Goal: Task Accomplishment & Management: Use online tool/utility

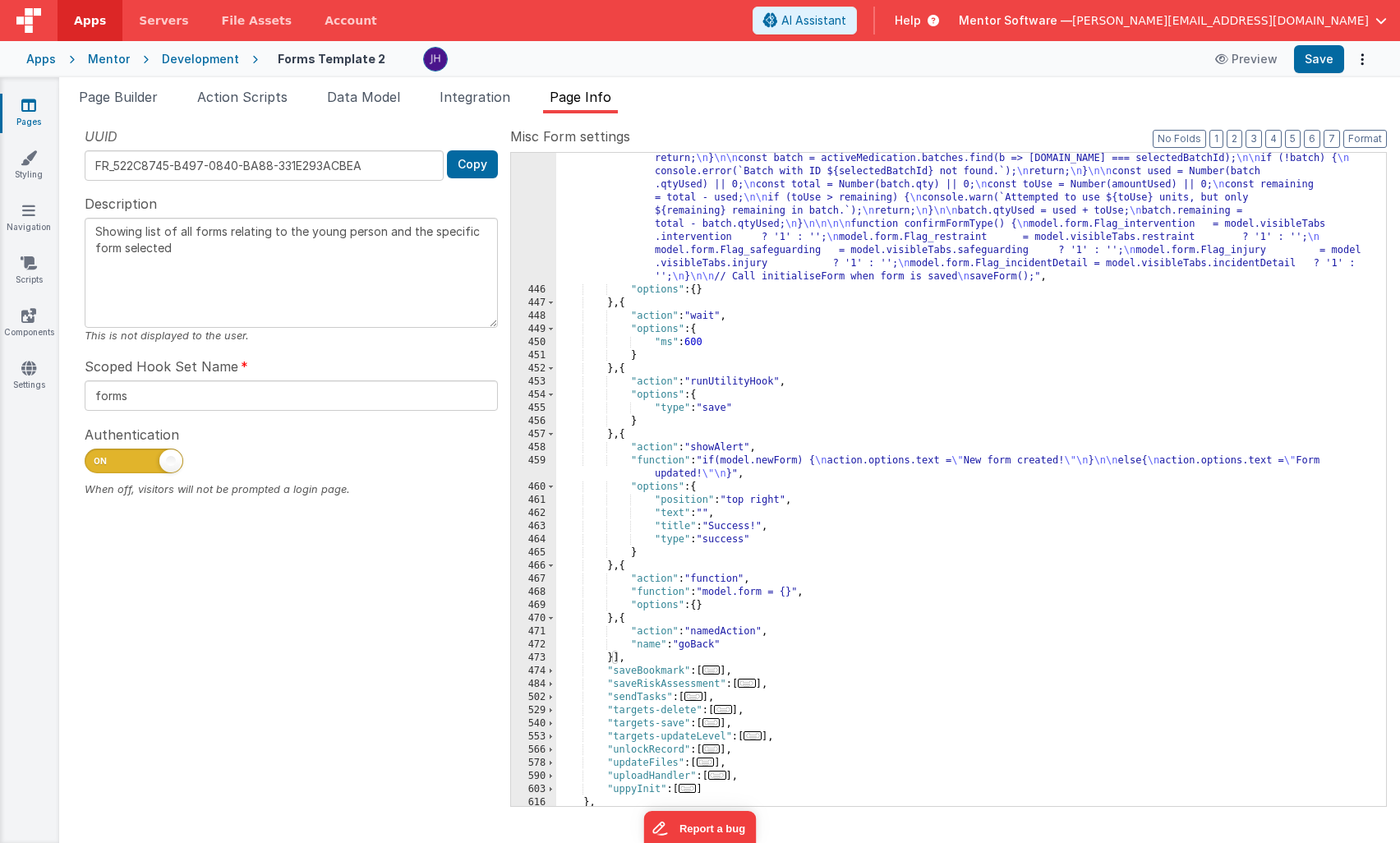
scroll to position [934, 0]
click at [238, 21] on span "File Assets" at bounding box center [257, 20] width 71 height 16
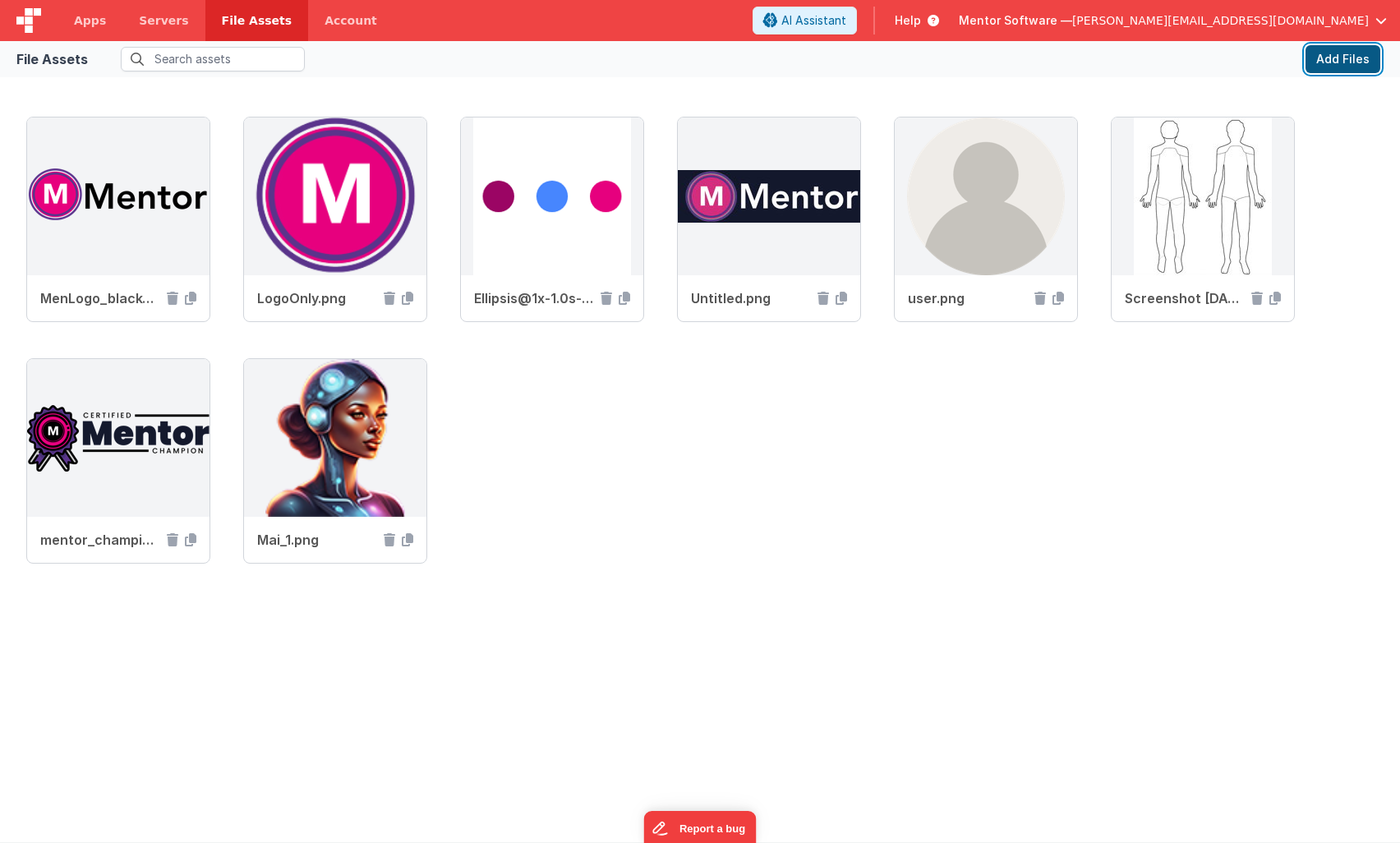
click at [1343, 62] on button "Add Files" at bounding box center [1343, 59] width 74 height 28
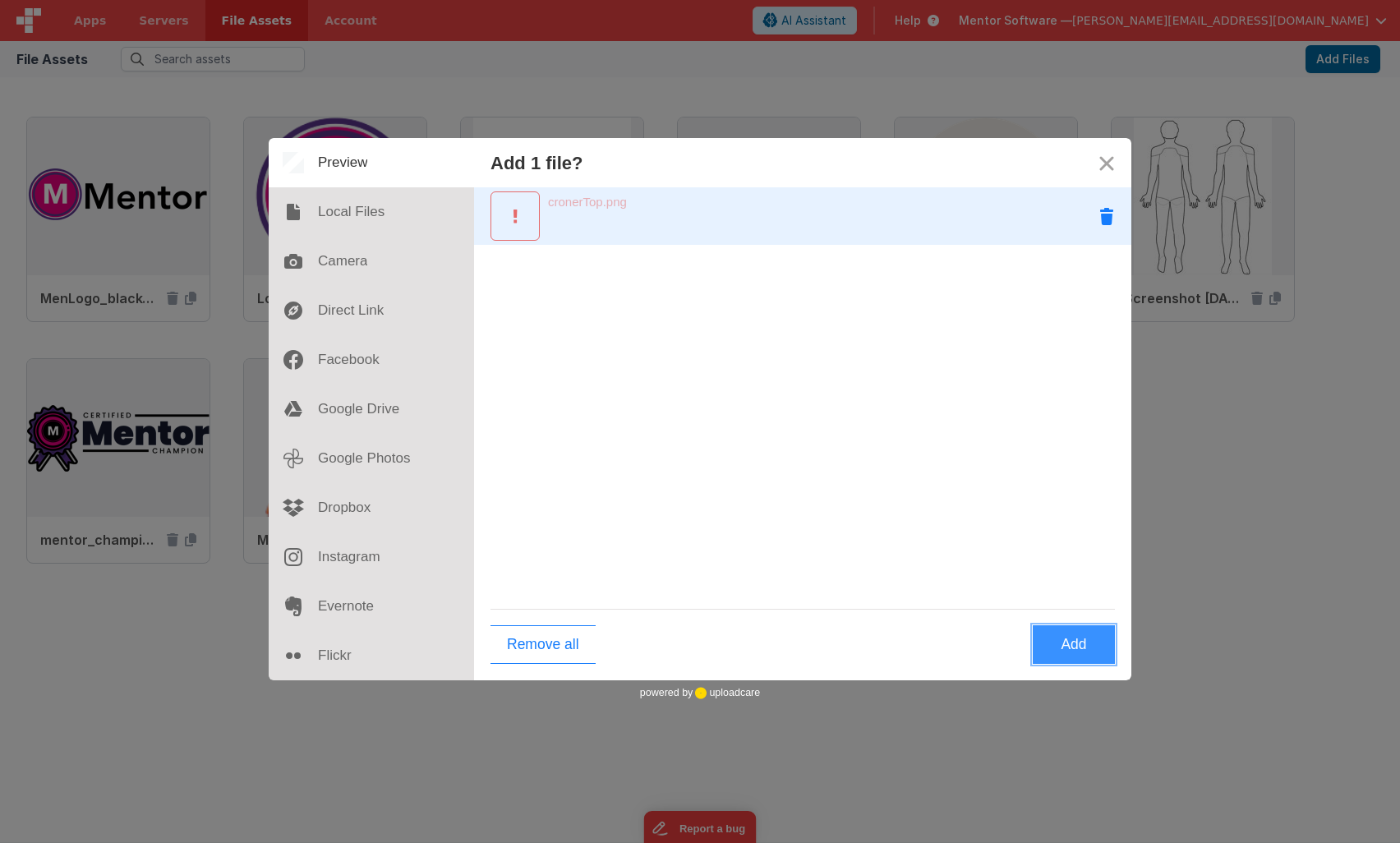
click at [1104, 217] on button "Remove cronerTop.png" at bounding box center [1107, 216] width 49 height 49
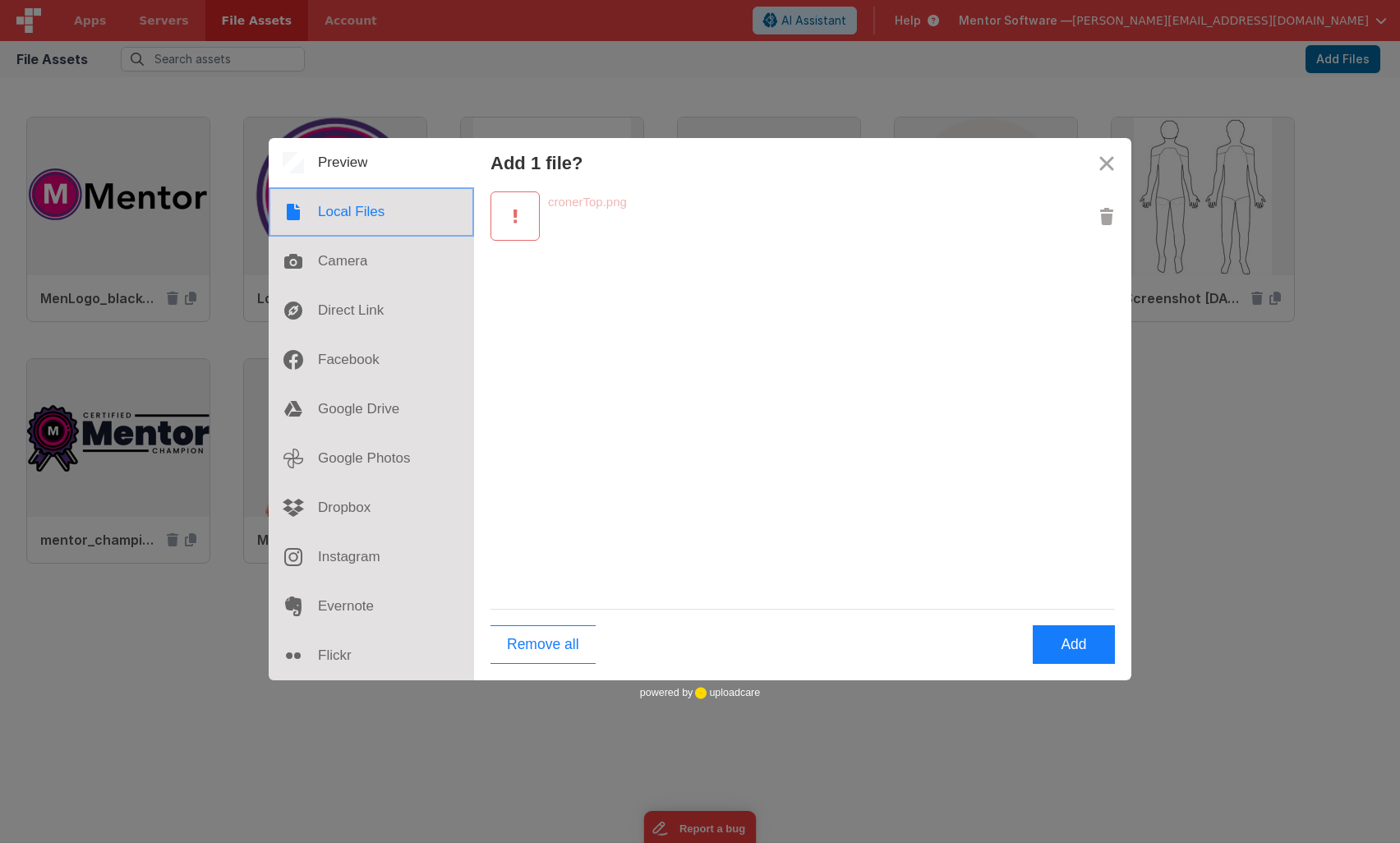
click at [335, 222] on div at bounding box center [371, 212] width 205 height 49
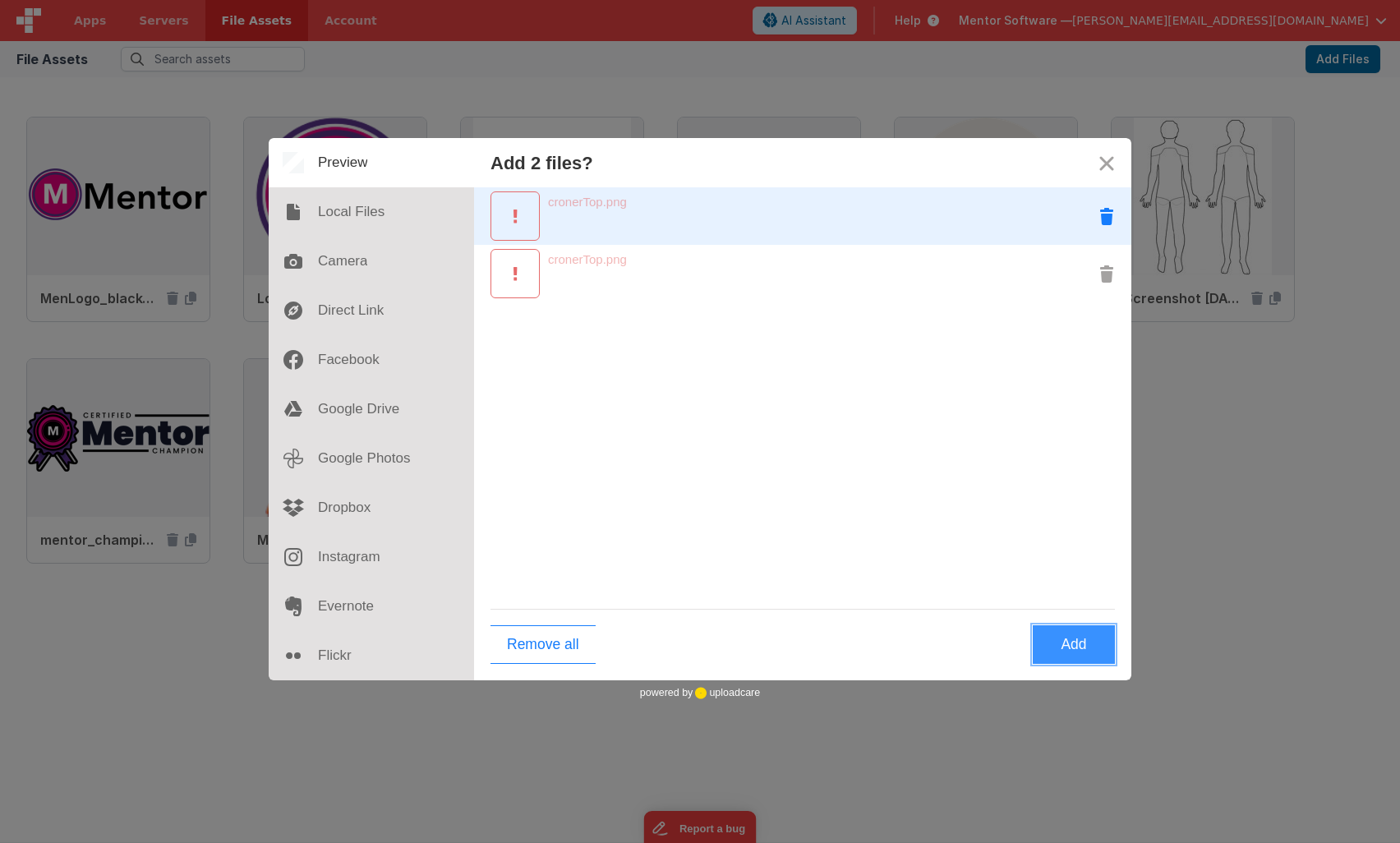
click at [1104, 225] on button "Remove cronerTop.png" at bounding box center [1107, 216] width 49 height 49
click at [1105, 221] on button "Remove cronerTop.png" at bounding box center [1107, 216] width 49 height 49
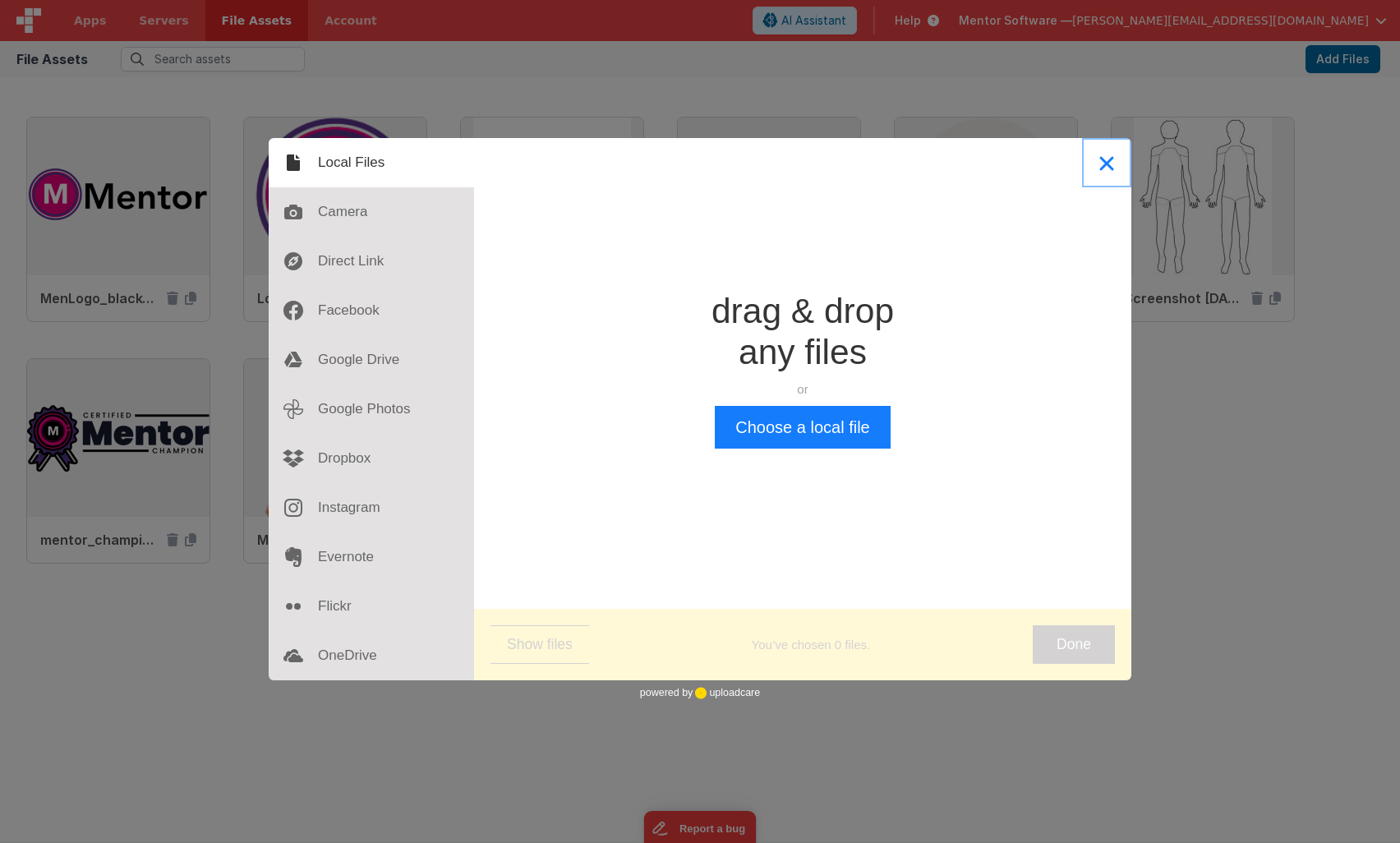
click at [1106, 156] on button "Close" at bounding box center [1107, 163] width 49 height 49
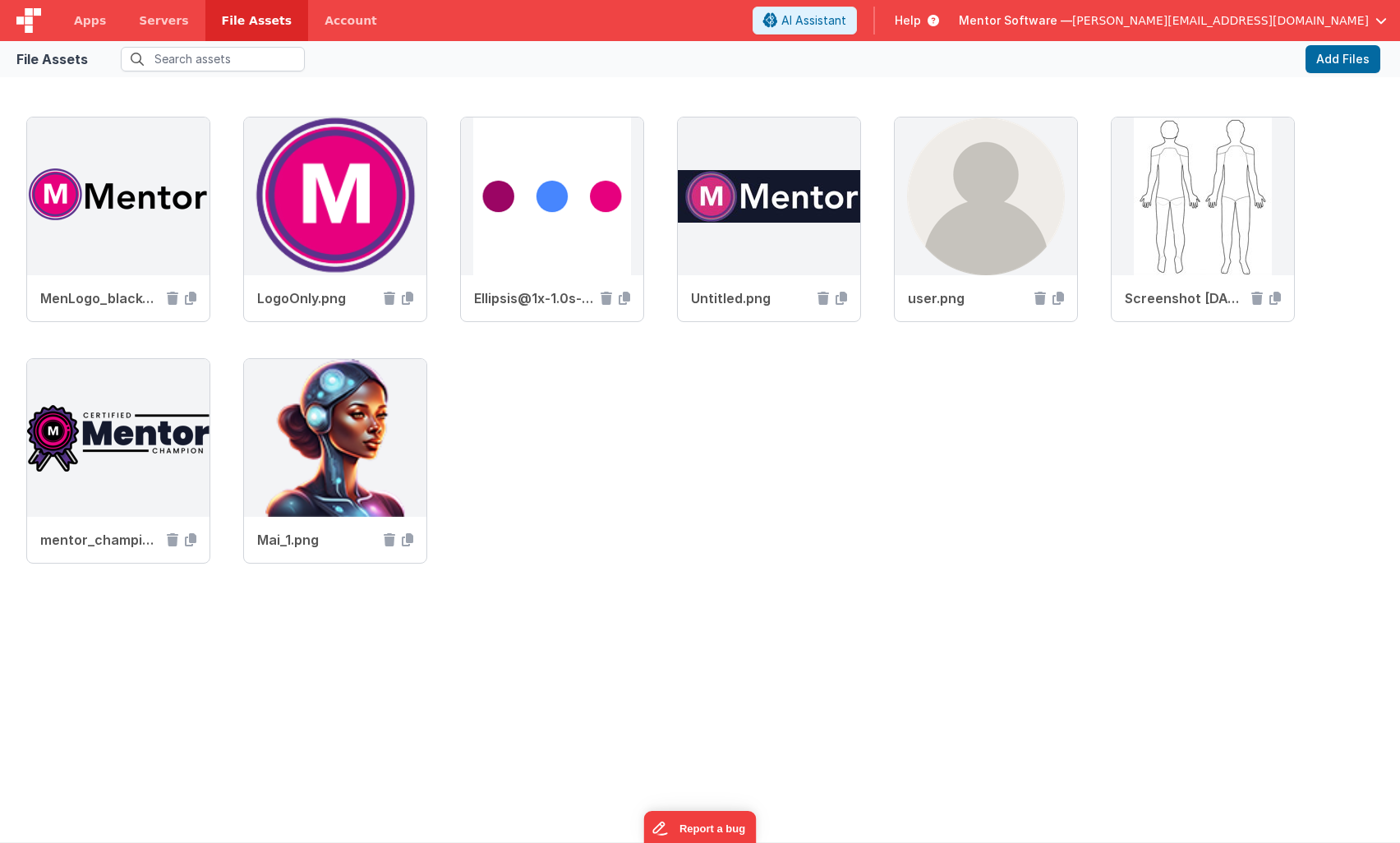
click at [585, 462] on div "MenLogo_blackText.png LogoOnly.png Ellipsis@1x-1.0s-200px-200px.gif Untitled.pn…" at bounding box center [700, 358] width 1348 height 483
click at [155, 22] on span "Servers" at bounding box center [163, 20] width 49 height 16
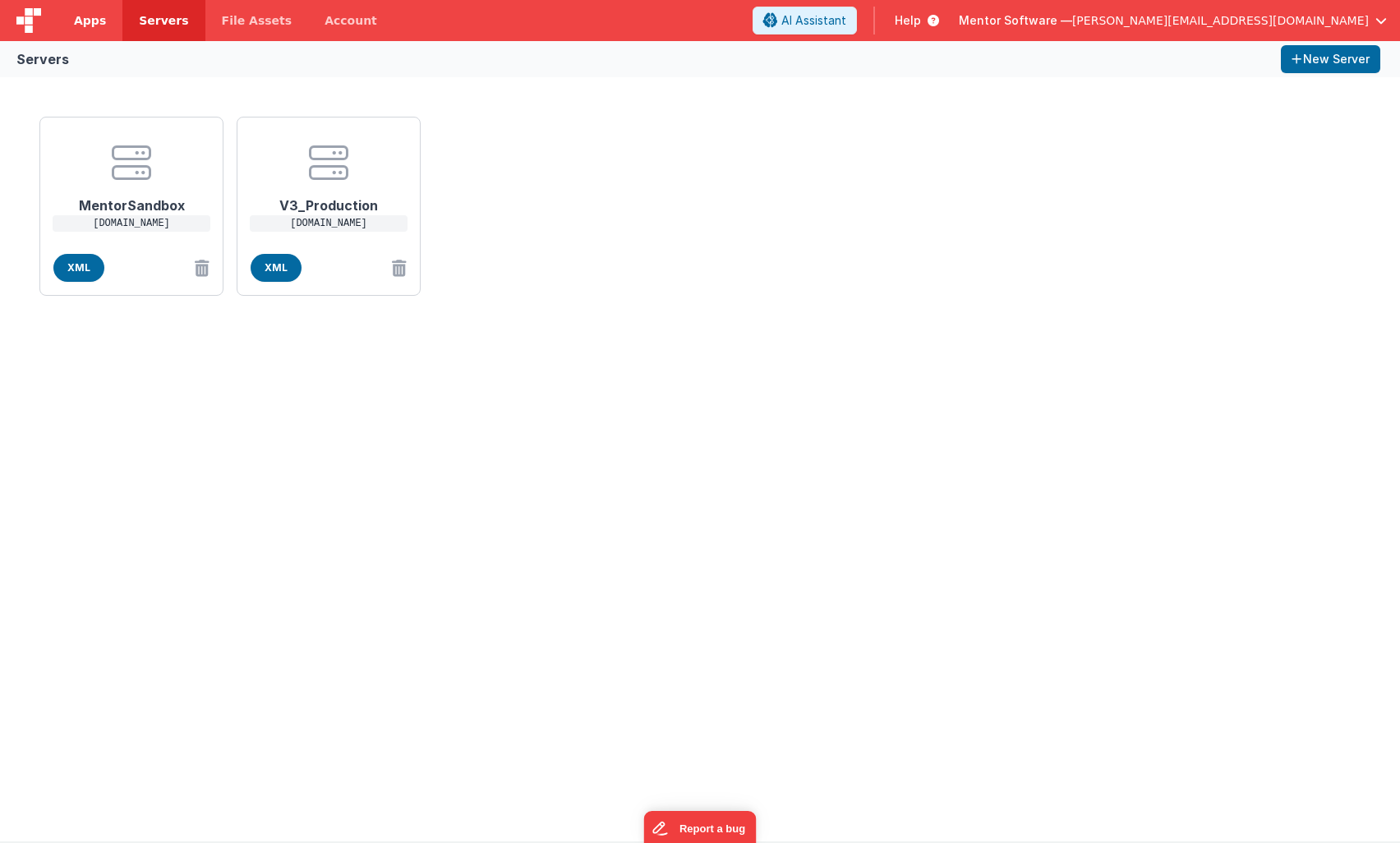
click at [85, 24] on span "Apps" at bounding box center [90, 20] width 32 height 16
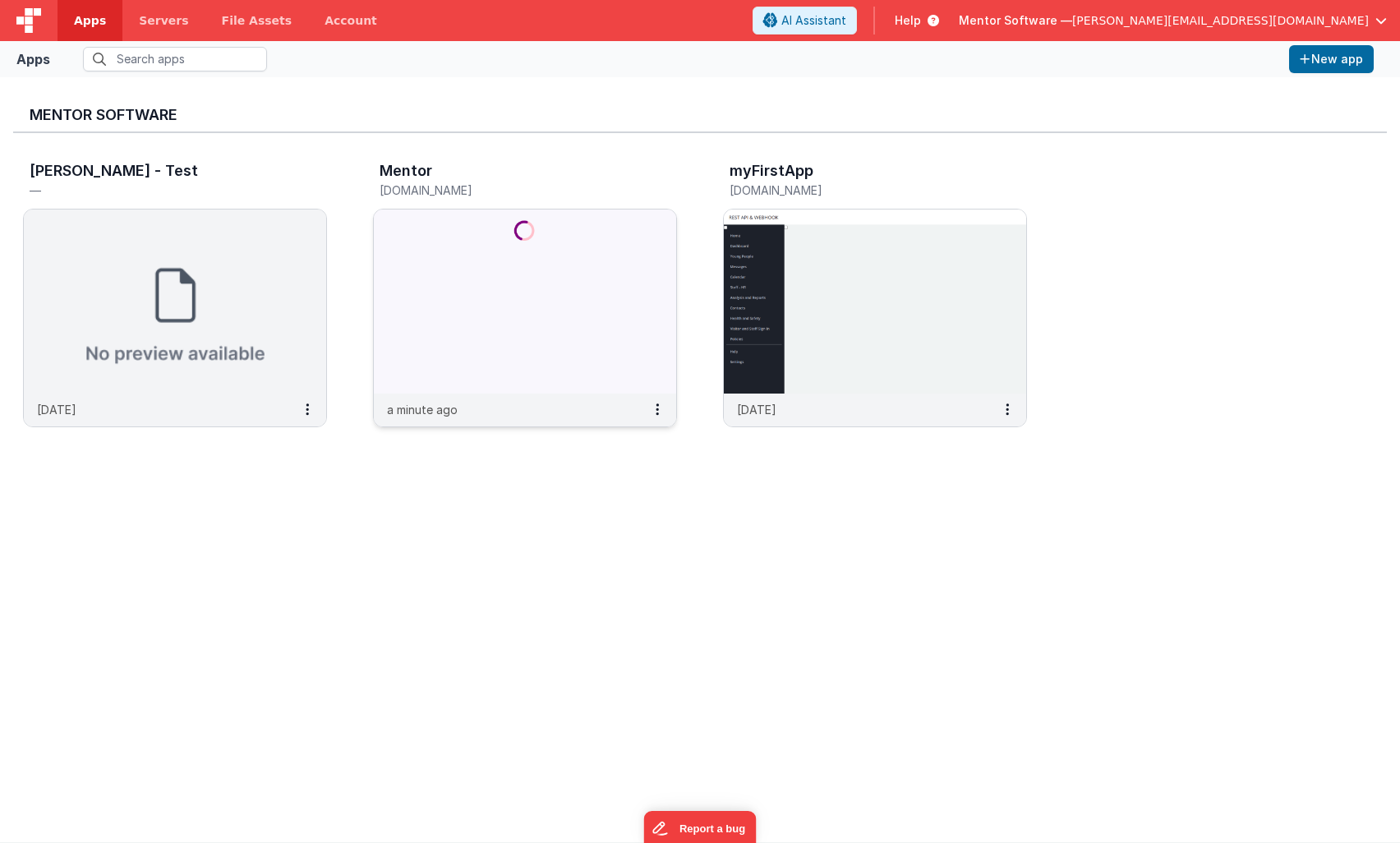
click at [562, 240] on img at bounding box center [525, 300] width 302 height 184
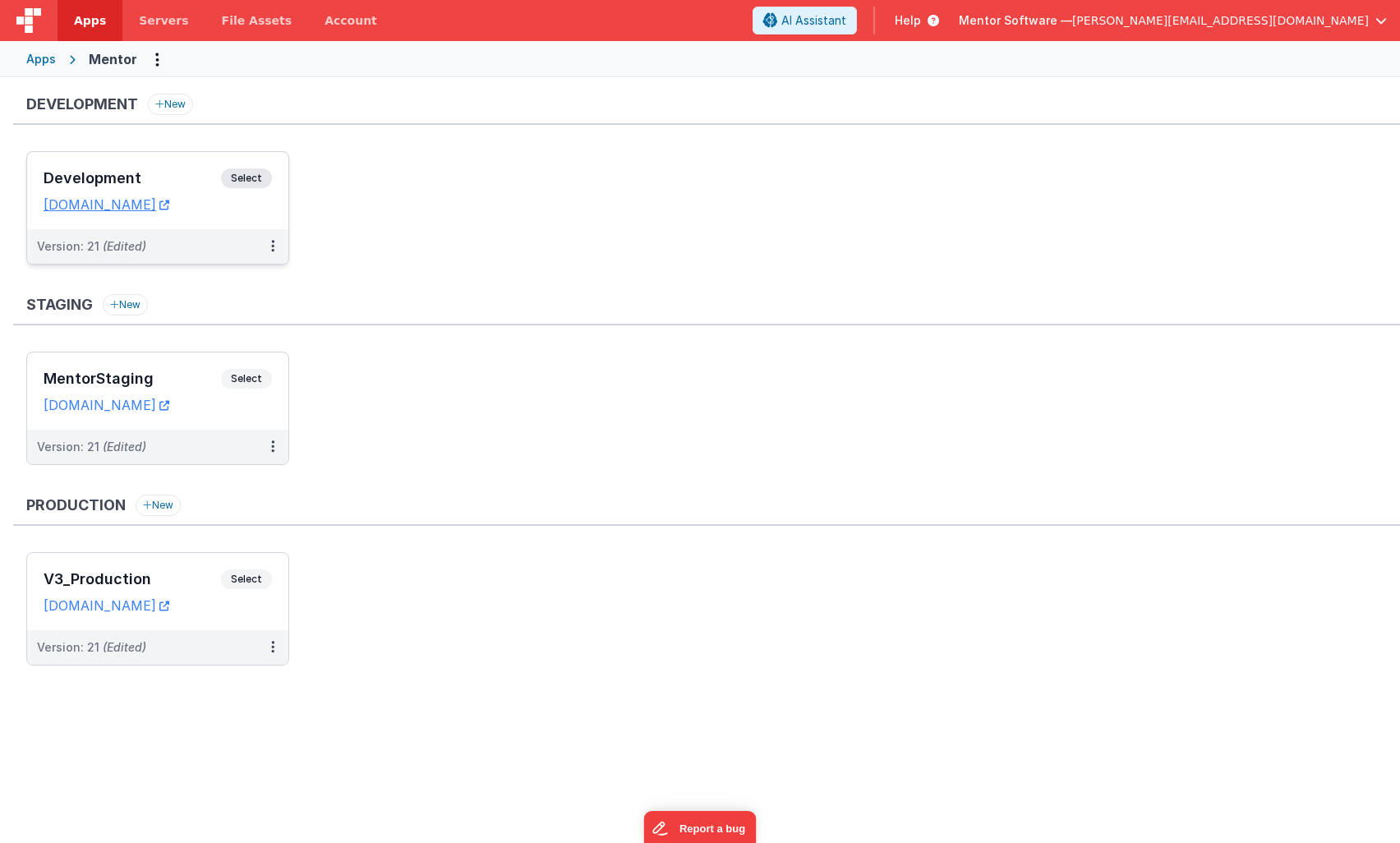
click at [173, 177] on h3 "Development" at bounding box center [132, 178] width 177 height 16
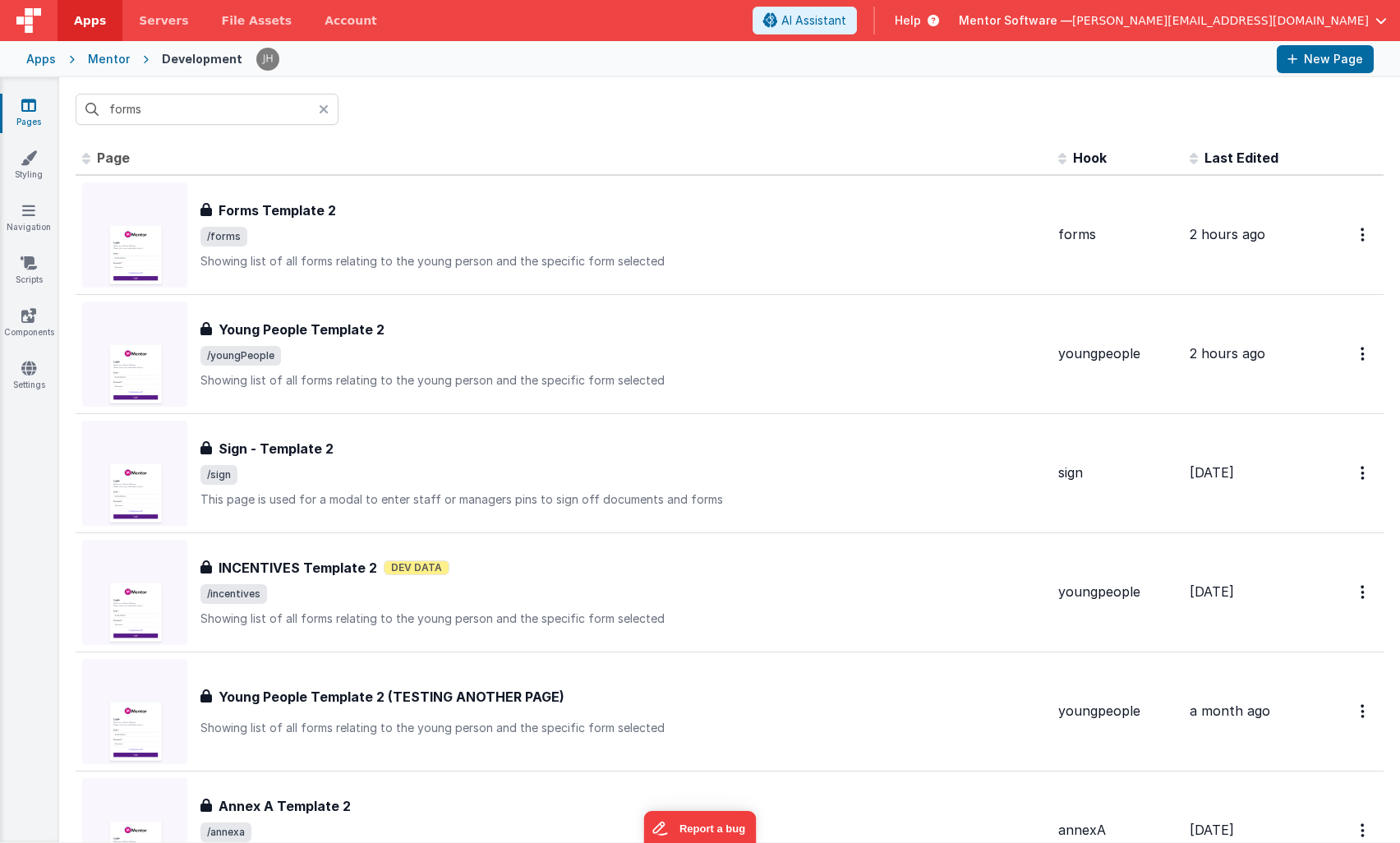
click at [679, 133] on div "forms" at bounding box center [730, 109] width 1342 height 64
click at [222, 105] on input "forms" at bounding box center [206, 108] width 263 height 31
click at [208, 112] on input "forms" at bounding box center [206, 108] width 263 height 31
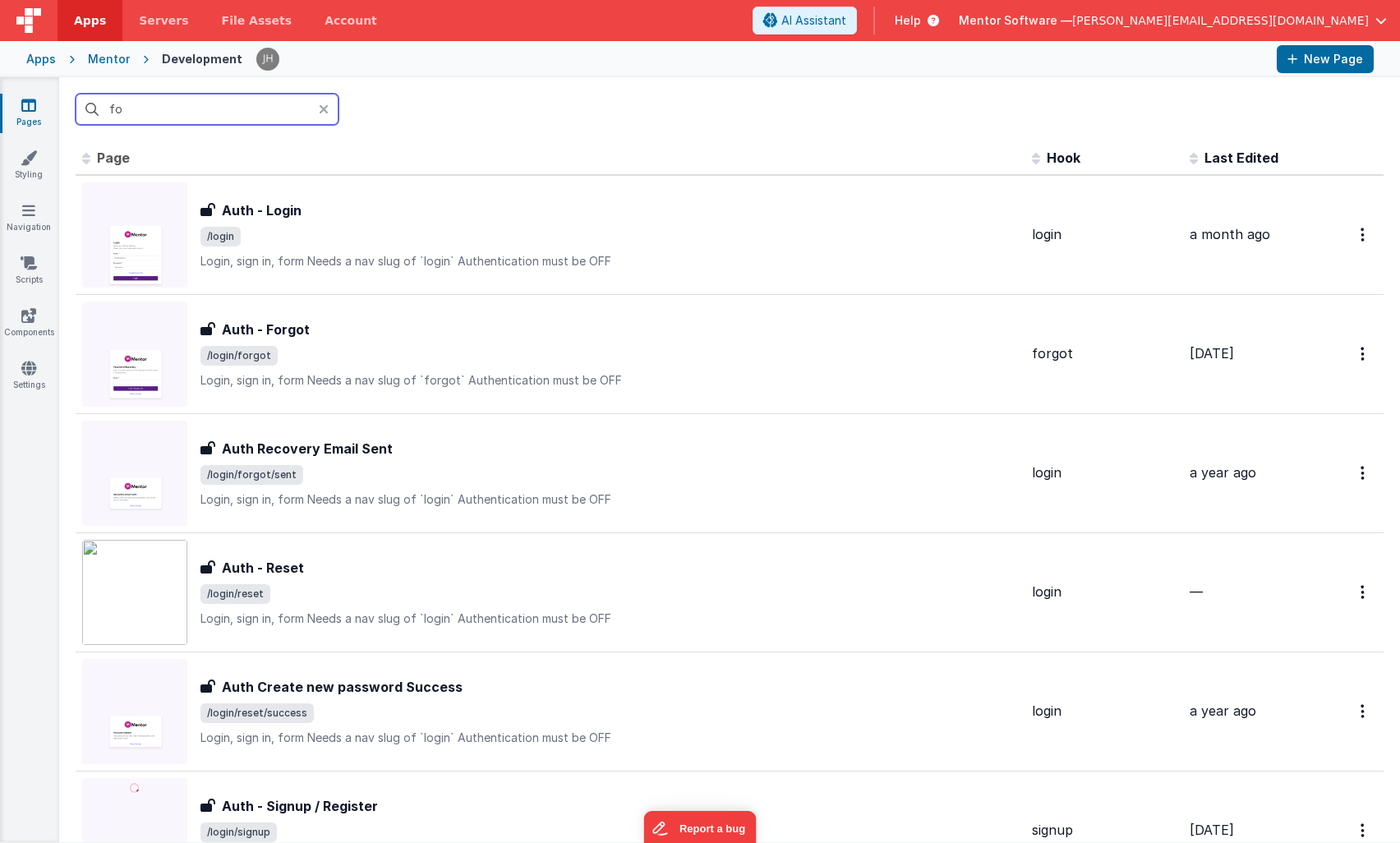
type input "f"
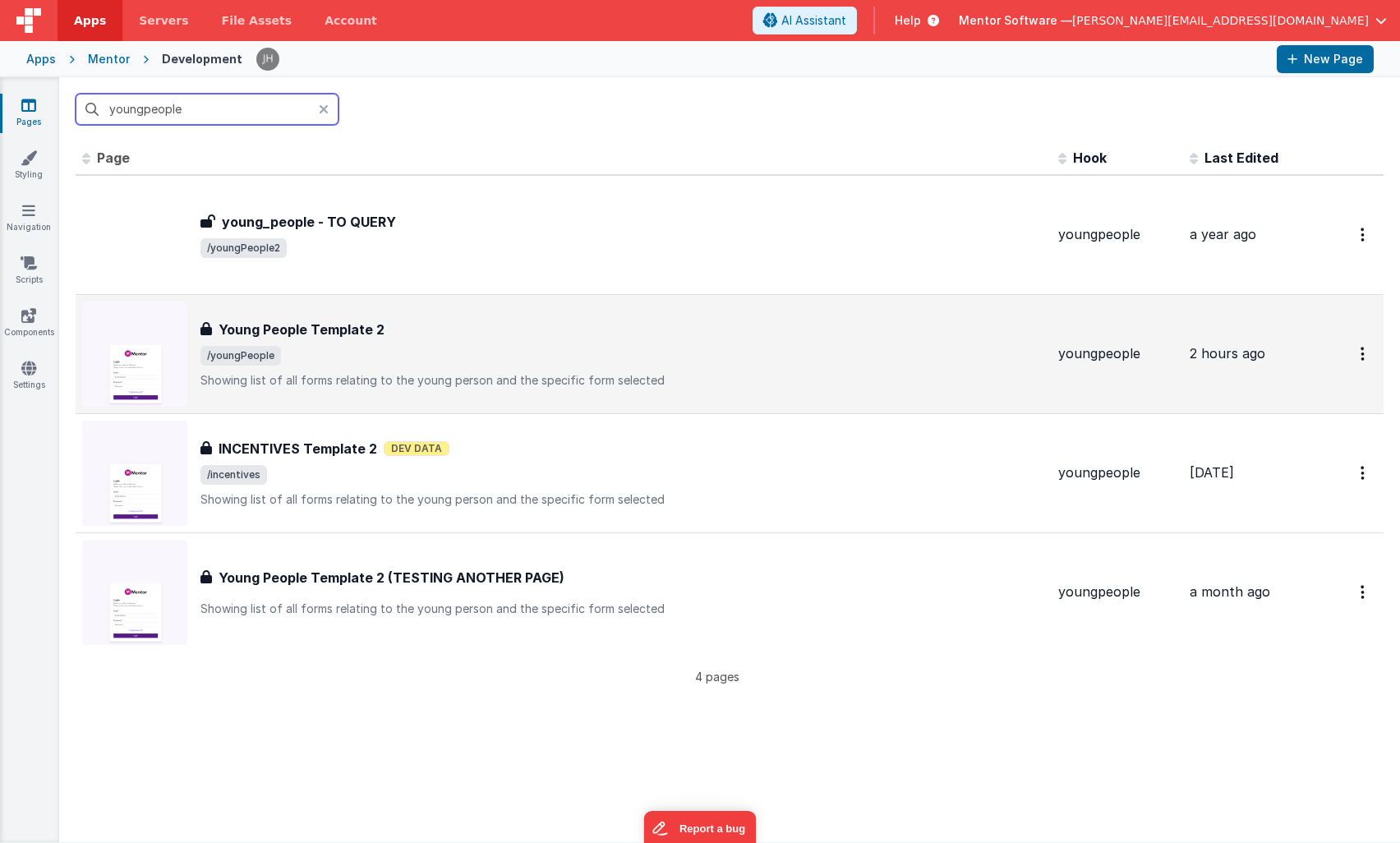
type input "youngpeople"
click at [377, 338] on h3 "Young People Template 2" at bounding box center [301, 329] width 166 height 20
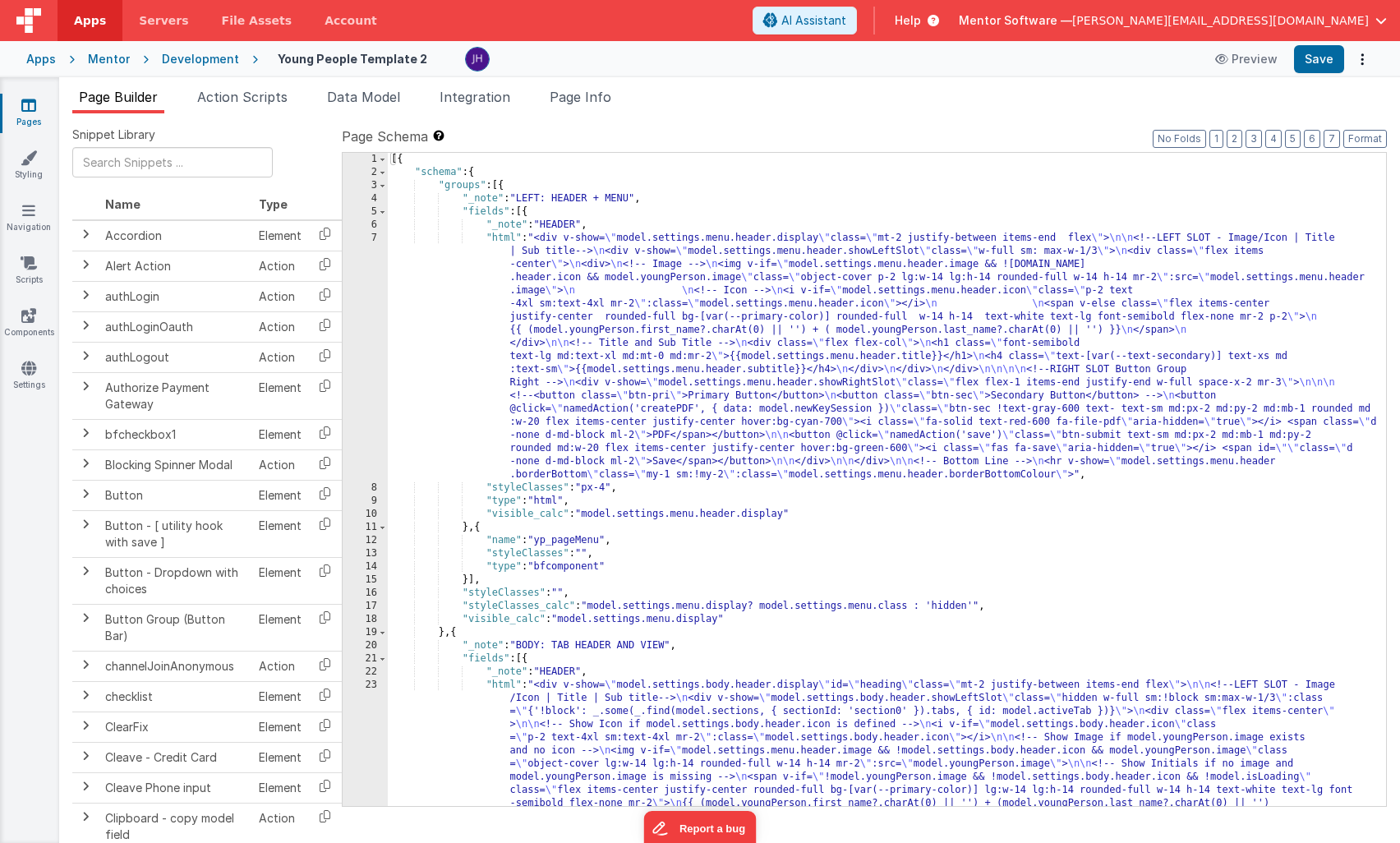
click at [729, 123] on div "Snippet Library Name Type Accordion Element Alert Action Action authLogin Actio…" at bounding box center [730, 491] width 1342 height 756
click at [466, 62] on img at bounding box center [478, 59] width 23 height 23
click at [496, 57] on div at bounding box center [829, 59] width 727 height 24
click at [434, 55] on div "Young People Template 2" at bounding box center [365, 59] width 174 height 23
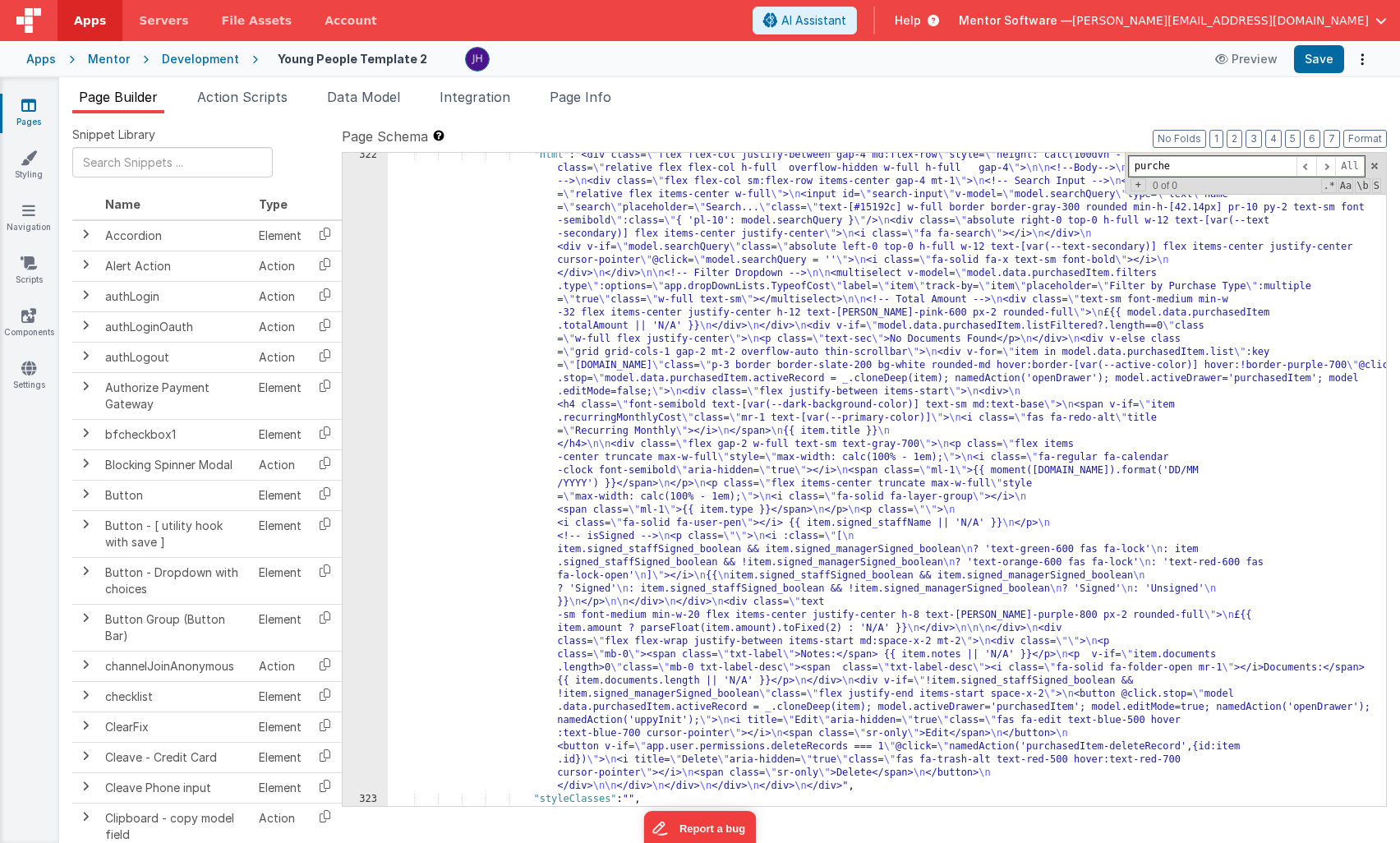
scroll to position [8039, 0]
type input "purche"
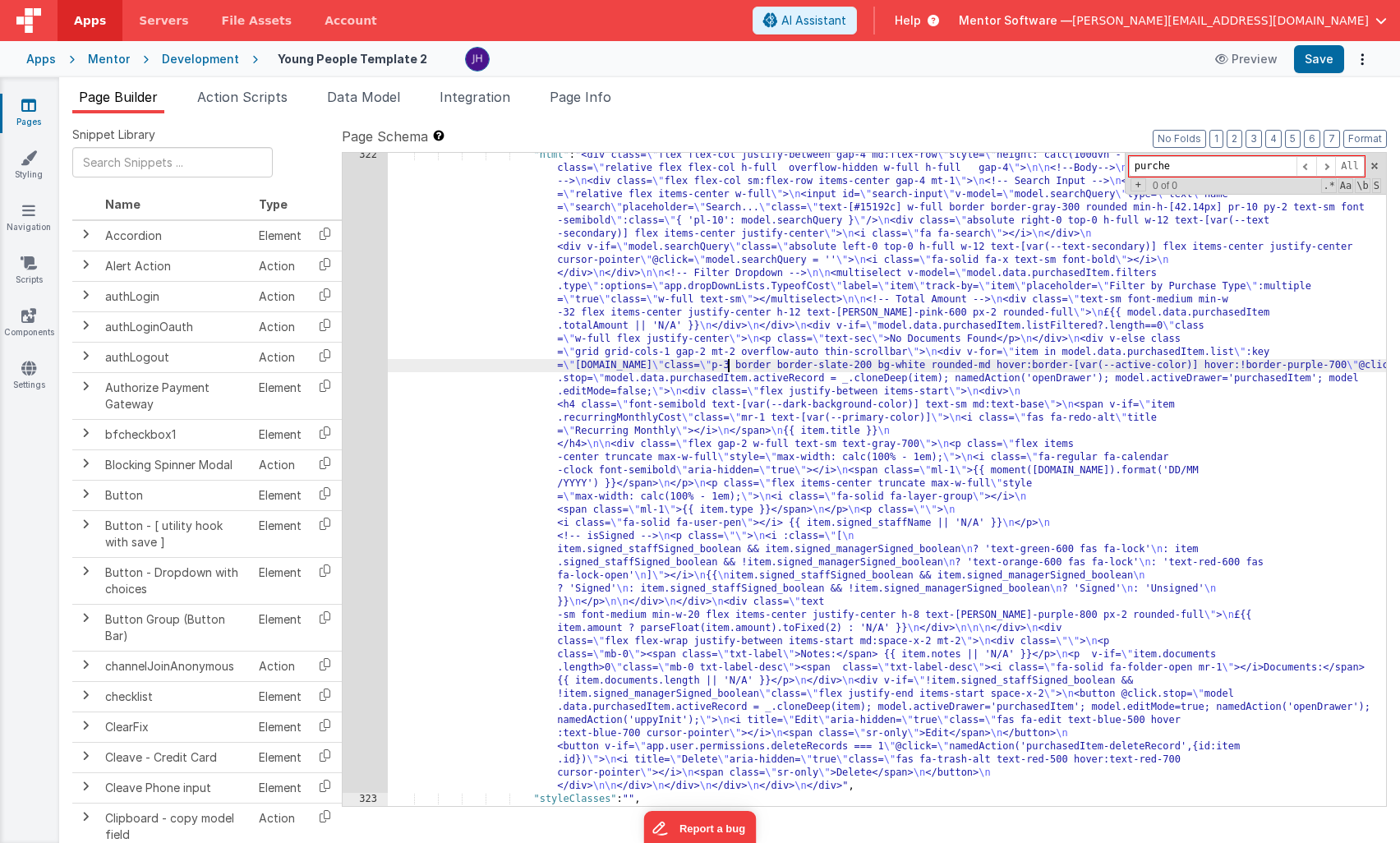
click at [728, 361] on div ""html" : "<div class= \" flex flex-col justify-between gap-4 md:flex-row \" sty…" at bounding box center [887, 803] width 999 height 1310
click at [368, 345] on div "322" at bounding box center [366, 471] width 45 height 644
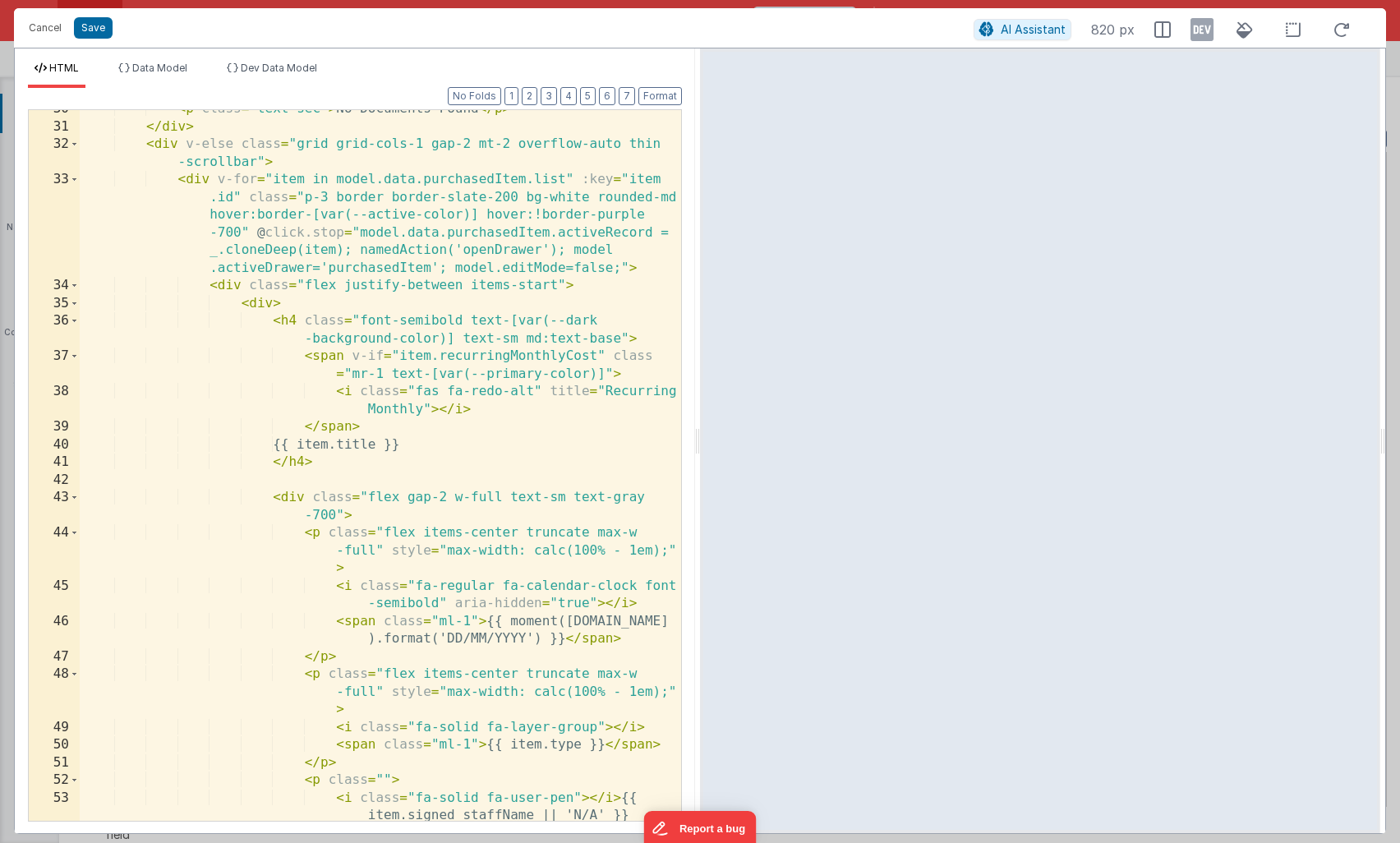
scroll to position [802, 0]
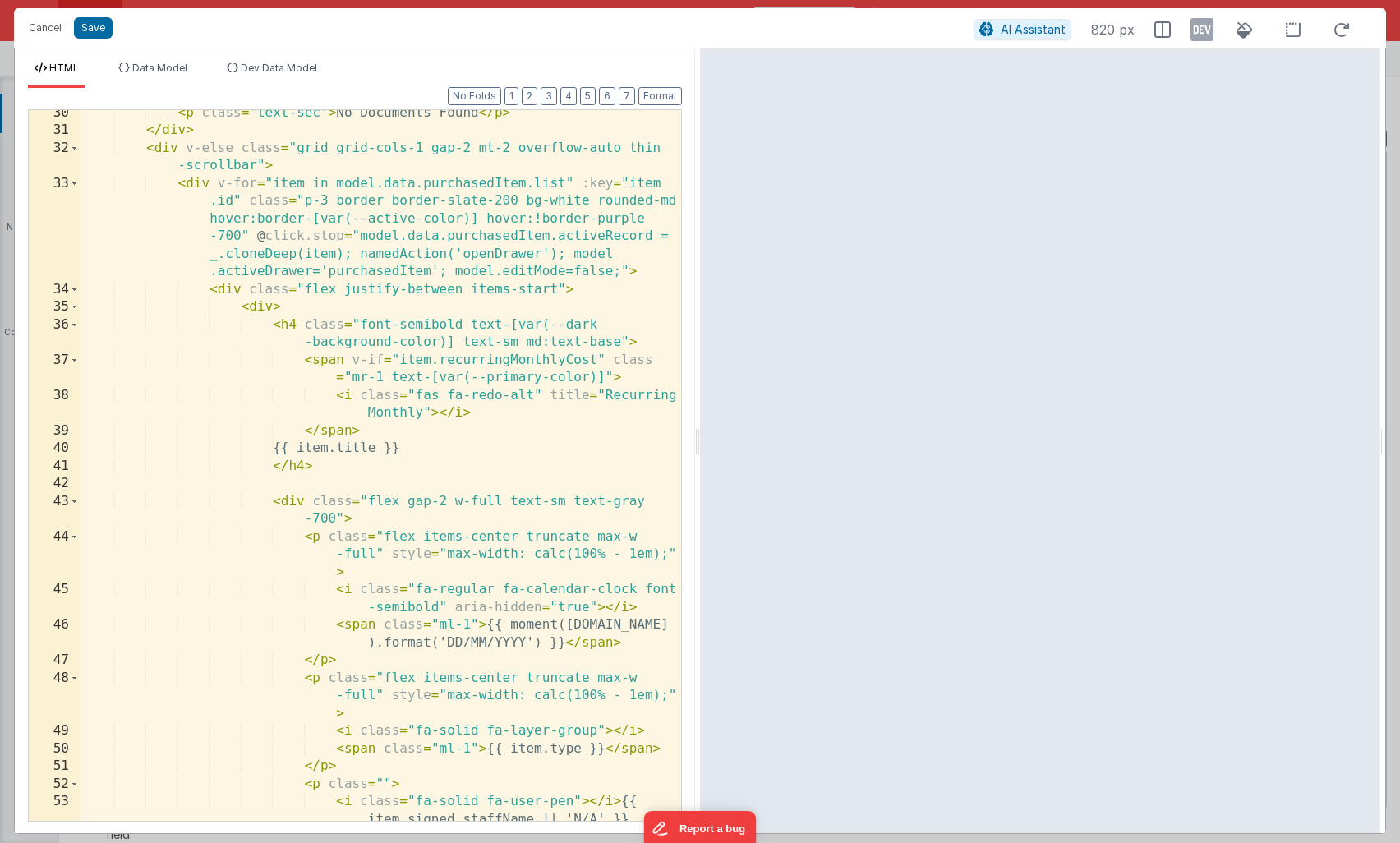
click at [577, 180] on div "< p class = "text-sec" > No Documents Found </ p > </ div > < div v-else class …" at bounding box center [381, 478] width 602 height 746
drag, startPoint x: 334, startPoint y: 184, endPoint x: 582, endPoint y: 183, distance: 248.0
click at [582, 183] on div "< p class = "text-sec" > No Documents Found </ p > </ div > < div v-else class …" at bounding box center [381, 478] width 602 height 746
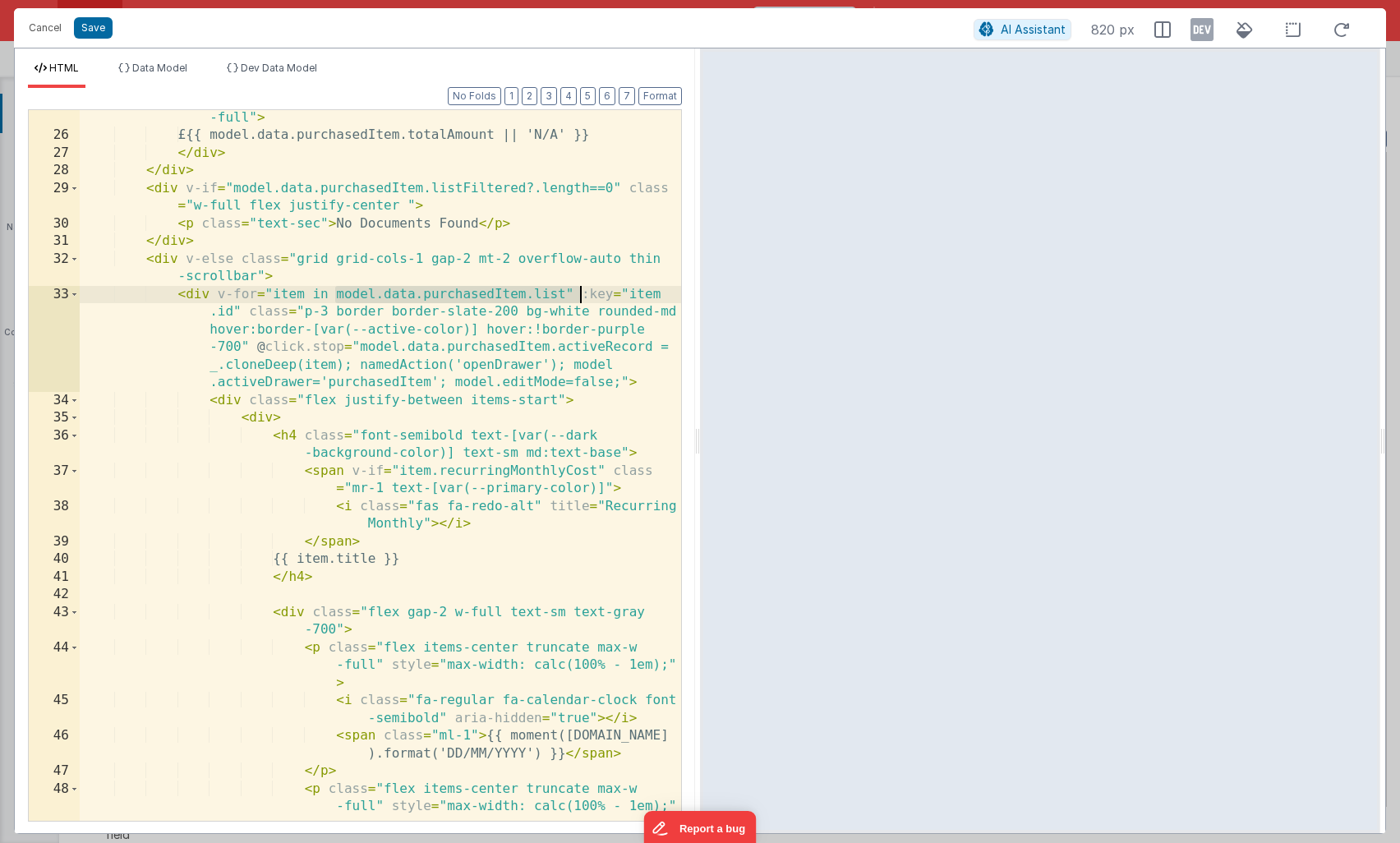
scroll to position [690, 0]
click at [40, 25] on button "Cancel" at bounding box center [45, 27] width 49 height 23
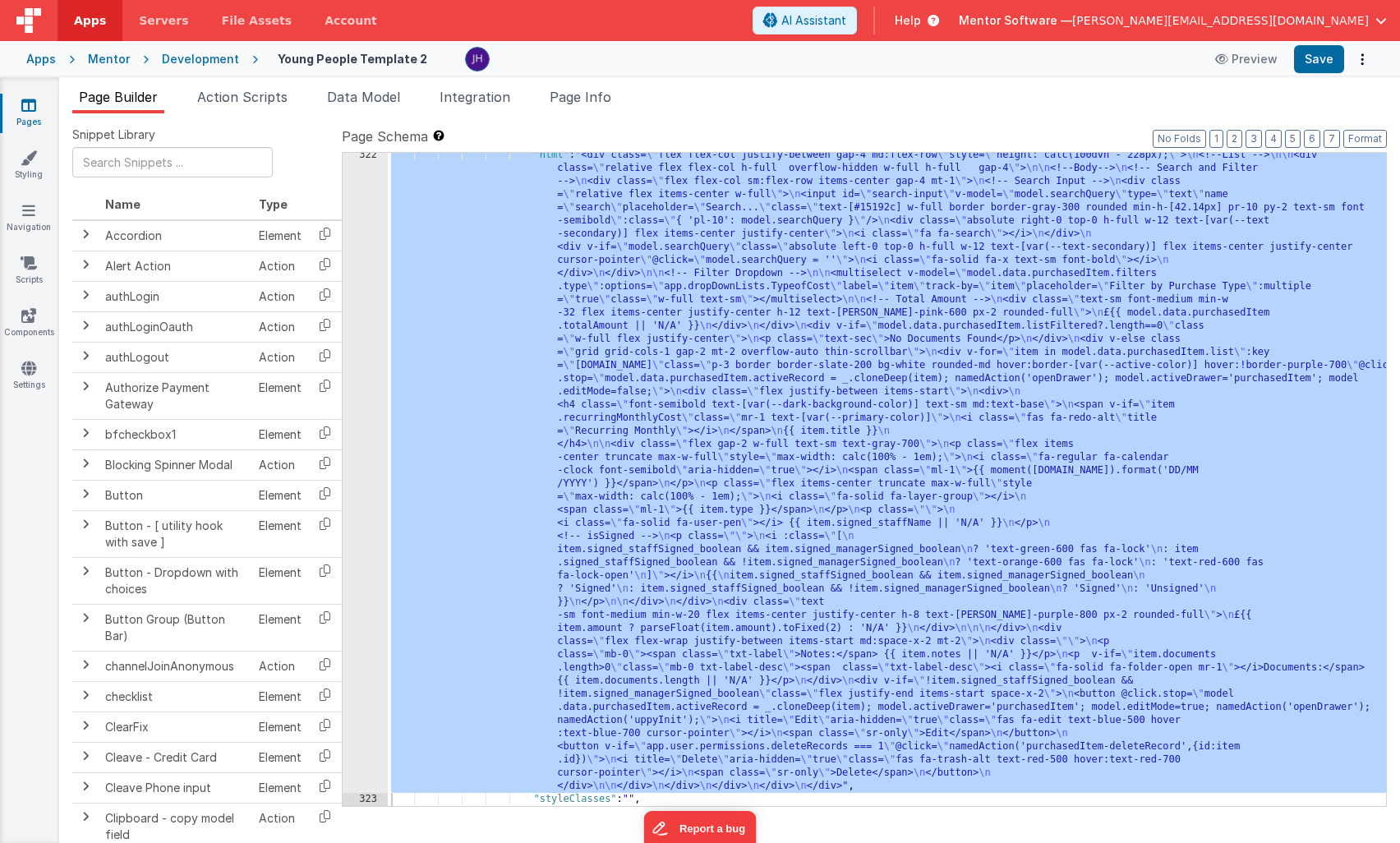
click at [916, 103] on ul "Page Builder Action Scripts Data Model Integration Page Info" at bounding box center [730, 100] width 1342 height 26
click at [835, 315] on div ""html" : "<div class= \" flex flex-col justify-between gap-4 md:flex-row \" sty…" at bounding box center [887, 803] width 999 height 1310
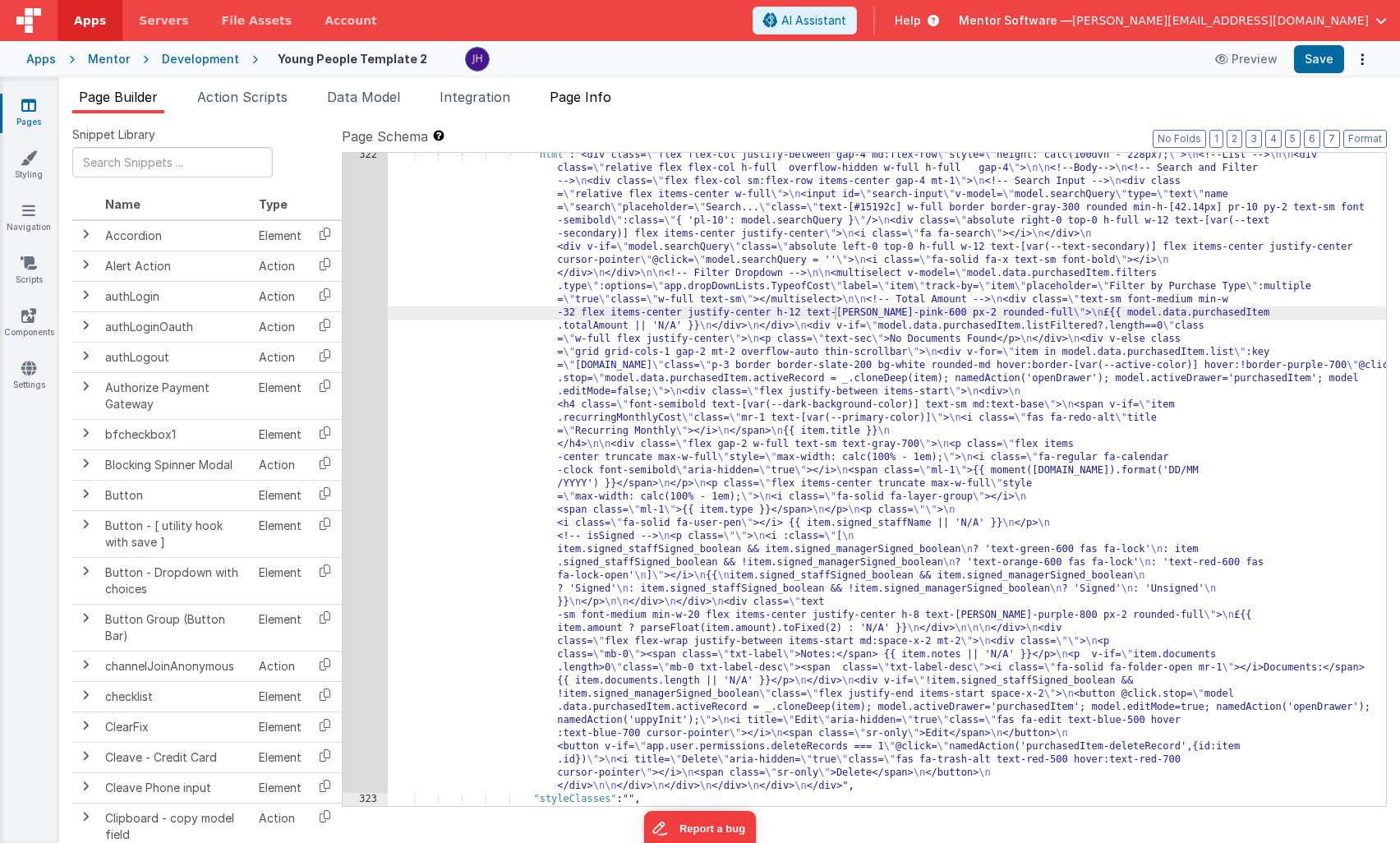
click at [582, 99] on span "Page Info" at bounding box center [580, 96] width 61 height 16
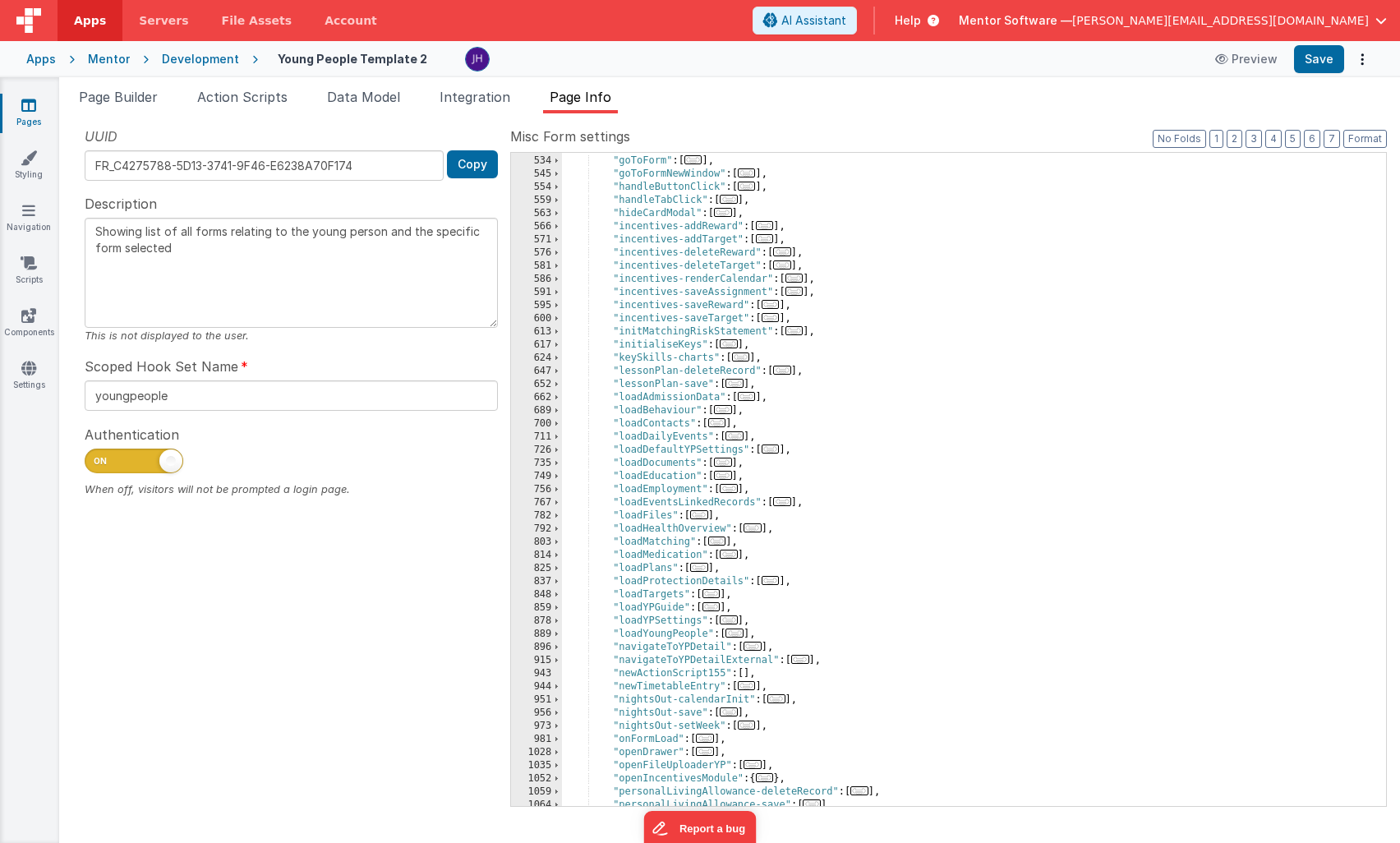
scroll to position [898, 0]
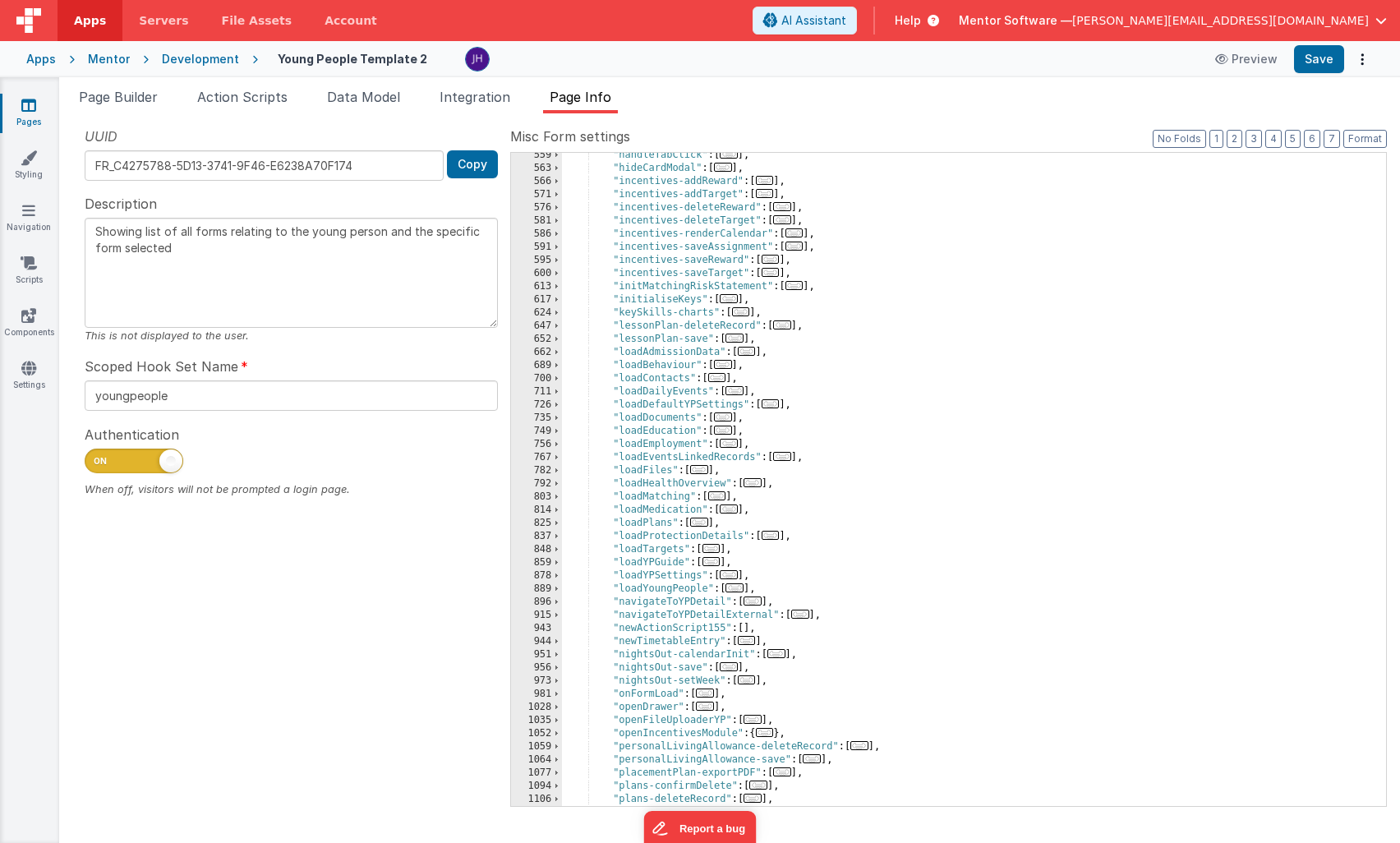
click at [812, 538] on div ""handleTabClick" : [ ... ] , "hideCardModal" : [ ... ] , "incentives-addReward"…" at bounding box center [974, 488] width 824 height 679
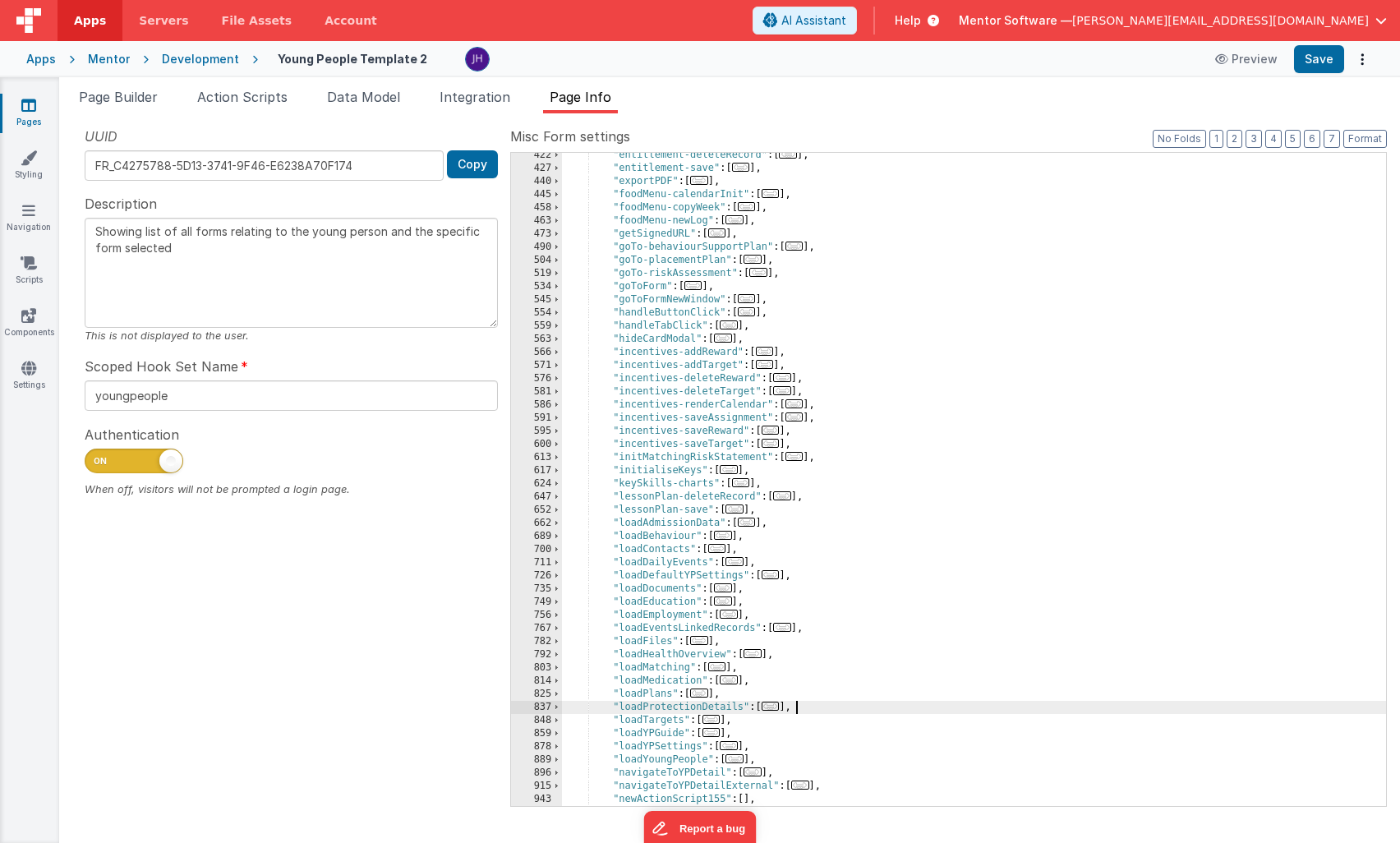
scroll to position [660, 0]
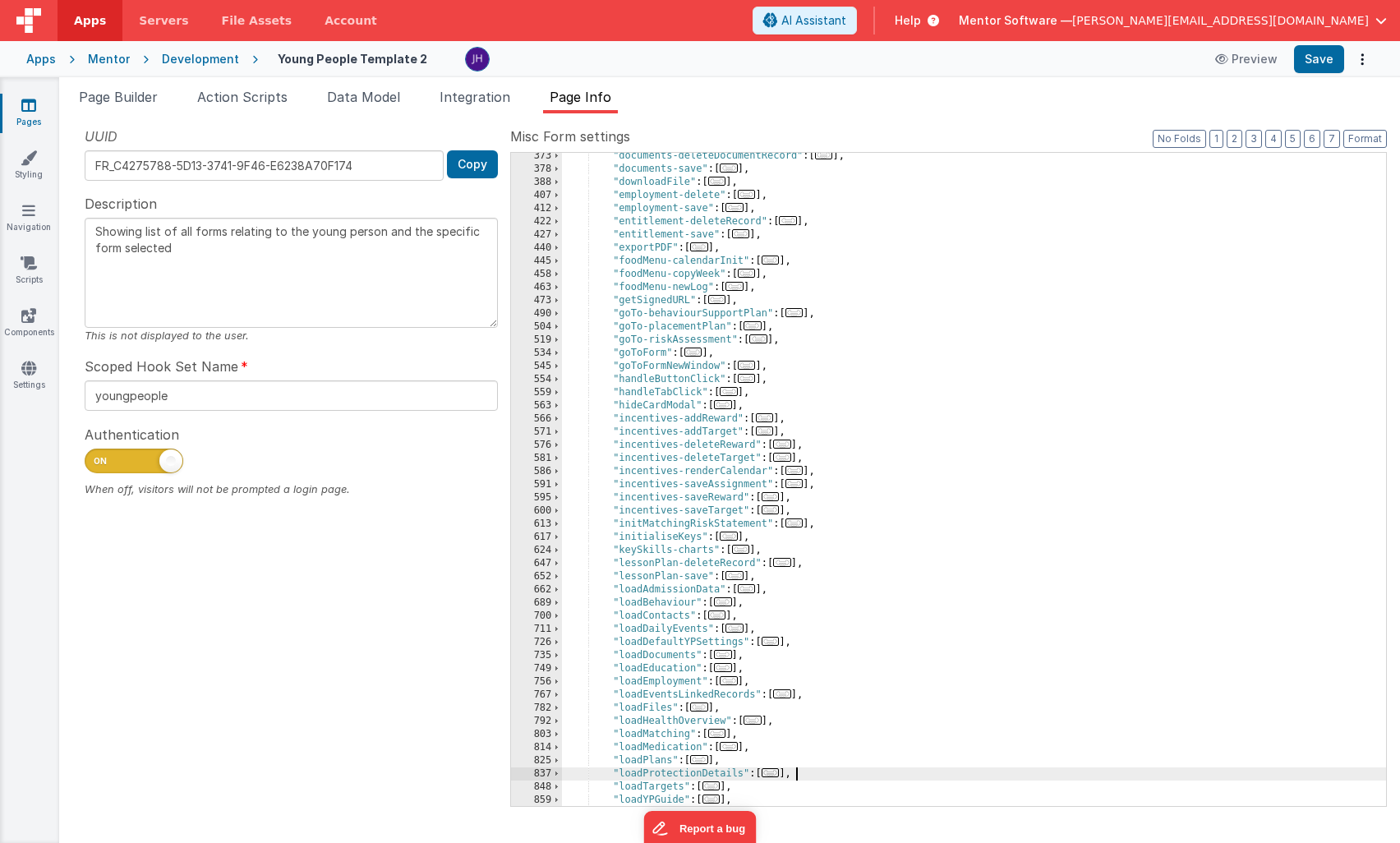
click at [733, 396] on span "..." at bounding box center [728, 392] width 18 height 9
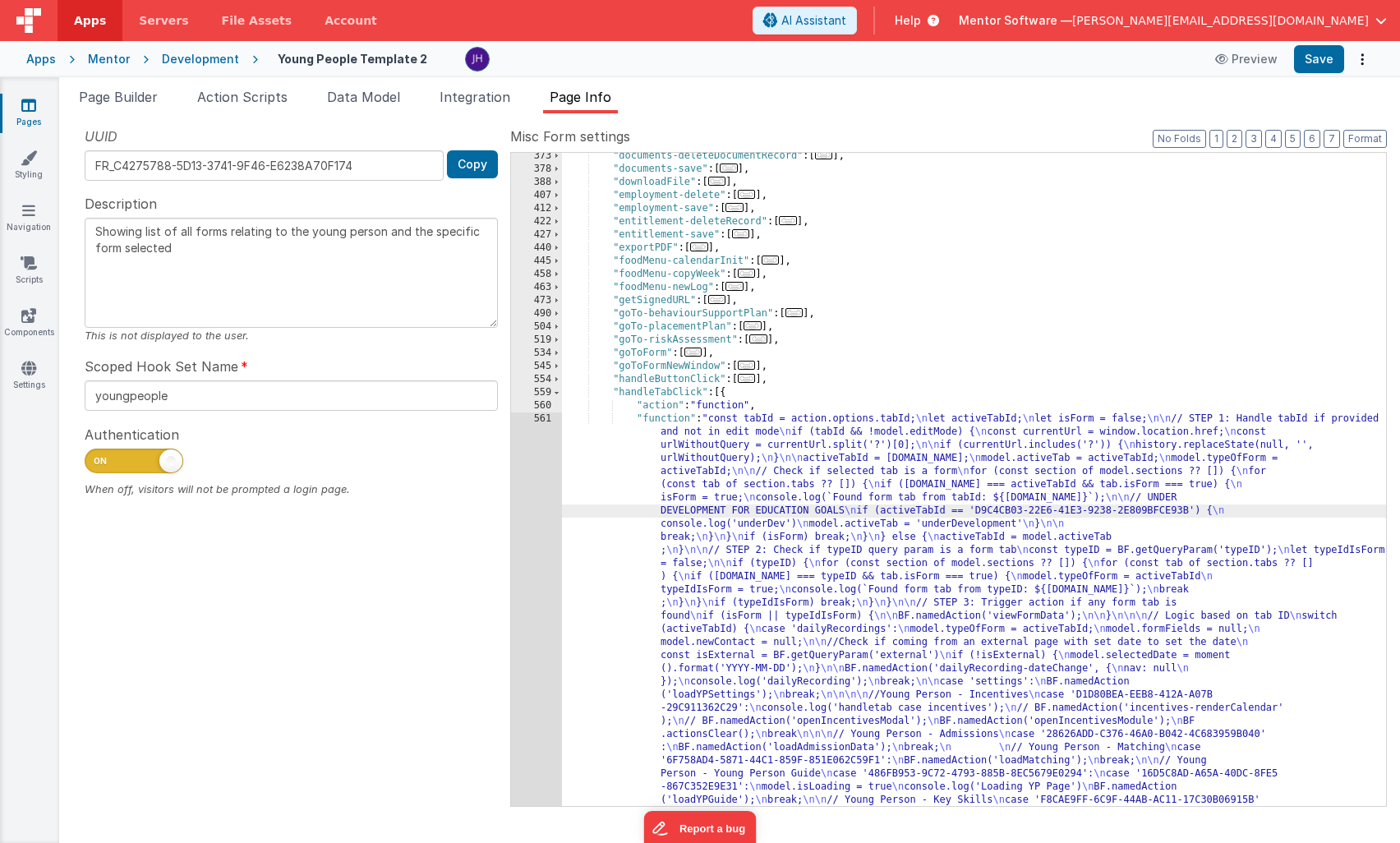
scroll to position [1292, 0]
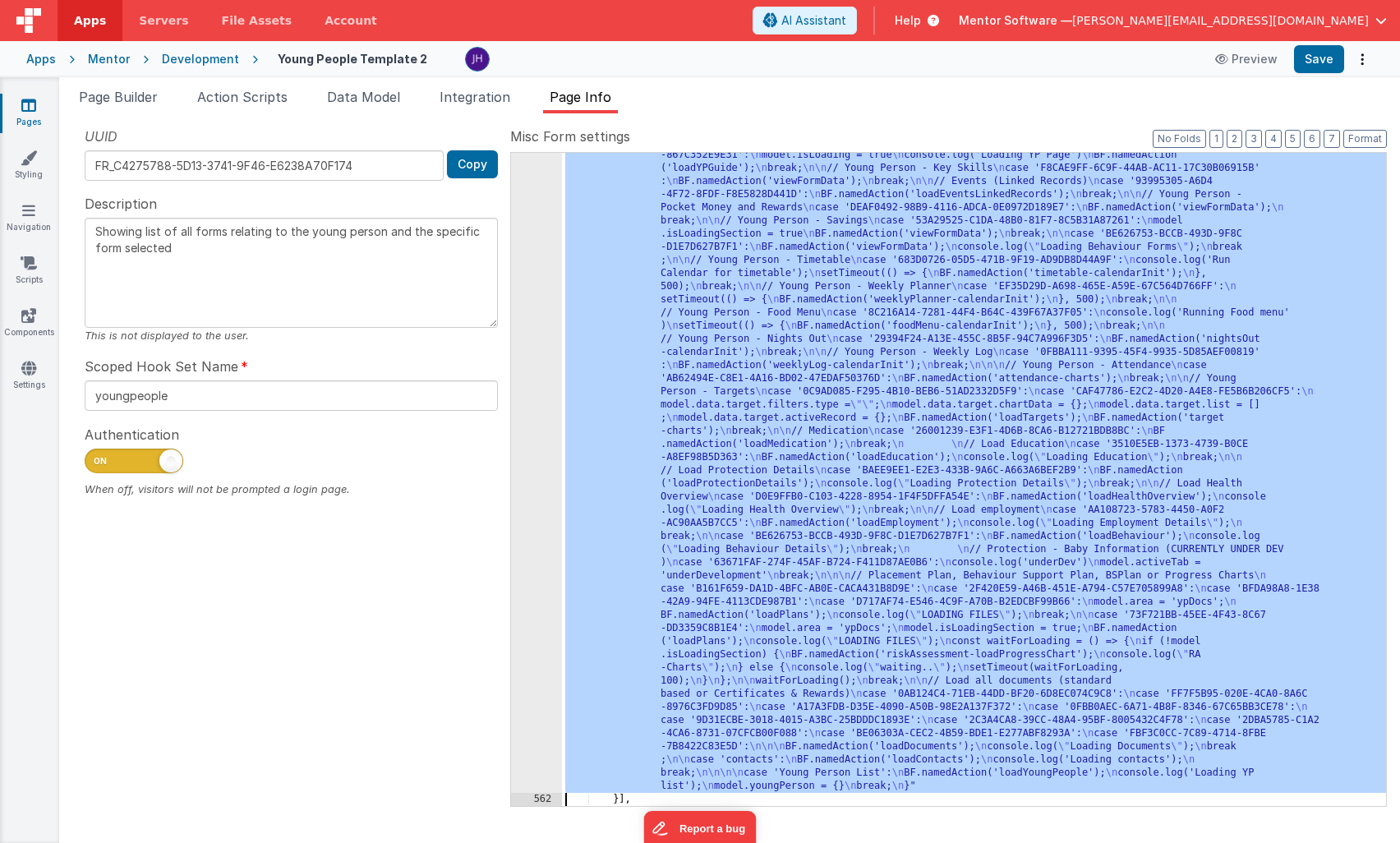
click at [531, 323] on div "561" at bounding box center [537, 286] width 51 height 1013
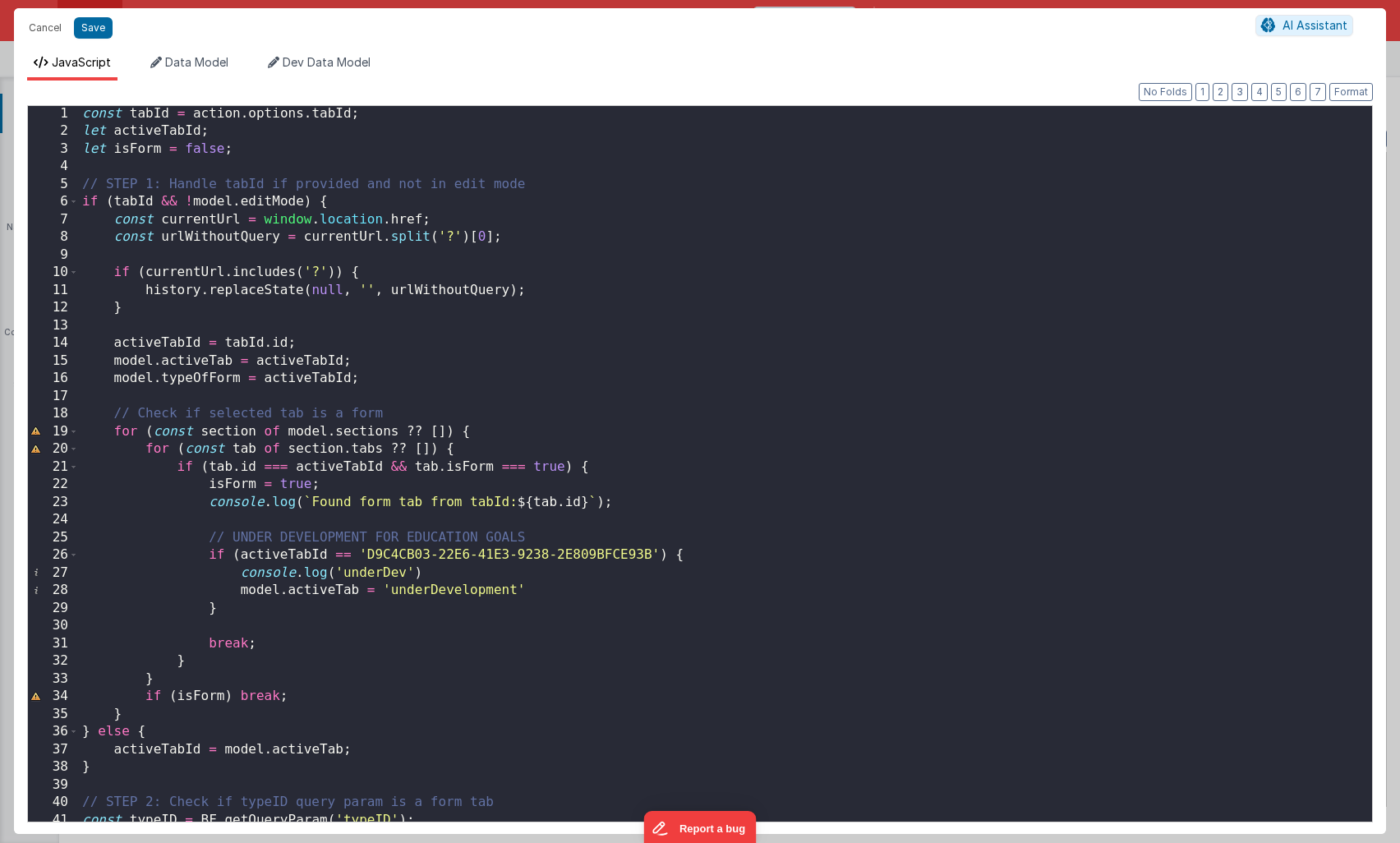
scroll to position [1, 0]
click at [800, 405] on div "const tabId = action . options . tabId ; let activeTabId ; let isForm = false ;…" at bounding box center [725, 480] width 1294 height 751
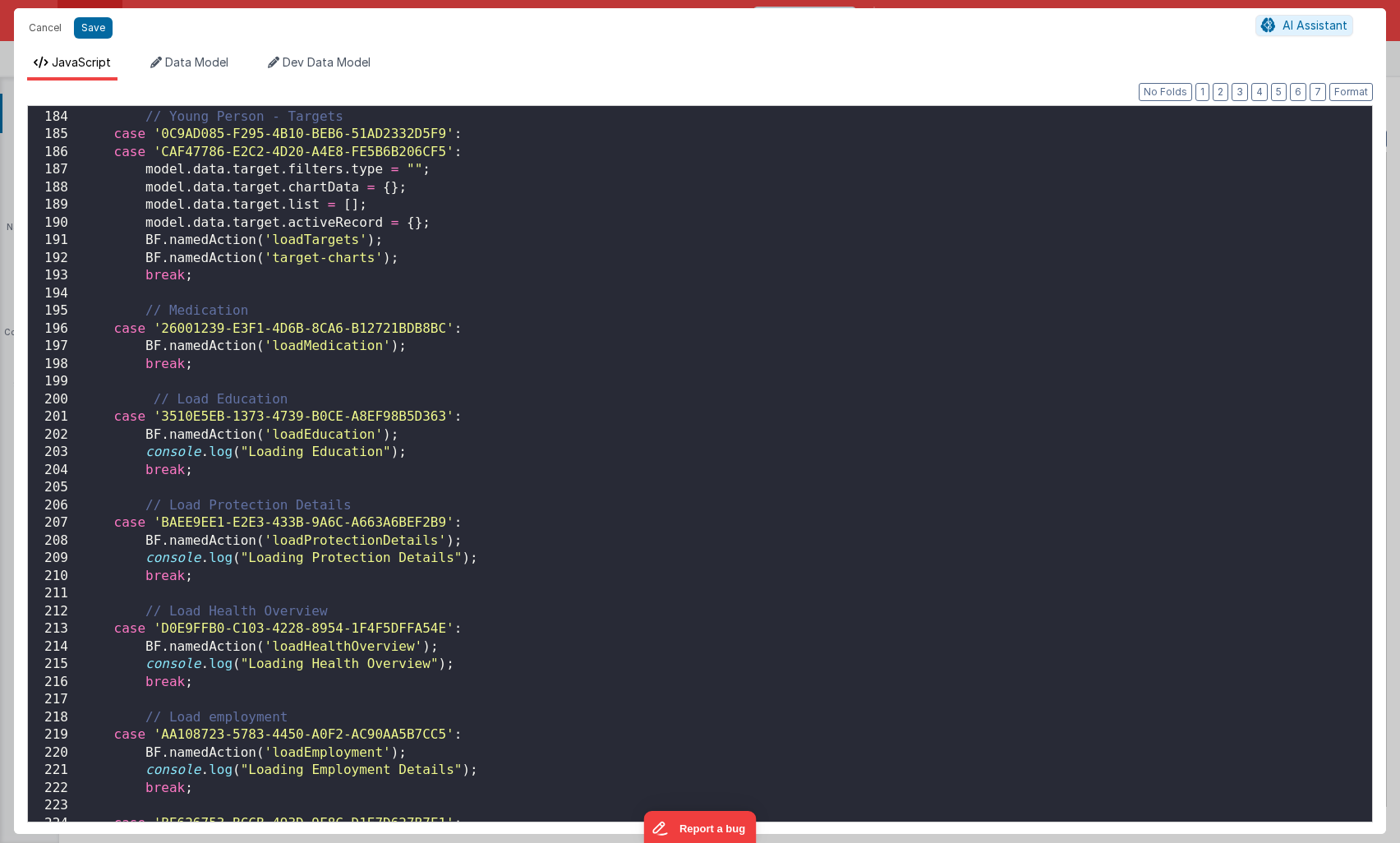
scroll to position [3231, 0]
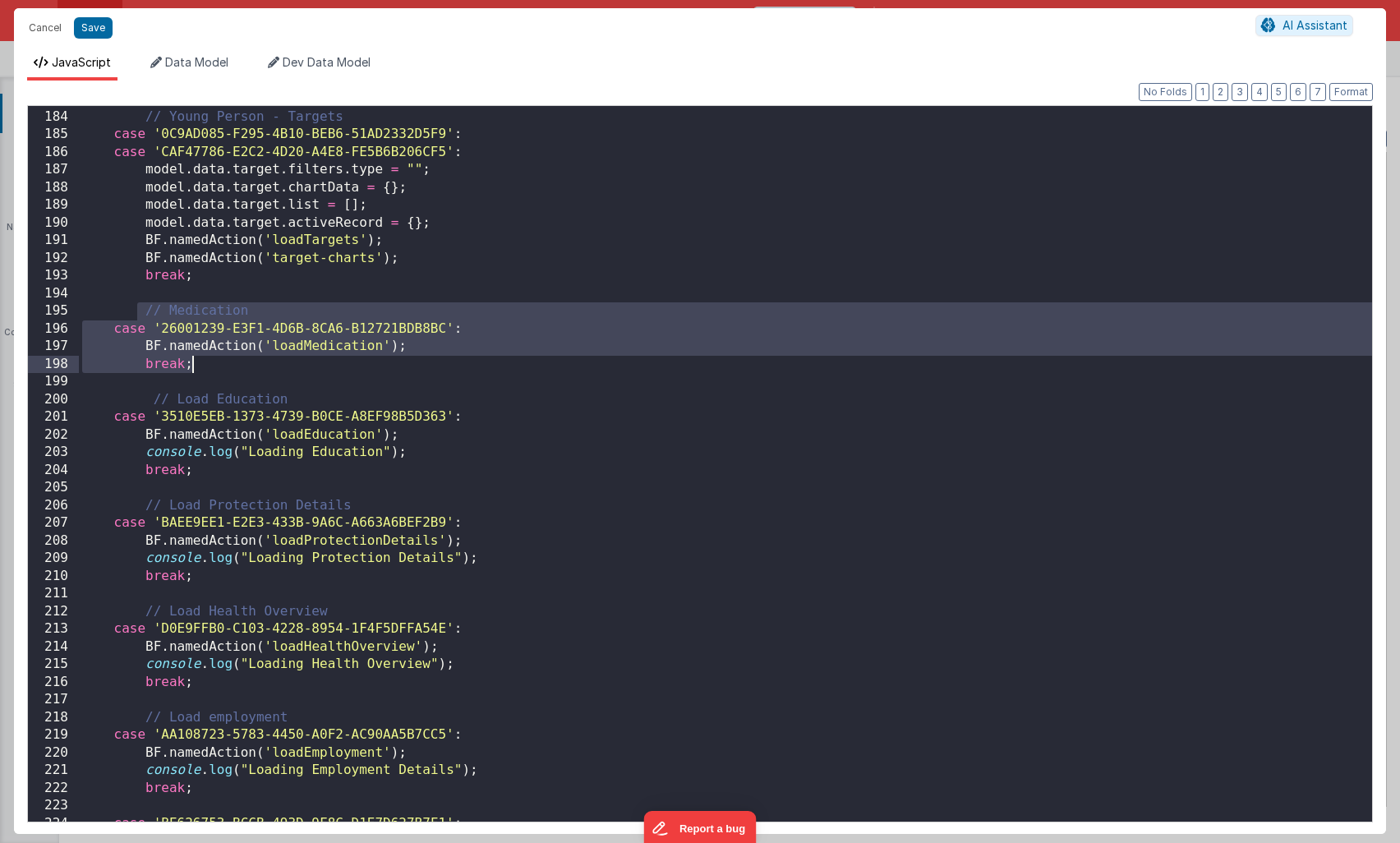
drag, startPoint x: 140, startPoint y: 313, endPoint x: 203, endPoint y: 359, distance: 78.0
click at [203, 359] on div "// Young Person - Targets case '0C9AD085-F295-4B10-BEB6-51AD2332D5F9' : case 'C…" at bounding box center [725, 465] width 1294 height 751
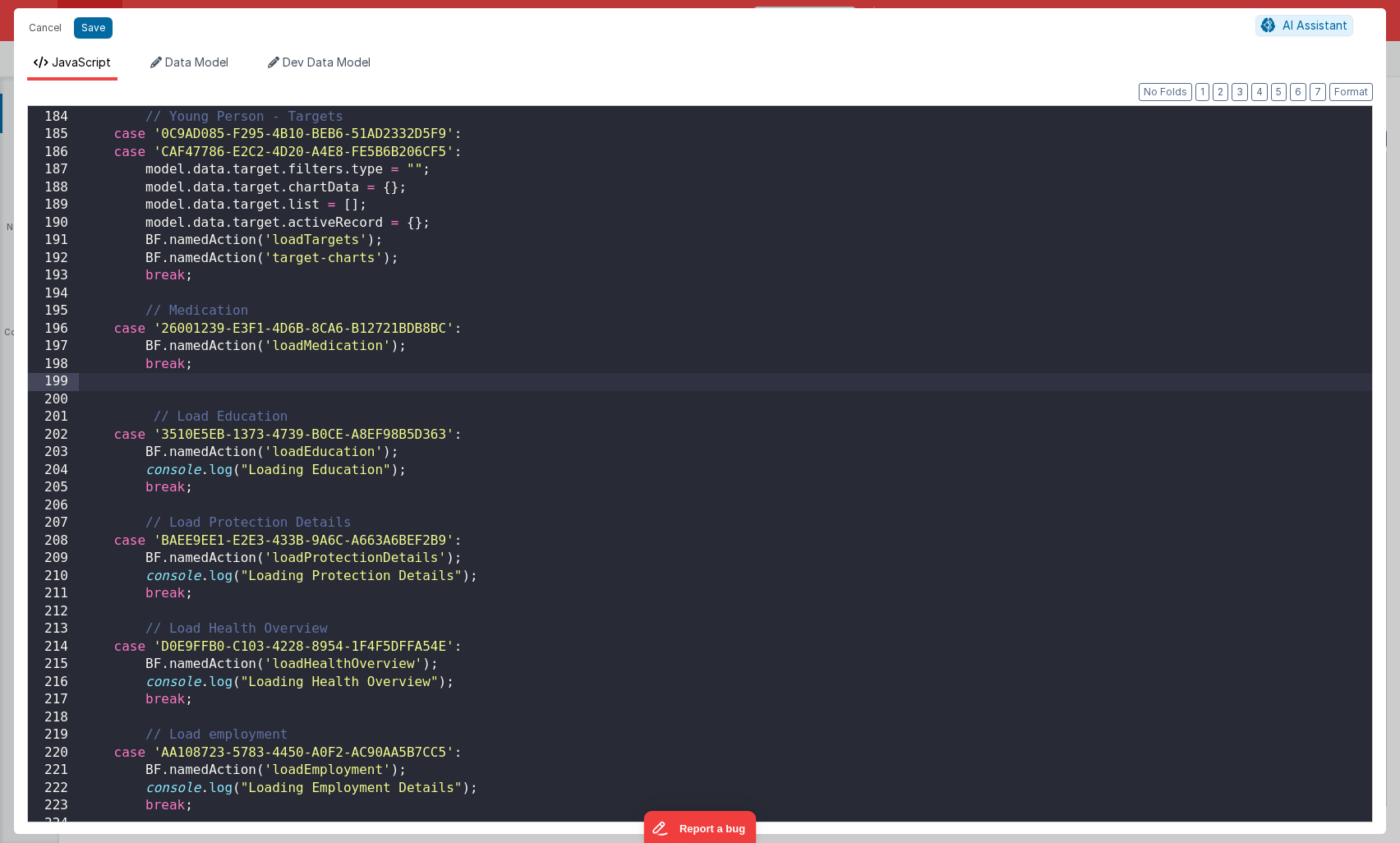
paste textarea
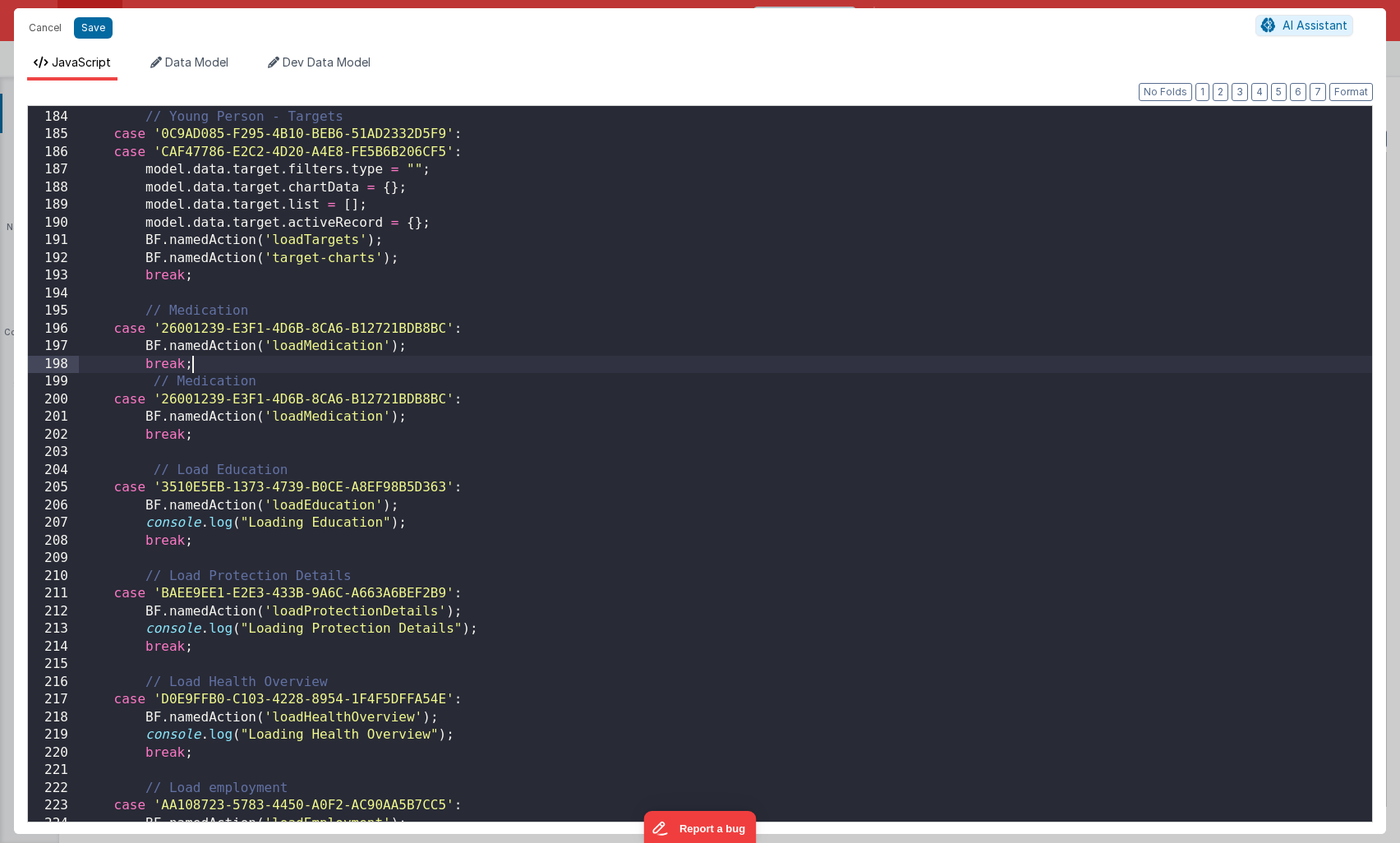
click at [214, 362] on div "// Young Person - Targets case '0C9AD085-F295-4B10-BEB6-51AD2332D5F9' : case 'C…" at bounding box center [725, 465] width 1294 height 751
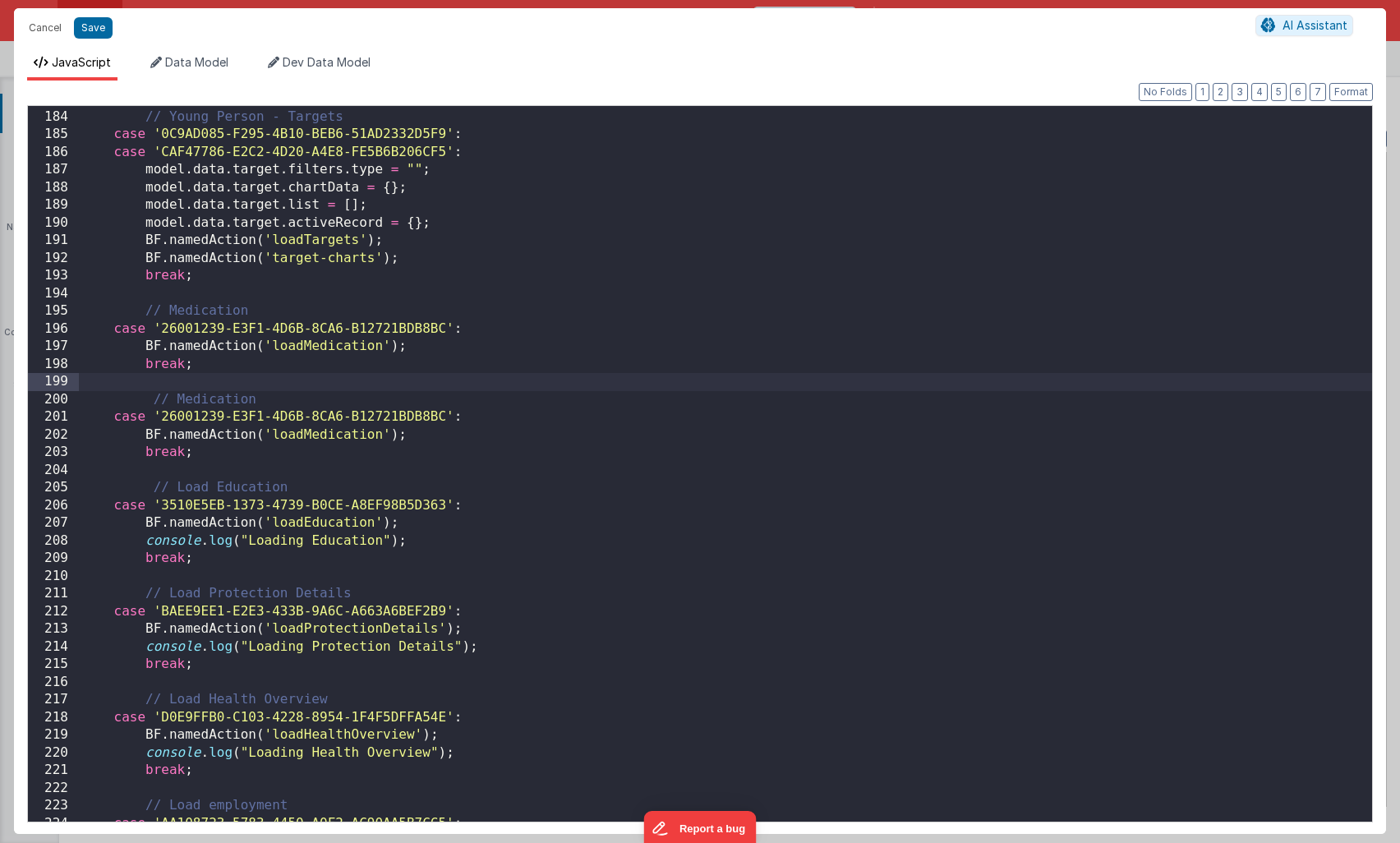
click at [221, 399] on div "// Young Person - Targets case '0C9AD085-F295-4B10-BEB6-51AD2332D5F9' : case 'C…" at bounding box center [725, 465] width 1294 height 751
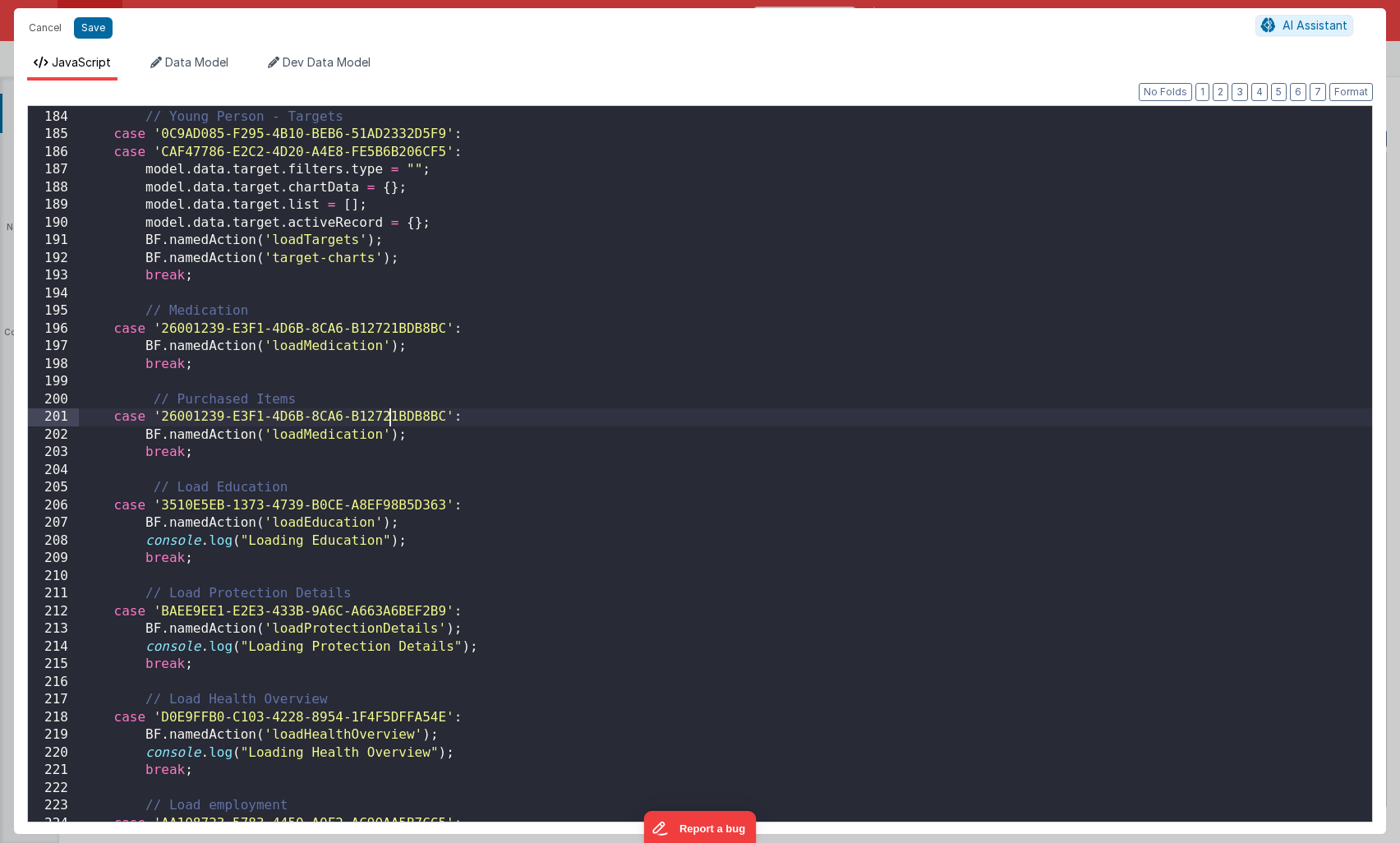
click at [386, 415] on div "// Young Person - Targets case '0C9AD085-F295-4B10-BEB6-51AD2332D5F9' : case 'C…" at bounding box center [725, 465] width 1294 height 751
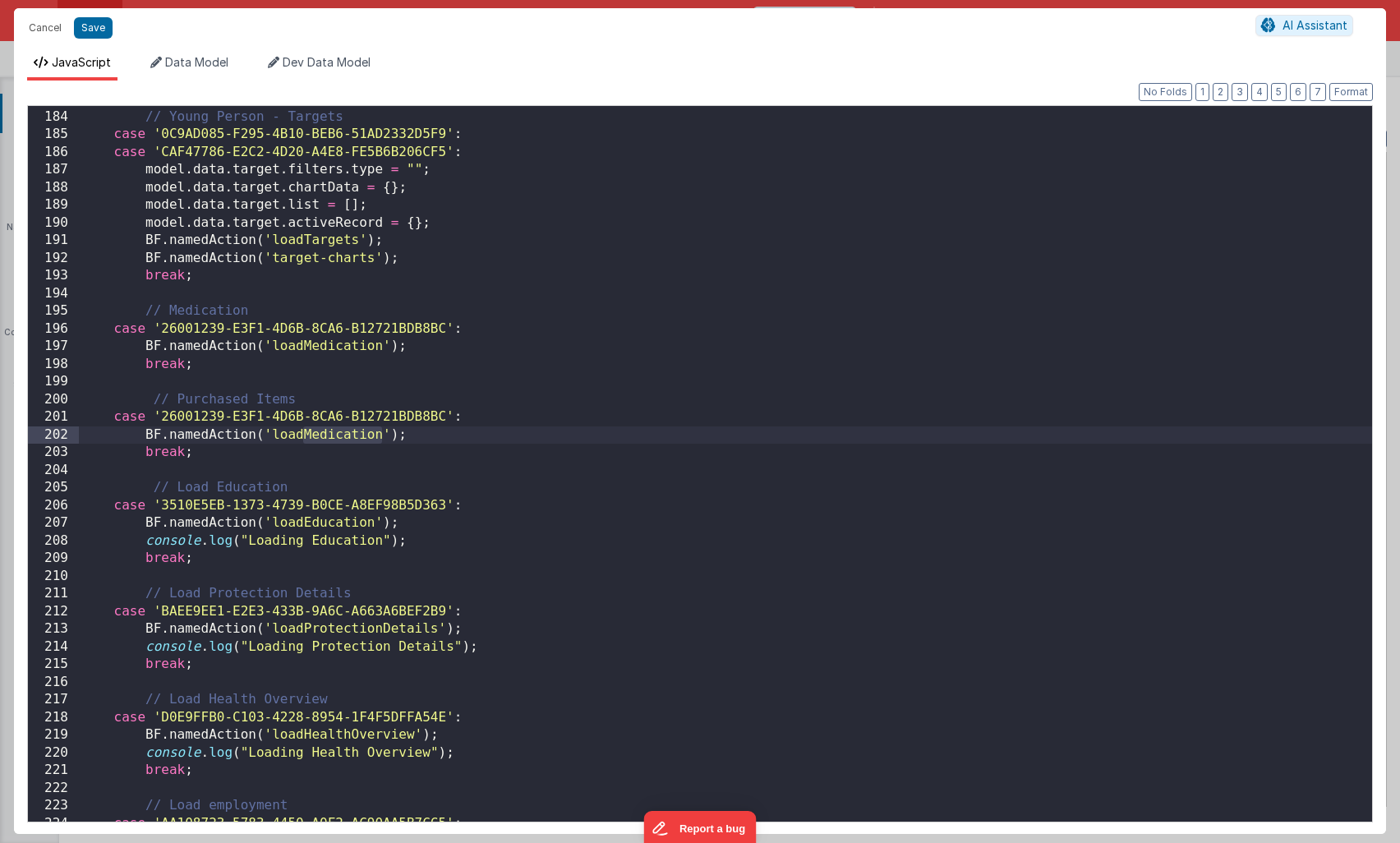
drag, startPoint x: 382, startPoint y: 434, endPoint x: 303, endPoint y: 434, distance: 79.0
click at [303, 434] on div "// Young Person - Targets case '0C9AD085-F295-4B10-BEB6-51AD2332D5F9' : case 'C…" at bounding box center [725, 465] width 1294 height 751
click at [325, 439] on div "// Young Person - Targets case '0C9AD085-F295-4B10-BEB6-51AD2332D5F9' : case 'C…" at bounding box center [725, 465] width 1294 height 751
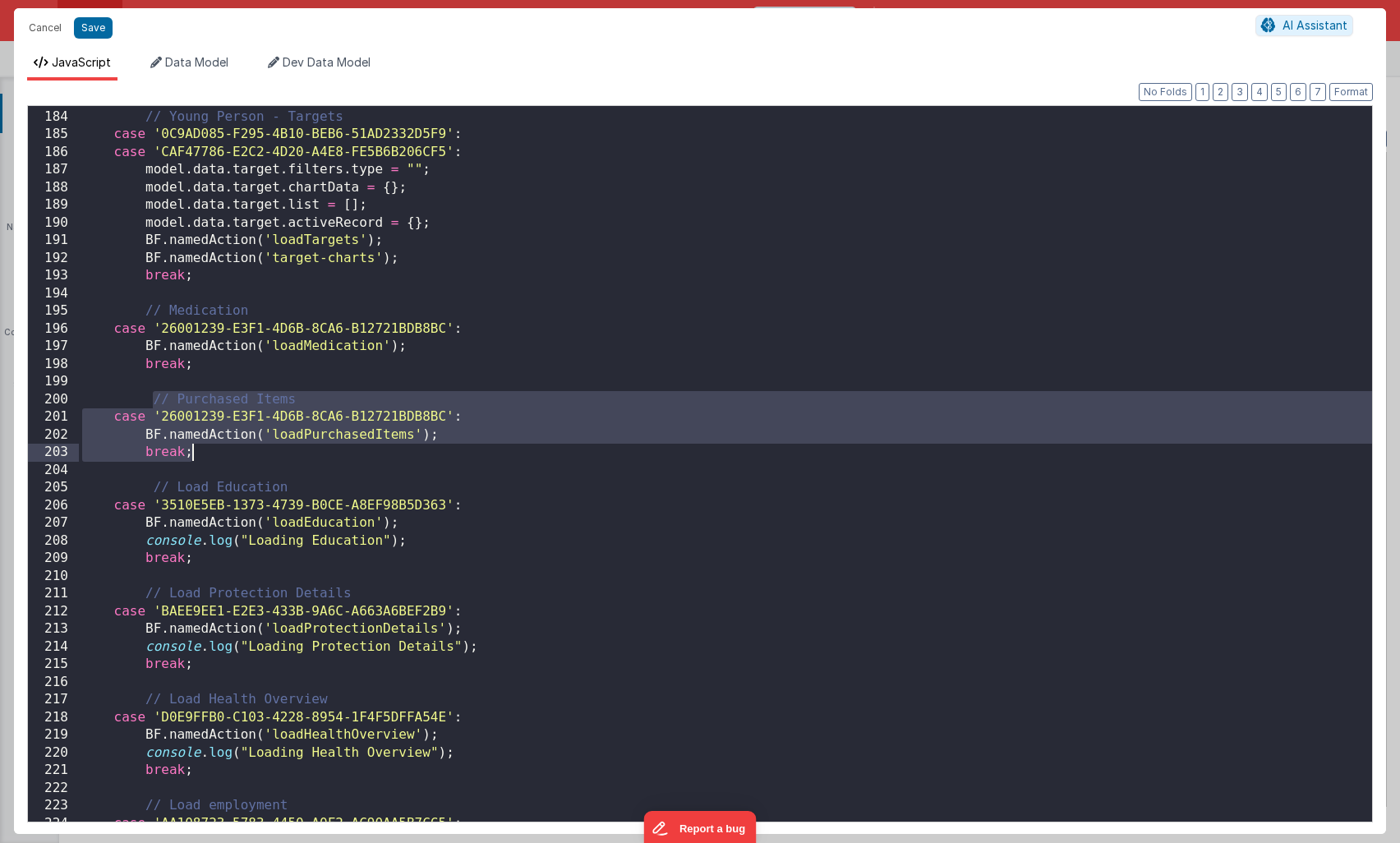
drag, startPoint x: 150, startPoint y: 397, endPoint x: 207, endPoint y: 455, distance: 81.3
click at [207, 455] on div "// Young Person - Targets case '0C9AD085-F295-4B10-BEB6-51AD2332D5F9' : case 'C…" at bounding box center [725, 465] width 1294 height 751
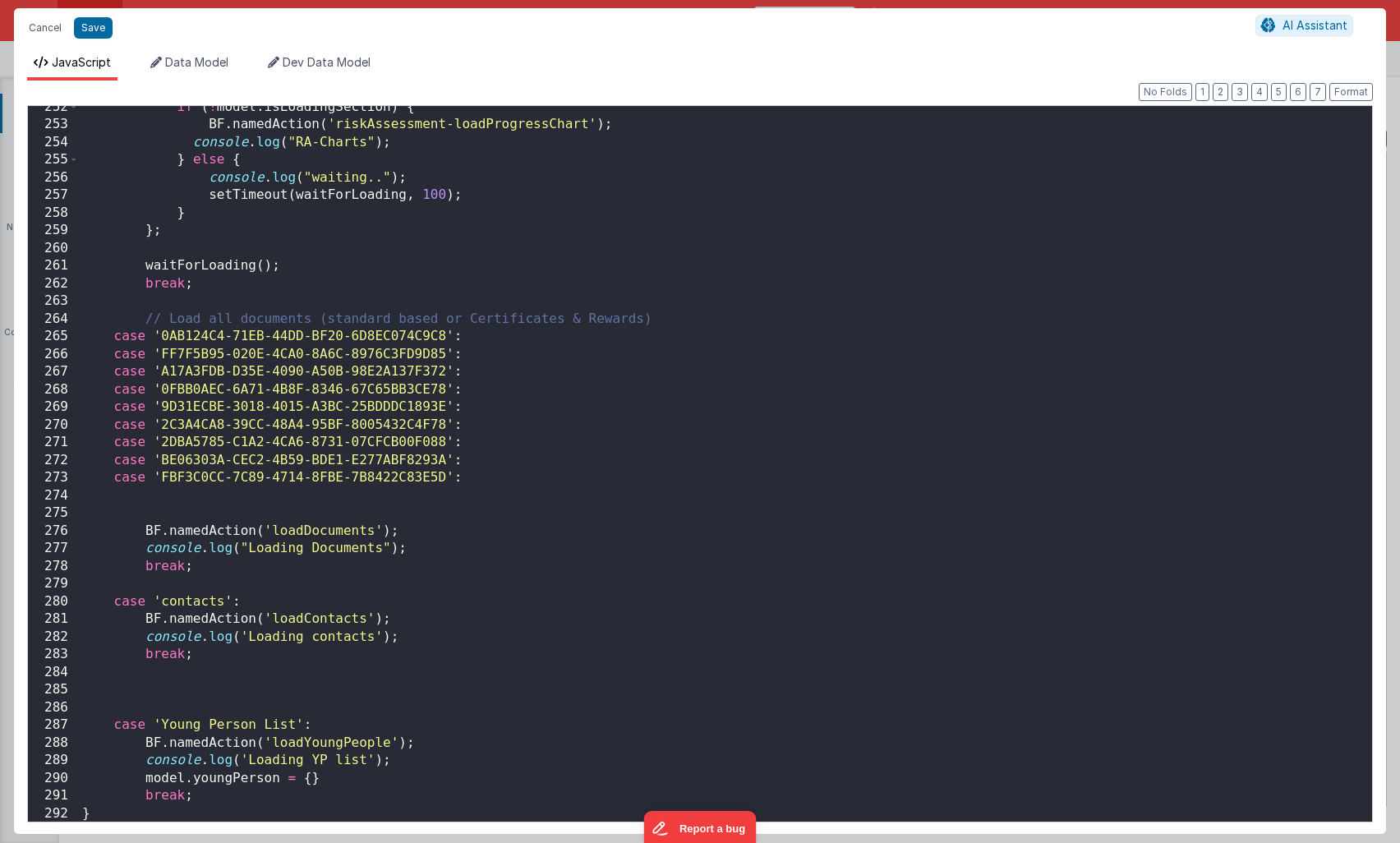
scroll to position [4442, 0]
click at [233, 654] on div "if ( ! model . isLoadingSection ) { BF . namedAction ( 'riskAssessment-loadProg…" at bounding box center [725, 473] width 1294 height 751
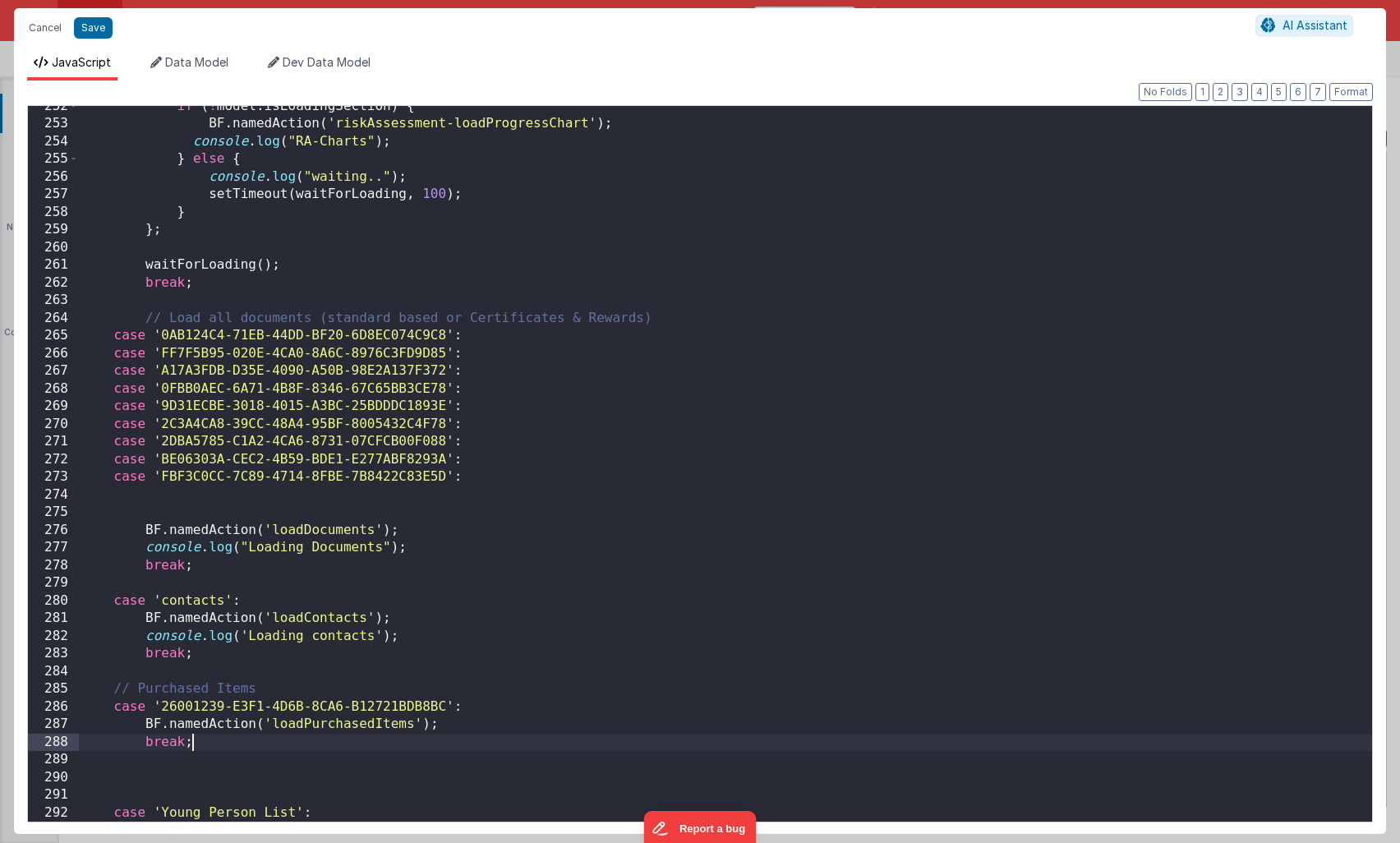
scroll to position [4531, 0]
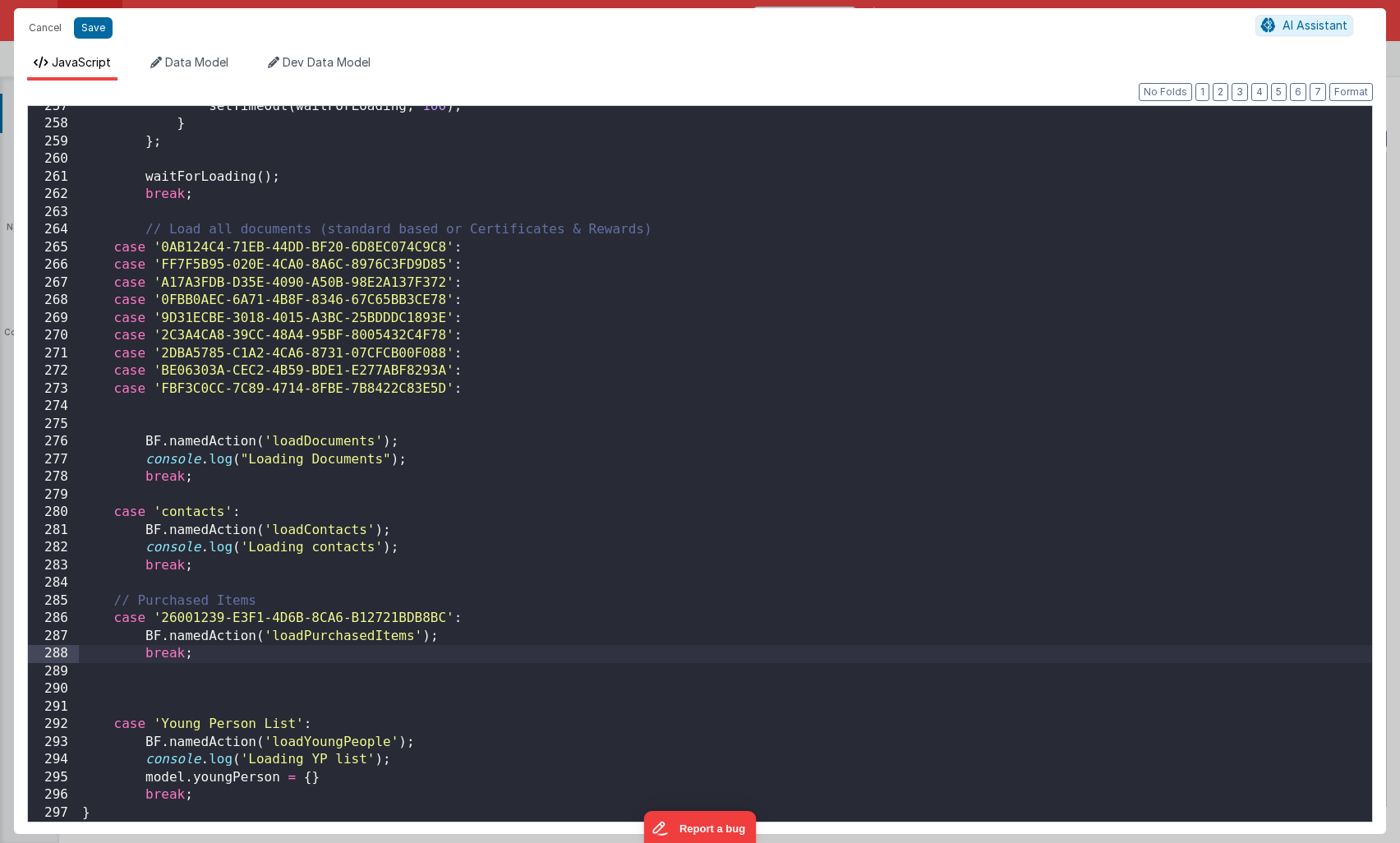
click at [275, 620] on div "setTimeout ( waitForLoading , 100 ) ; } } ; waitForLoading ( ) ; break ; // Loa…" at bounding box center [725, 473] width 1294 height 751
click at [320, 615] on div "setTimeout ( waitForLoading , 100 ) ; } } ; waitForLoading ( ) ; break ; // Loa…" at bounding box center [725, 473] width 1294 height 751
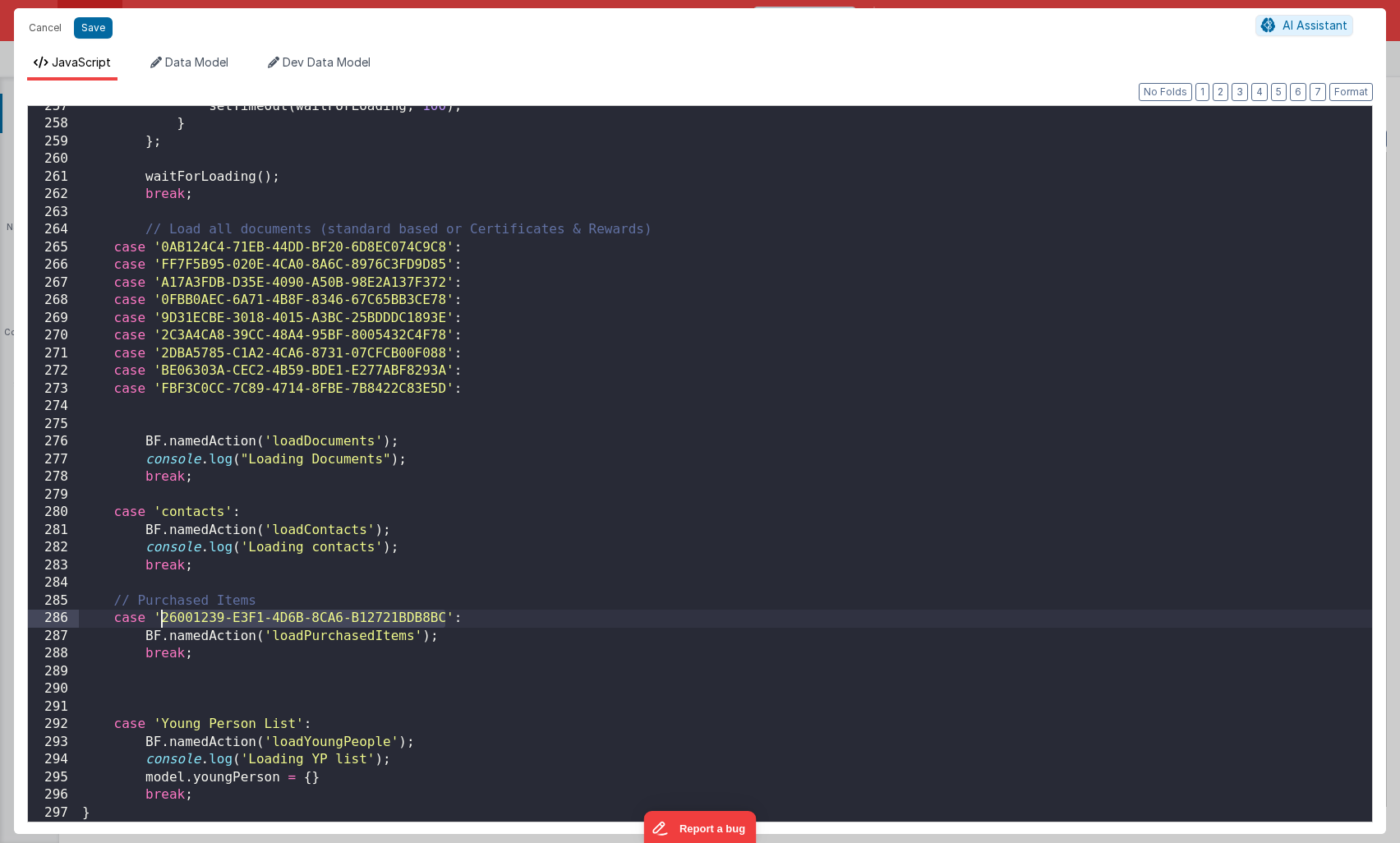
drag, startPoint x: 441, startPoint y: 619, endPoint x: 162, endPoint y: 613, distance: 279.1
click at [162, 613] on div "setTimeout ( waitForLoading , 100 ) ; } } ; waitForLoading ( ) ; break ; // Loa…" at bounding box center [725, 473] width 1294 height 751
click at [192, 618] on div "setTimeout ( waitForLoading , 100 ) ; } } ; waitForLoading ( ) ; break ; // Loa…" at bounding box center [725, 473] width 1294 height 751
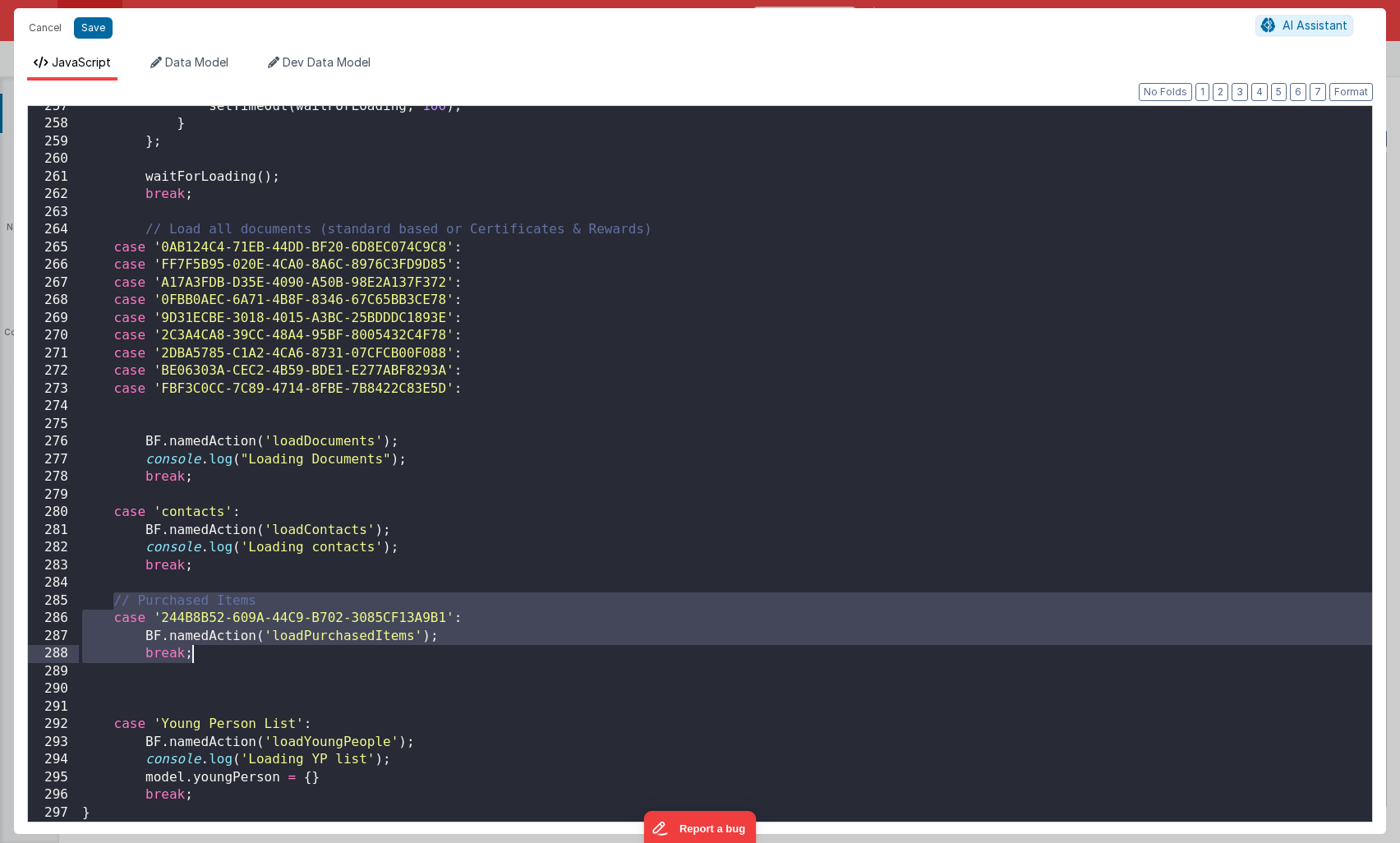
drag, startPoint x: 114, startPoint y: 601, endPoint x: 209, endPoint y: 651, distance: 107.4
click at [209, 651] on div "setTimeout ( waitForLoading , 100 ) ; } } ; waitForLoading ( ) ; break ; // Loa…" at bounding box center [725, 473] width 1294 height 751
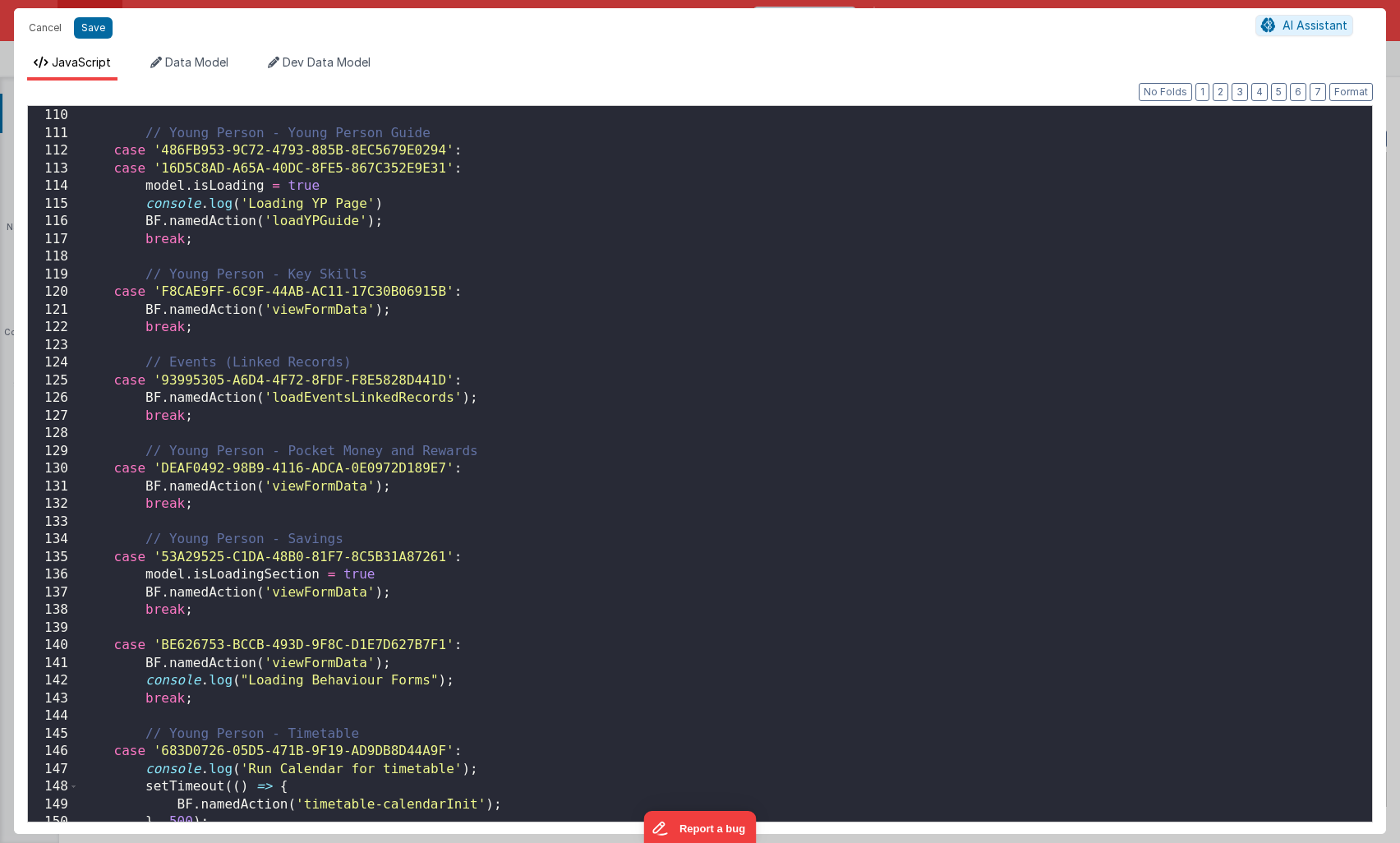
scroll to position [1961, 0]
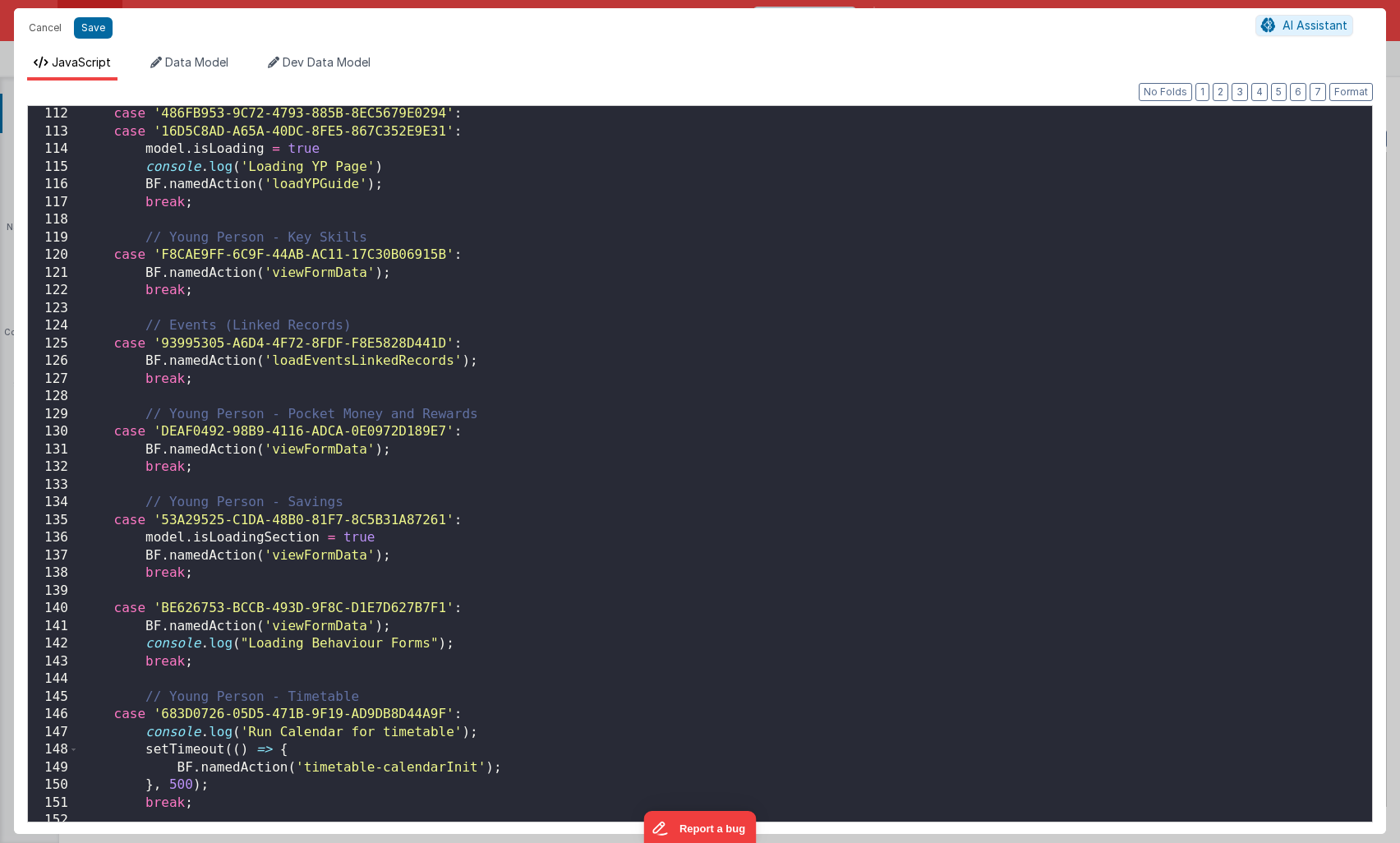
click at [333, 589] on div "case '486FB953-9C72-4793-885B-8EC5679E0294' : case '16D5C8AD-A65A-40DC-8FE5-867…" at bounding box center [725, 480] width 1294 height 751
click at [144, 592] on div "case '486FB953-9C72-4793-885B-8EC5679E0294' : case '16D5C8AD-A65A-40DC-8FE5-867…" at bounding box center [725, 480] width 1294 height 751
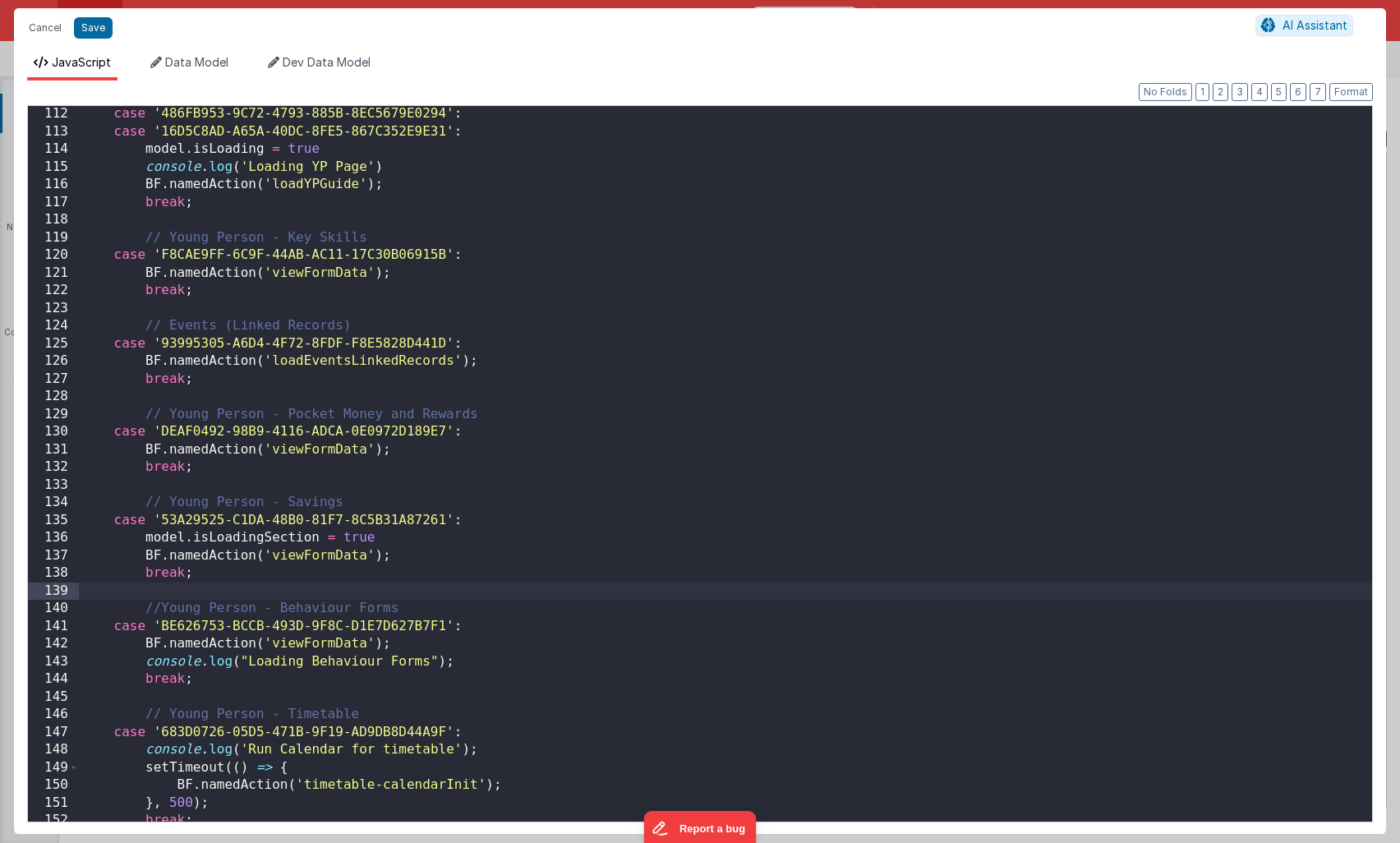
paste textarea
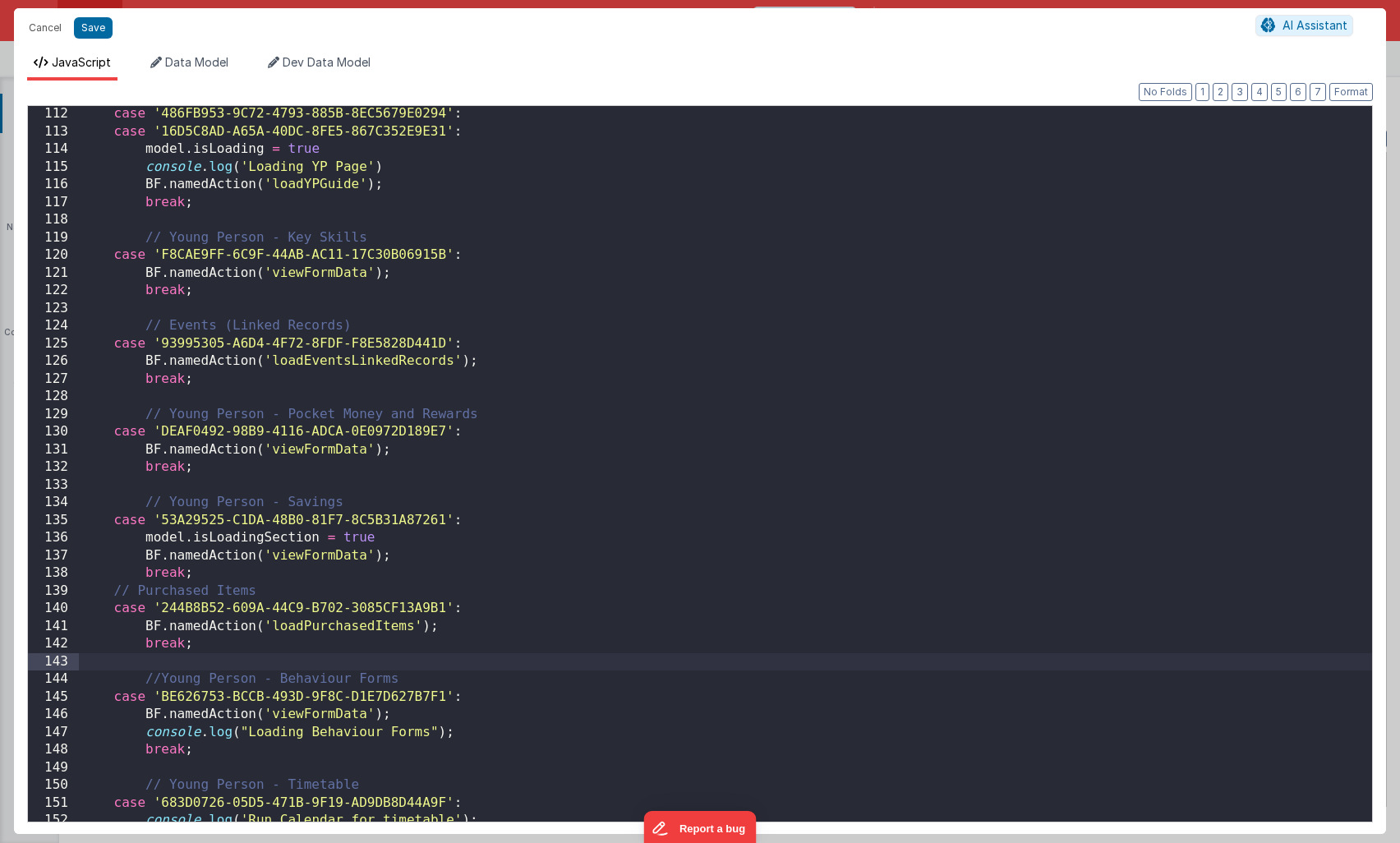
click at [118, 586] on div "case '486FB953-9C72-4793-885B-8EC5679E0294' : case '16D5C8AD-A65A-40DC-8FE5-867…" at bounding box center [725, 480] width 1294 height 751
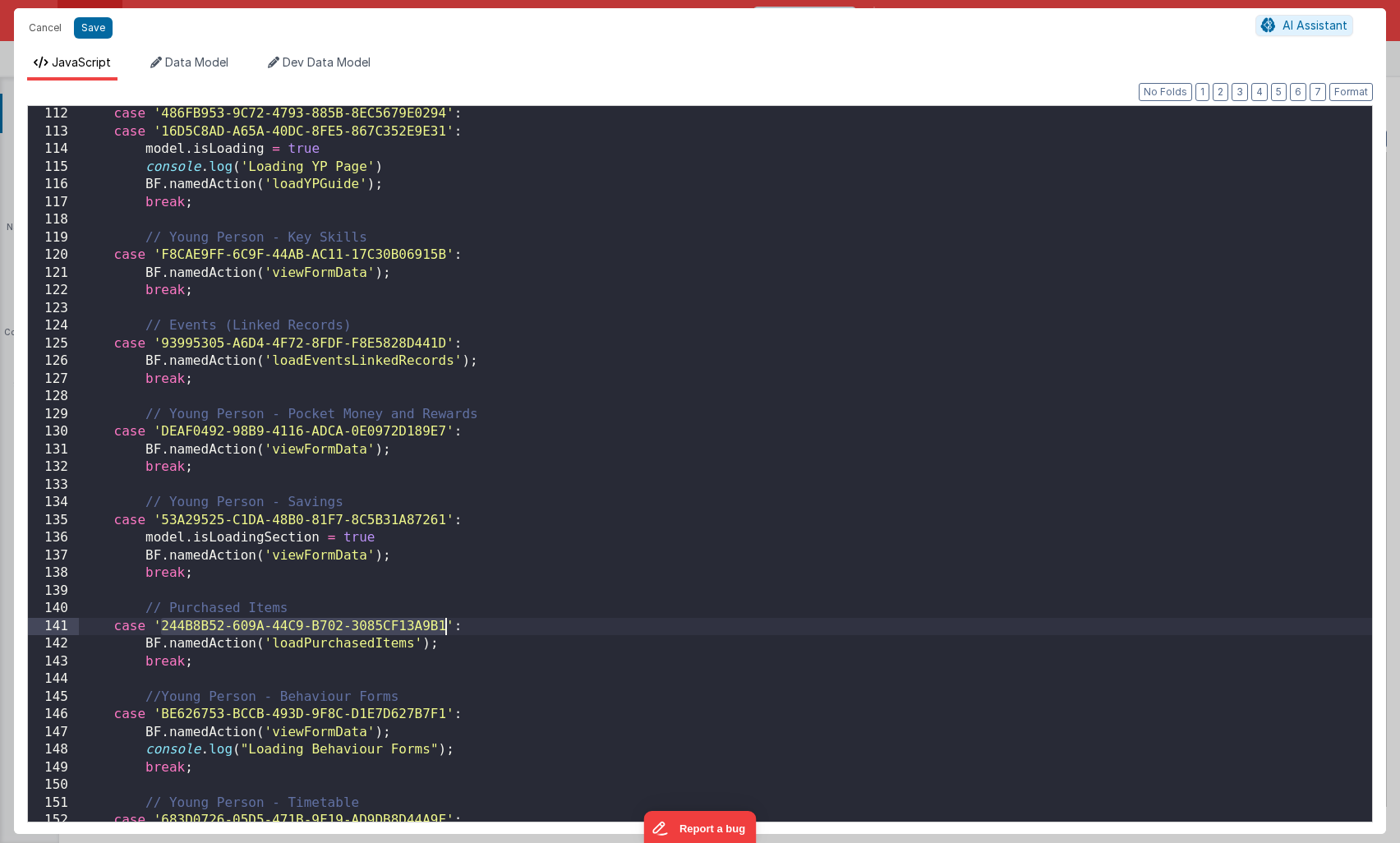
drag, startPoint x: 162, startPoint y: 623, endPoint x: 442, endPoint y: 627, distance: 280.0
click at [442, 627] on div "case '486FB953-9C72-4793-885B-8EC5679E0294' : case '16D5C8AD-A65A-40DC-8FE5-867…" at bounding box center [725, 480] width 1294 height 751
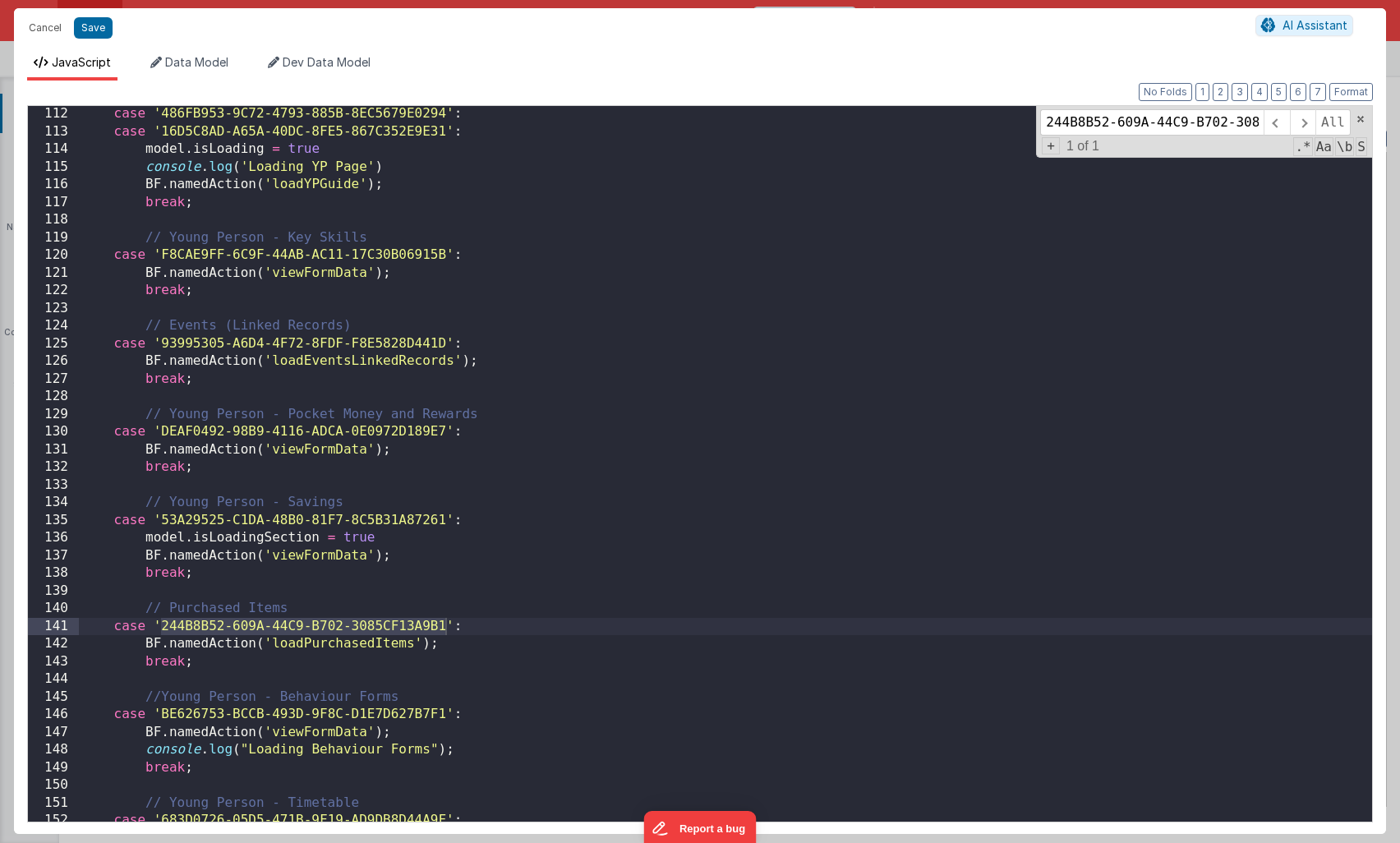
scroll to position [0, 71]
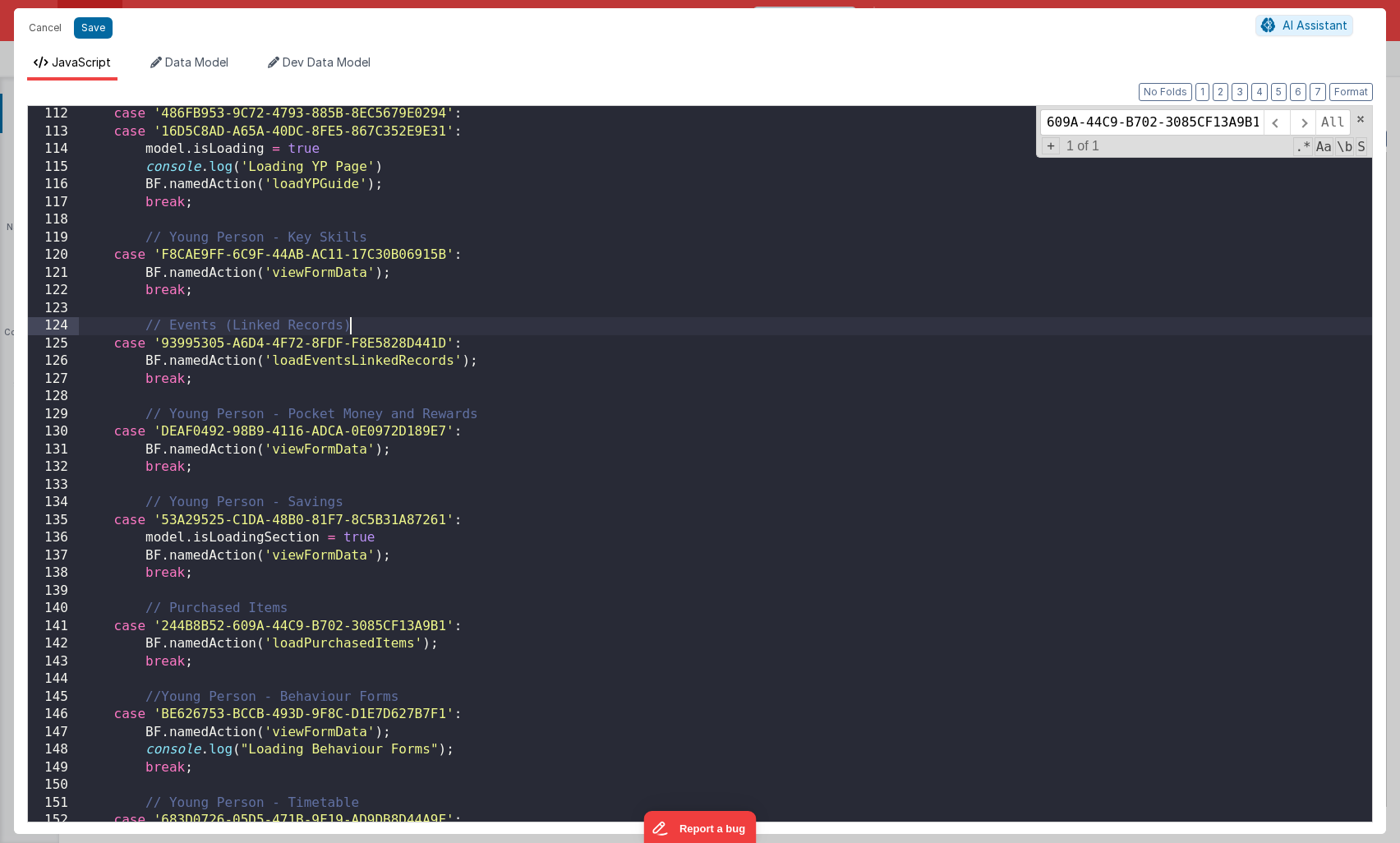
click at [943, 320] on div "case '486FB953-9C72-4793-885B-8EC5679E0294' : case '16D5C8AD-A65A-40DC-8FE5-867…" at bounding box center [725, 480] width 1294 height 751
click at [576, 608] on div "case '486FB953-9C72-4793-885B-8EC5679E0294' : case '16D5C8AD-A65A-40DC-8FE5-867…" at bounding box center [725, 480] width 1294 height 751
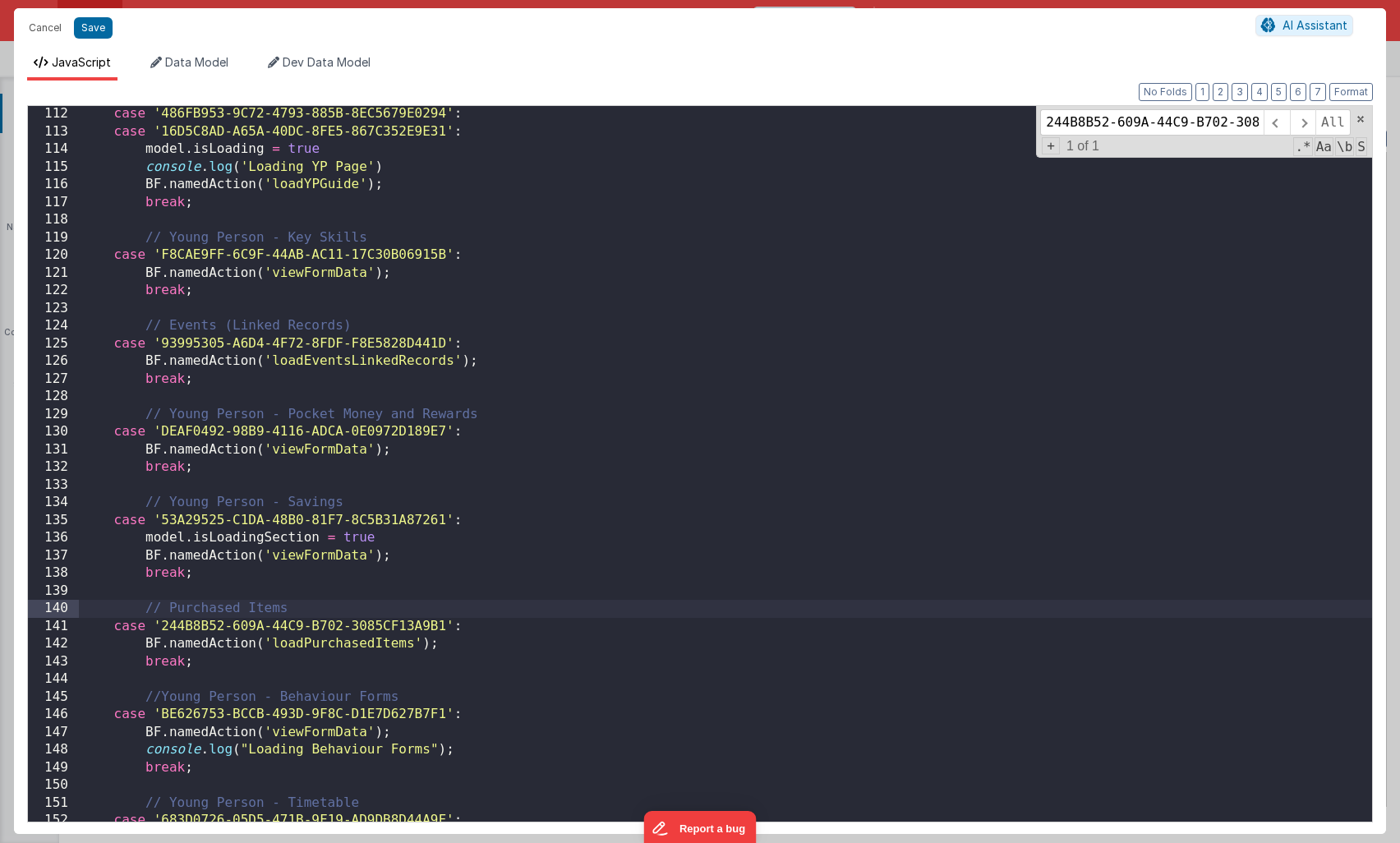
click at [571, 609] on div "case '486FB953-9C72-4793-885B-8EC5679E0294' : case '16D5C8AD-A65A-40DC-8FE5-867…" at bounding box center [725, 480] width 1294 height 751
click at [90, 32] on button "Save" at bounding box center [93, 27] width 39 height 22
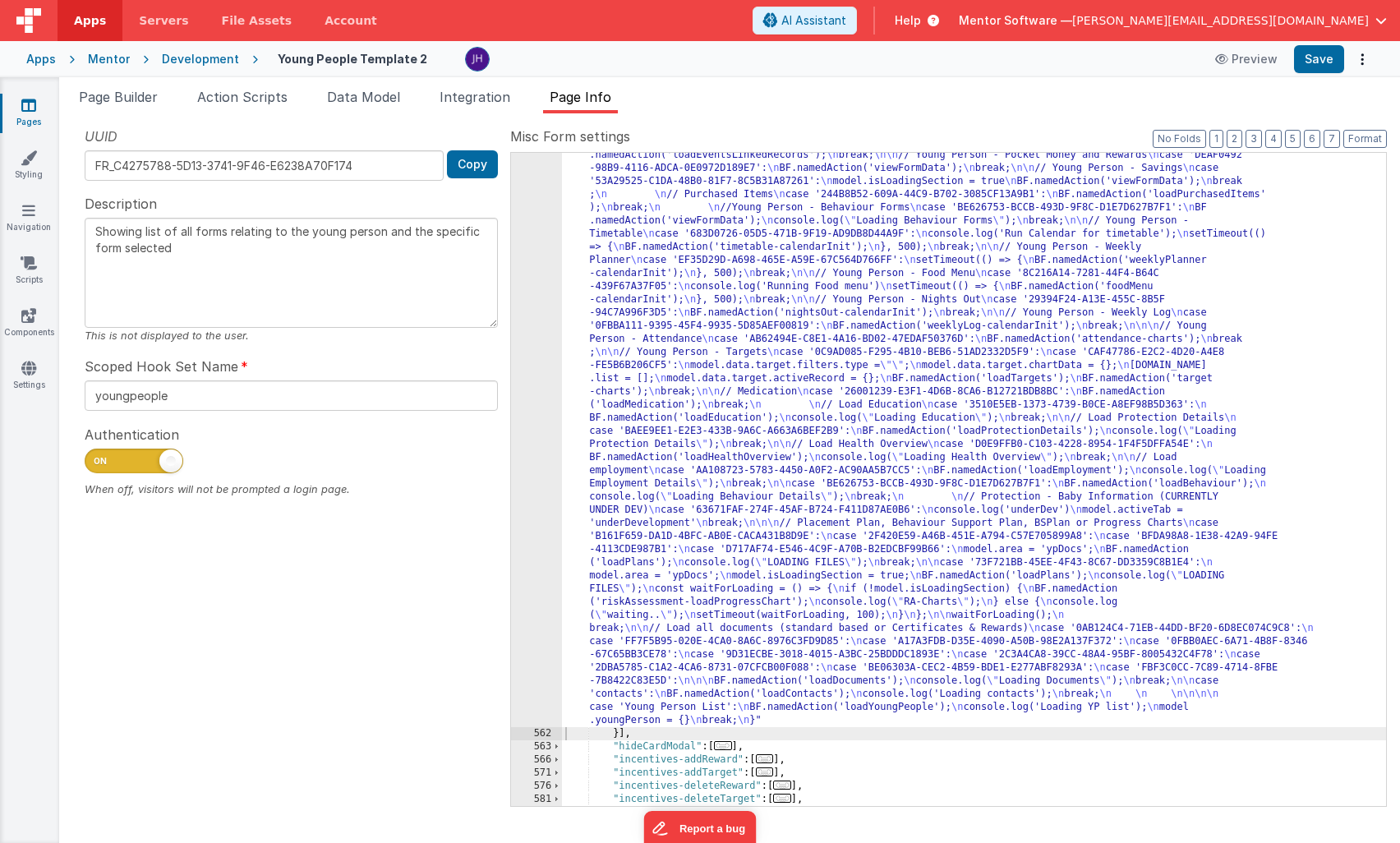
click at [608, 99] on span "Page Info" at bounding box center [580, 96] width 61 height 16
click at [1236, 138] on button "2" at bounding box center [1234, 138] width 16 height 18
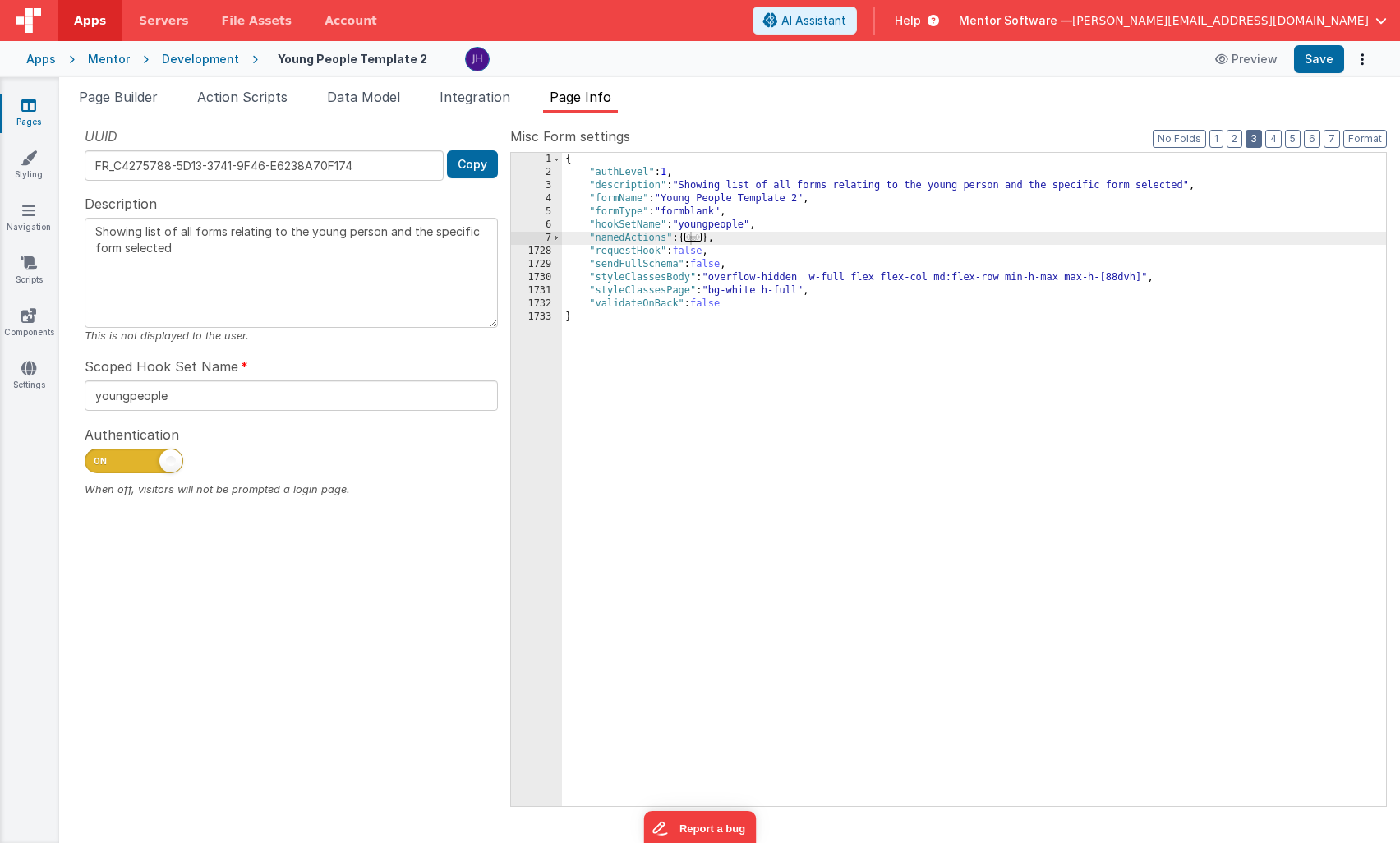
click at [1260, 138] on button "3" at bounding box center [1253, 138] width 16 height 18
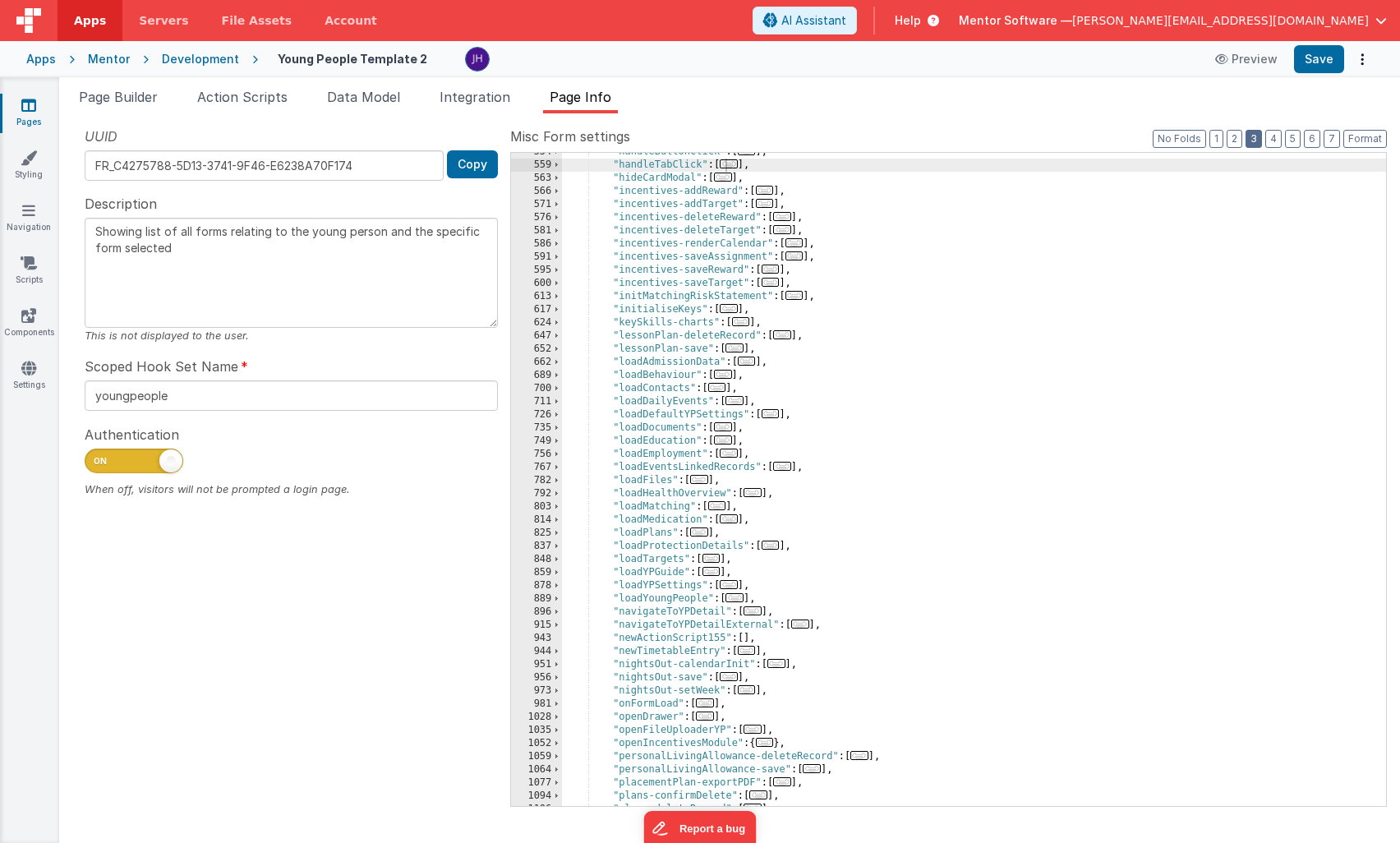
scroll to position [892, 0]
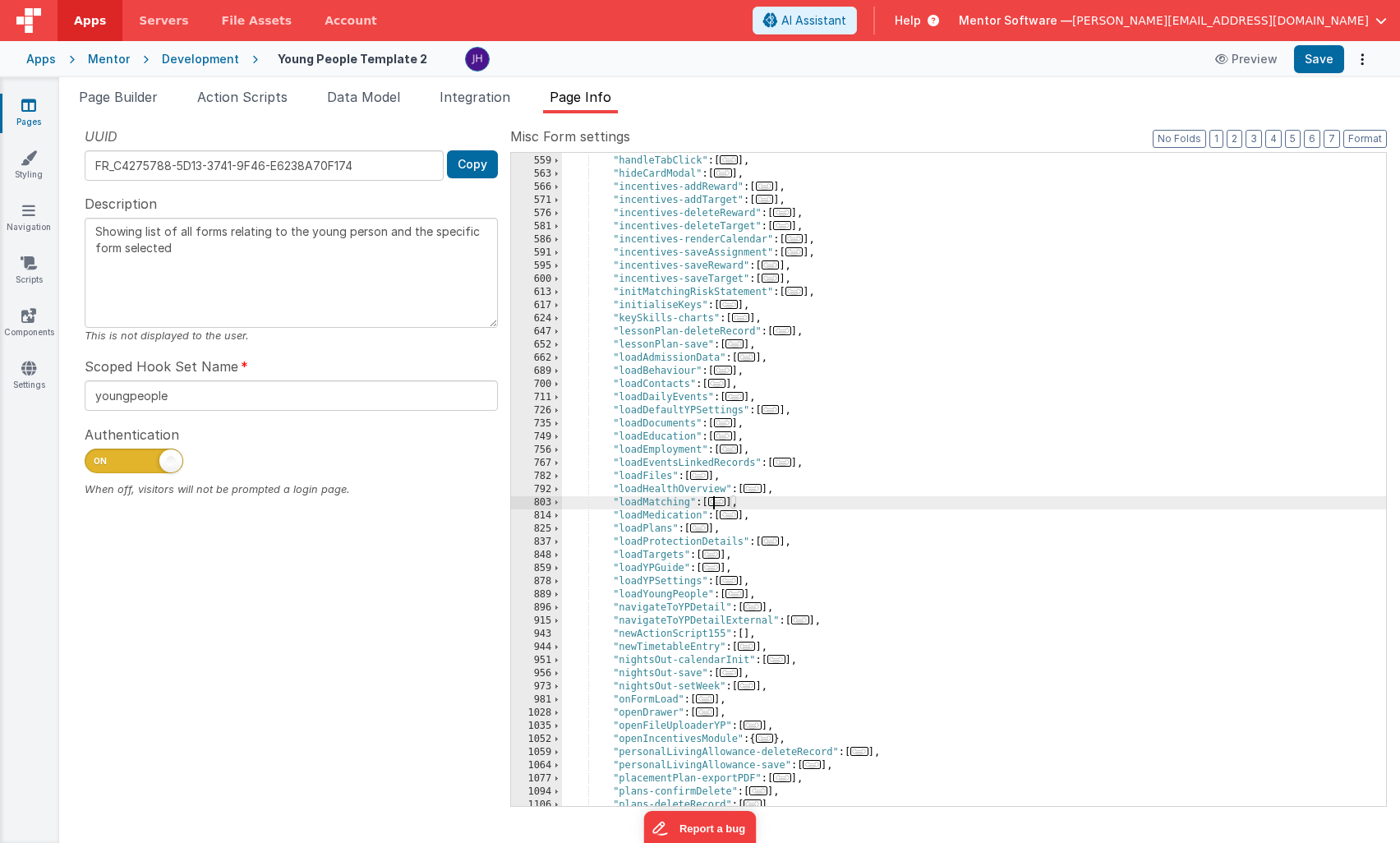
click at [718, 501] on span "..." at bounding box center [717, 502] width 18 height 9
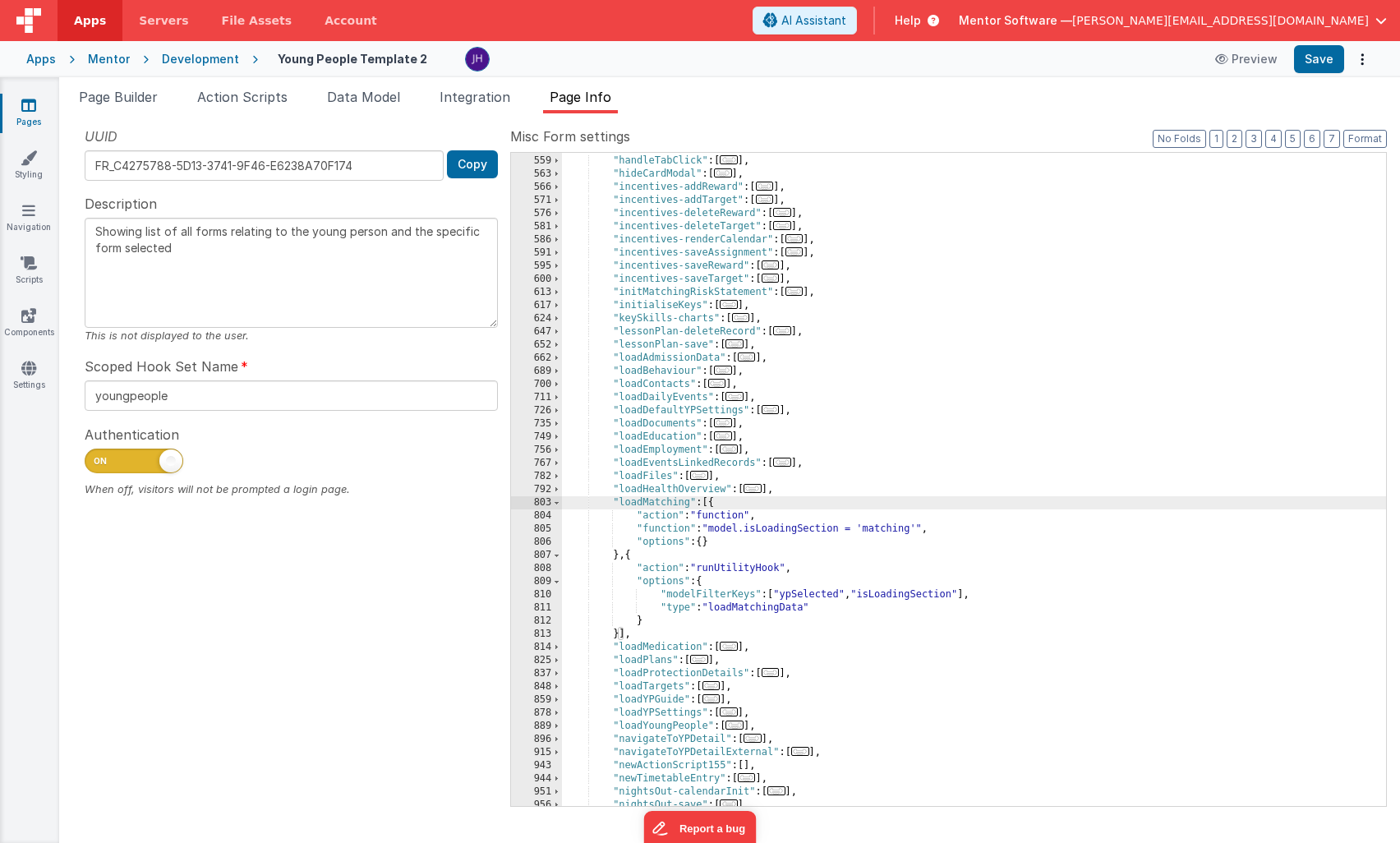
click at [762, 505] on div ""handleButtonClick" : [ ... ] , "handleTabClick" : [ ... ] , "hideCardModal" : …" at bounding box center [974, 480] width 824 height 679
click at [558, 503] on span at bounding box center [557, 503] width 9 height 13
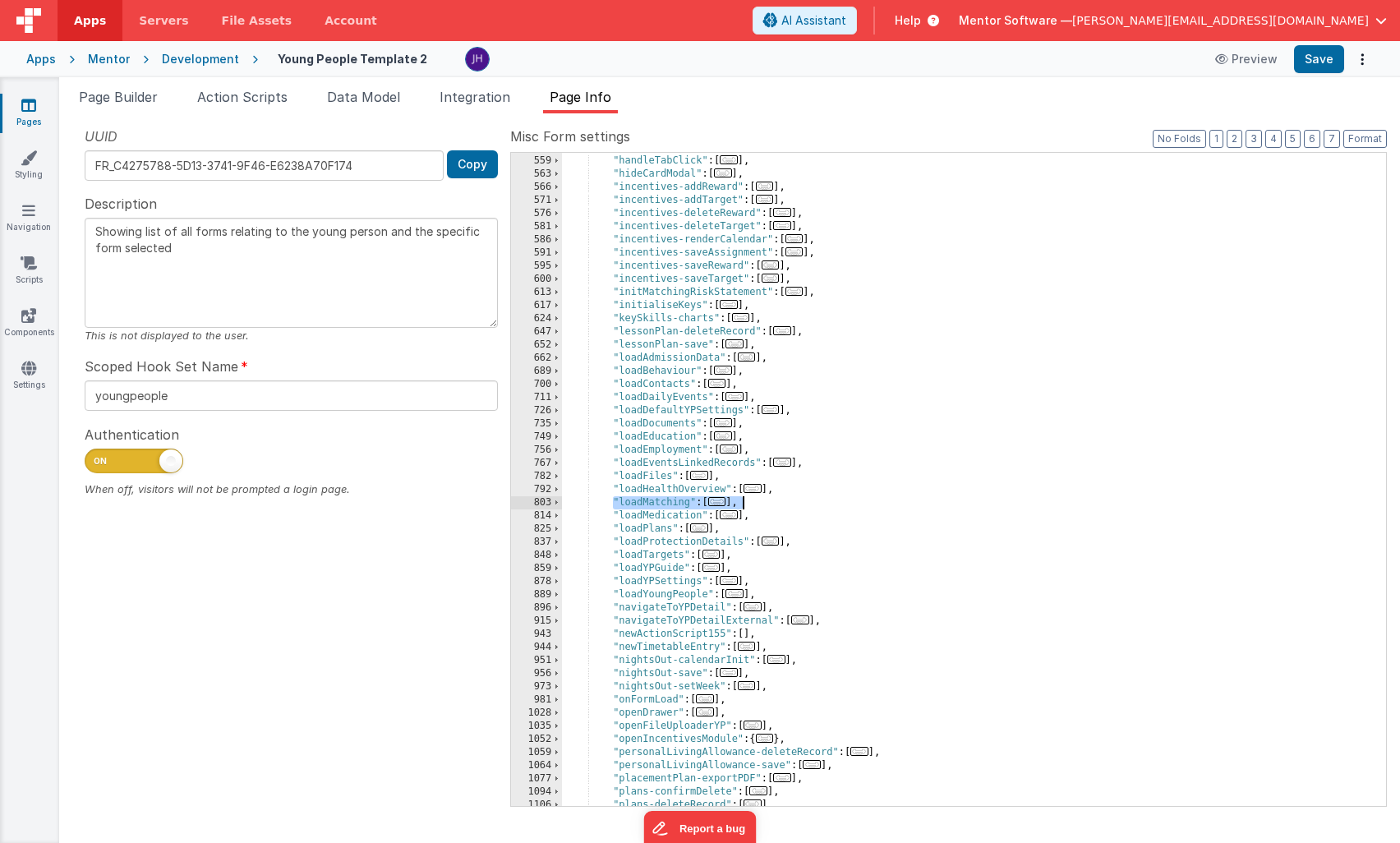
drag, startPoint x: 612, startPoint y: 503, endPoint x: 762, endPoint y: 501, distance: 150.0
click at [762, 501] on div ""handleButtonClick" : [ ... ] , "handleTabClick" : [ ... ] , "hideCardModal" : …" at bounding box center [974, 480] width 824 height 679
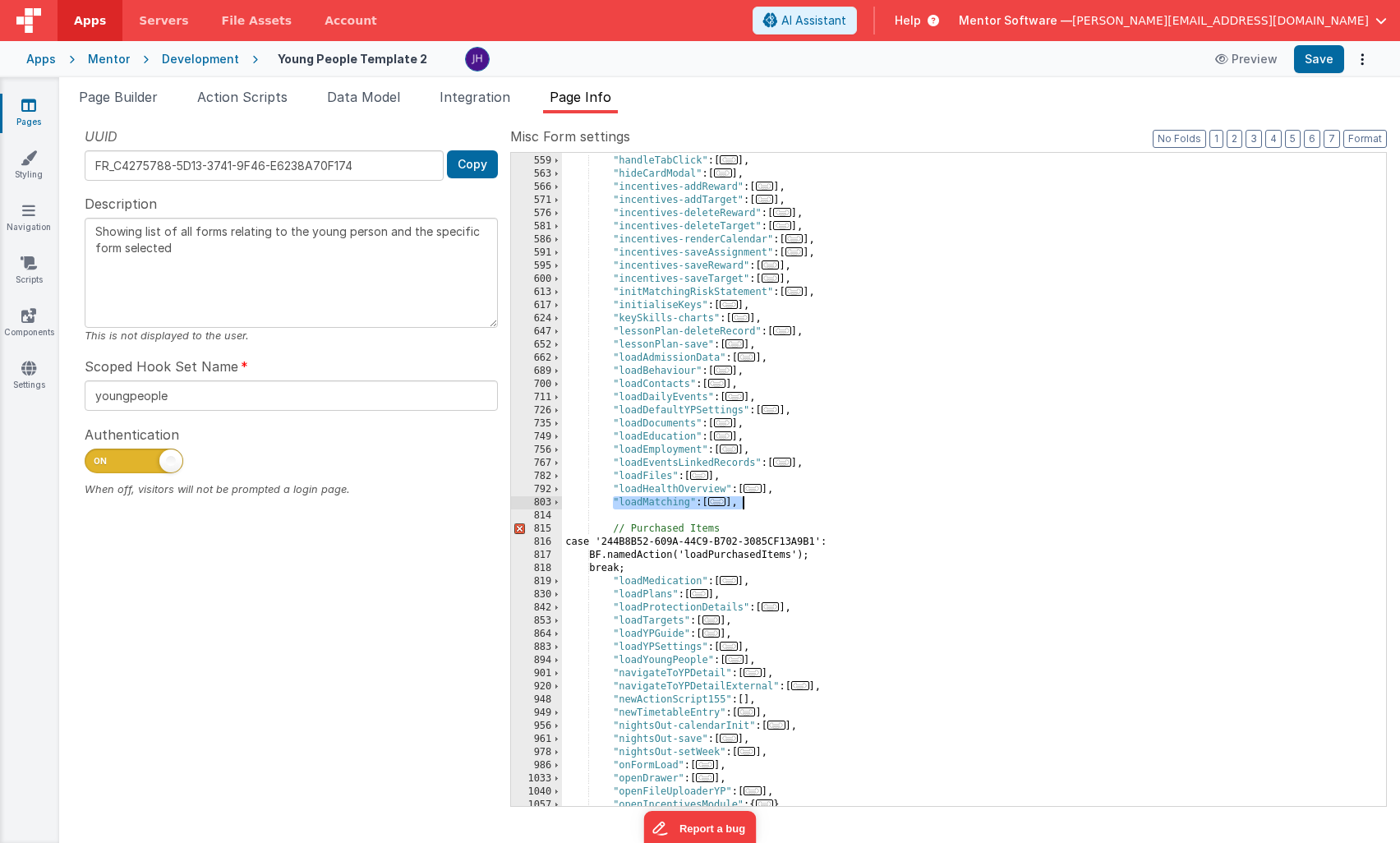
drag, startPoint x: 613, startPoint y: 499, endPoint x: 763, endPoint y: 497, distance: 150.0
click at [763, 497] on div ""handleButtonClick" : [ ... ] , "handleTabClick" : [ ... ] , "hideCardModal" : …" at bounding box center [974, 480] width 824 height 679
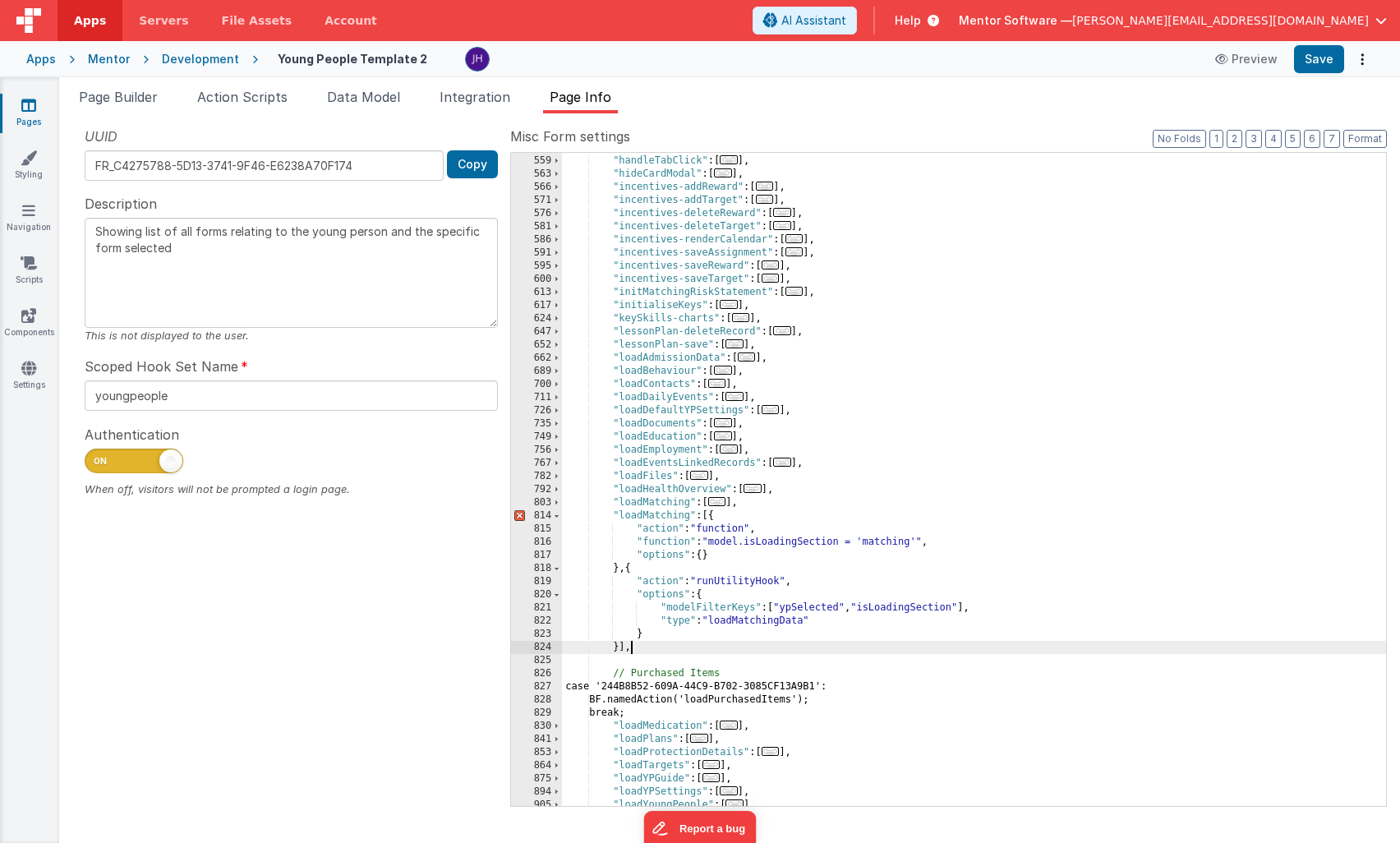
click at [750, 700] on div ""handleButtonClick" : [ ... ] , "handleTabClick" : [ ... ] , "hideCardModal" : …" at bounding box center [974, 480] width 824 height 679
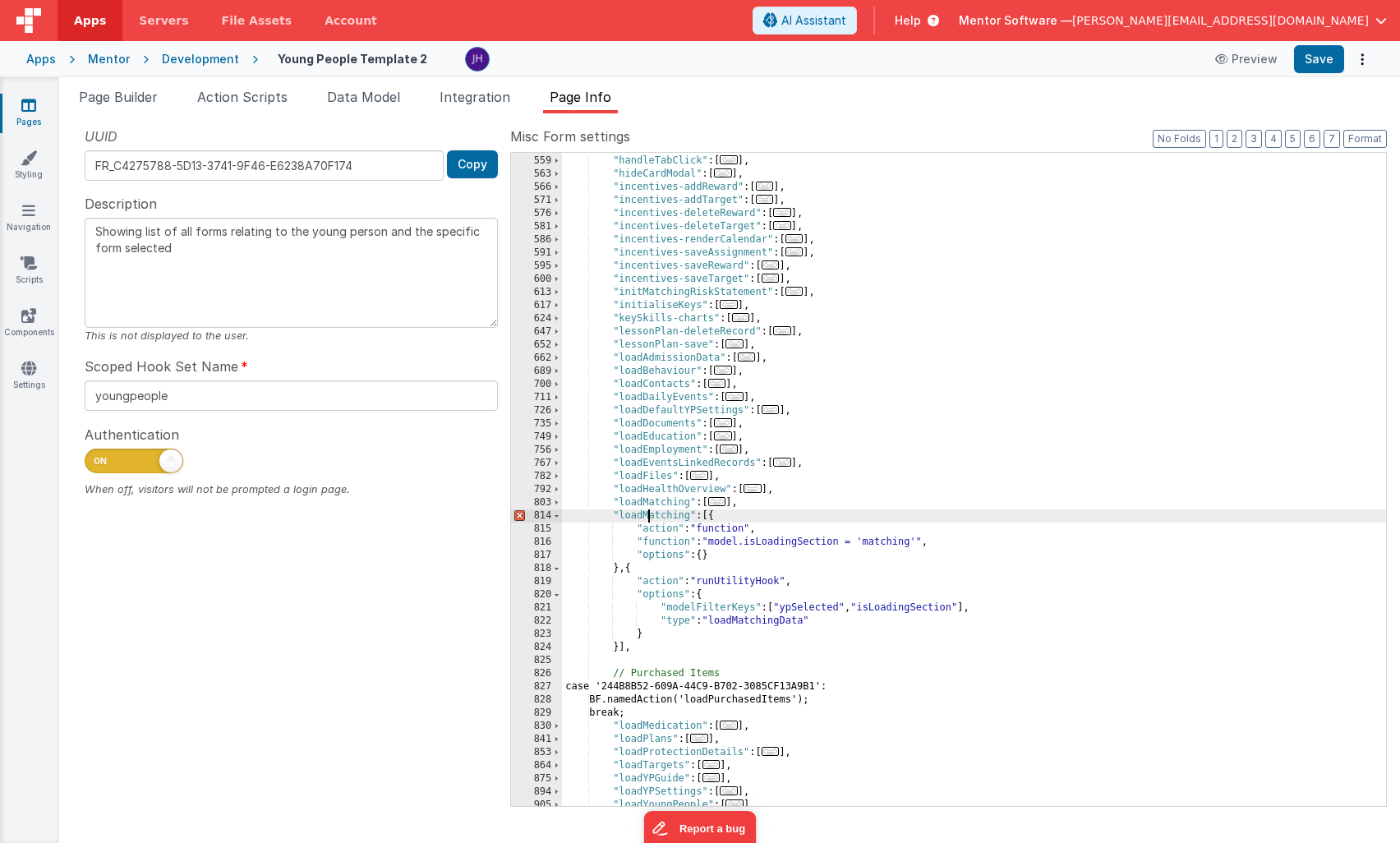
click at [646, 517] on div ""handleButtonClick" : [ ... ] , "handleTabClick" : [ ... ] , "hideCardModal" : …" at bounding box center [974, 480] width 824 height 679
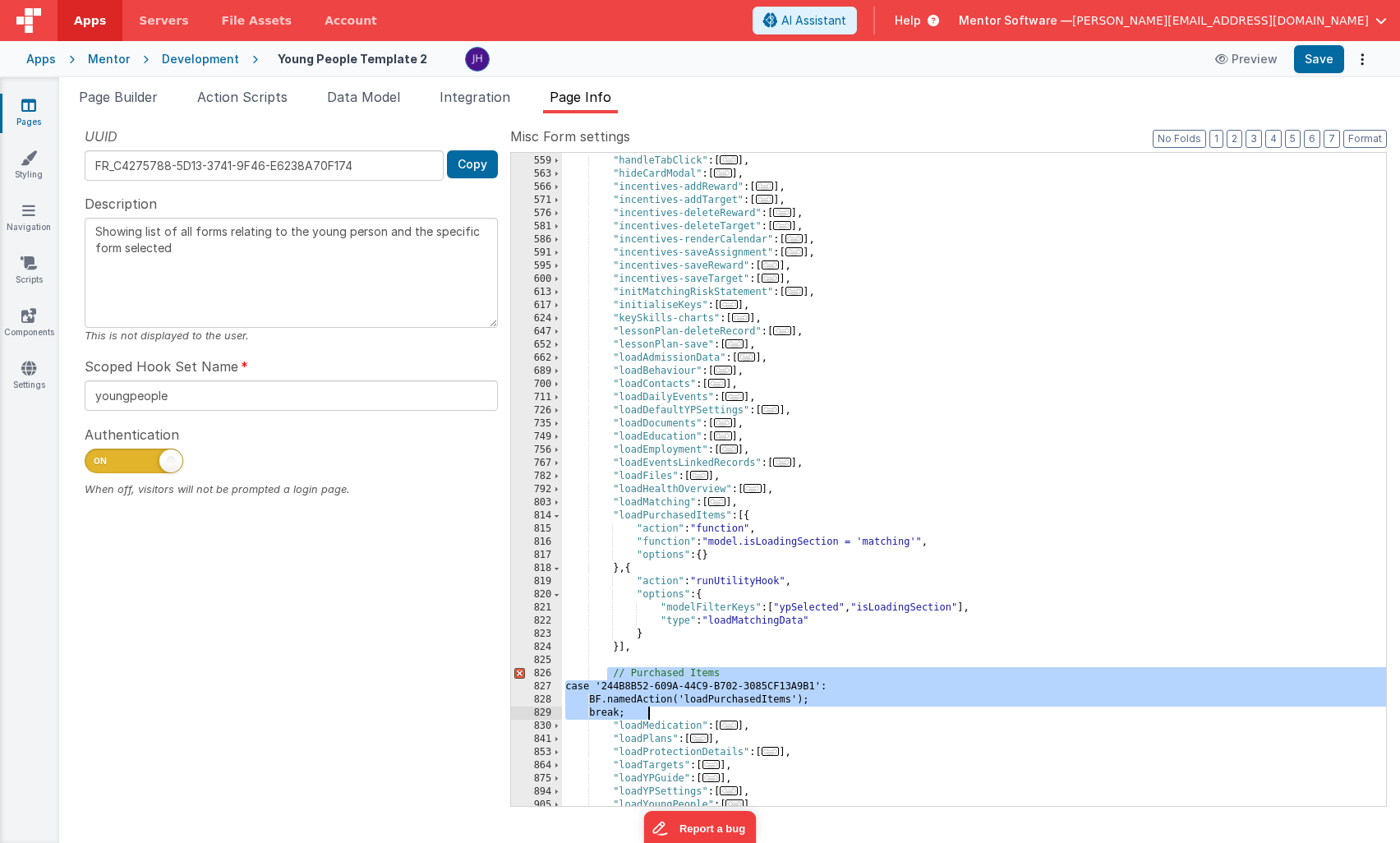
drag, startPoint x: 610, startPoint y: 673, endPoint x: 700, endPoint y: 711, distance: 97.7
click at [700, 711] on div ""handleButtonClick" : [ ... ] , "handleTabClick" : [ ... ] , "hideCardModal" : …" at bounding box center [974, 480] width 824 height 679
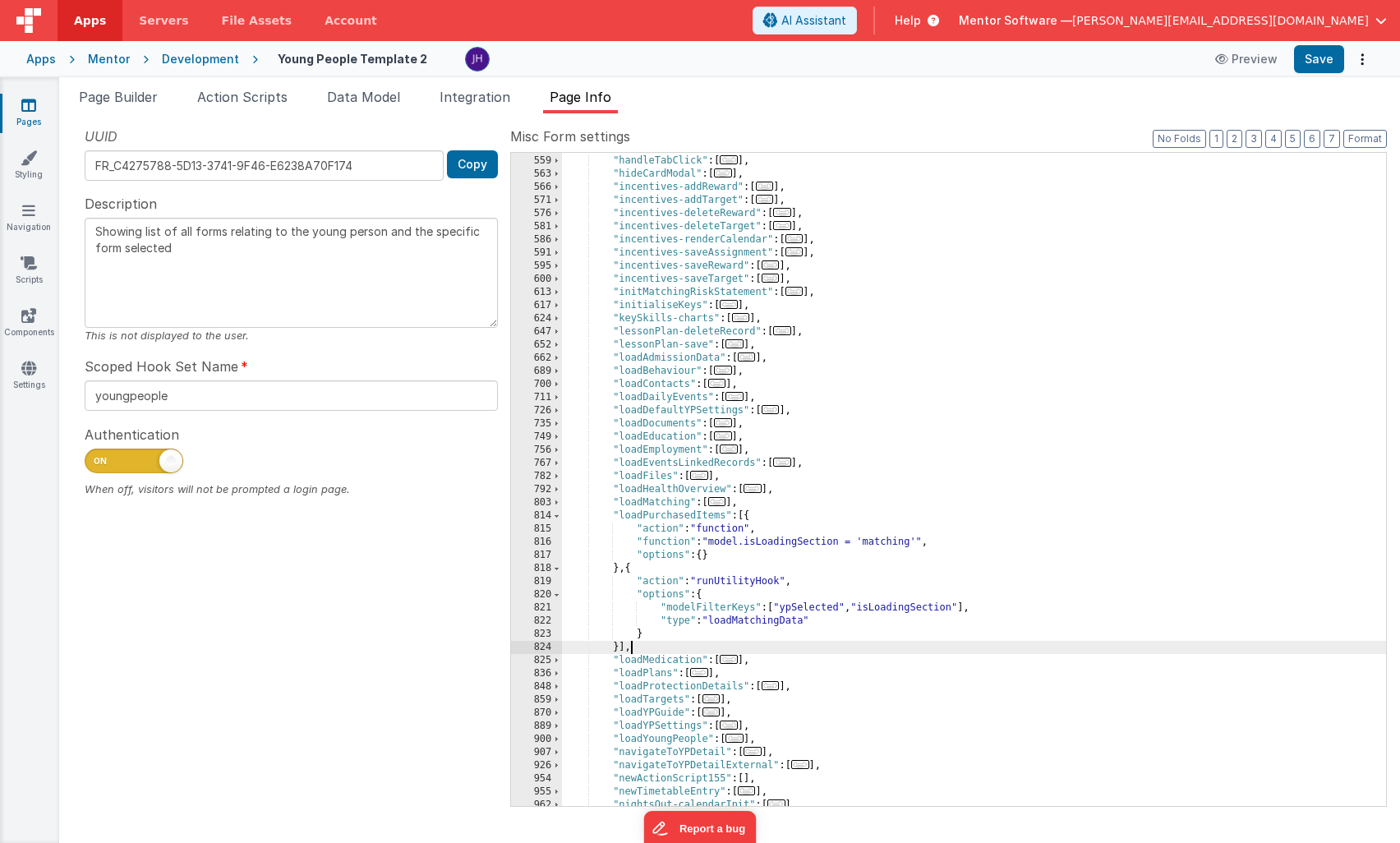
click at [891, 543] on div ""handleButtonClick" : [ ... ] , "handleTabClick" : [ ... ] , "hideCardModal" : …" at bounding box center [974, 480] width 824 height 679
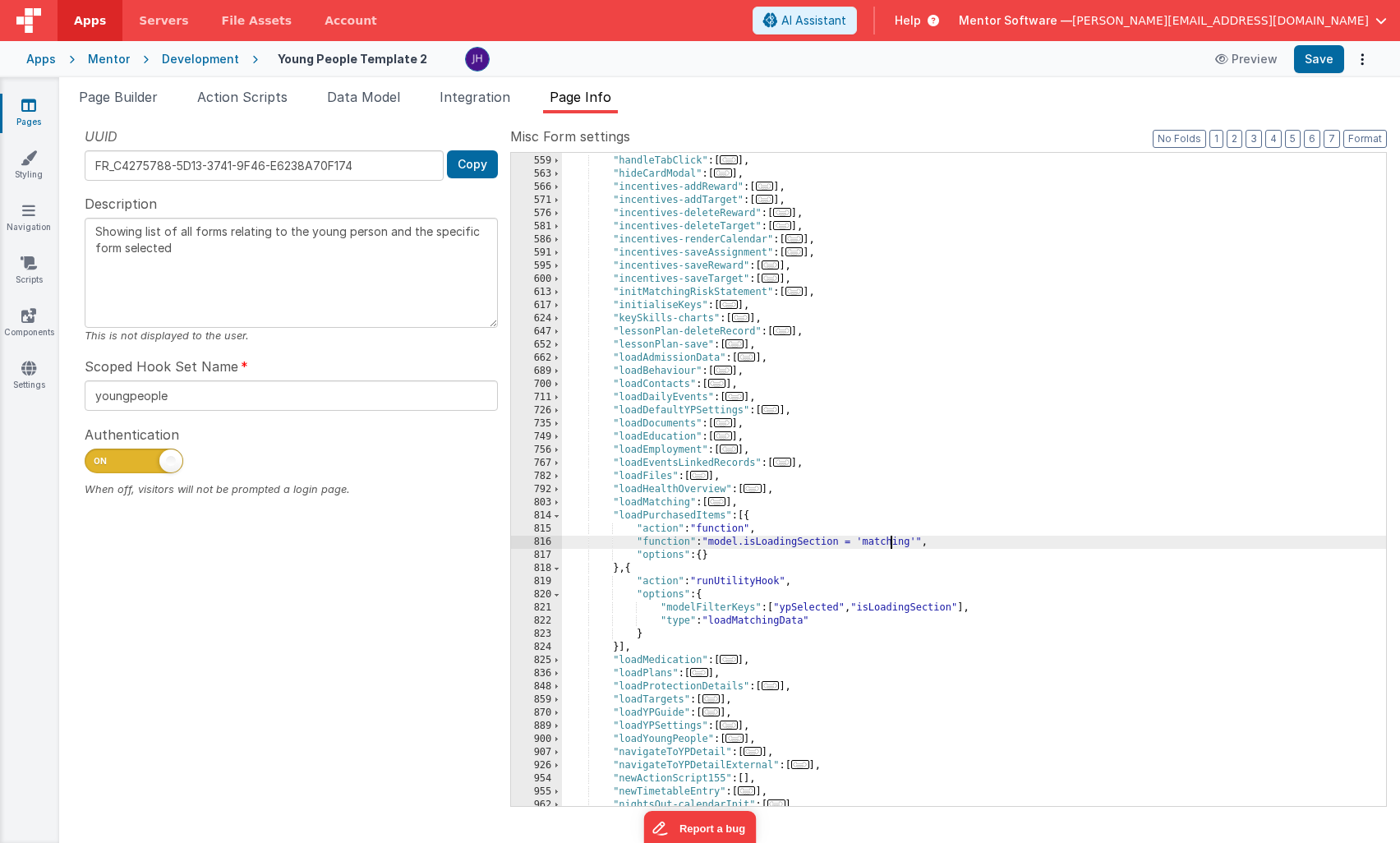
click at [891, 543] on div ""handleButtonClick" : [ ... ] , "handleTabClick" : [ ... ] , "hideCardModal" : …" at bounding box center [974, 480] width 824 height 679
click at [990, 611] on div ""handleButtonClick" : [ ... ] , "handleTabClick" : [ ... ] , "hideCardModal" : …" at bounding box center [974, 480] width 824 height 679
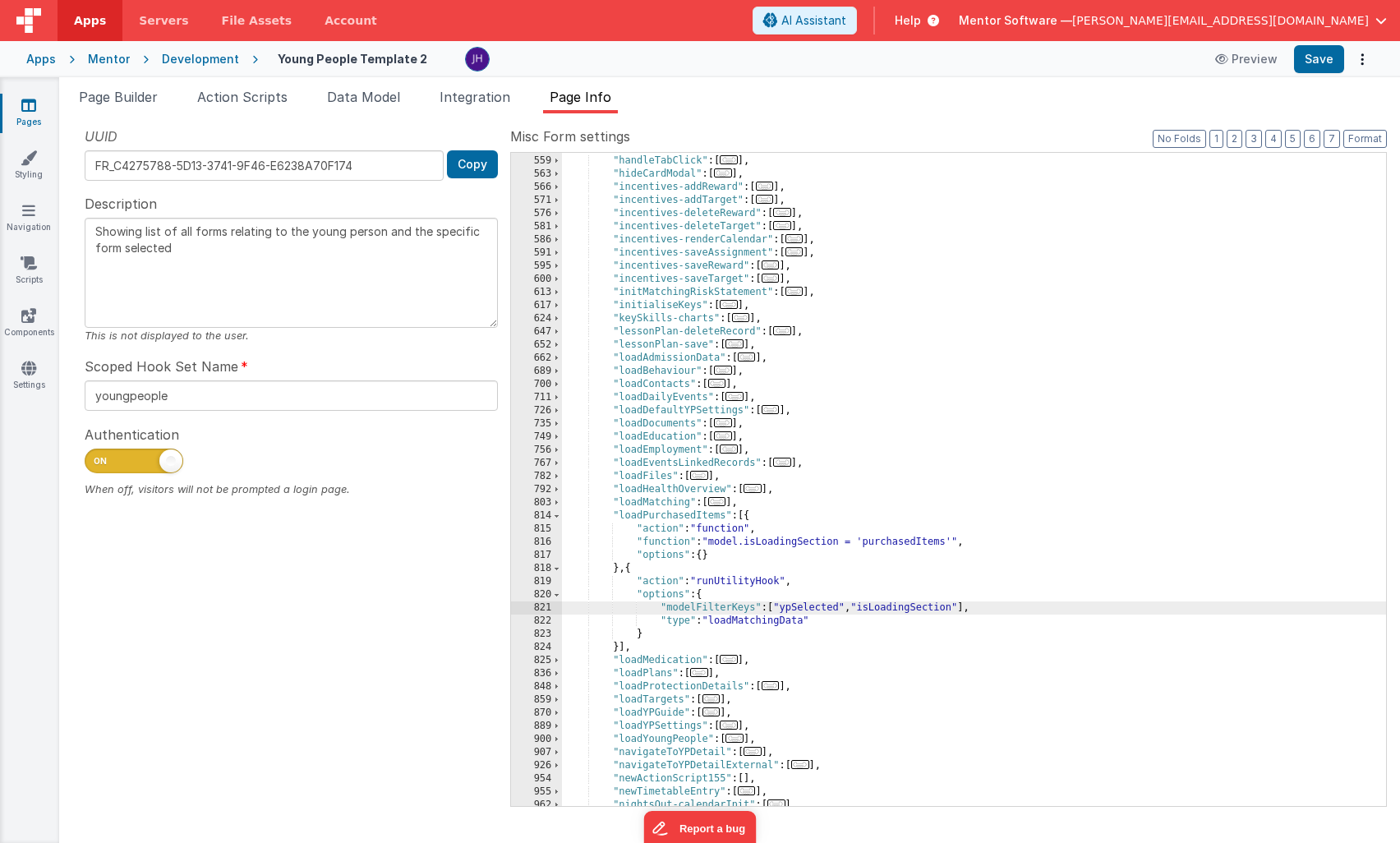
click at [654, 633] on div ""handleButtonClick" : [ ... ] , "handleTabClick" : [ ... ] , "hideCardModal" : …" at bounding box center [974, 480] width 824 height 679
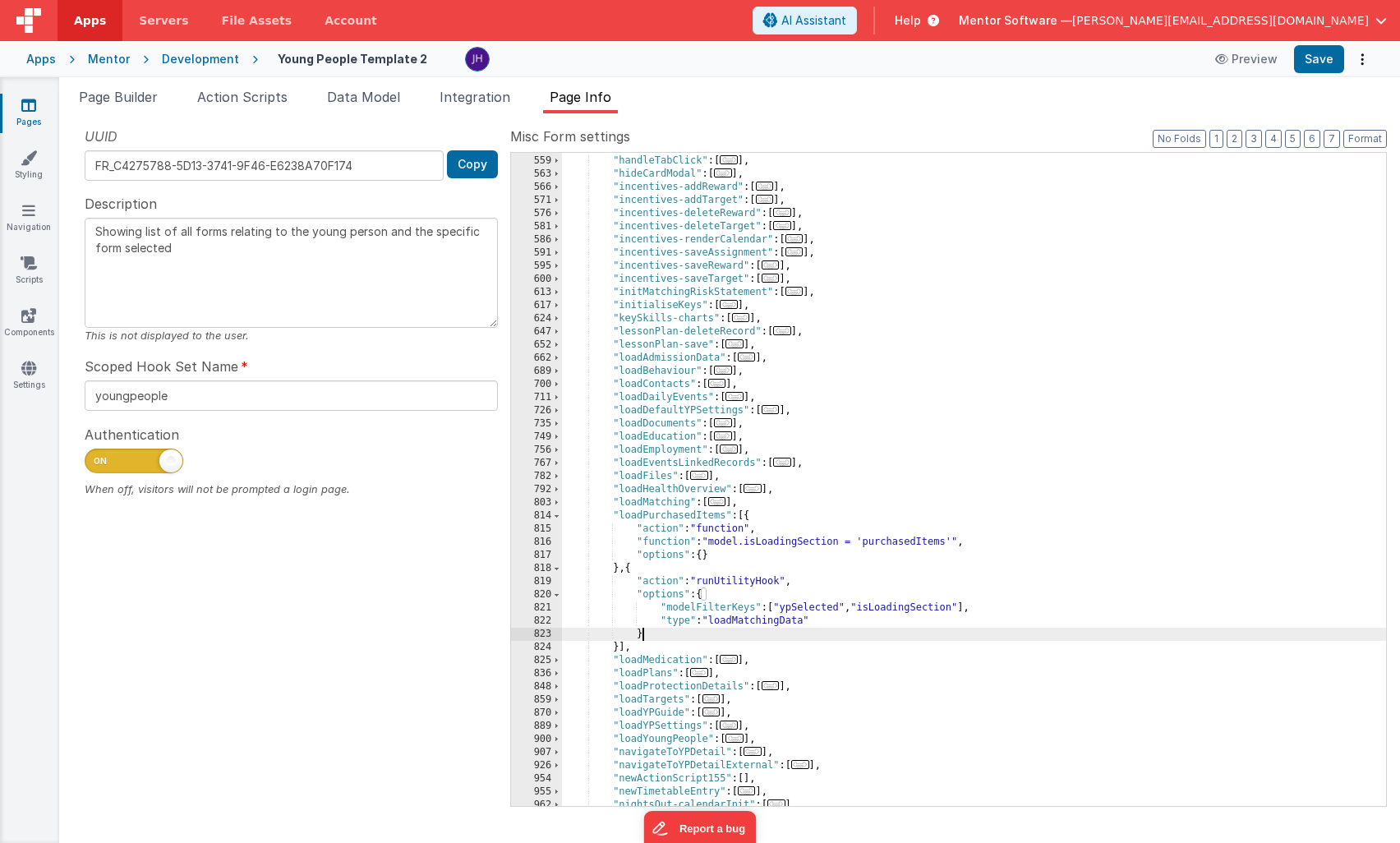
click at [1045, 583] on div ""handleButtonClick" : [ ... ] , "handleTabClick" : [ ... ] , "hideCardModal" : …" at bounding box center [974, 480] width 824 height 679
drag, startPoint x: 808, startPoint y: 621, endPoint x: 737, endPoint y: 622, distance: 71.0
click at [737, 622] on div ""handleButtonClick" : [ ... ] , "handleTabClick" : [ ... ] , "hideCardModal" : …" at bounding box center [974, 480] width 824 height 679
click at [1323, 59] on button "Save" at bounding box center [1319, 59] width 50 height 28
click at [557, 514] on span at bounding box center [557, 516] width 9 height 13
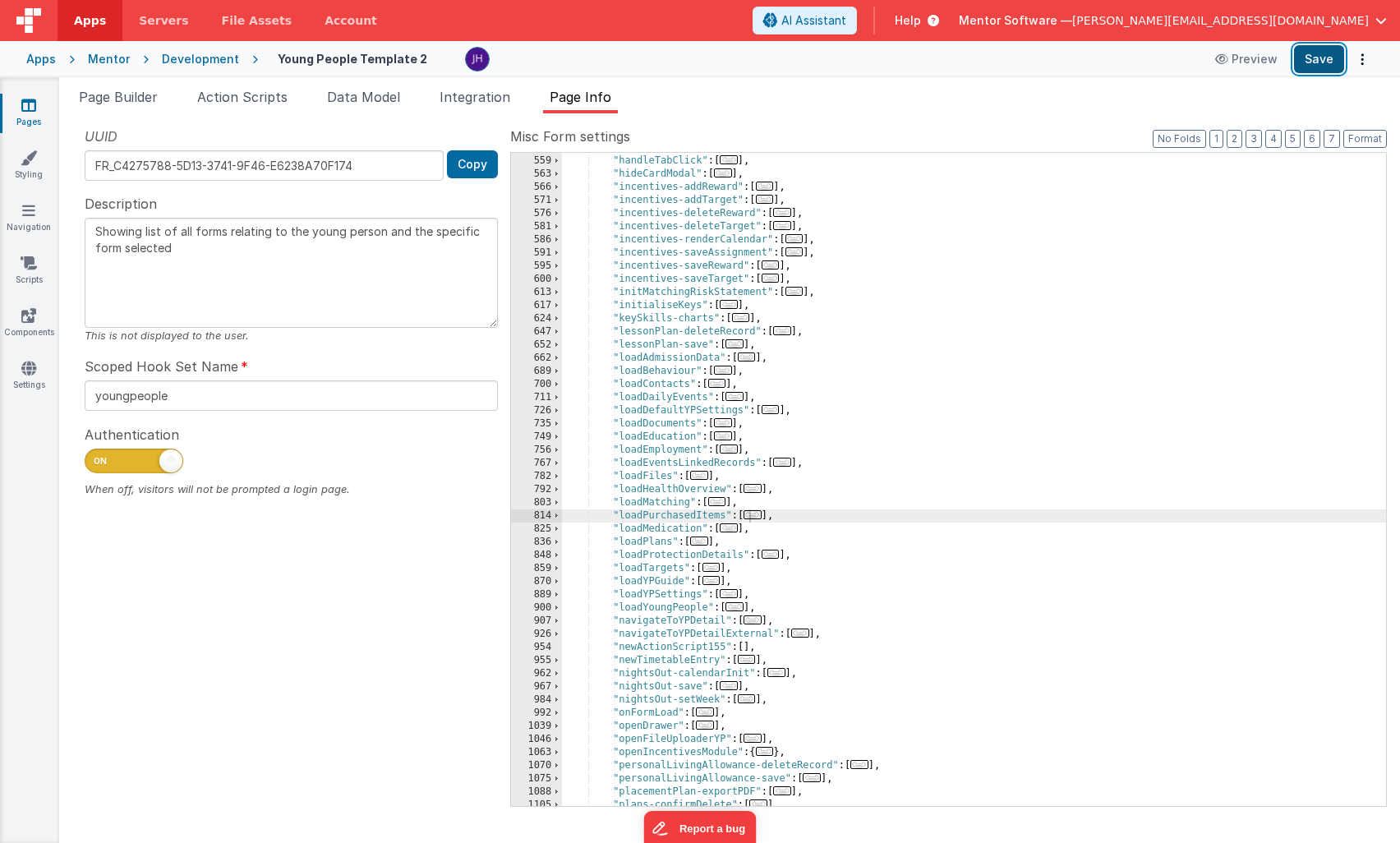
click at [1320, 65] on button "Save" at bounding box center [1319, 59] width 50 height 28
click at [670, 518] on div ""handleButtonClick" : [ ... ] , "handleTabClick" : [ ... ] , "hideCardModal" : …" at bounding box center [974, 480] width 824 height 679
click at [567, 95] on span "Page Info" at bounding box center [580, 96] width 61 height 16
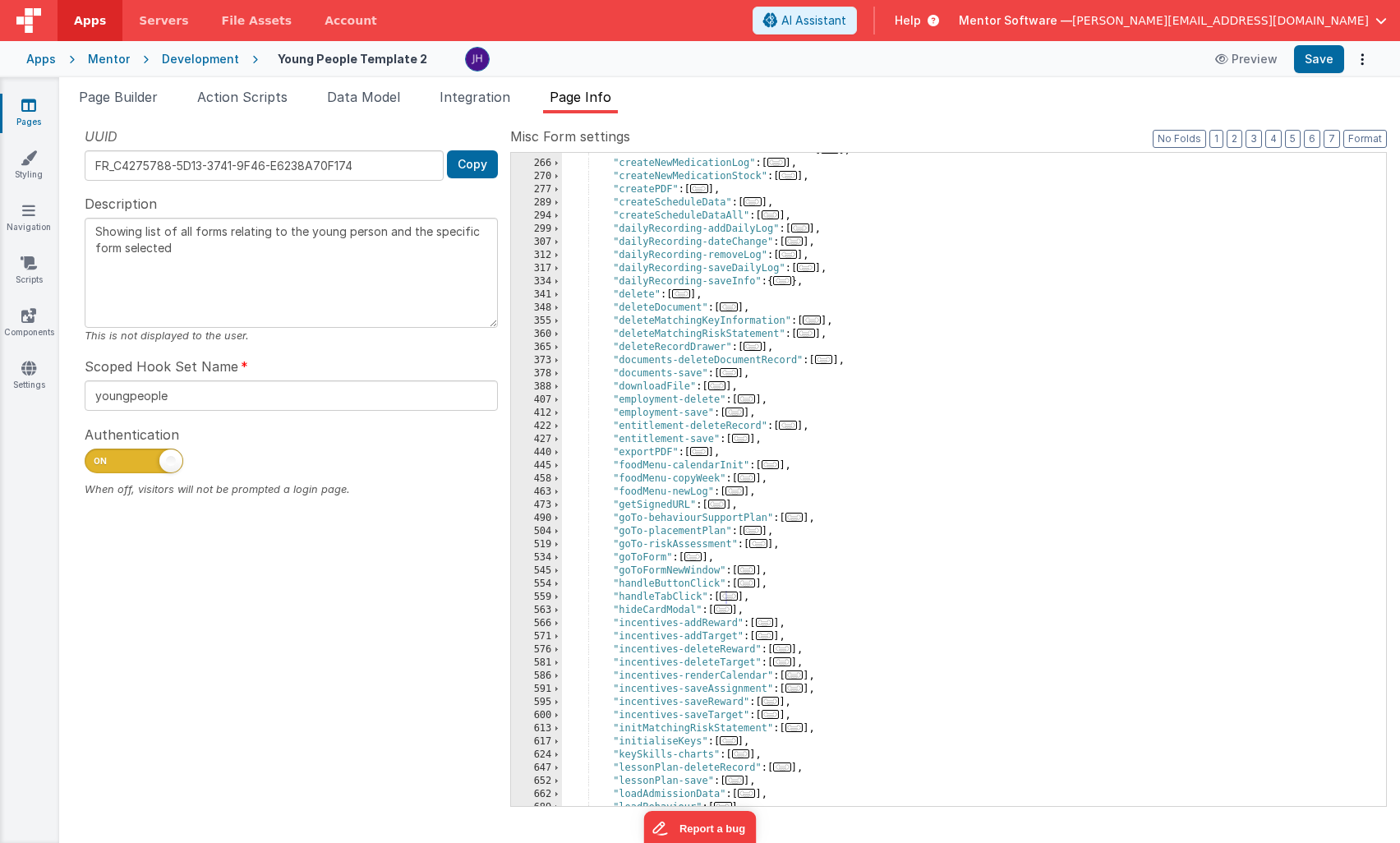
scroll to position [466, 0]
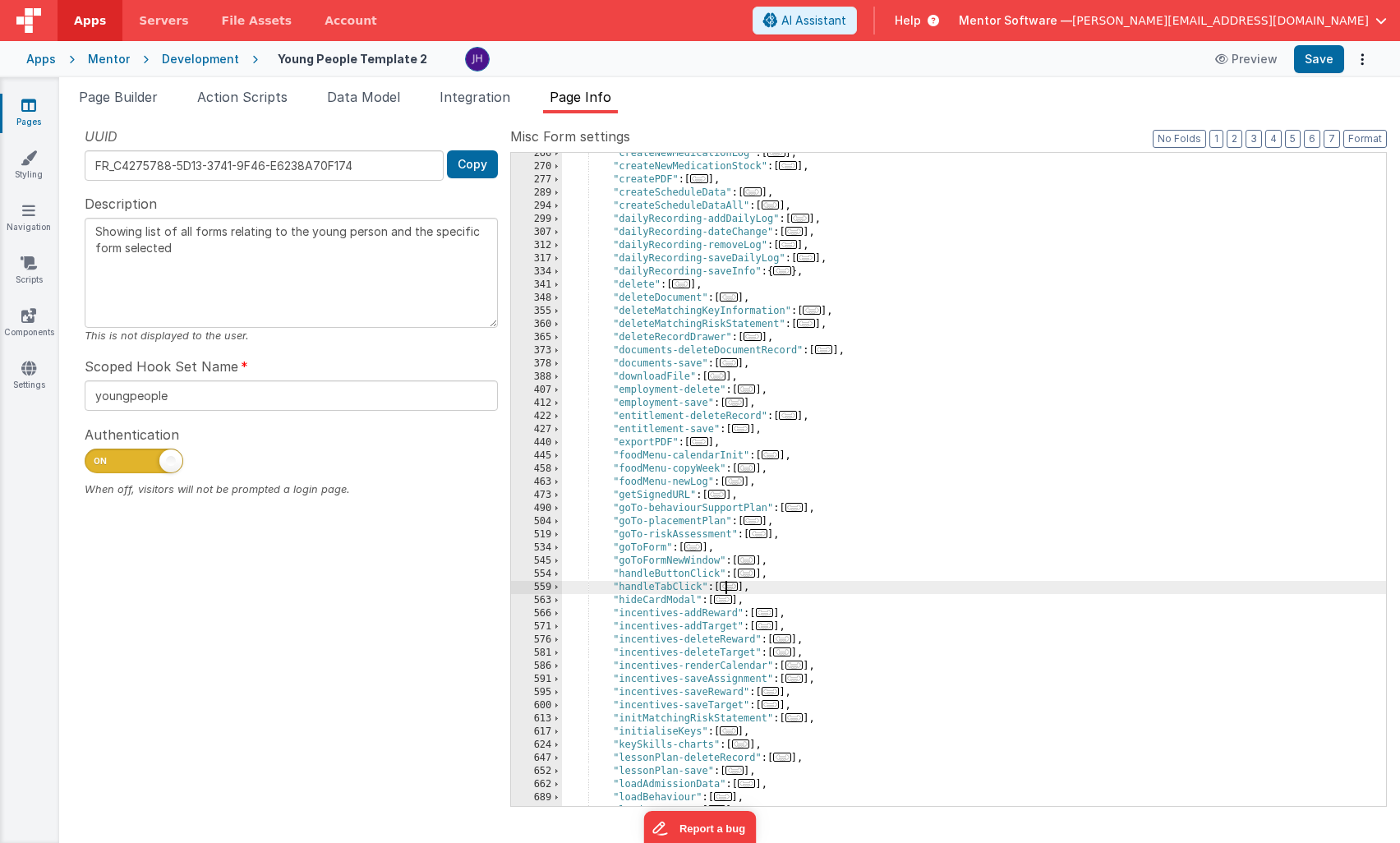
click at [732, 586] on span "..." at bounding box center [728, 587] width 18 height 9
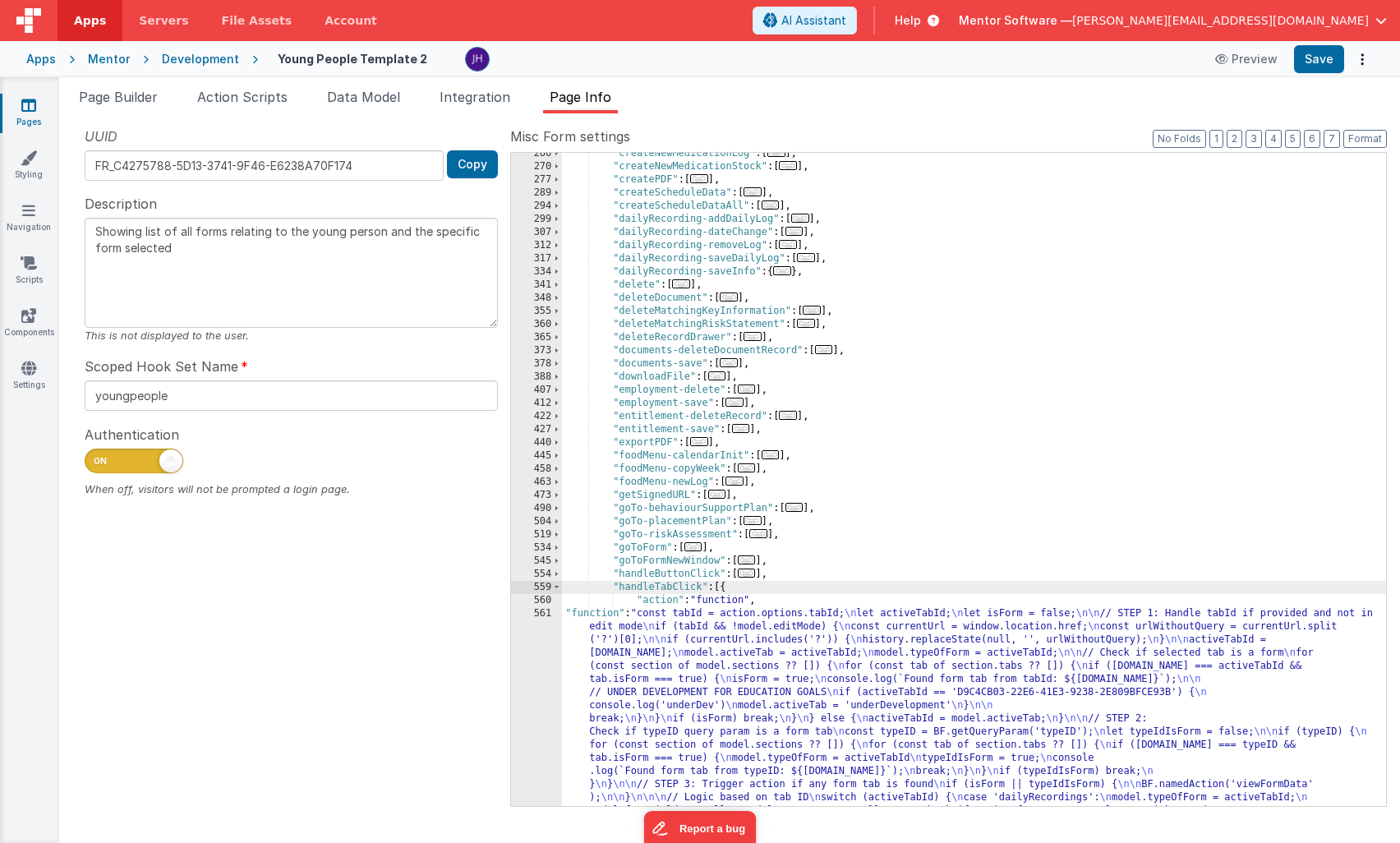
scroll to position [467, 0]
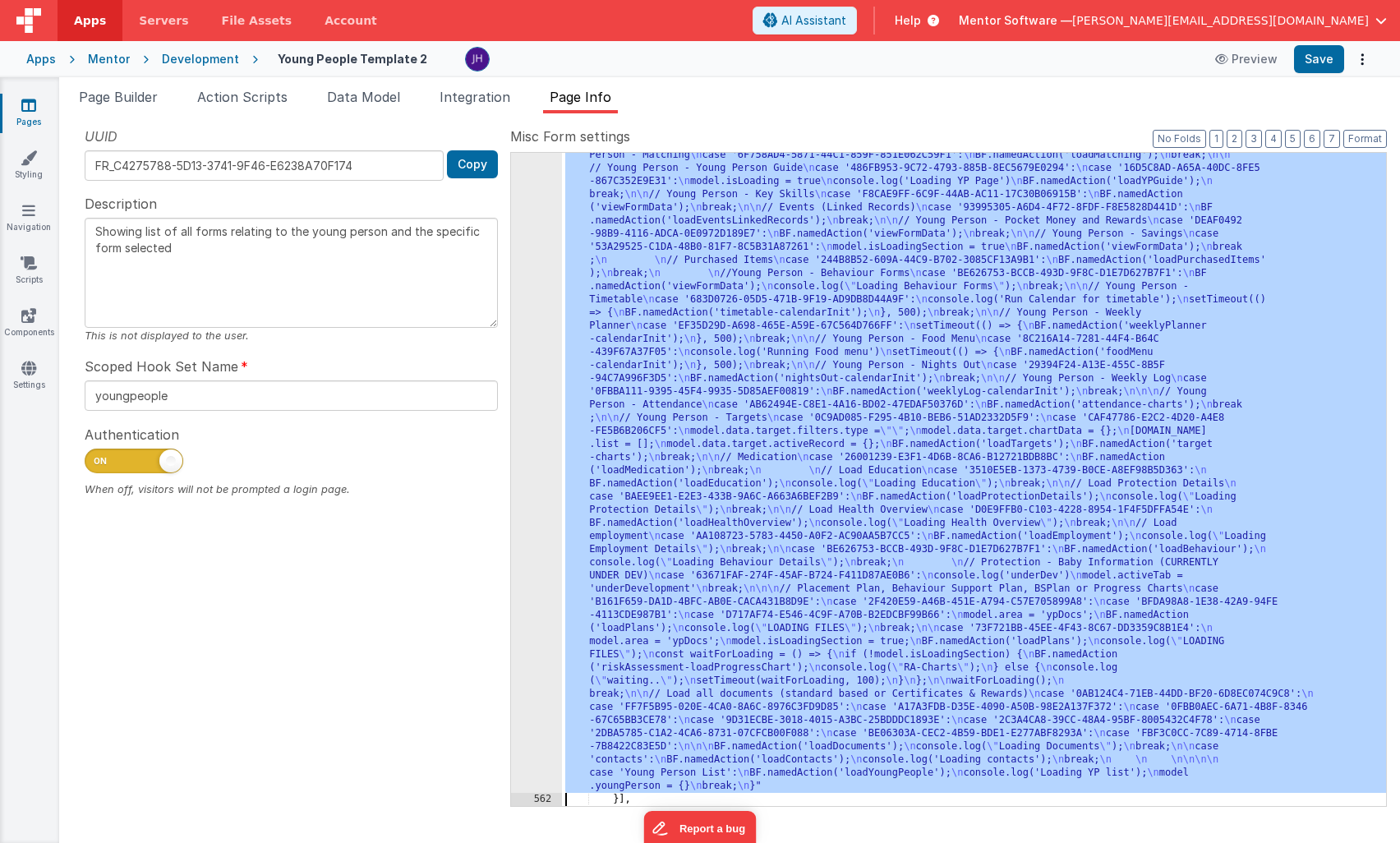
click at [538, 387] on div "561" at bounding box center [537, 319] width 51 height 947
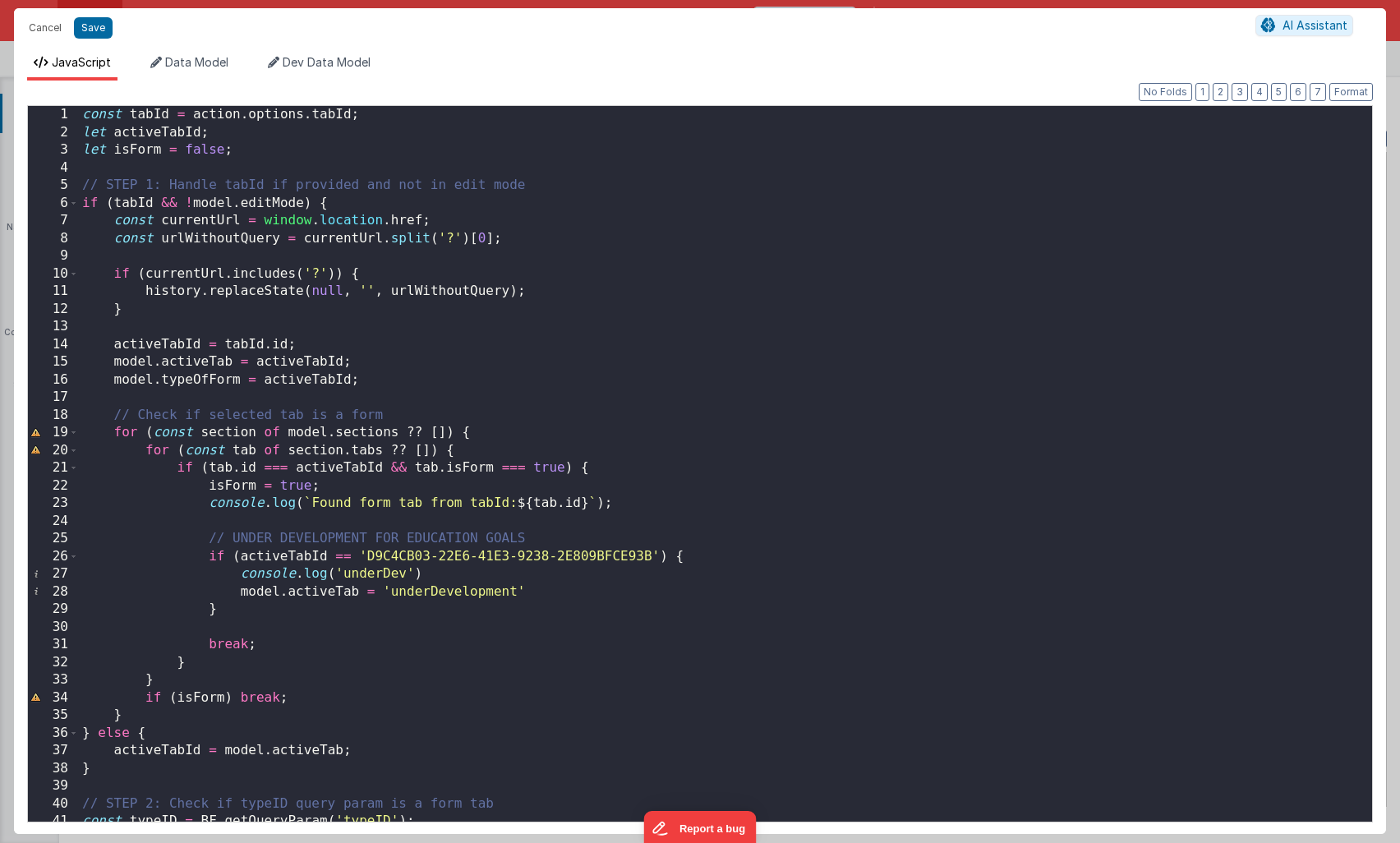
click at [739, 400] on div "const tabId = action . options . tabId ; let activeTabId ; let isForm = false ;…" at bounding box center [725, 481] width 1294 height 751
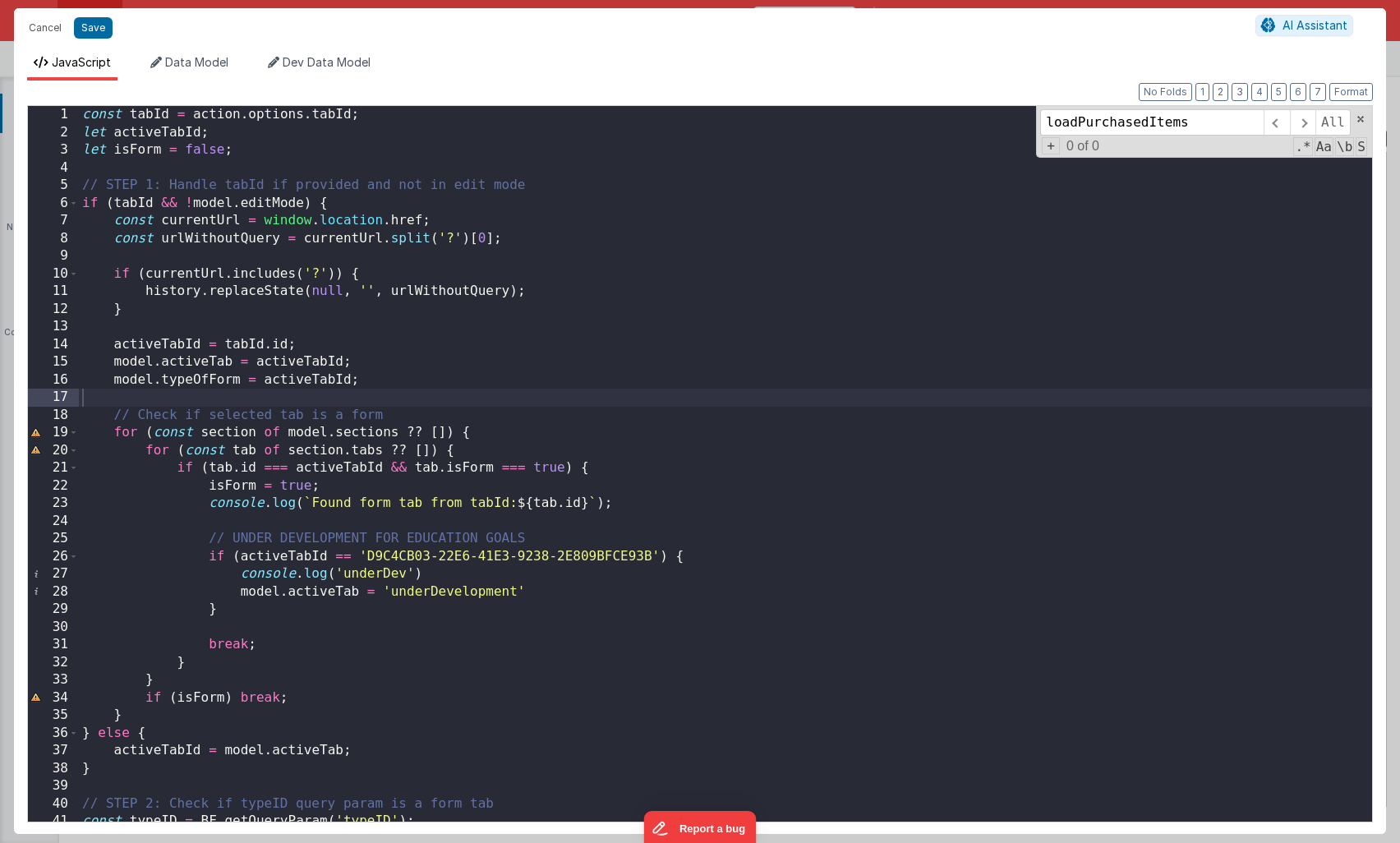
scroll to position [2150, 0]
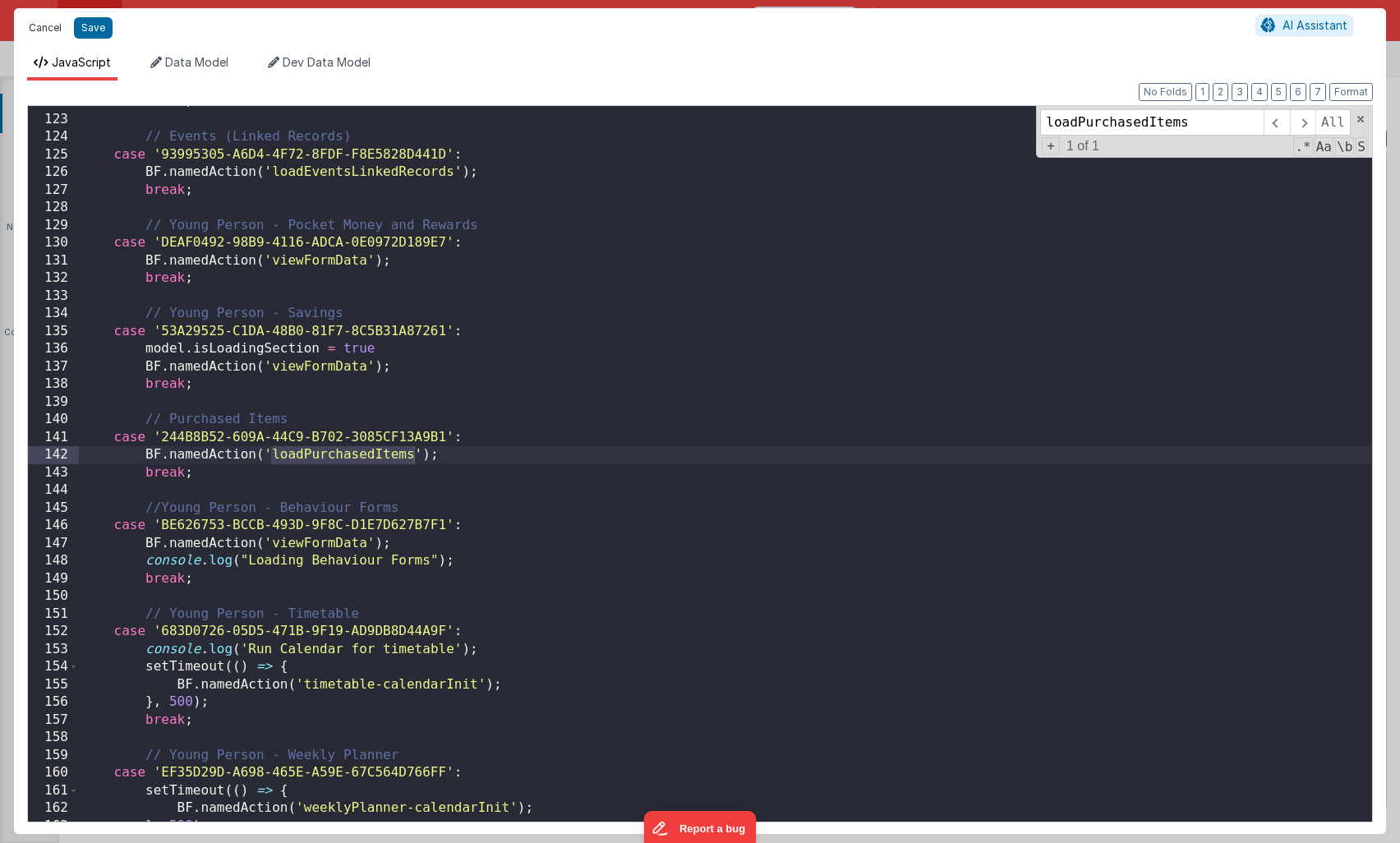
type input "loadPurchasedItems"
click at [55, 28] on button "Cancel" at bounding box center [45, 27] width 49 height 23
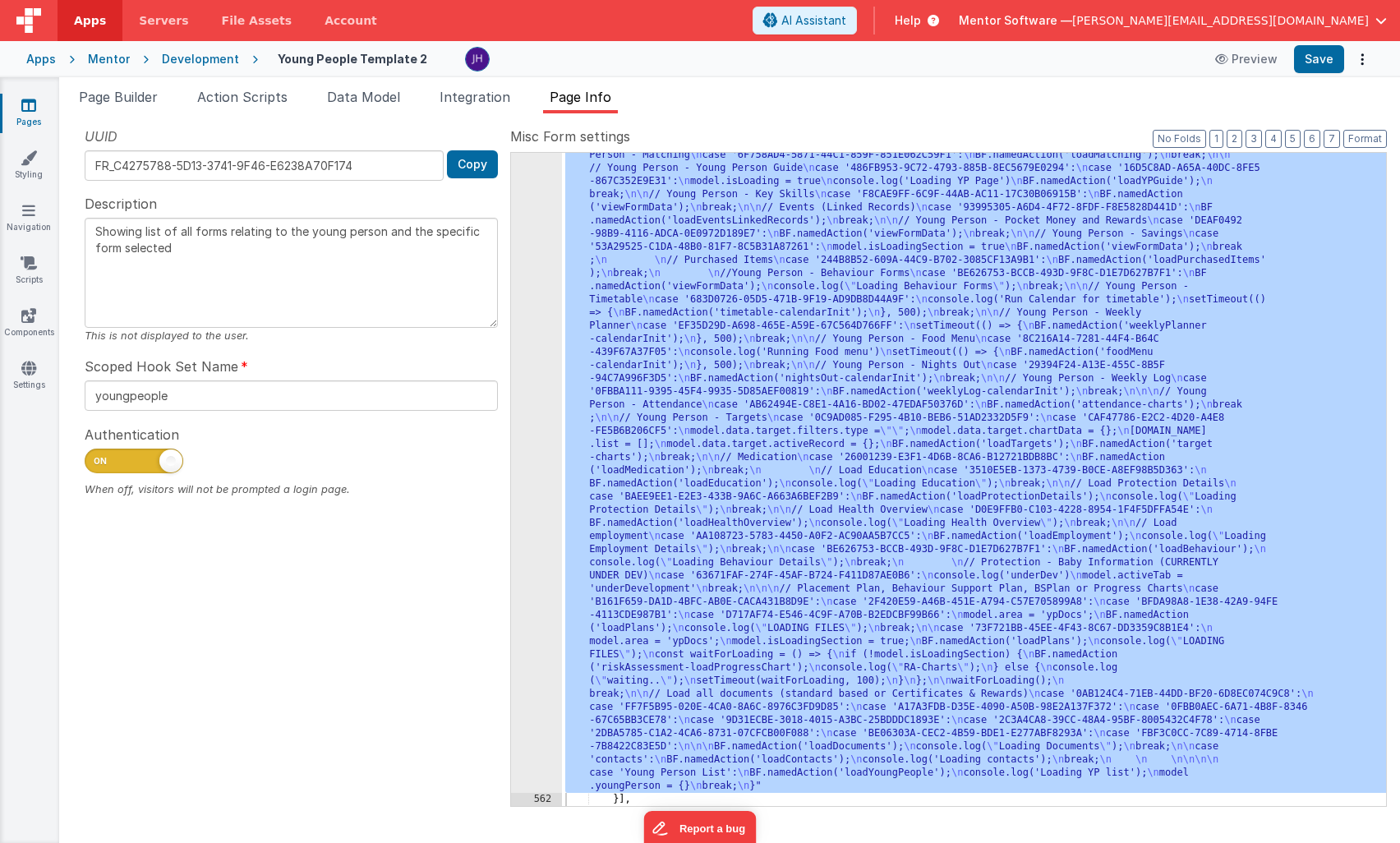
click at [731, 164] on div ""function" : "const tabId = action.options.tabId; \n let activeTabId; \n let is…" at bounding box center [974, 653] width 824 height 1613
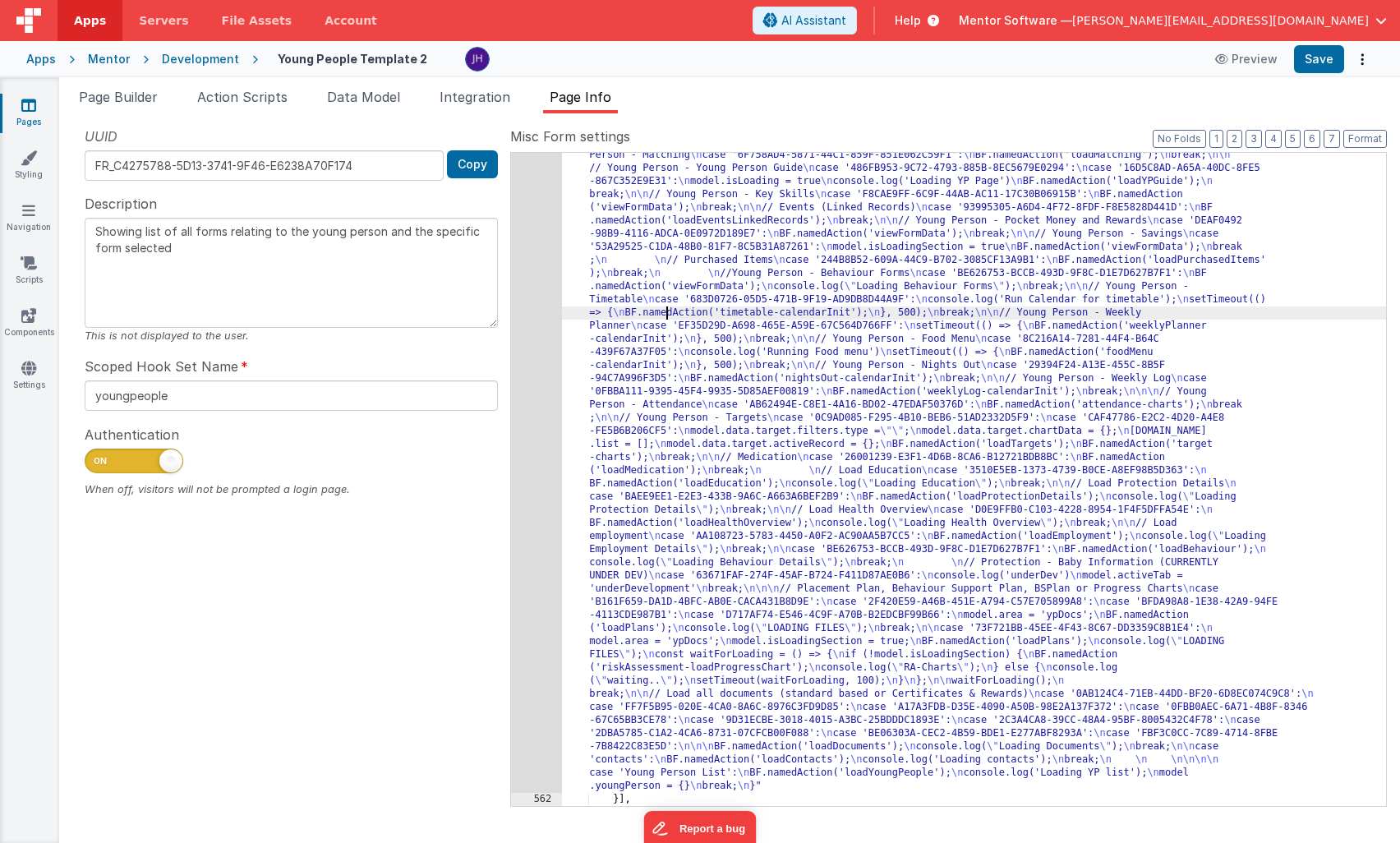
click at [666, 312] on div ""function" : "const tabId = action.options.tabId; \n let activeTabId; \n let is…" at bounding box center [974, 653] width 824 height 1613
click at [538, 284] on div "561" at bounding box center [537, 319] width 51 height 947
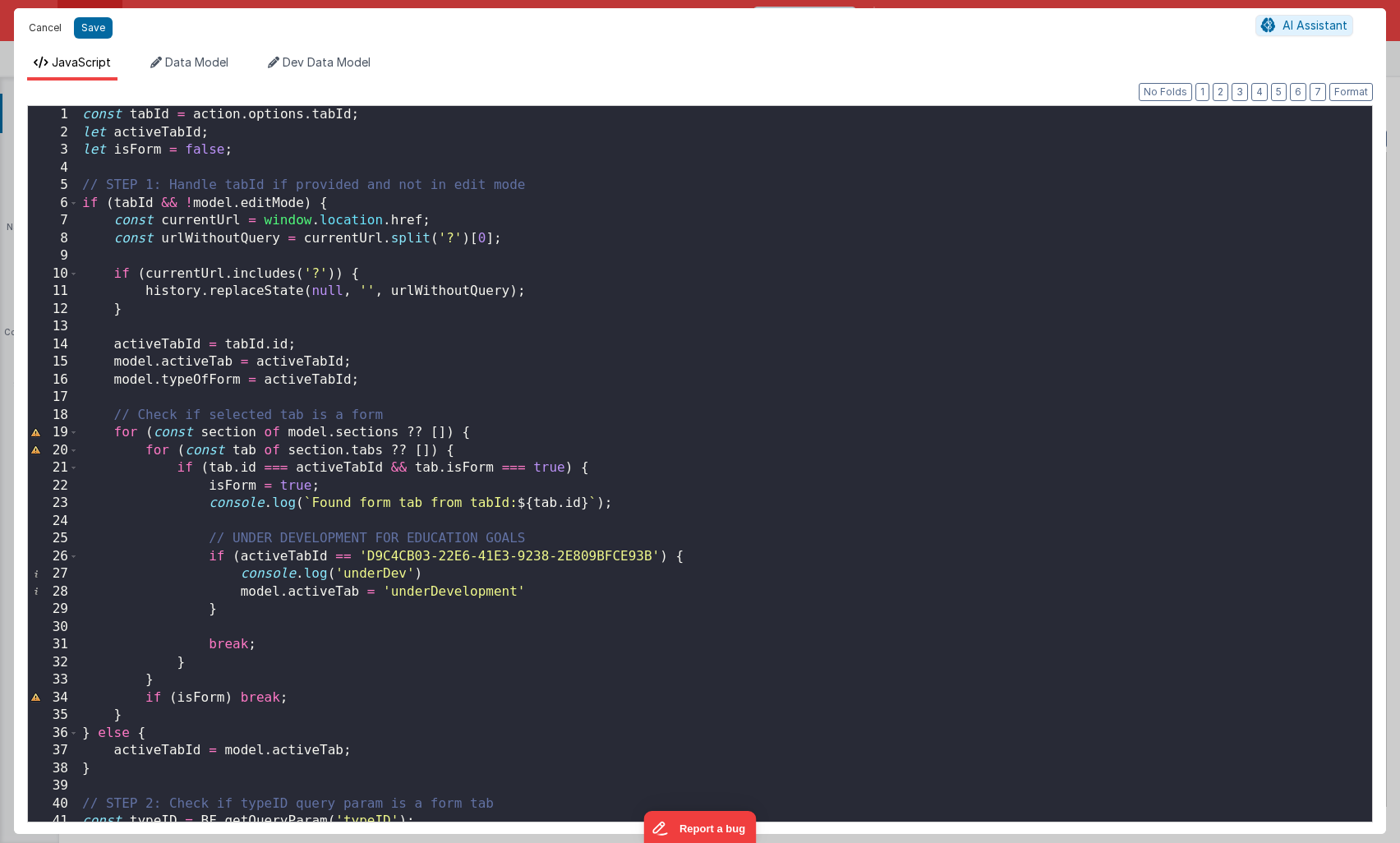
click at [41, 19] on button "Cancel" at bounding box center [45, 27] width 49 height 23
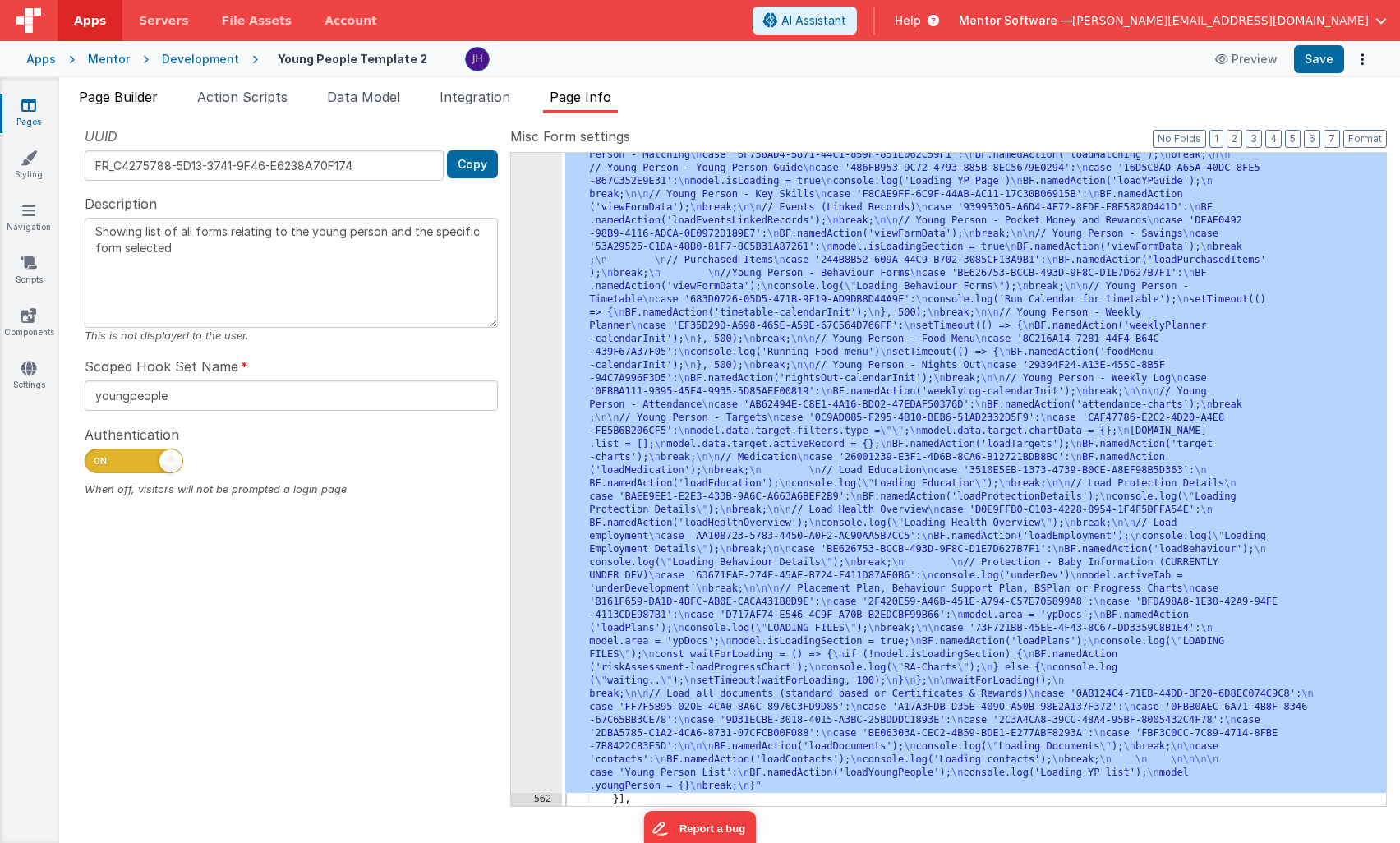
click at [118, 99] on span "Page Builder" at bounding box center [119, 96] width 79 height 16
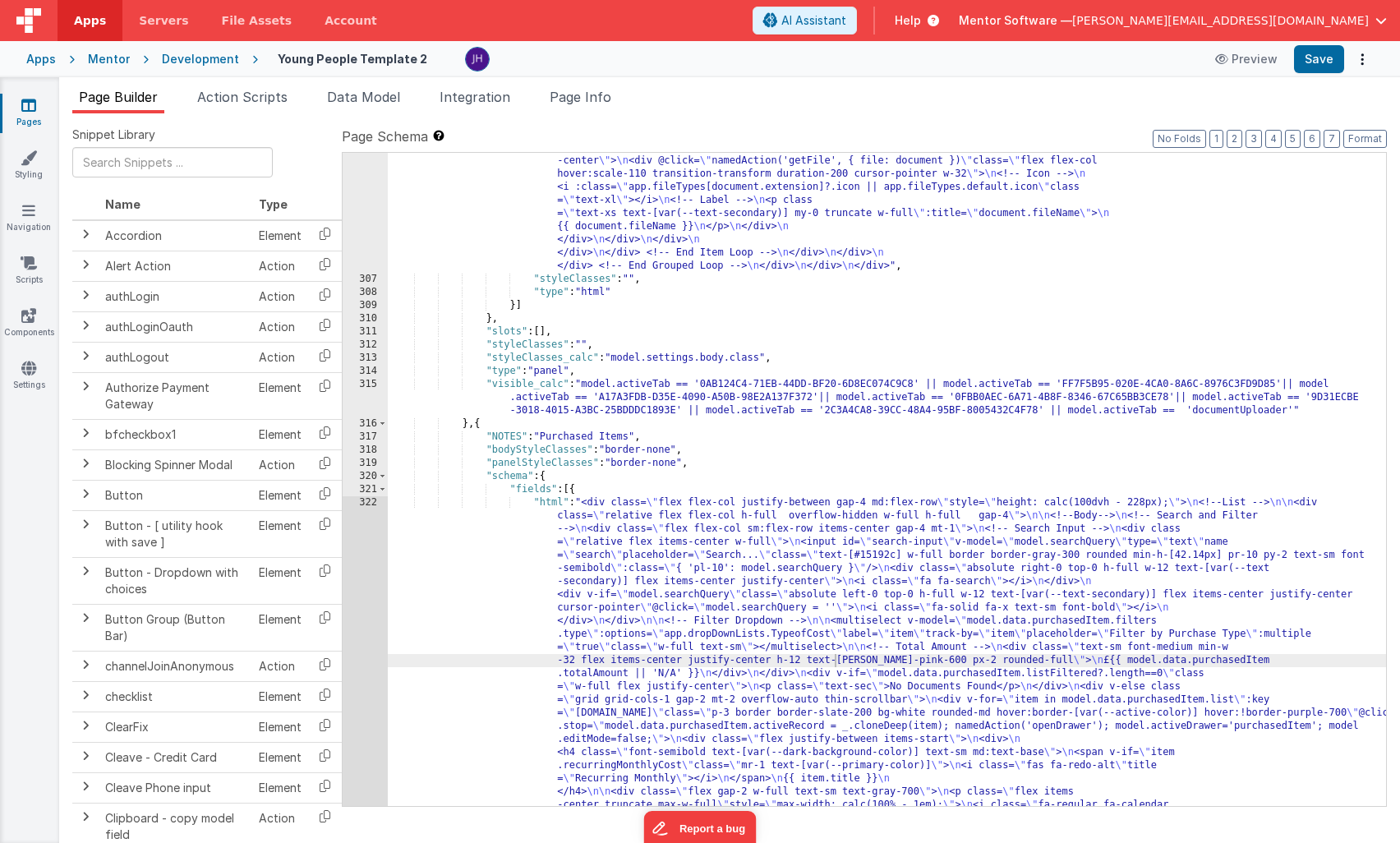
scroll to position [7836, 0]
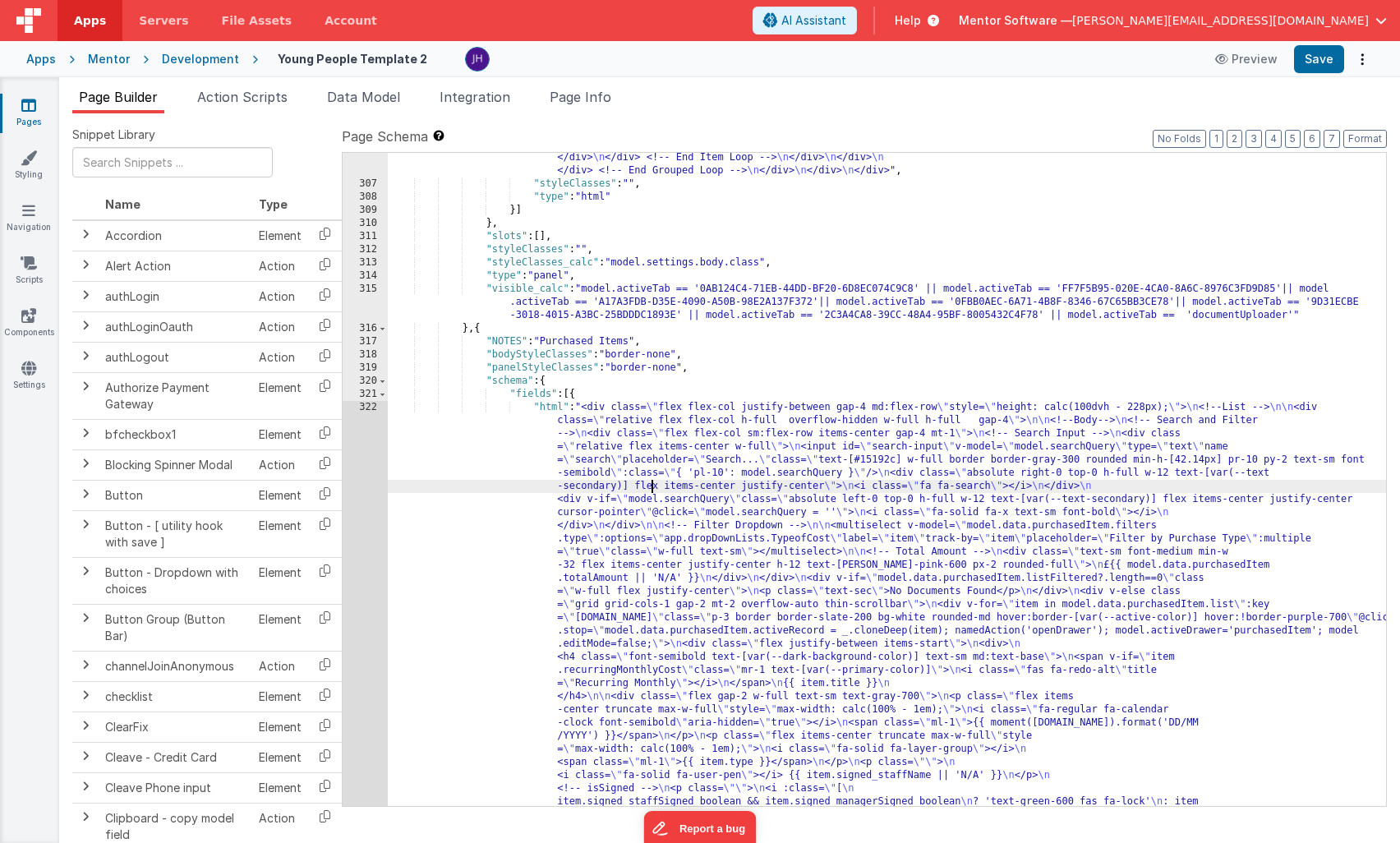
click at [653, 482] on div ""html" : "<div class= \" flex flex-col justify-between gap-4 md:flex-row \" sty…" at bounding box center [887, 497] width 999 height 1954
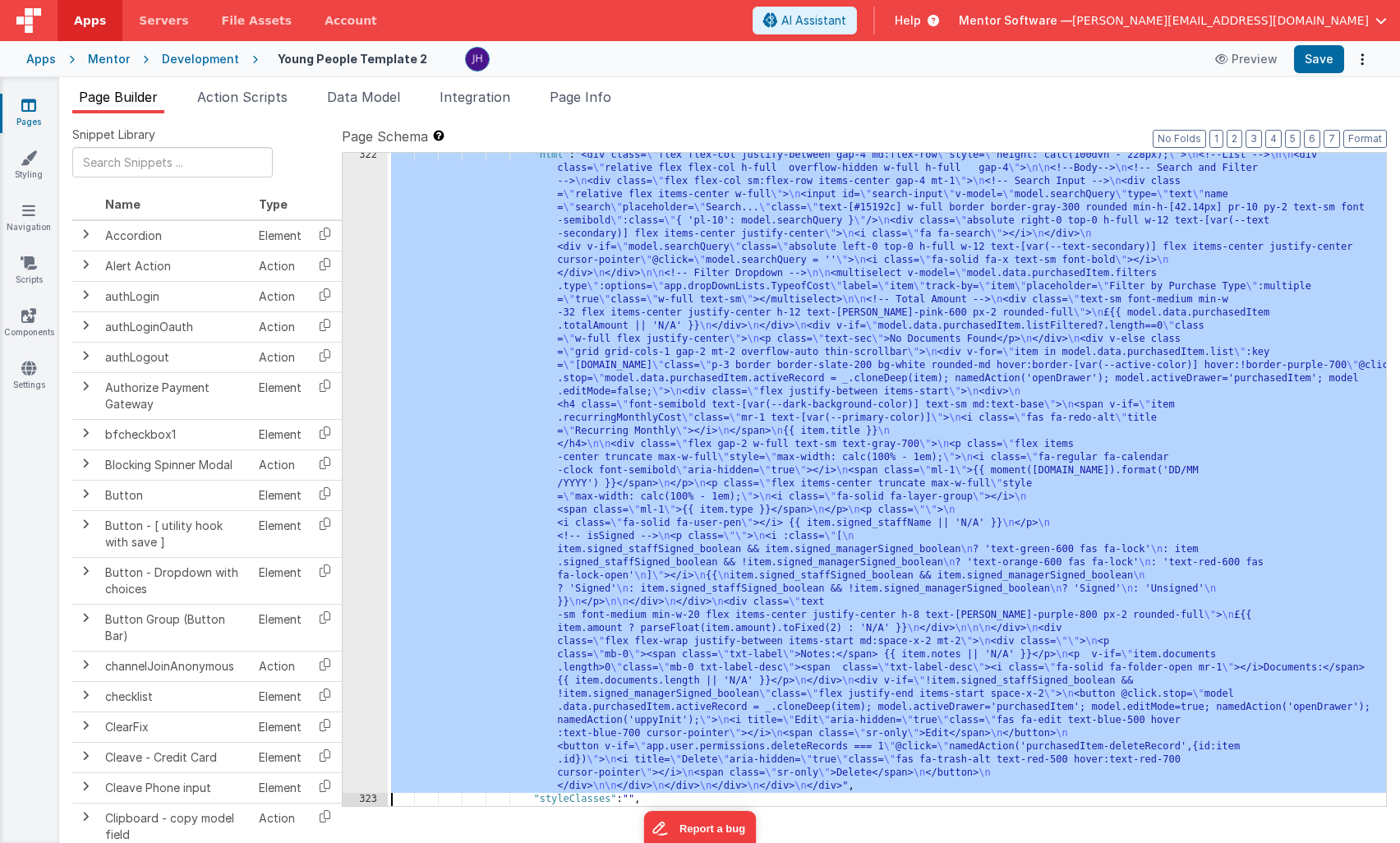
scroll to position [8039, 0]
click at [367, 349] on div "322" at bounding box center [366, 471] width 45 height 644
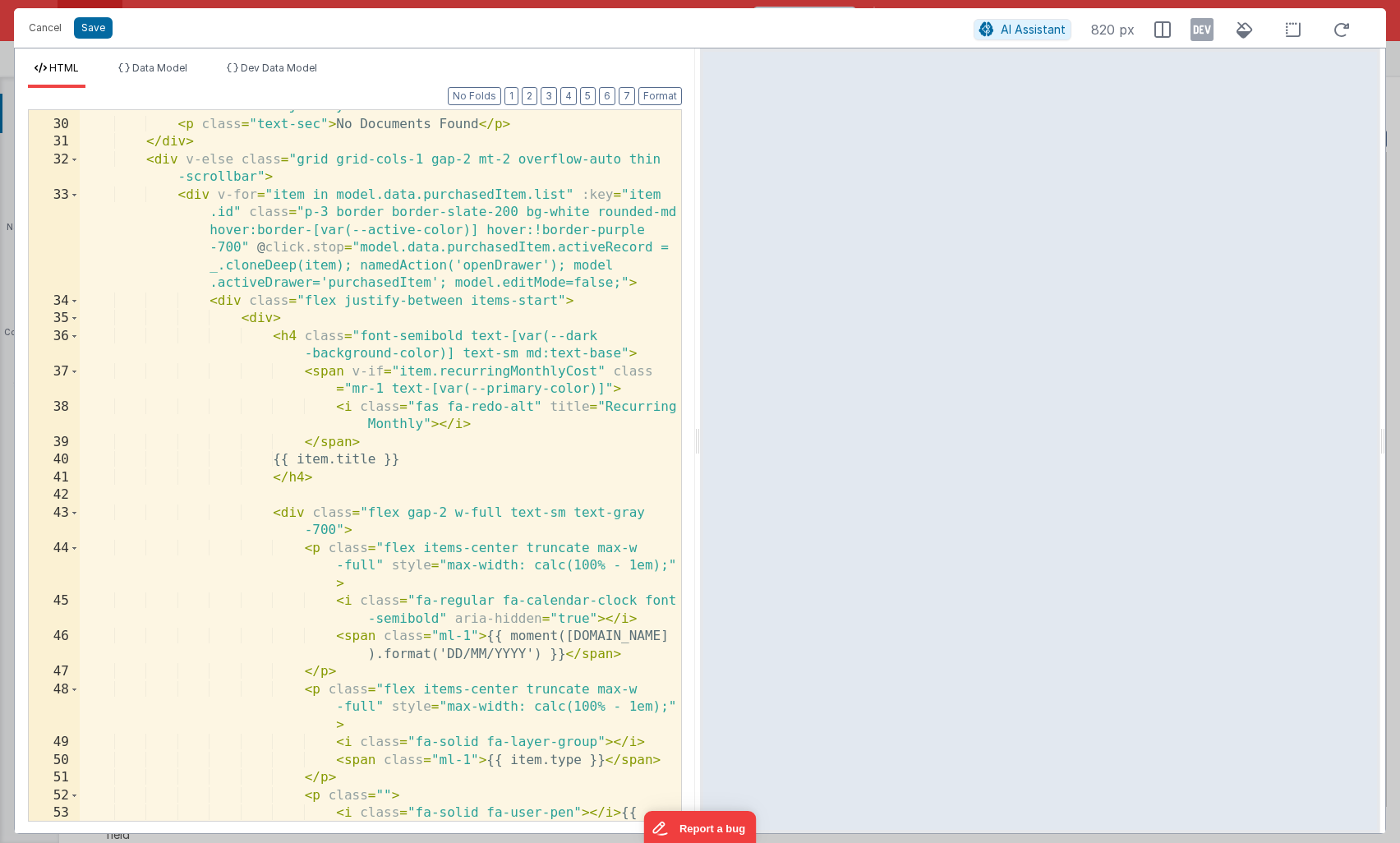
scroll to position [789, 0]
click at [399, 461] on div "< div v-if = "model.data.purchasedItem.listFiltered?.length==0" class = "w-full…" at bounding box center [381, 471] width 602 height 782
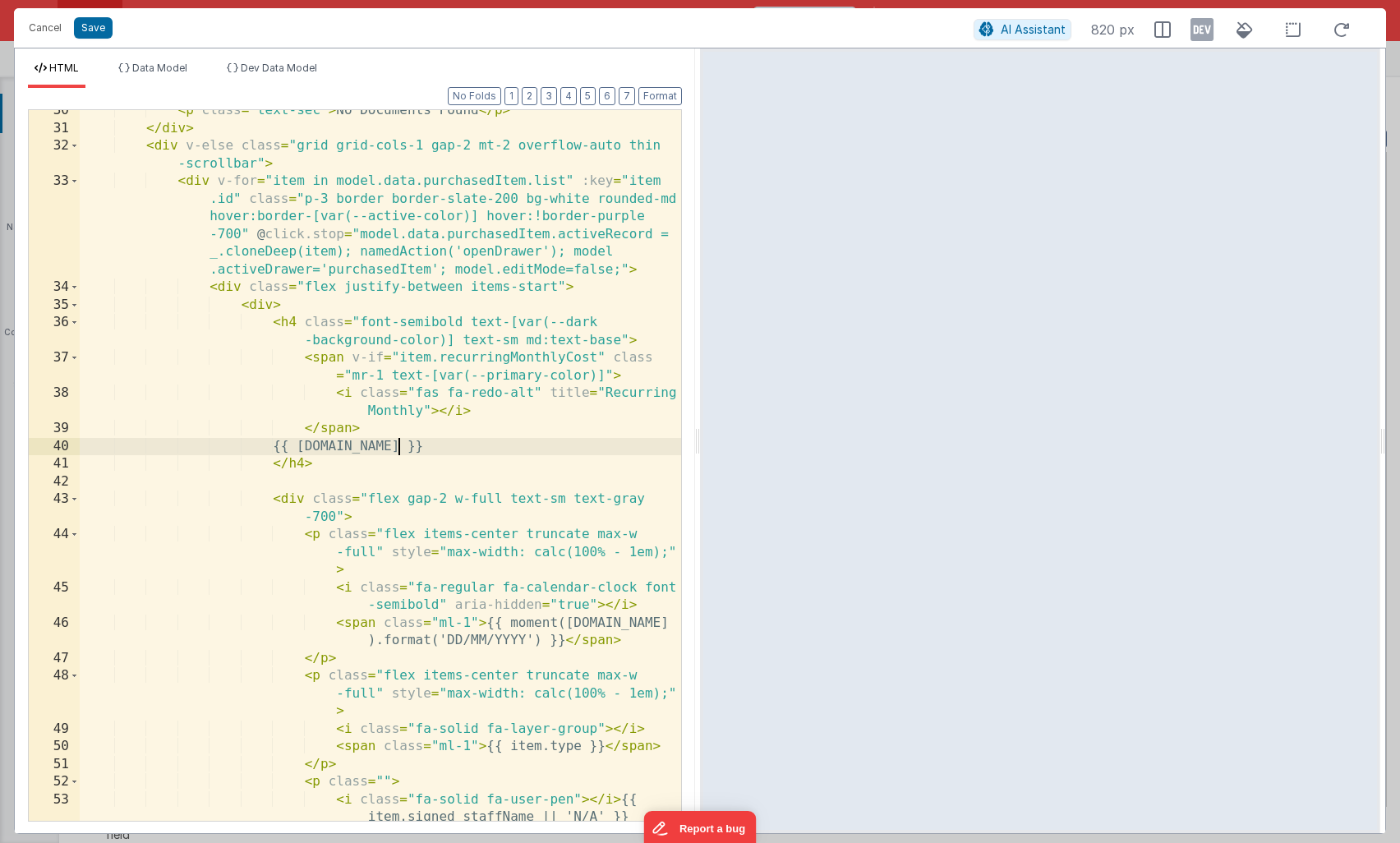
scroll to position [812, 0]
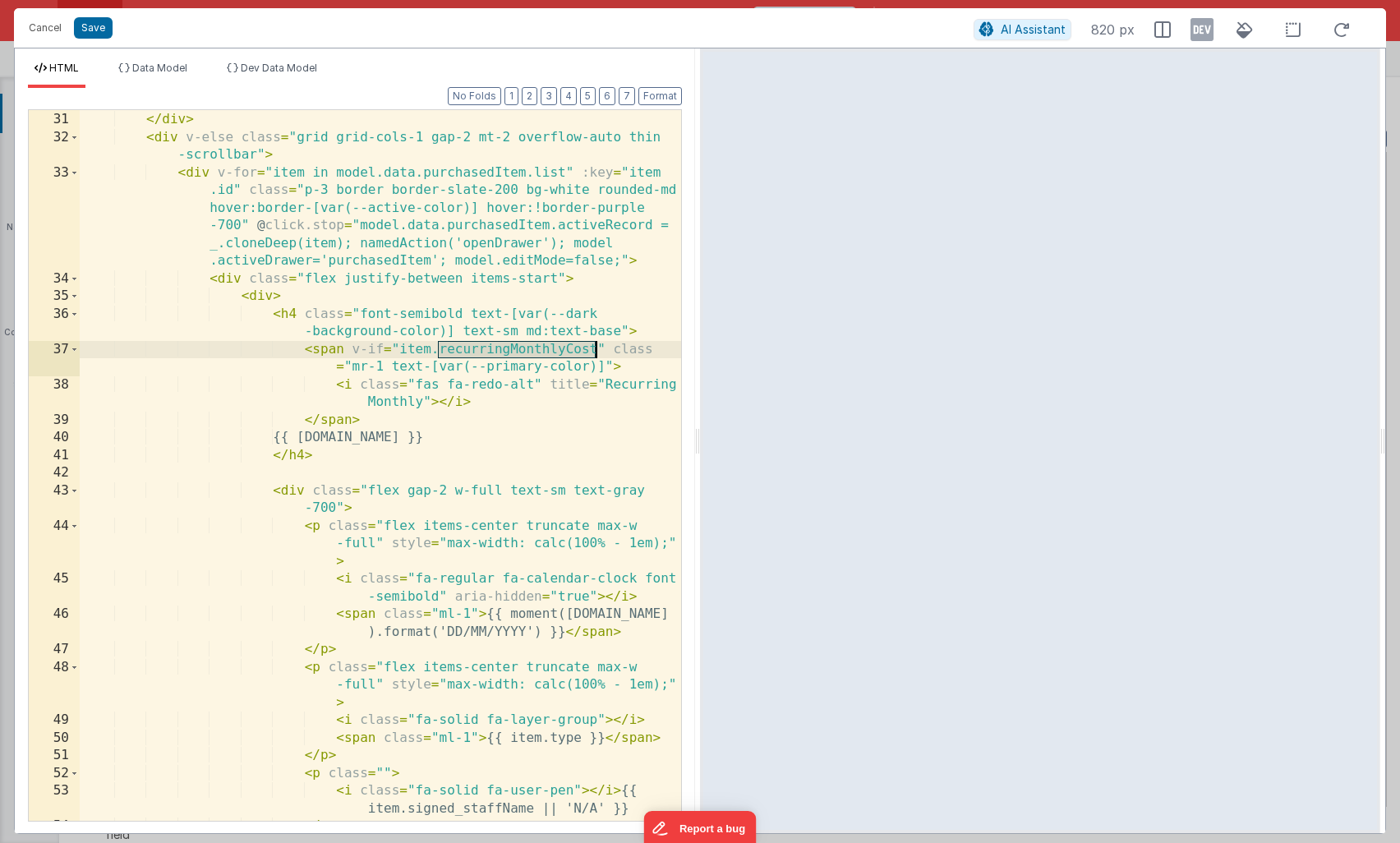
drag, startPoint x: 441, startPoint y: 349, endPoint x: 594, endPoint y: 350, distance: 153.0
click at [594, 350] on div "< p class = "text-sec" > No Documents Found </ p > </ div > < div v-else class …" at bounding box center [381, 466] width 602 height 746
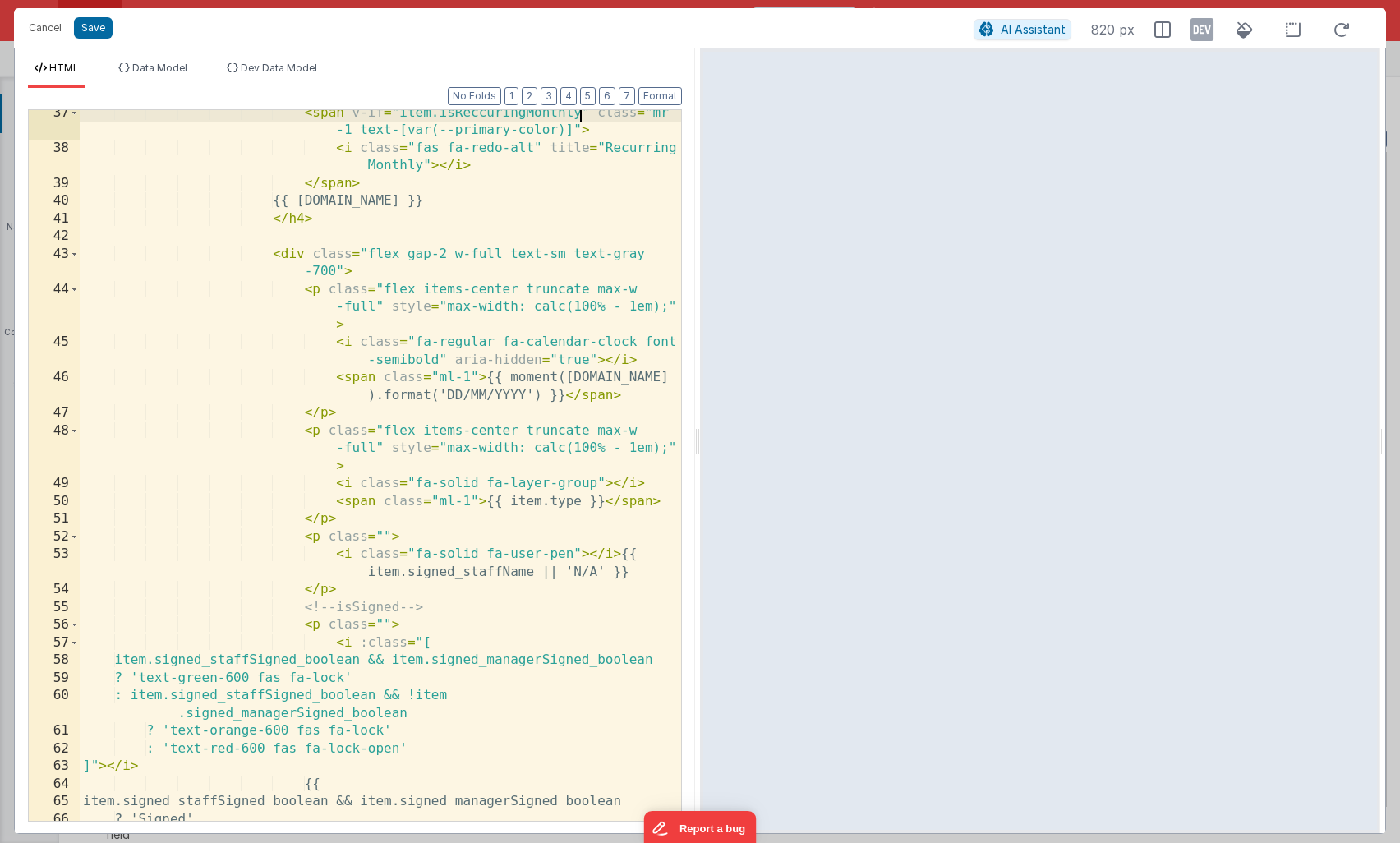
scroll to position [1048, 0]
click at [634, 378] on div "< span v-if = "item.isReccuringMonthly" class = "mr -1 text-[var(--primary-colo…" at bounding box center [381, 495] width 602 height 782
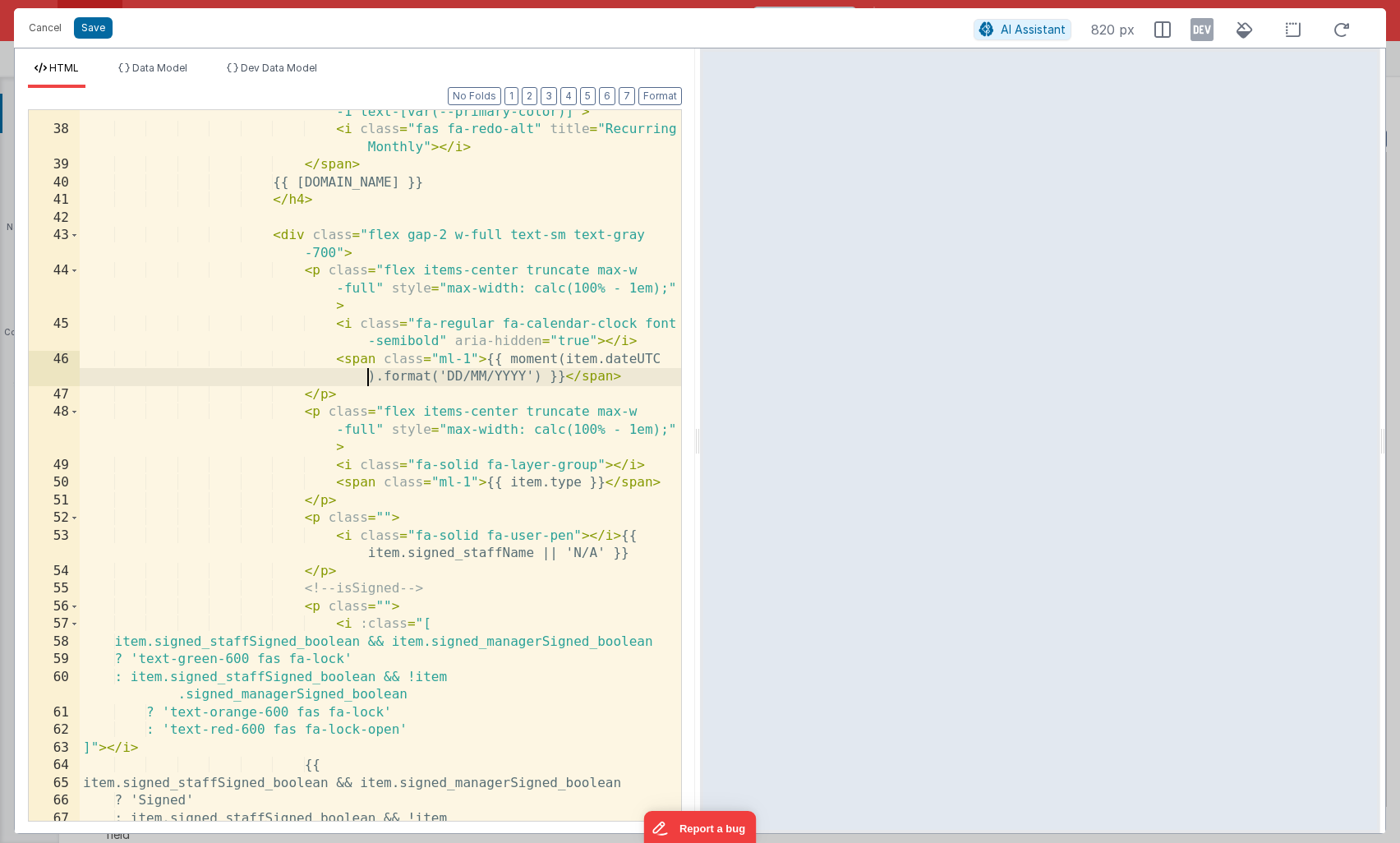
scroll to position [1066, 0]
click at [578, 482] on div "< span v-if = "item.isReccuringMonthly" class = "mr -1 text-[var(--primary-colo…" at bounding box center [381, 477] width 602 height 782
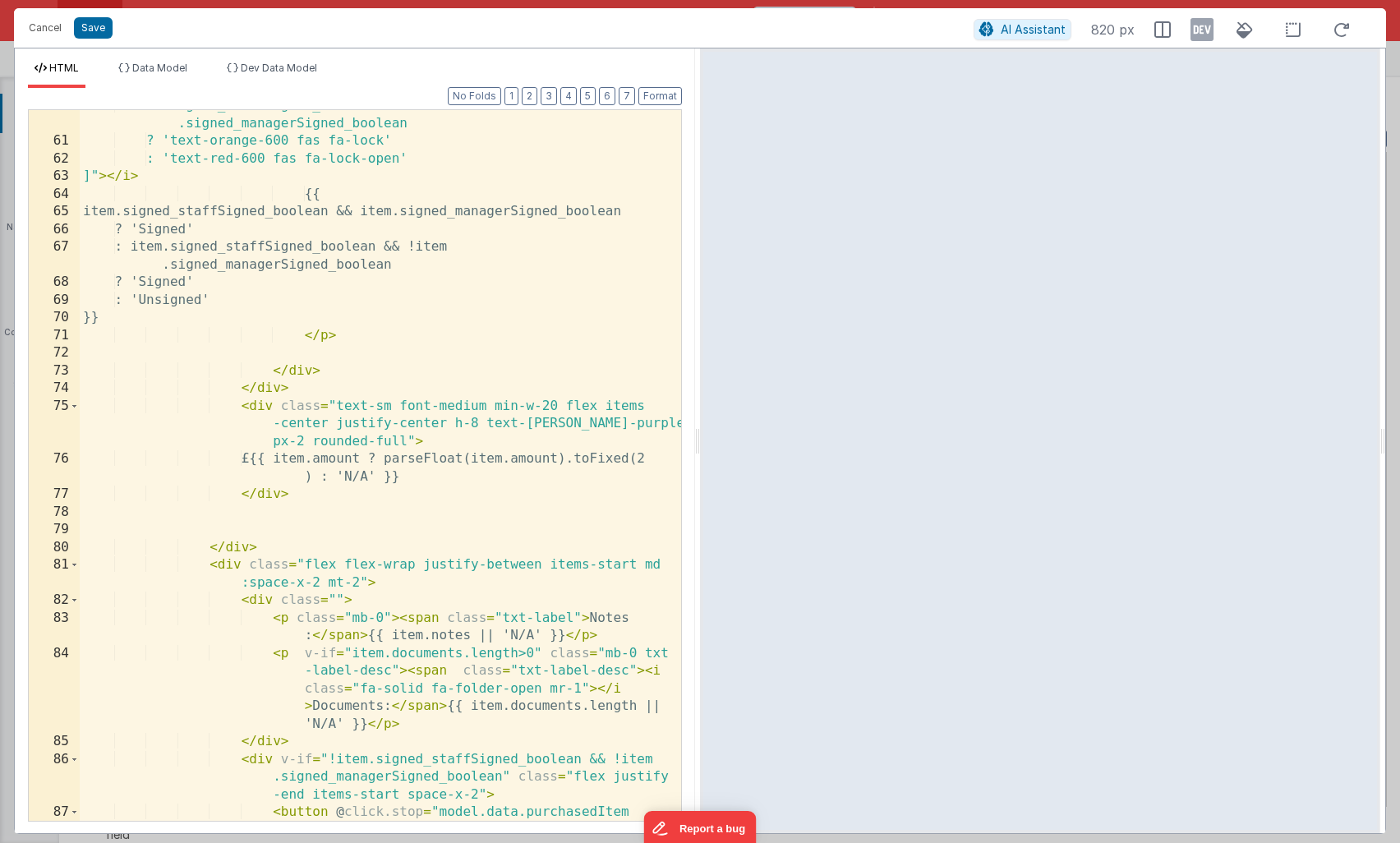
scroll to position [1656, 0]
drag, startPoint x: 588, startPoint y: 461, endPoint x: 544, endPoint y: 461, distance: 44.0
click at [544, 461] on div ": item.signed_staffSigned_boolean && !item .signed_managerSigned_boolean ? 'tex…" at bounding box center [381, 514] width 602 height 835
click at [585, 454] on div ": item.signed_staffSigned_boolean && !item .signed_managerSigned_boolean ? 'tex…" at bounding box center [381, 514] width 602 height 835
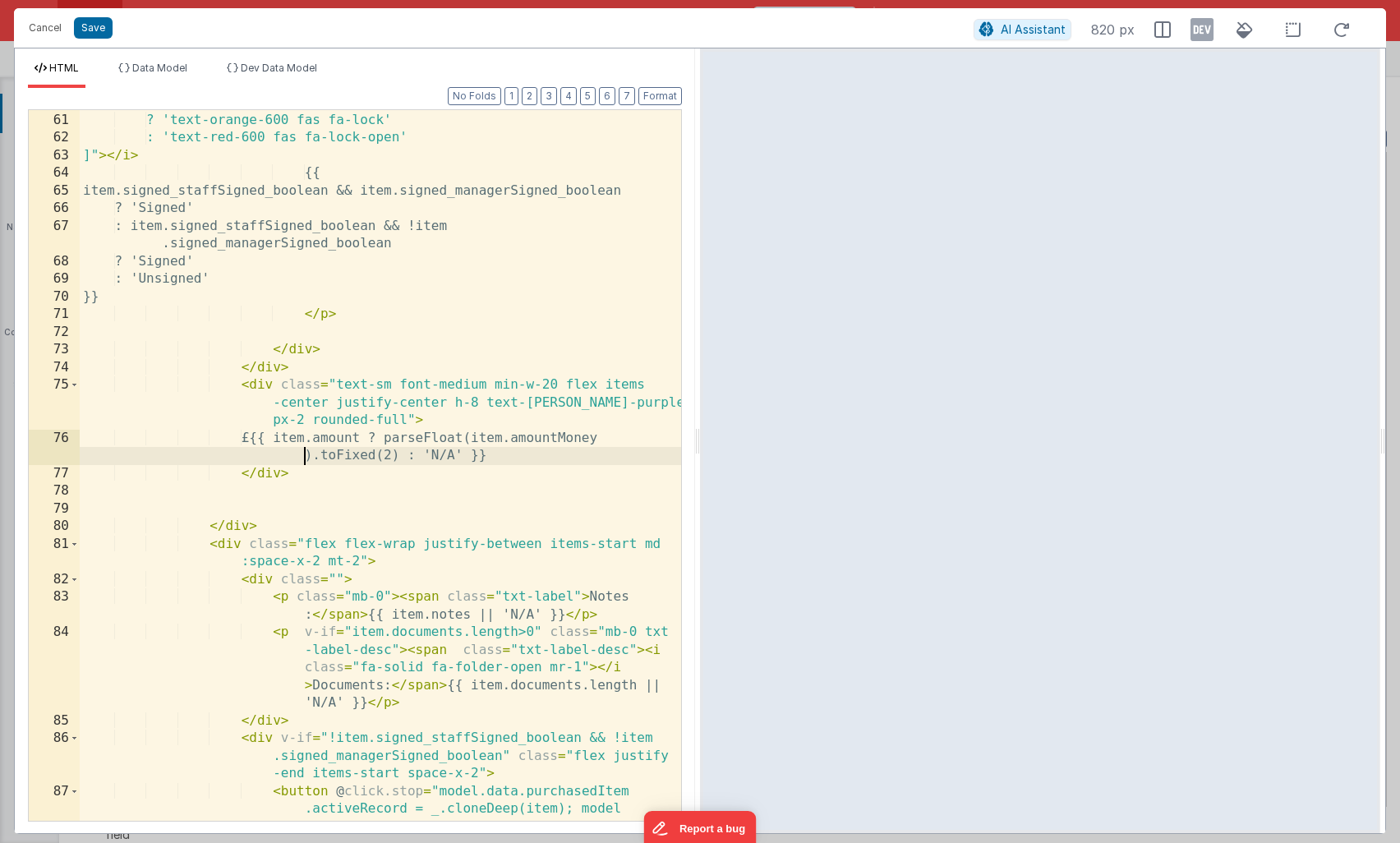
scroll to position [1716, 0]
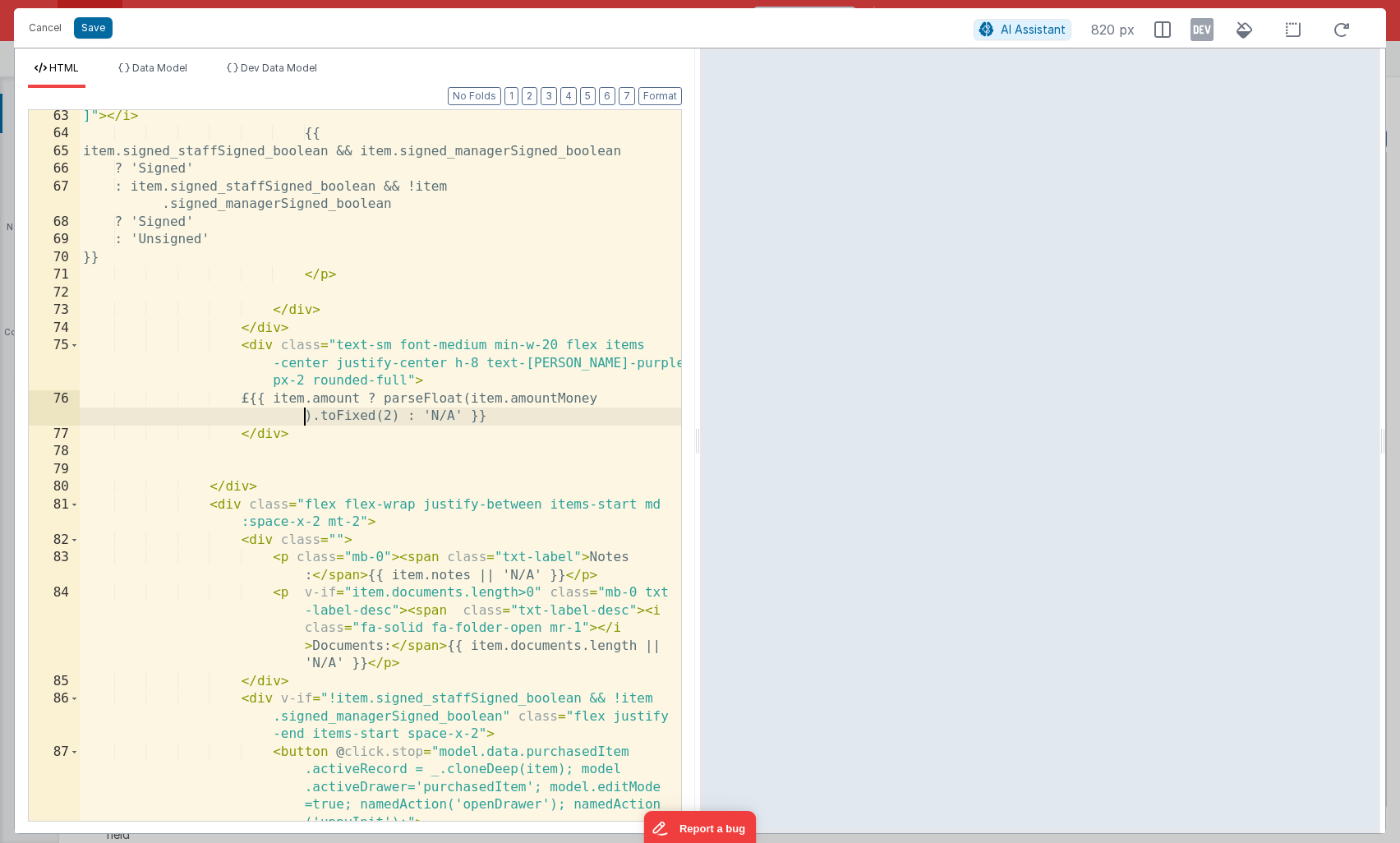
click at [390, 402] on div "]" > </ i > {{ item.signed_staffSigned_boolean && item.signed_managerSigned_boo…" at bounding box center [381, 498] width 602 height 782
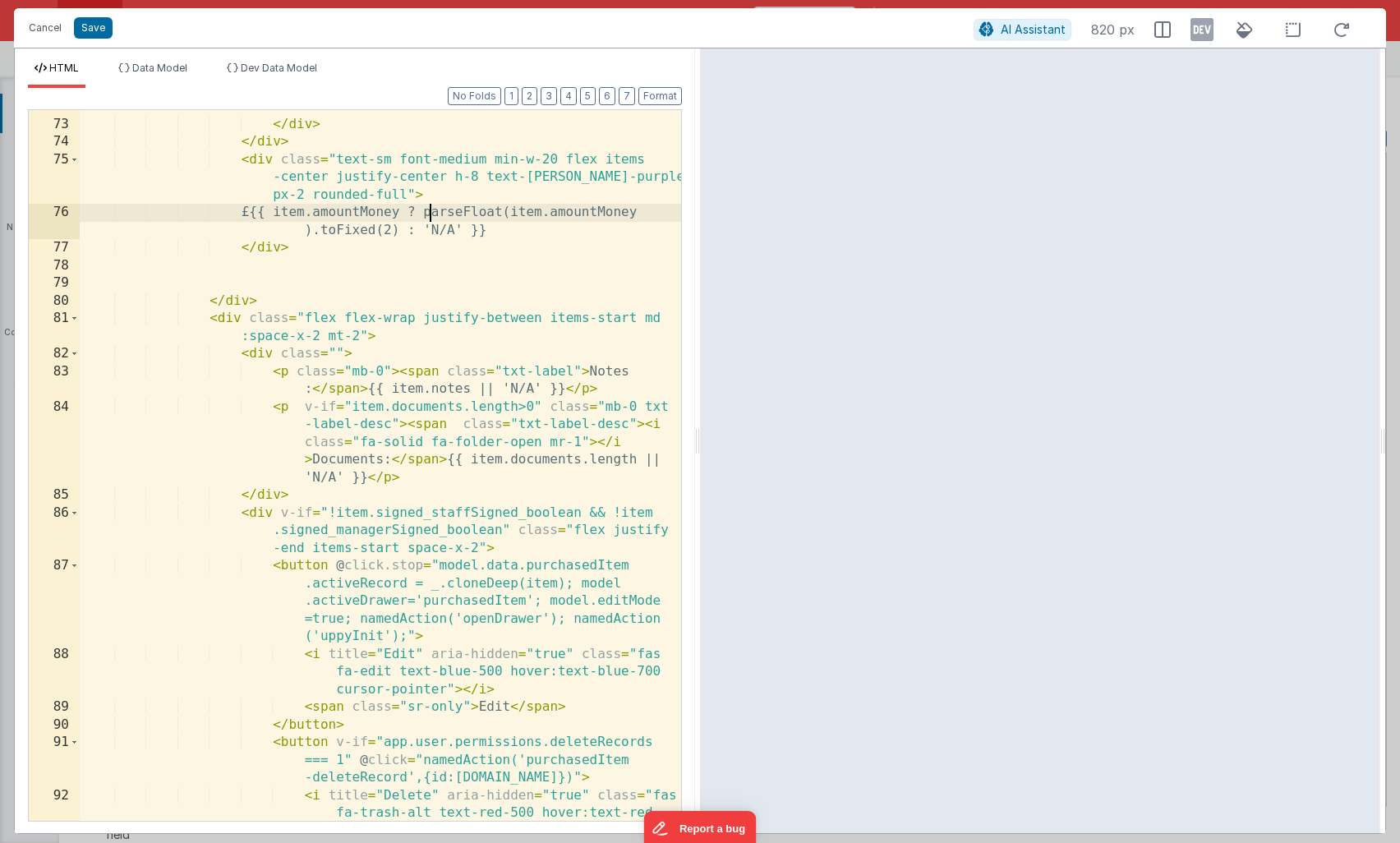
scroll to position [1909, 0]
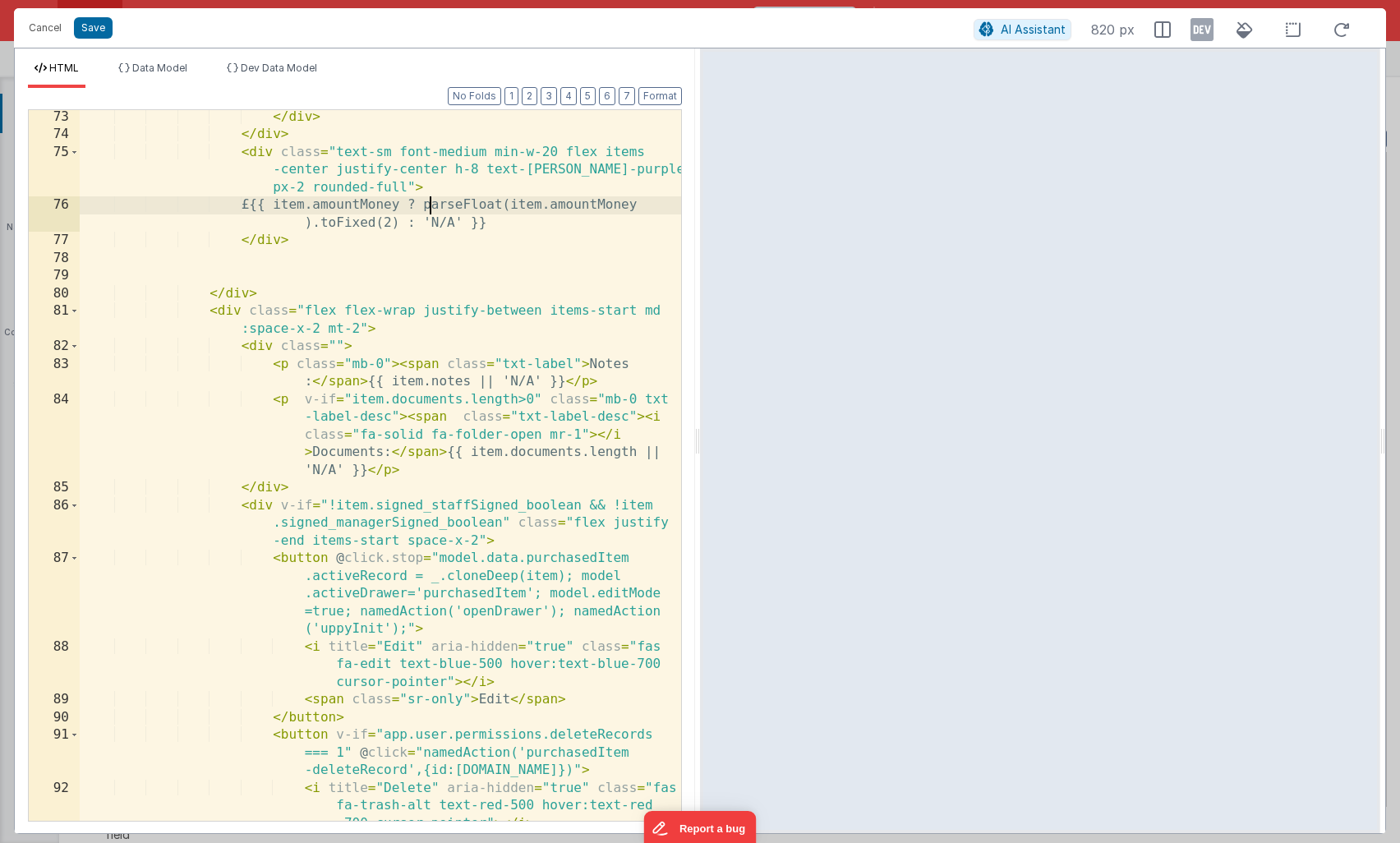
click at [461, 383] on div "</ div > </ div > < div class = "text-sm font-medium min-w-20 flex items -cente…" at bounding box center [381, 481] width 602 height 746
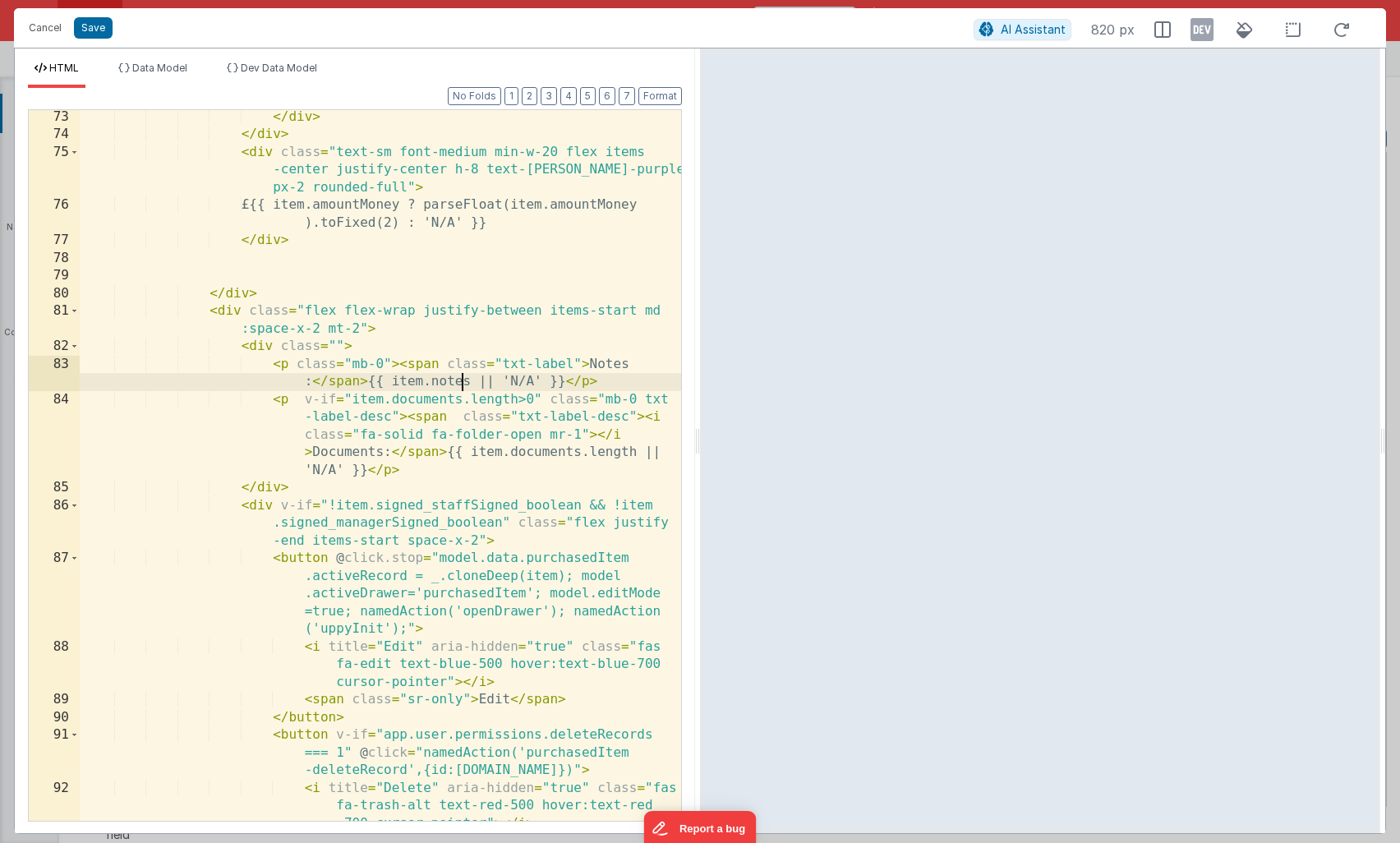
click at [461, 383] on div "</ div > </ div > < div class = "text-sm font-medium min-w-20 flex items -cente…" at bounding box center [381, 481] width 602 height 746
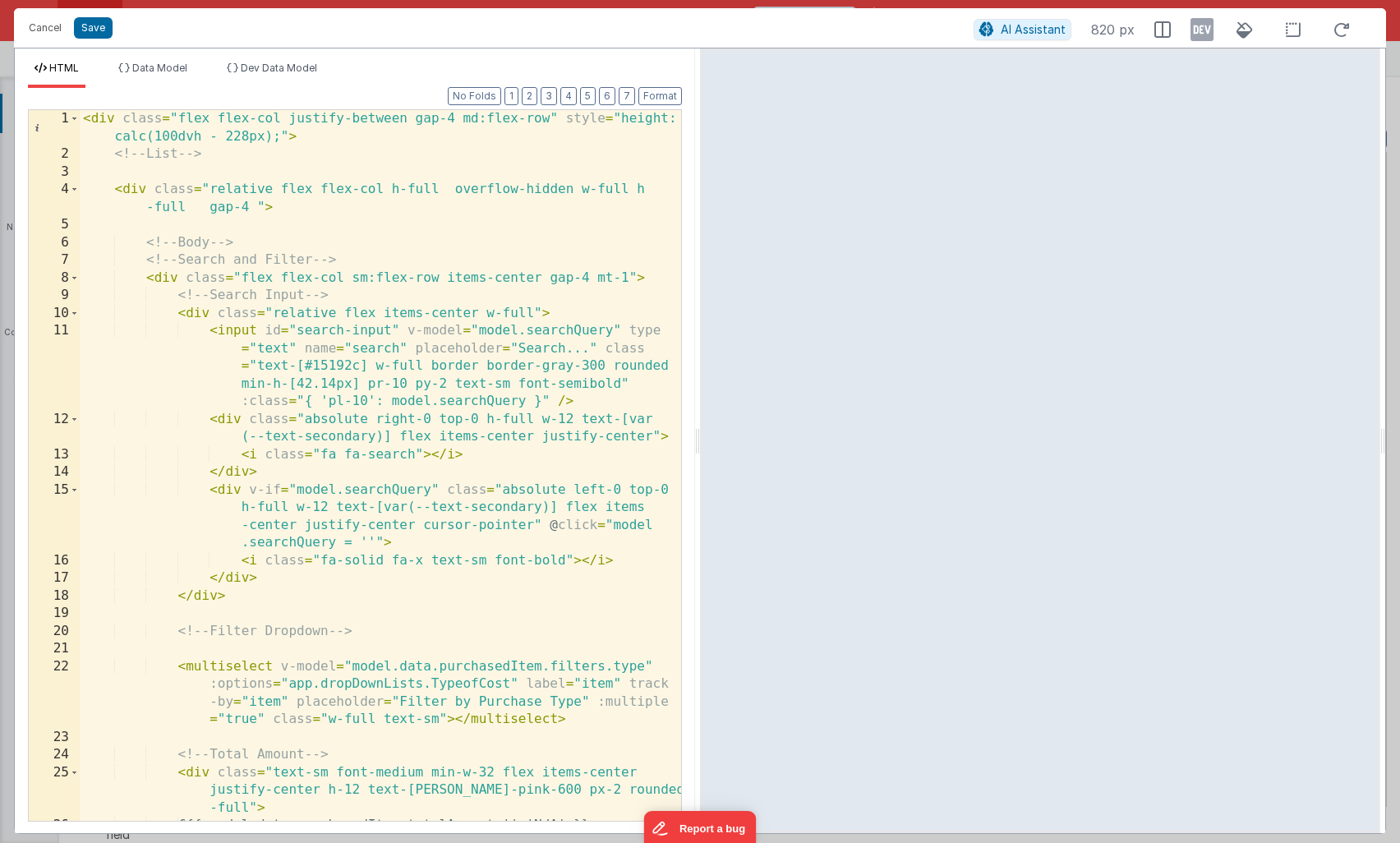
scroll to position [0, 0]
click at [91, 27] on button "Save" at bounding box center [93, 27] width 39 height 22
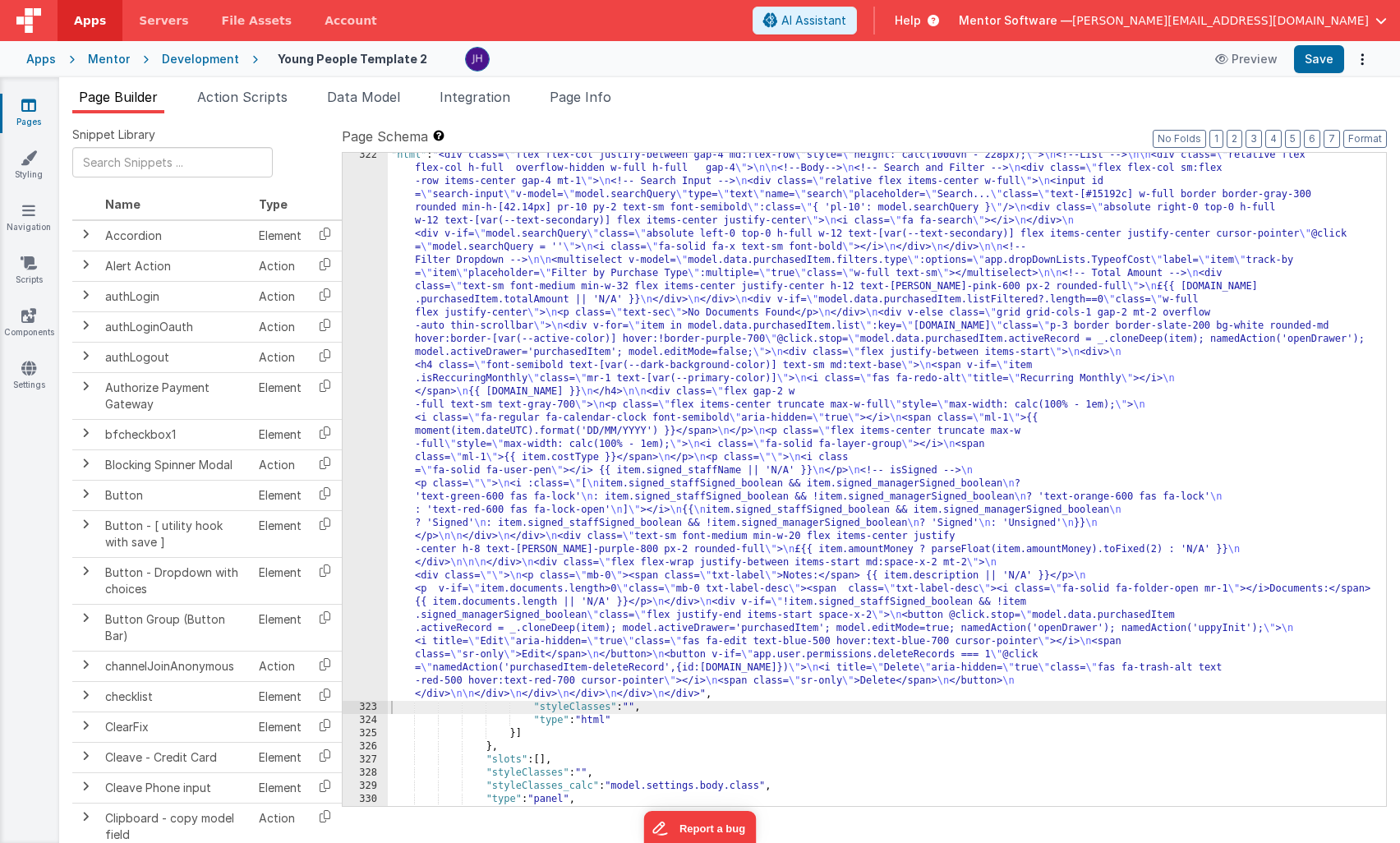
scroll to position [8062, 0]
click at [1316, 137] on button "6" at bounding box center [1311, 138] width 16 height 18
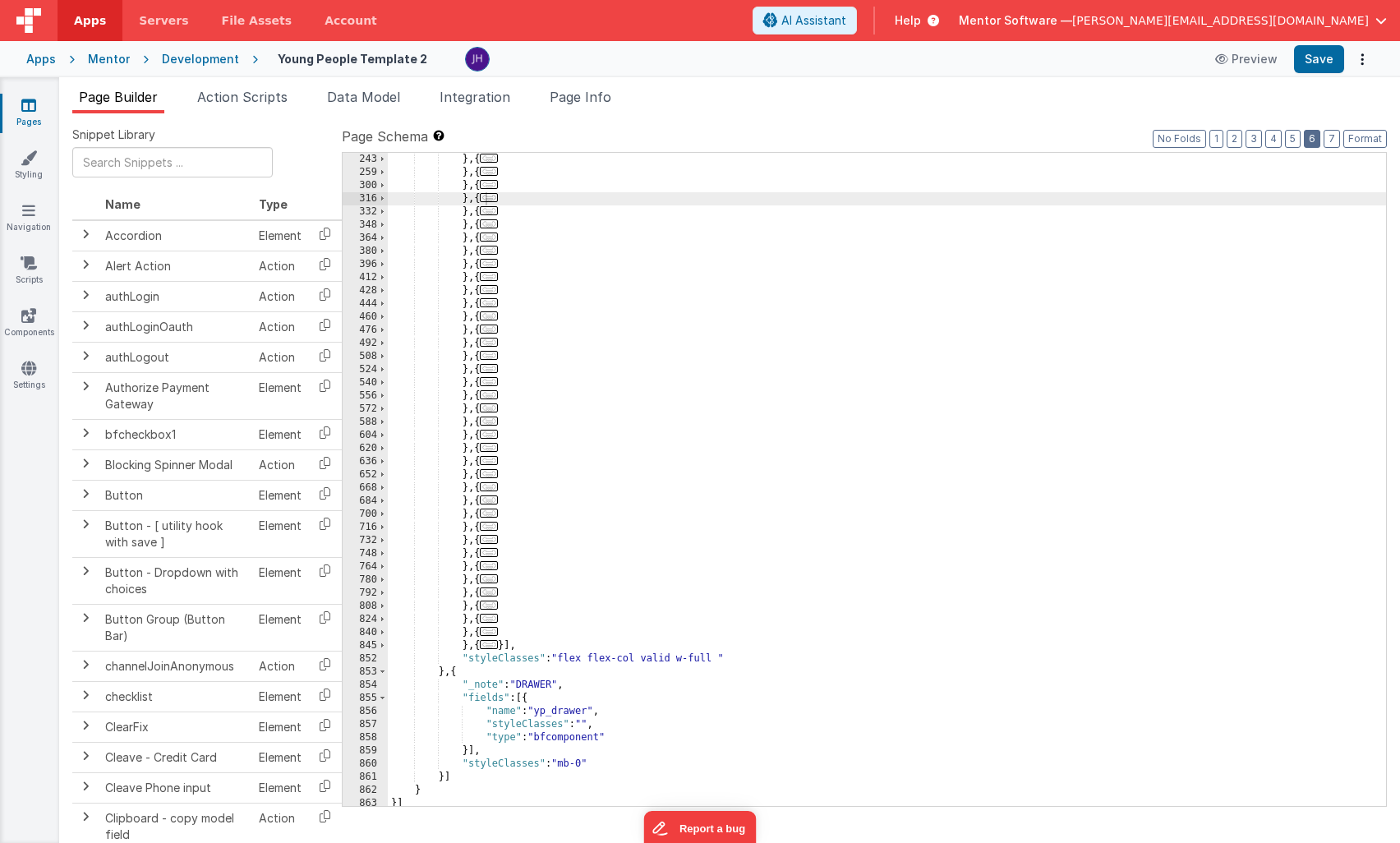
scroll to position [1792, 0]
click at [1321, 58] on button "Save" at bounding box center [1319, 59] width 50 height 28
click at [1321, 59] on button "Save" at bounding box center [1319, 59] width 50 height 28
click at [30, 316] on icon at bounding box center [29, 315] width 15 height 16
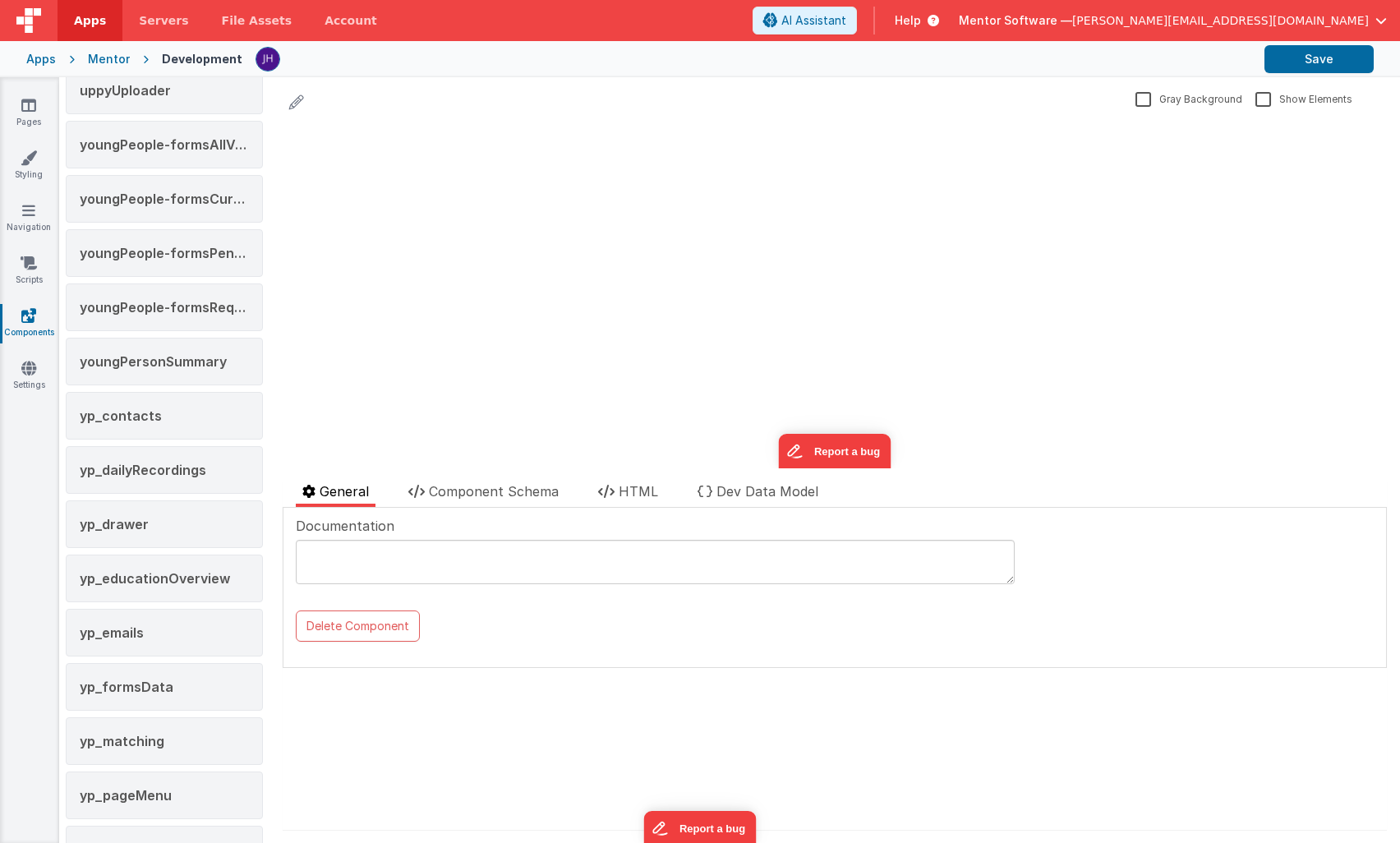
scroll to position [3043, 0]
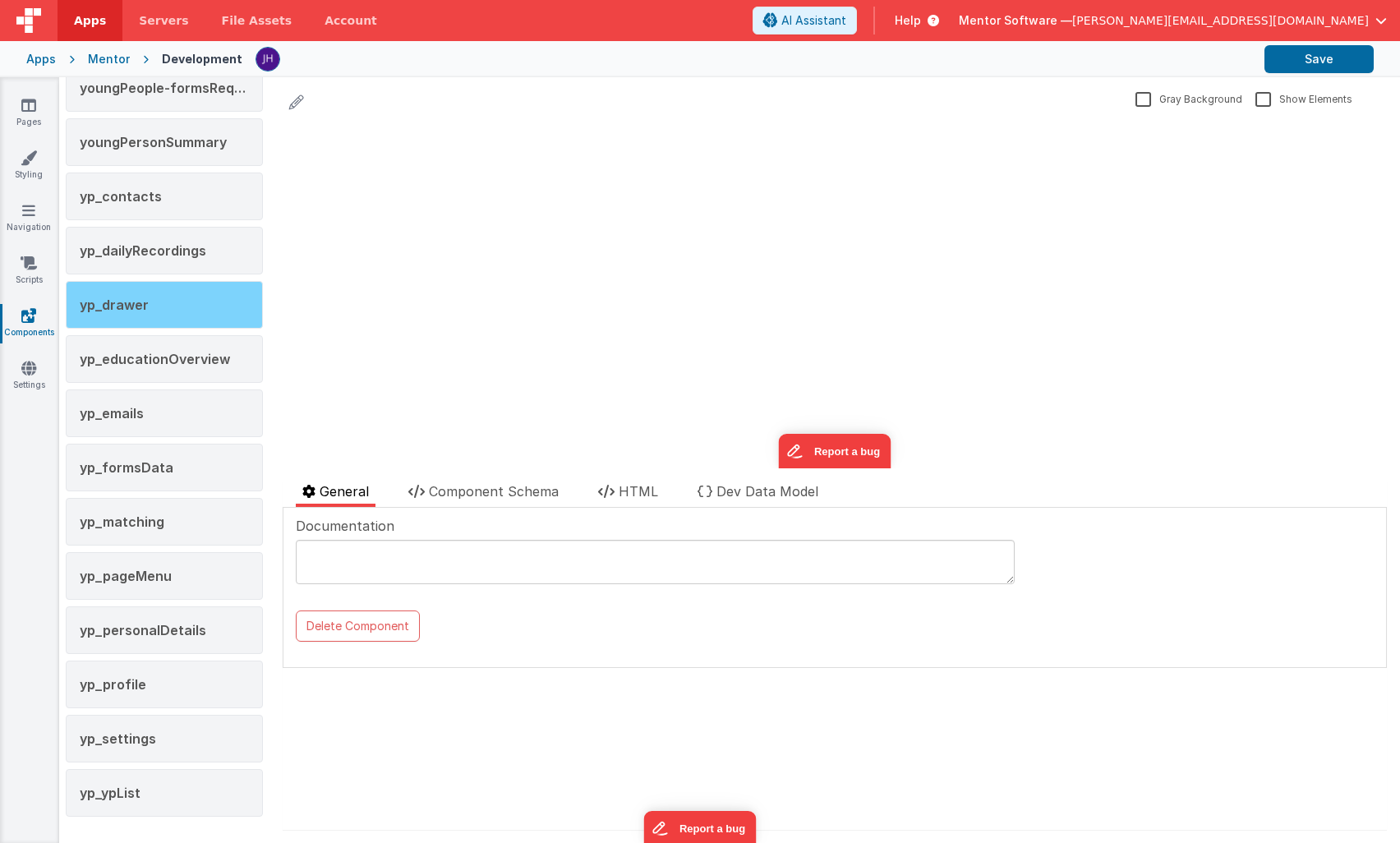
click at [150, 301] on div "yp_drawer" at bounding box center [164, 304] width 197 height 48
click at [508, 498] on span "Component Schema" at bounding box center [494, 491] width 130 height 16
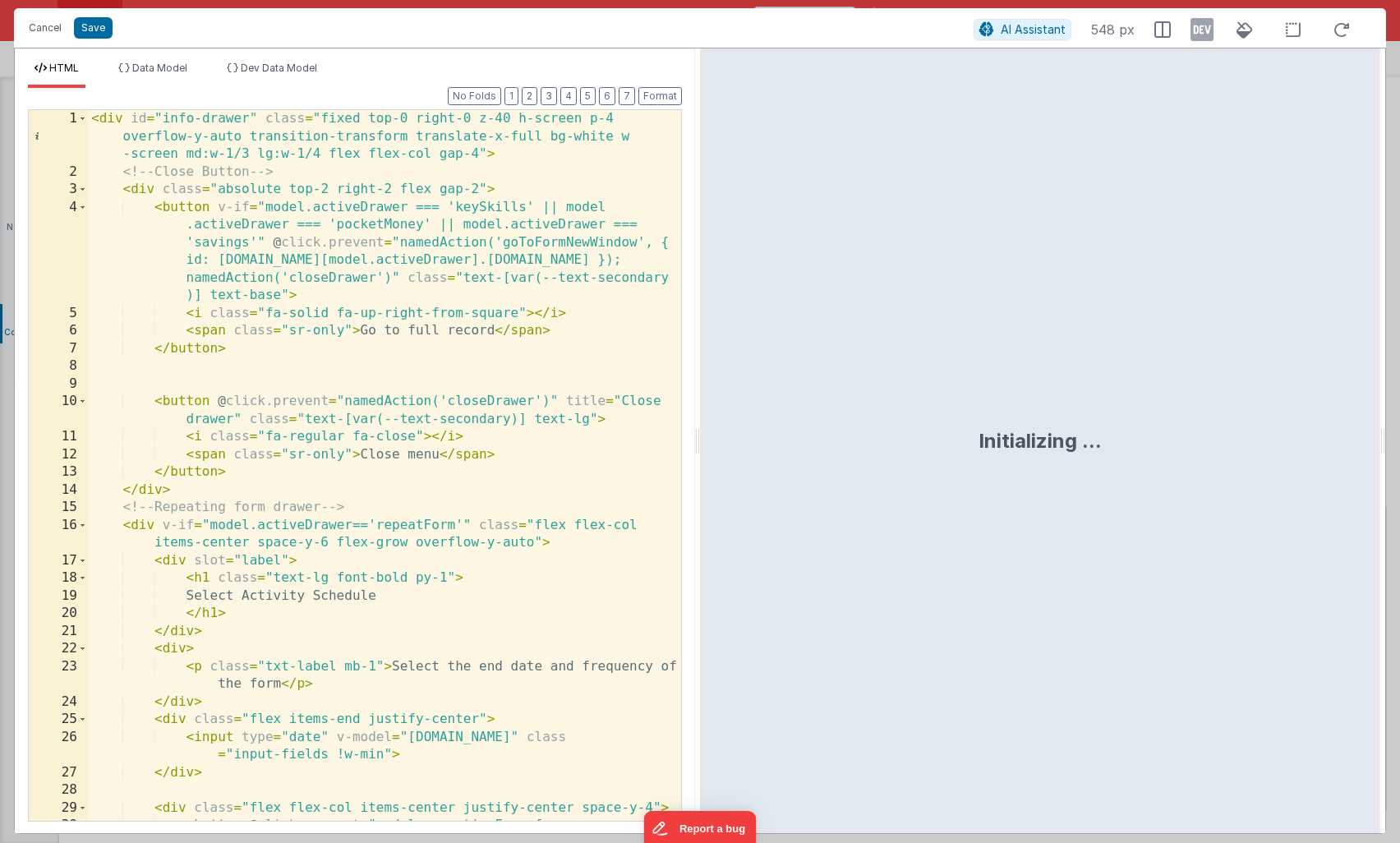
scroll to position [1, 0]
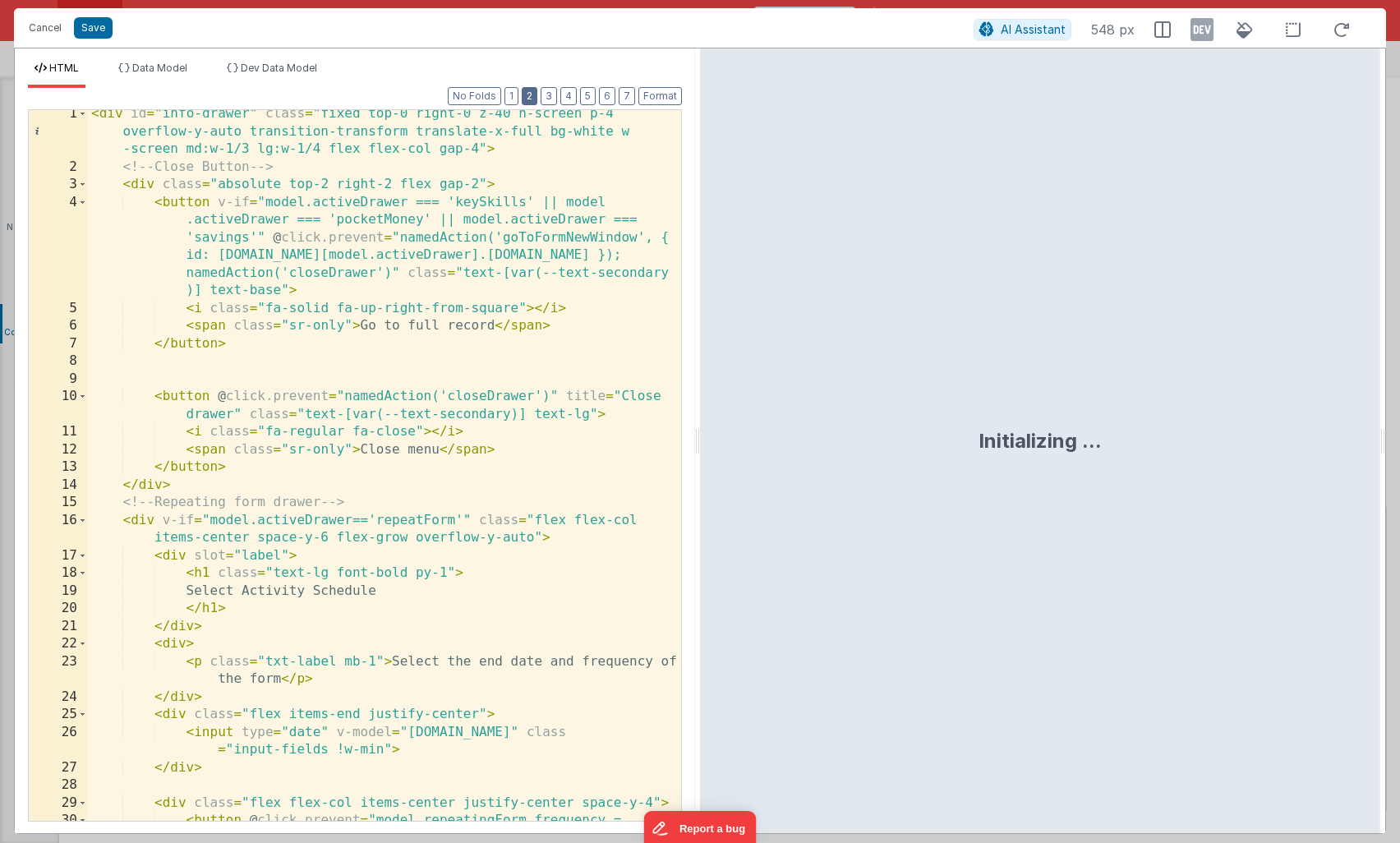
click at [536, 93] on button "2" at bounding box center [529, 95] width 16 height 18
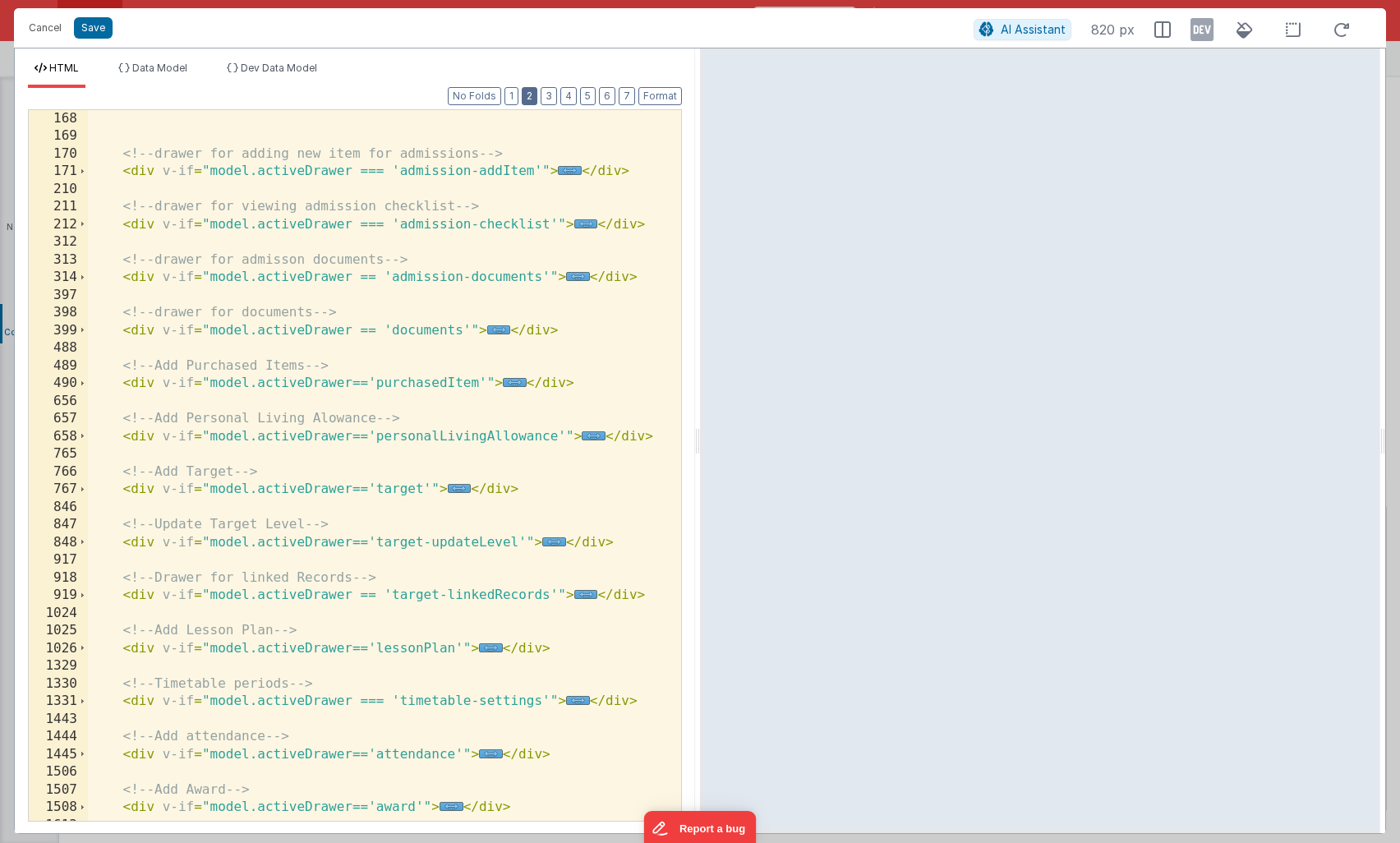
scroll to position [201, 0]
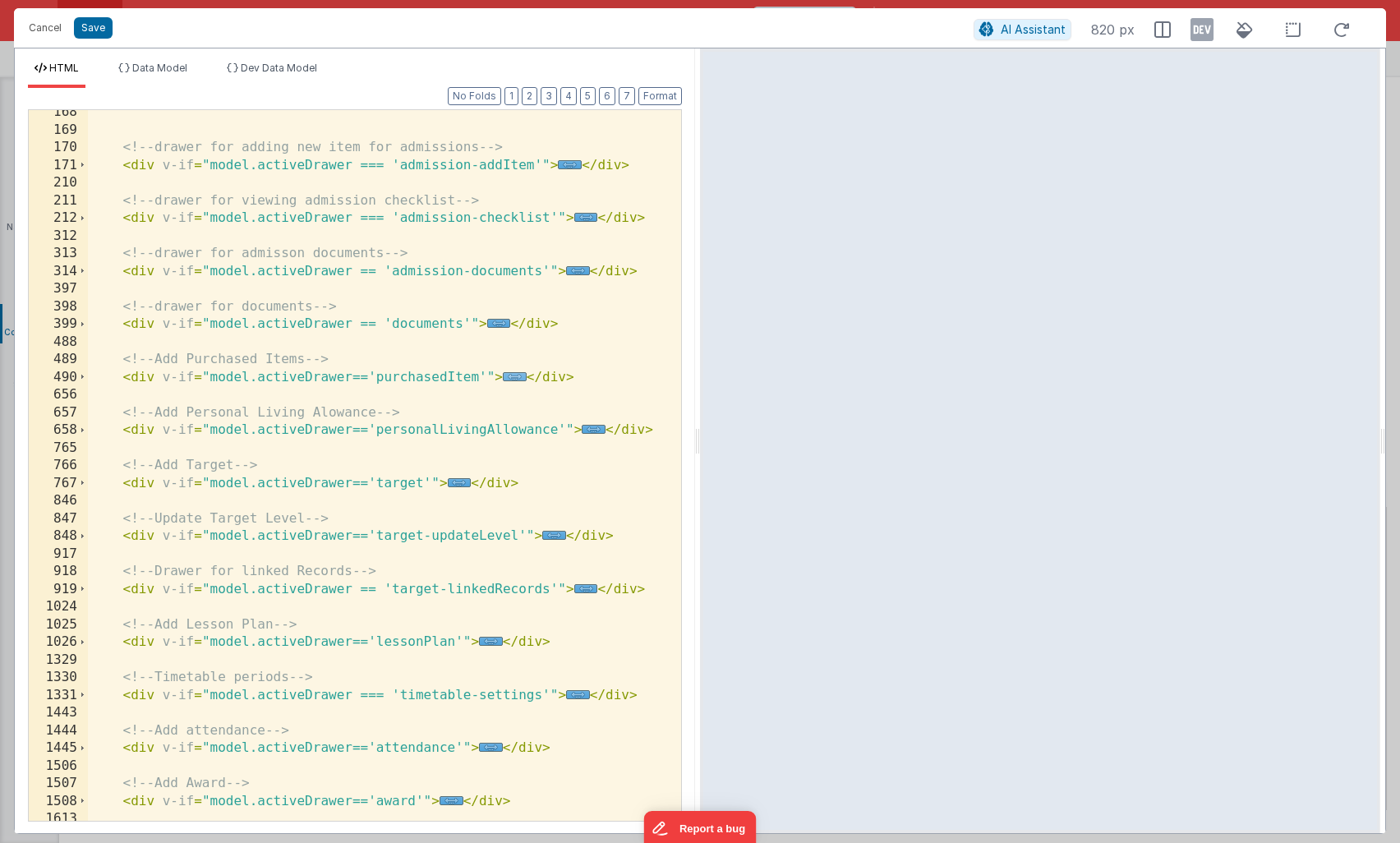
click at [512, 377] on span "..." at bounding box center [514, 377] width 24 height 9
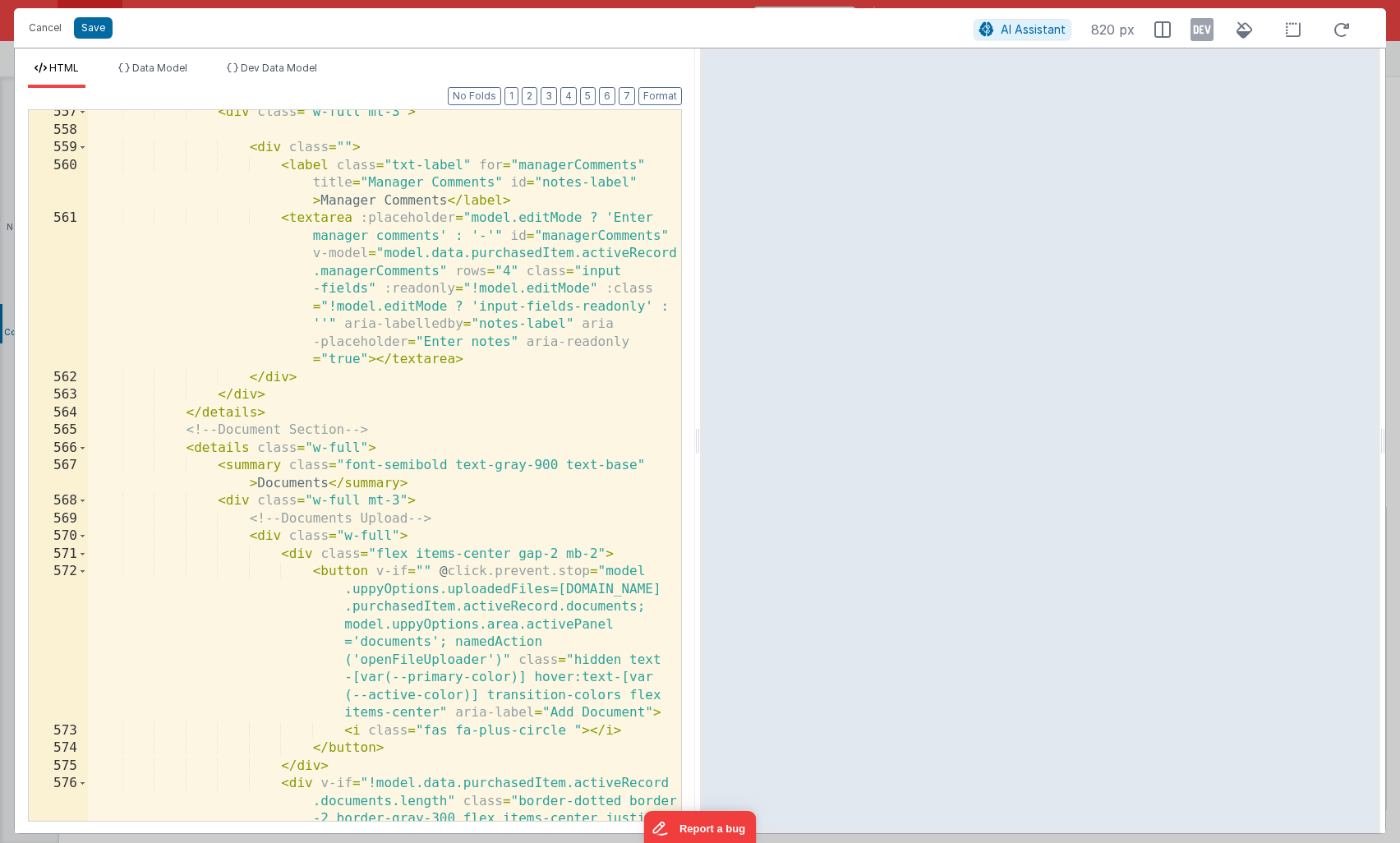
scroll to position [2621, 0]
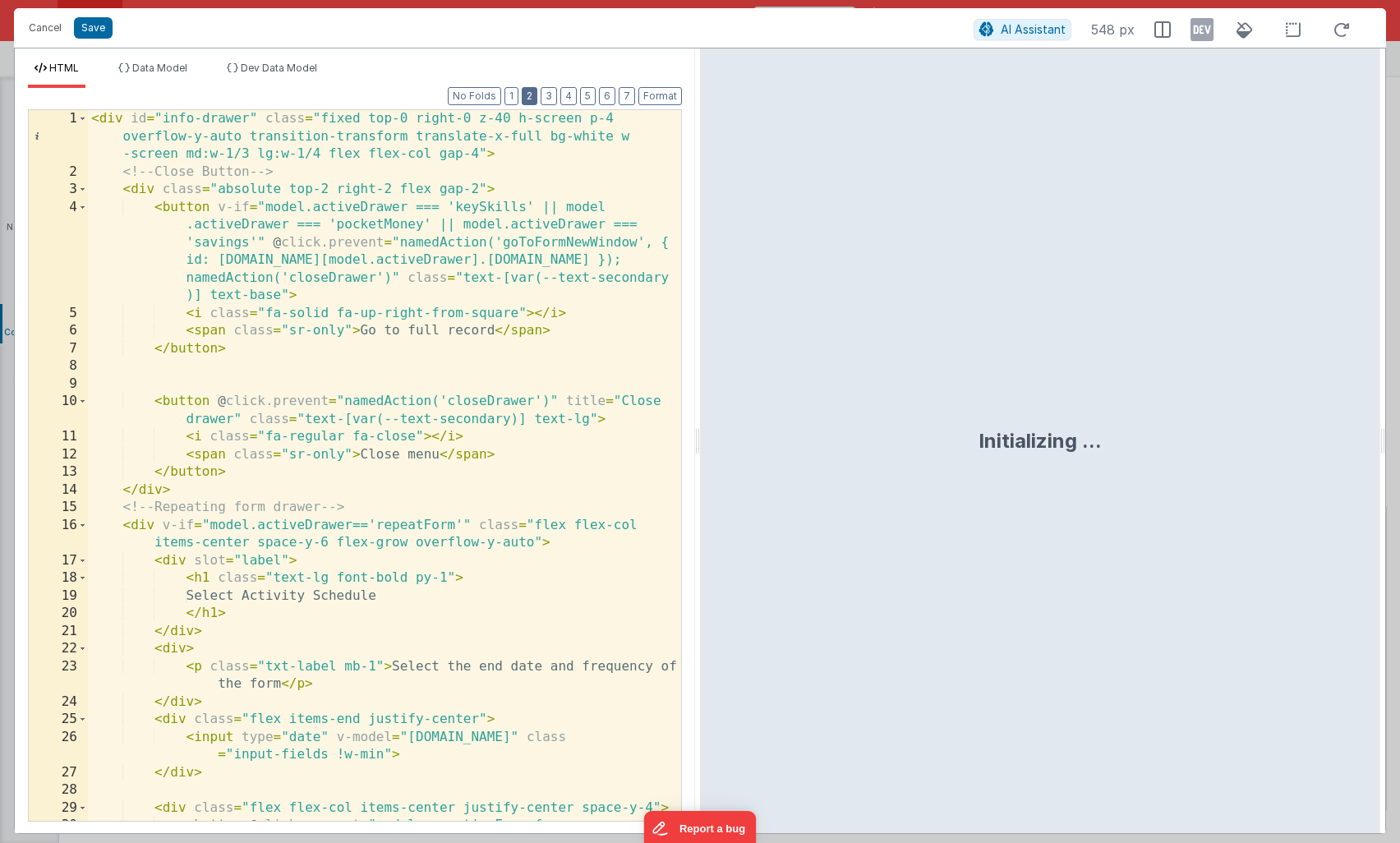
click at [532, 89] on button "2" at bounding box center [529, 95] width 16 height 18
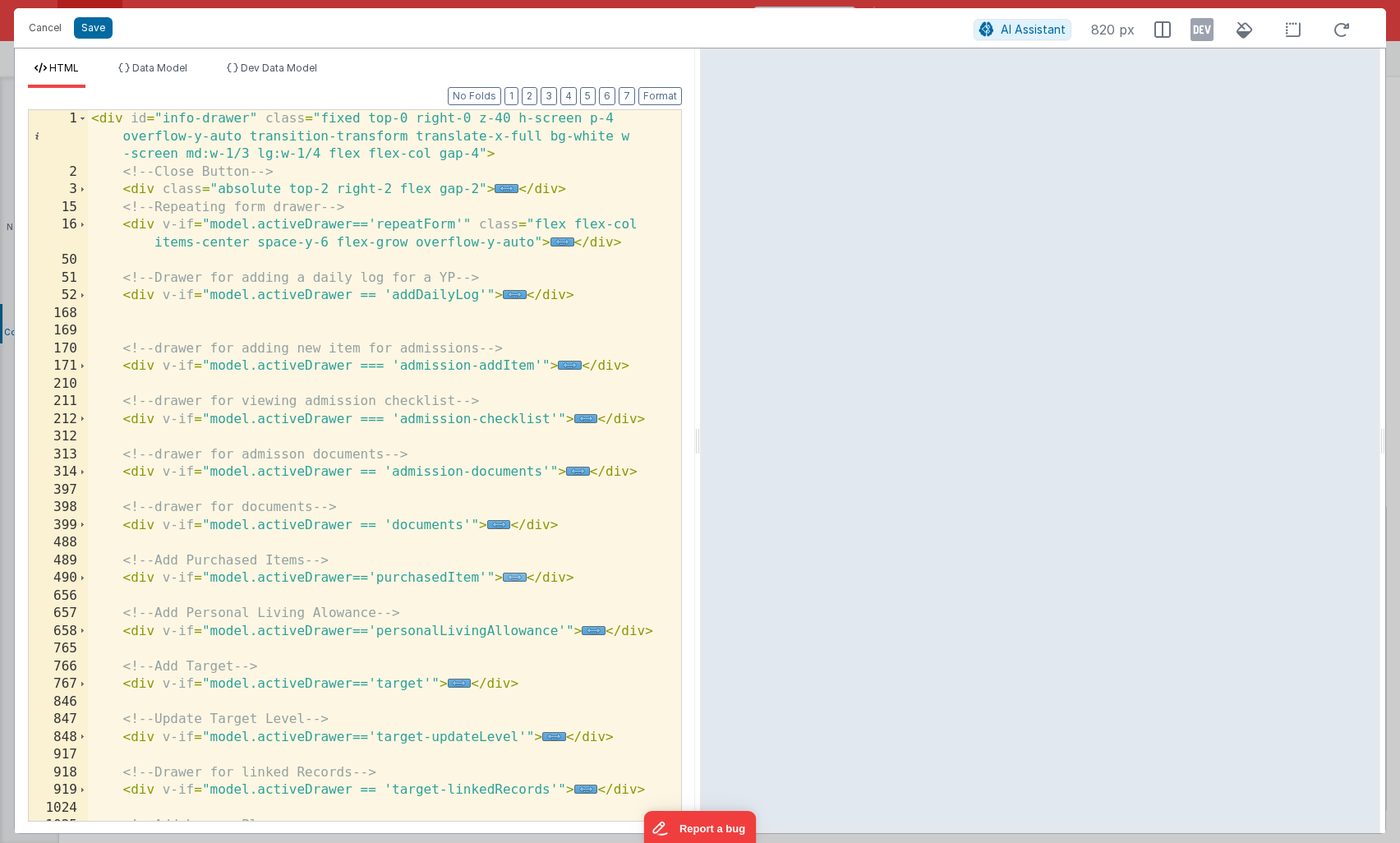
click at [512, 576] on span "..." at bounding box center [514, 577] width 24 height 9
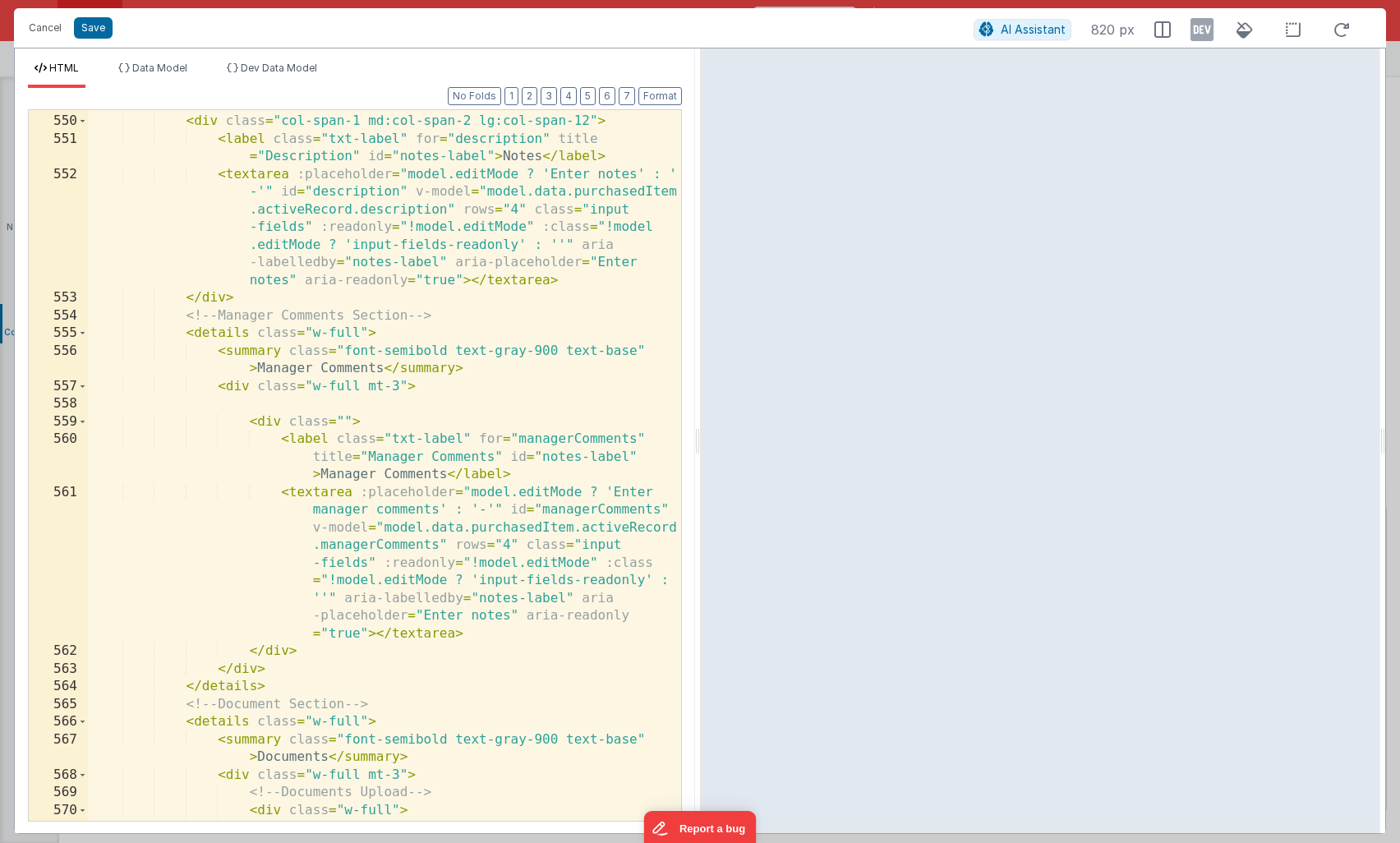
scroll to position [2253, 0]
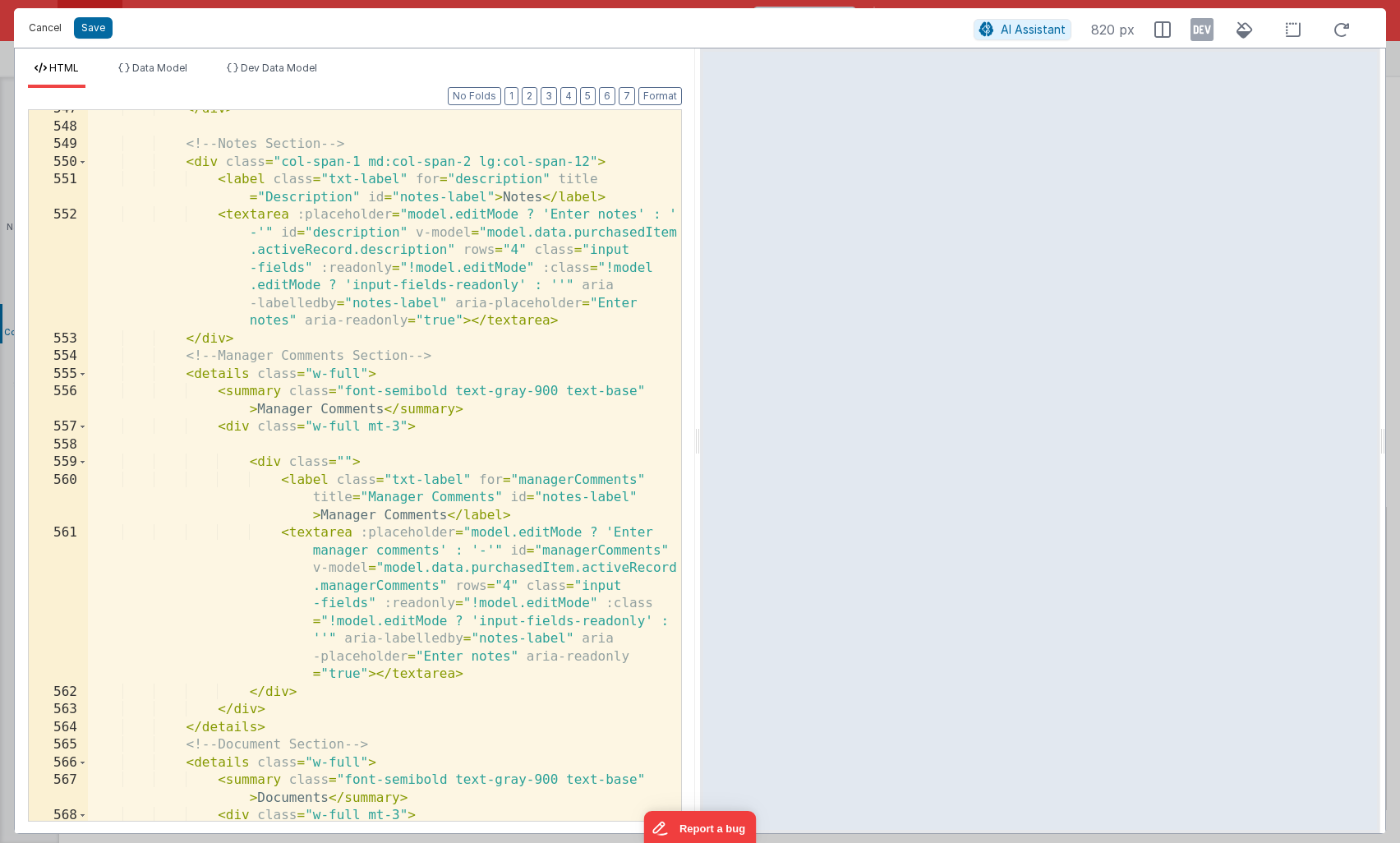
click at [36, 27] on button "Cancel" at bounding box center [45, 27] width 49 height 23
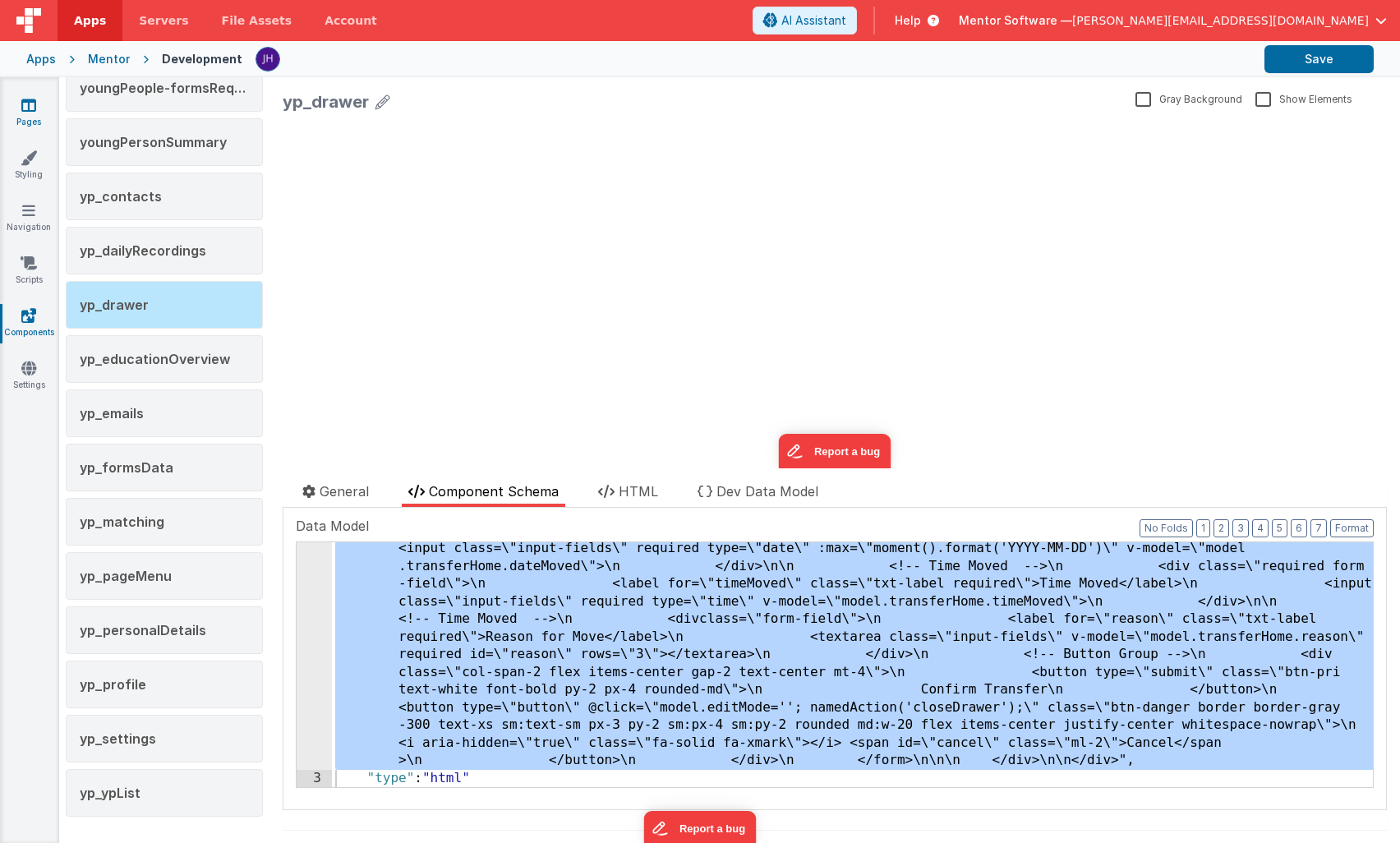
click at [37, 109] on link "Pages" at bounding box center [28, 113] width 59 height 33
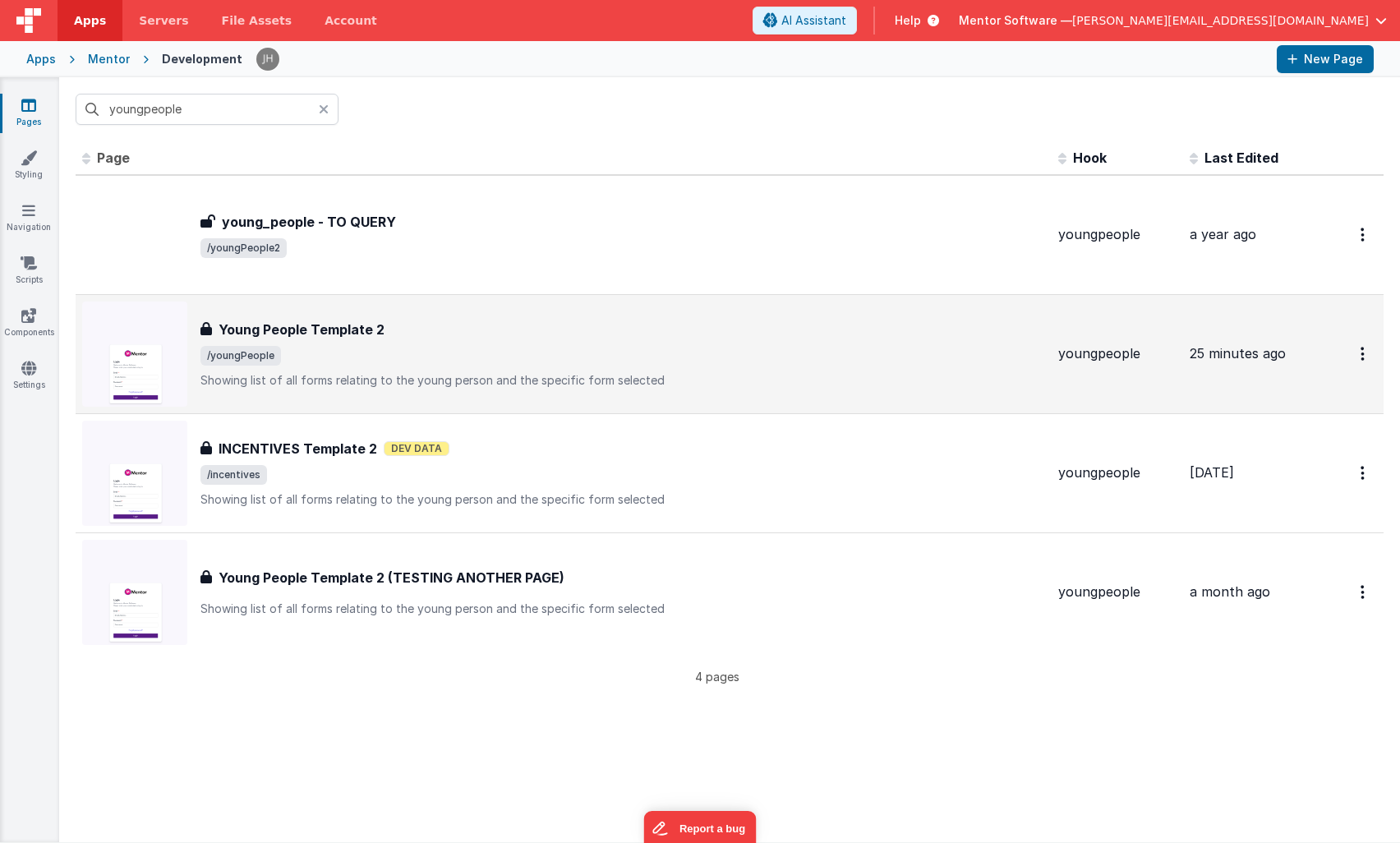
click at [370, 350] on span "/youngPeople" at bounding box center [623, 355] width 845 height 20
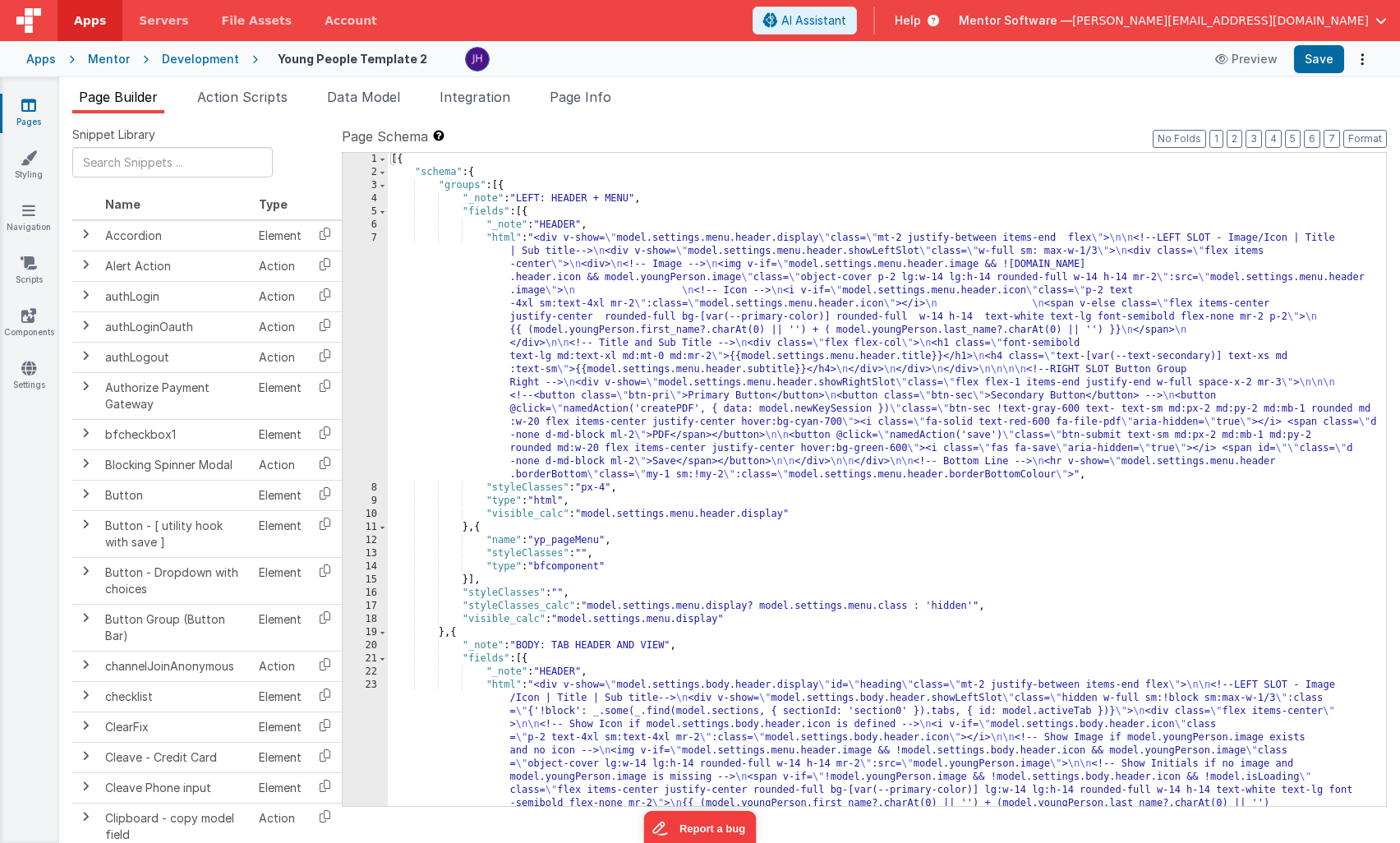
click at [110, 97] on span "Page Builder" at bounding box center [119, 96] width 79 height 16
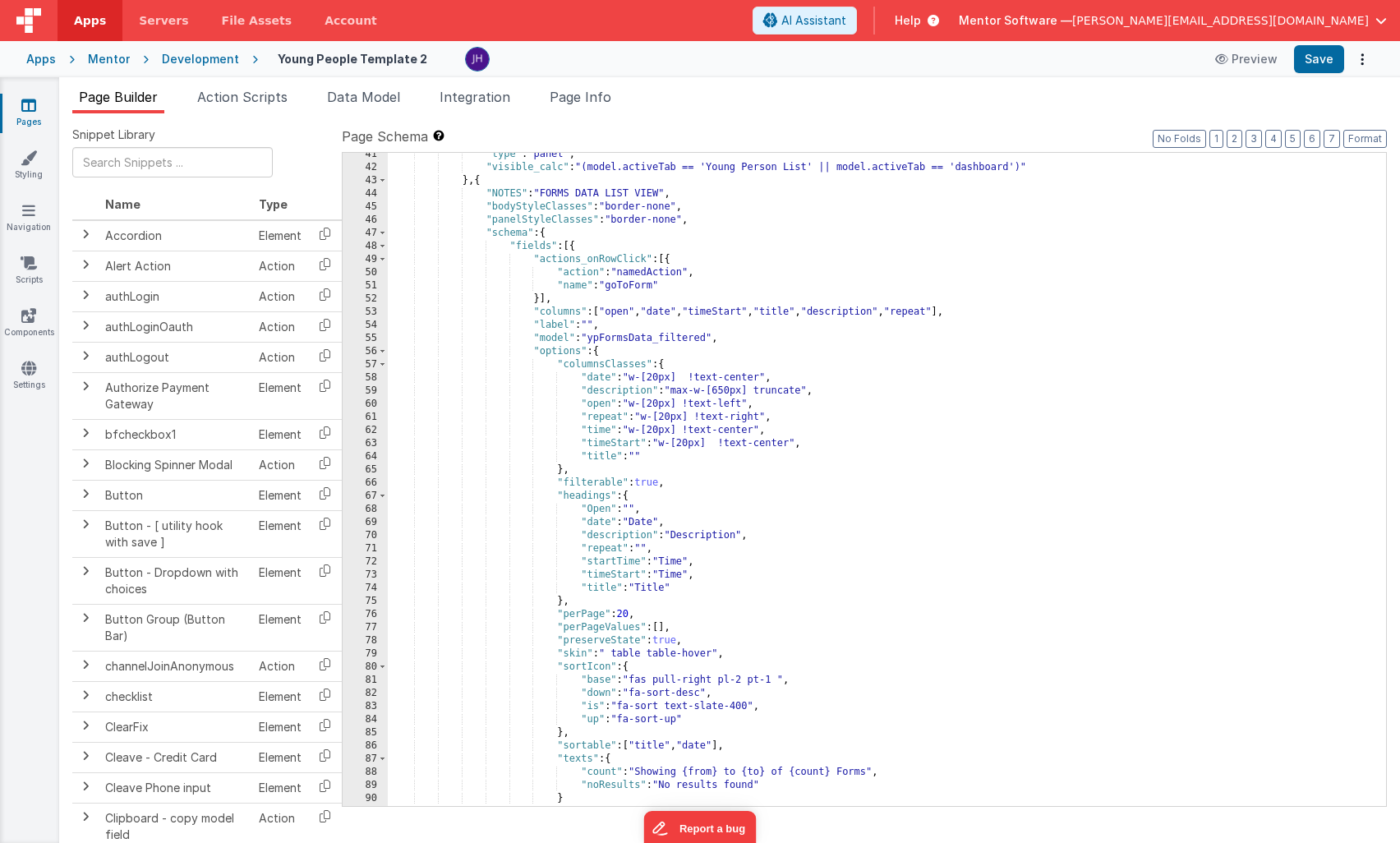
scroll to position [1492, 0]
click at [1121, 333] on div ""type" : "panel" , "visible_calc" : "(model.activeTab == 'Young Person List' ||…" at bounding box center [887, 487] width 999 height 679
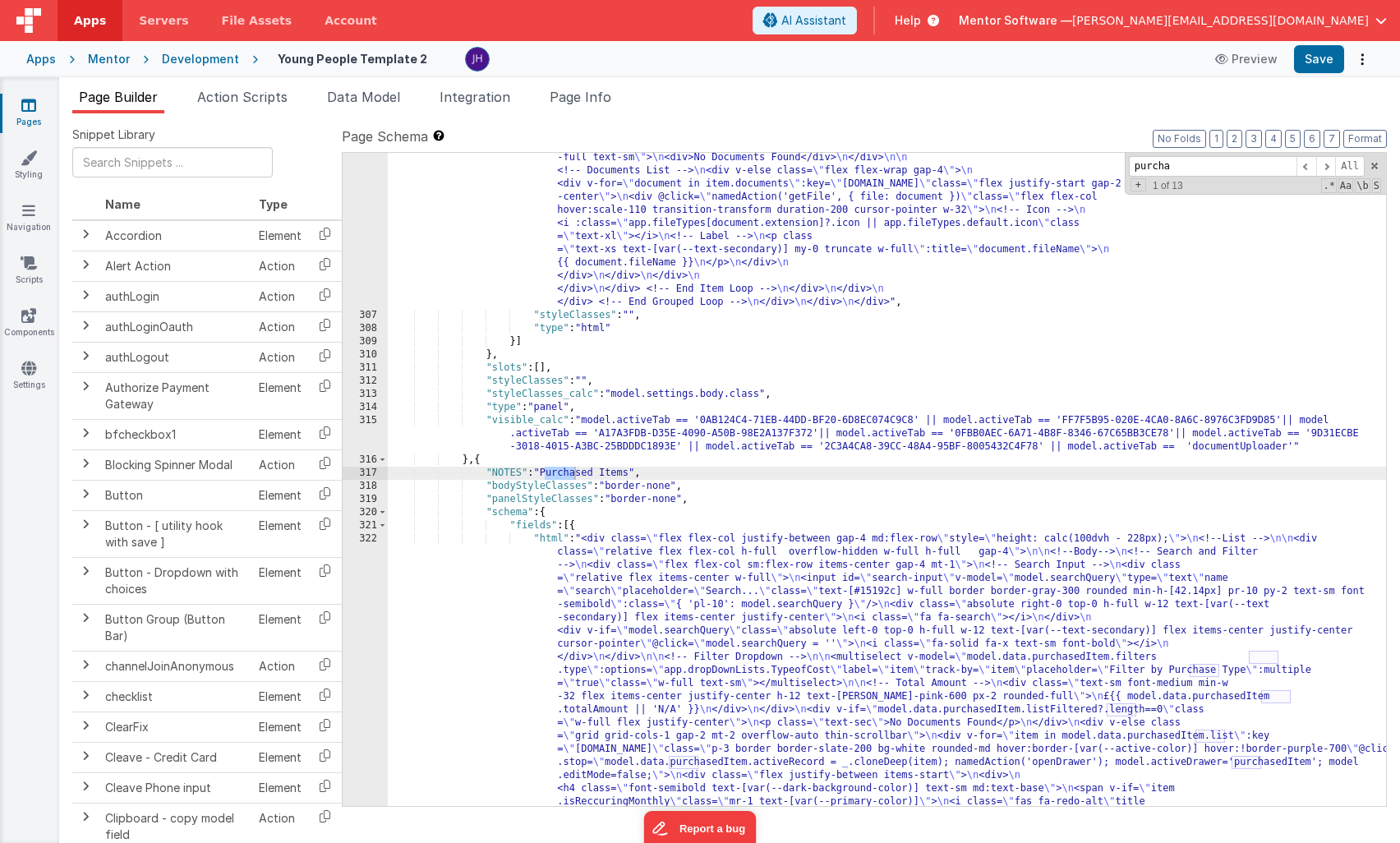
scroll to position [7729, 0]
type input "purchasd"
click at [724, 742] on div ""html" : "<div class= \" flex flex-col justify-between gap-4 md:flex-row \" sty…" at bounding box center [887, 628] width 999 height 1954
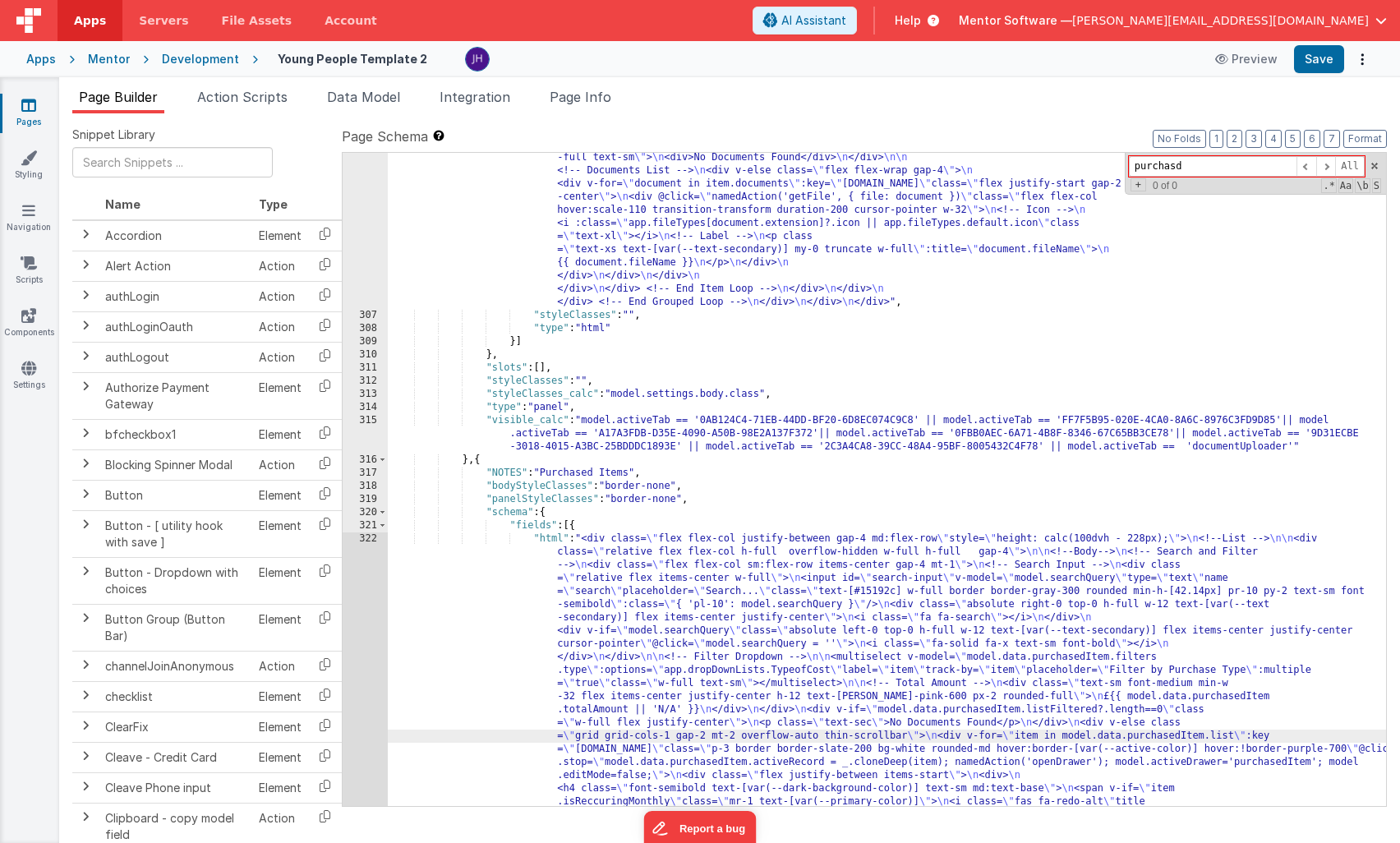
click at [370, 628] on div "322" at bounding box center [366, 854] width 45 height 644
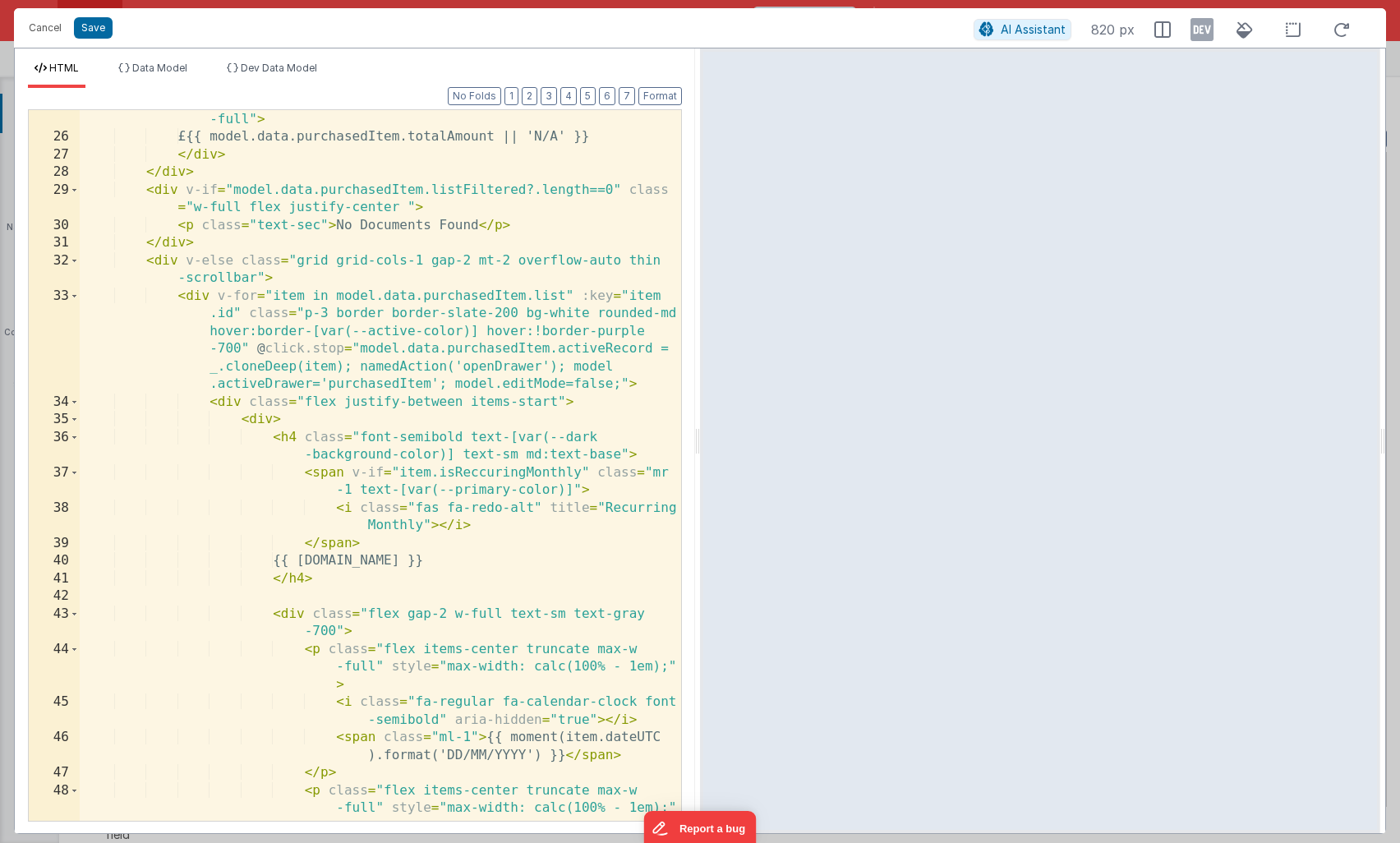
scroll to position [674, 0]
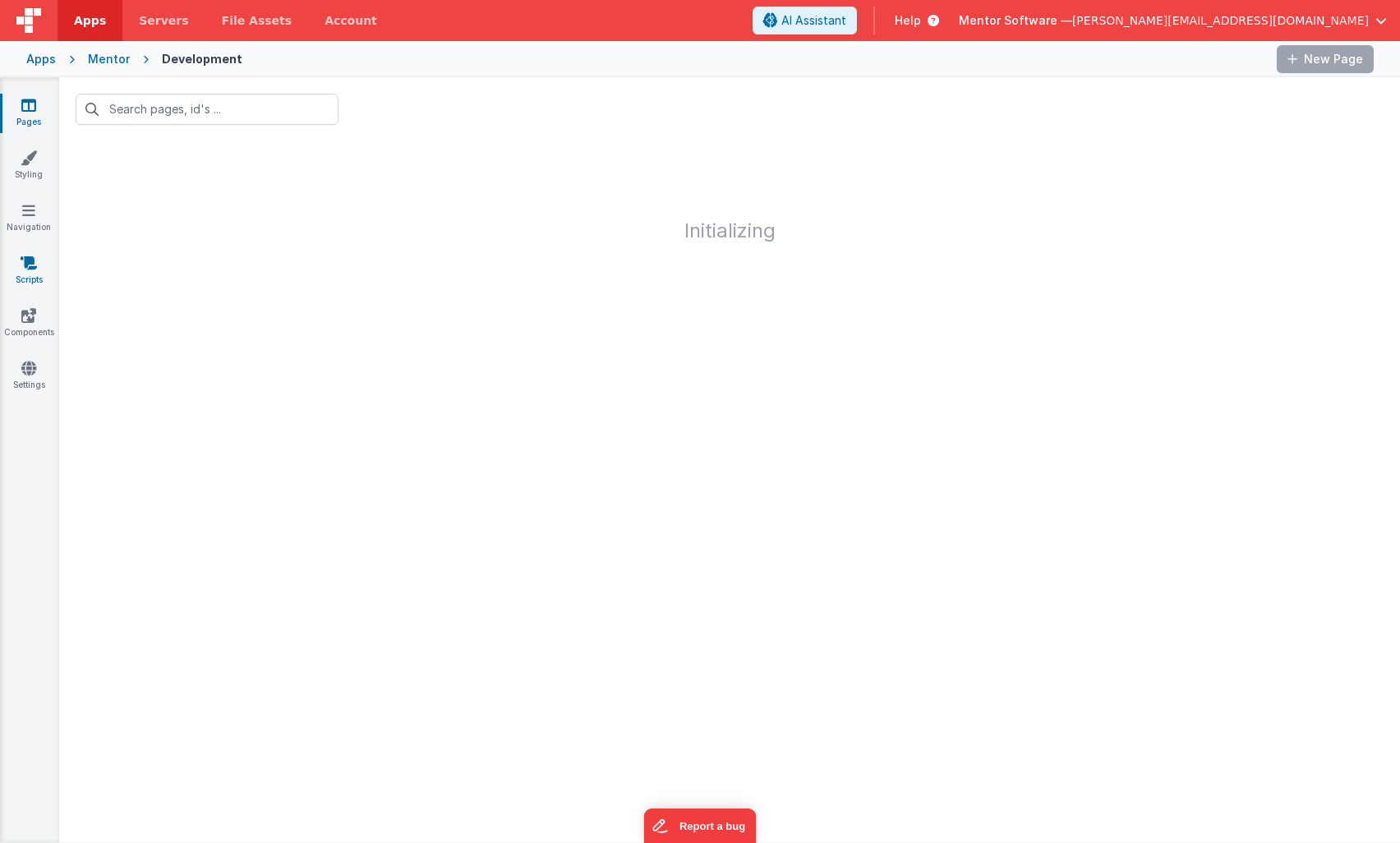
click at [29, 267] on icon at bounding box center [28, 262] width 16 height 16
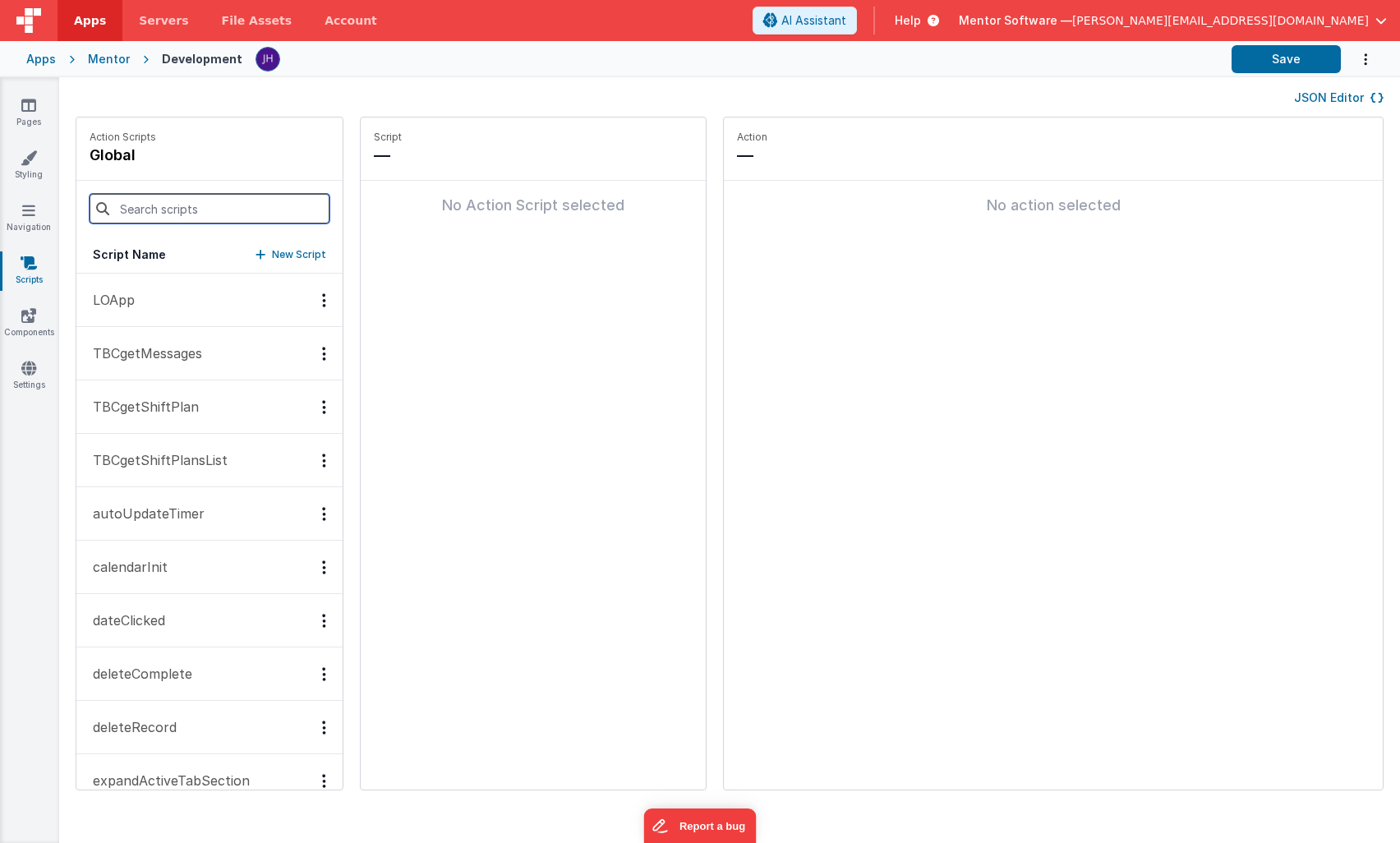
click at [166, 212] on input at bounding box center [209, 208] width 240 height 29
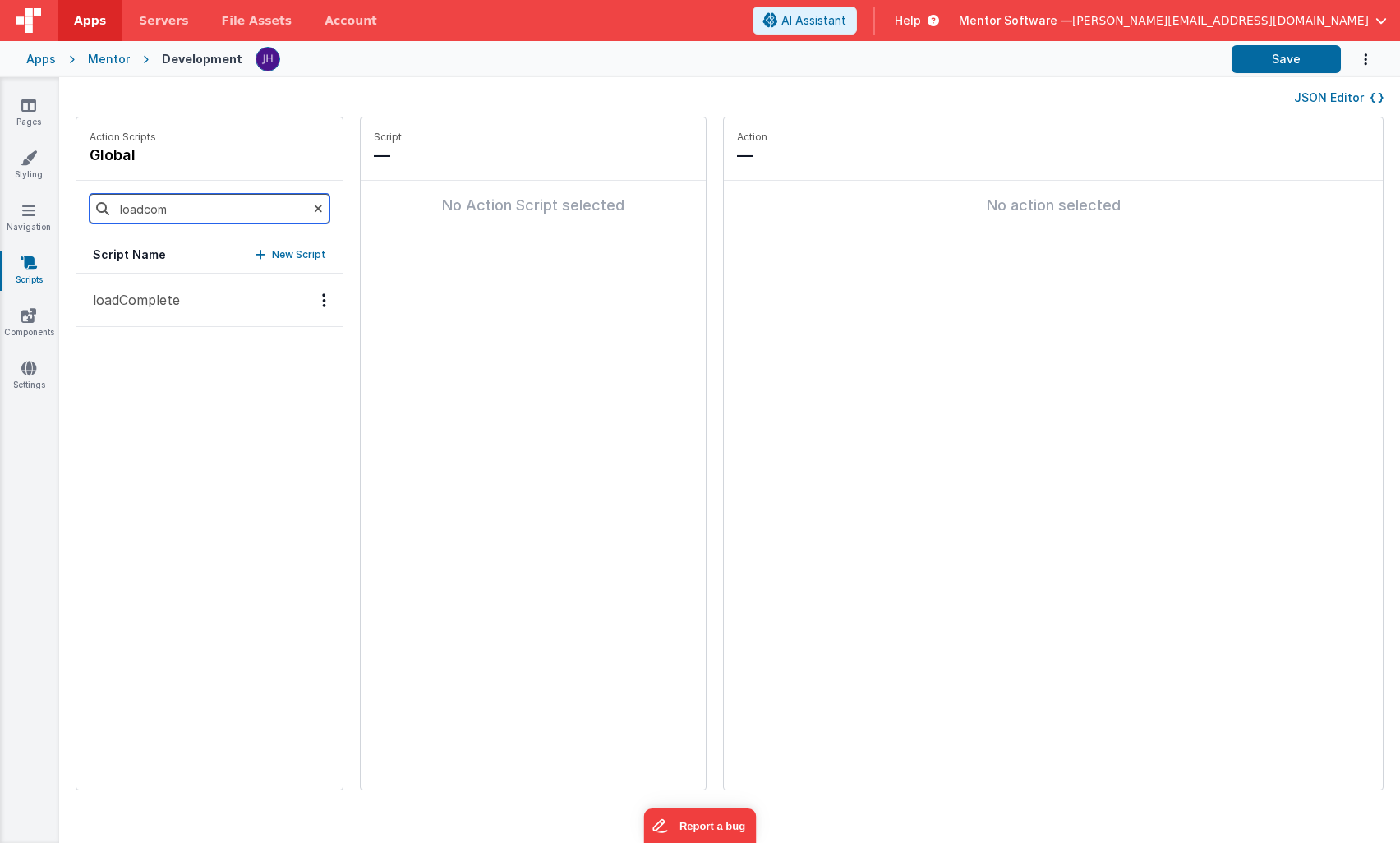
type input "loadcom"
click at [135, 307] on p "loadComplete" at bounding box center [131, 300] width 97 height 20
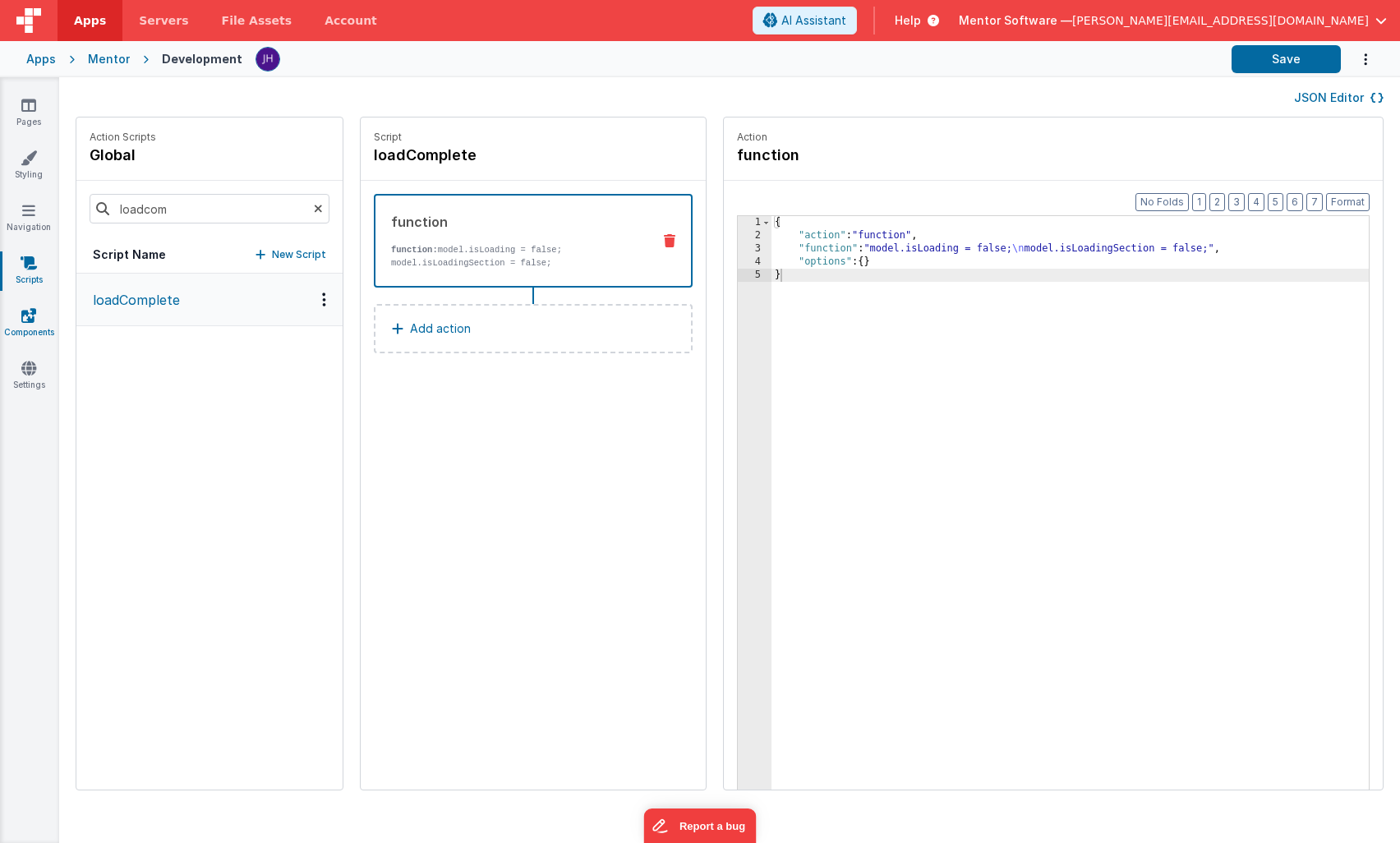
click at [23, 319] on icon at bounding box center [29, 315] width 15 height 16
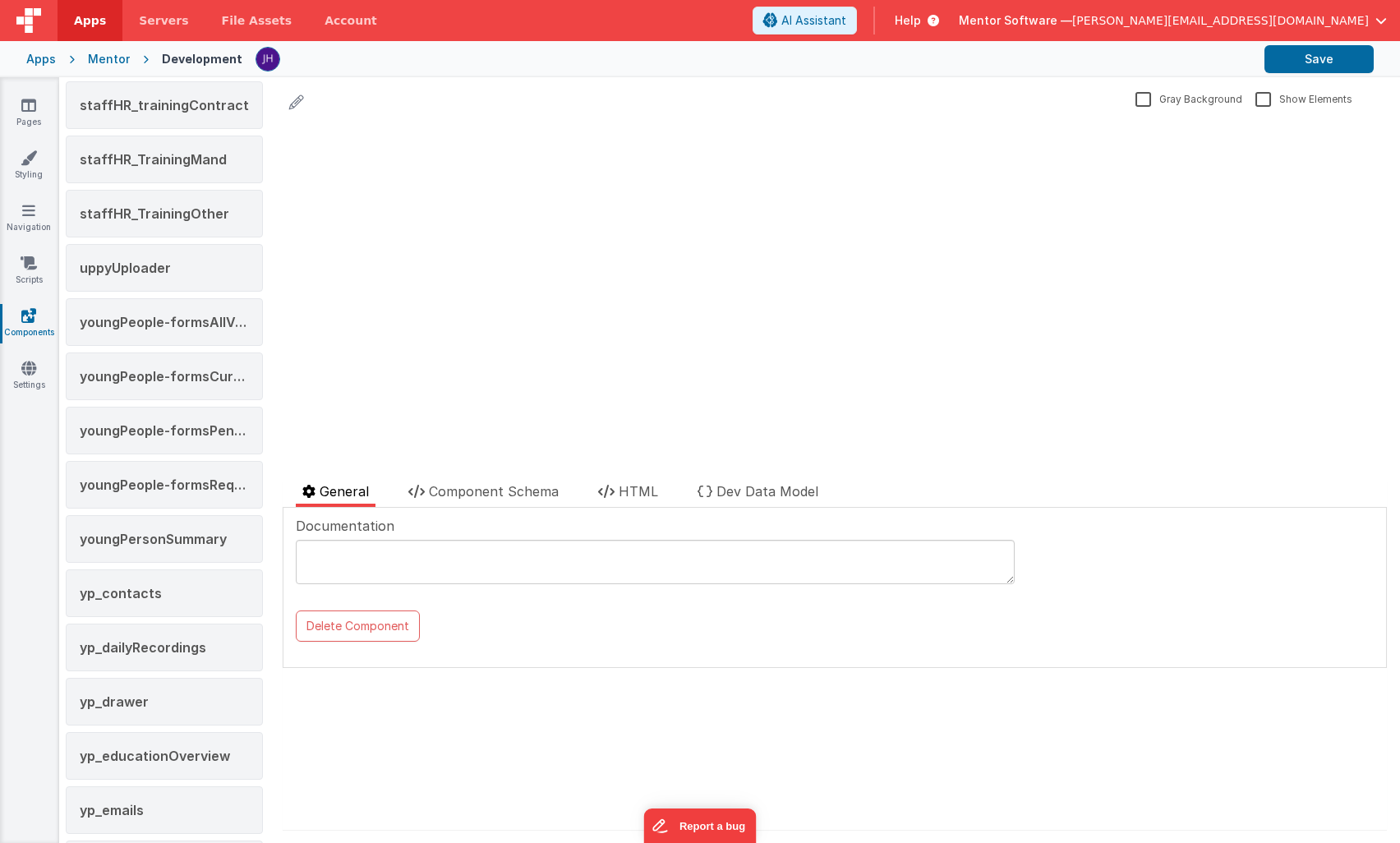
scroll to position [3043, 0]
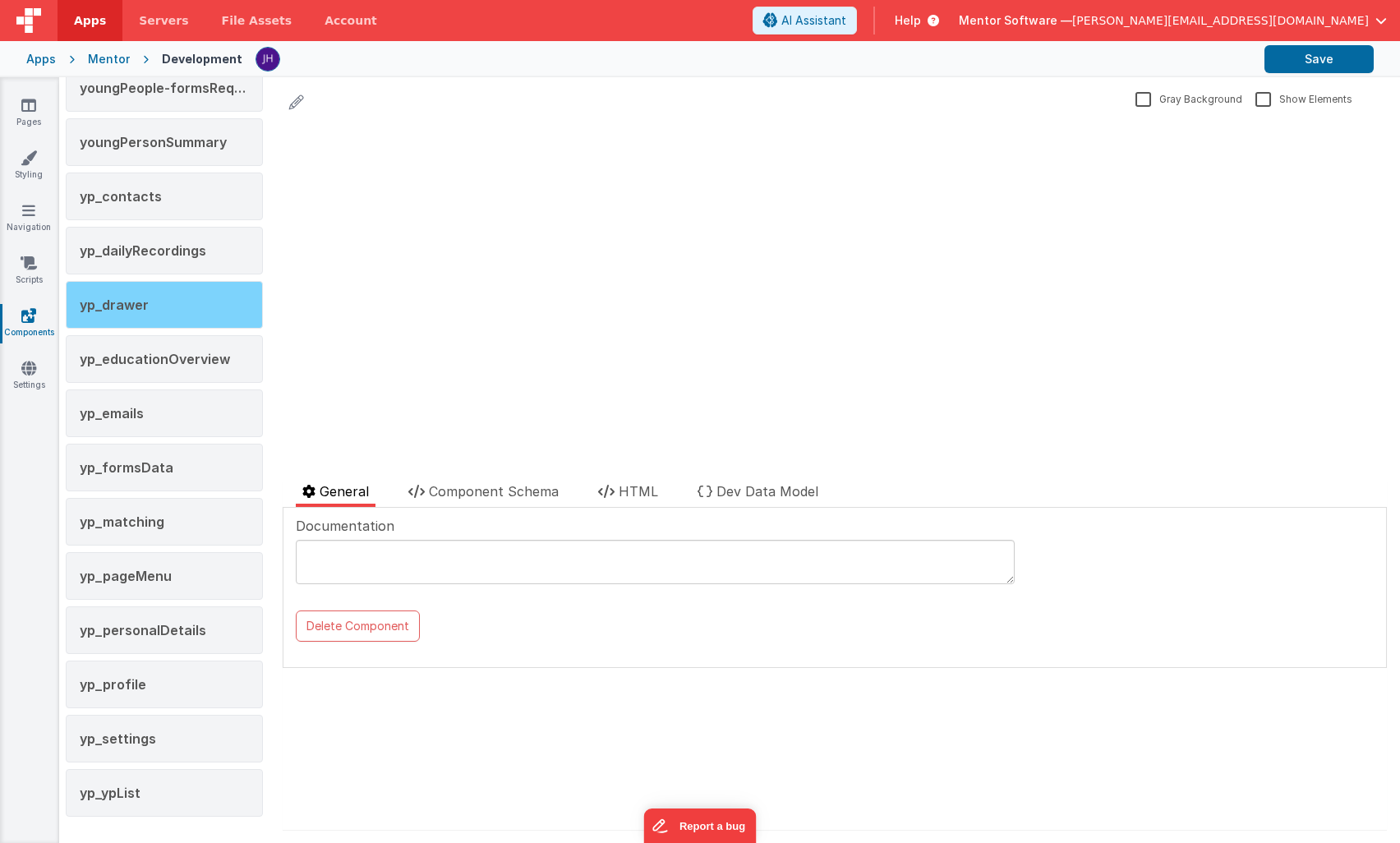
click at [136, 318] on div "yp_drawer" at bounding box center [164, 304] width 197 height 48
click at [646, 491] on span "HTML" at bounding box center [639, 491] width 40 height 16
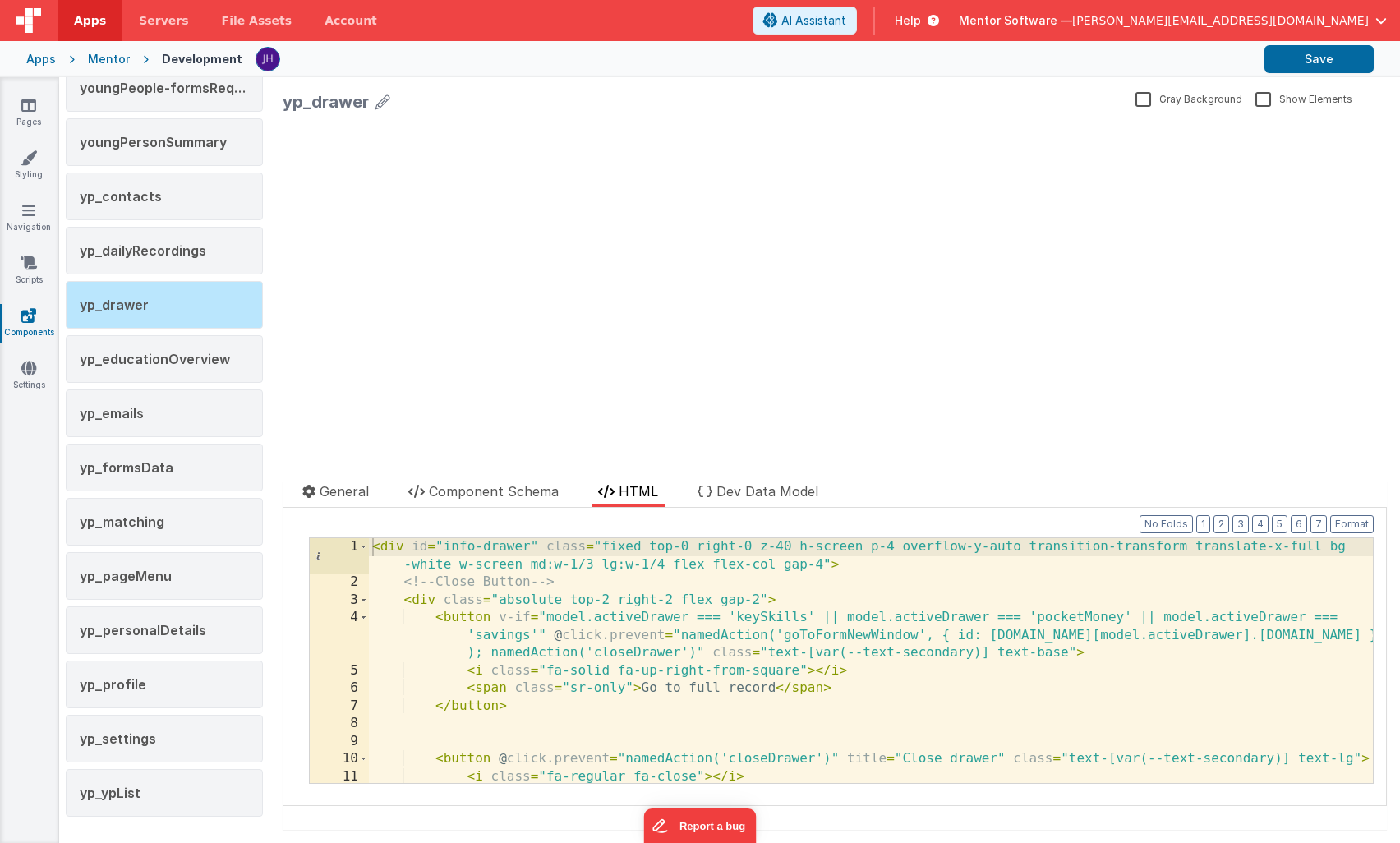
click at [464, 672] on div "< div id = "info-drawer" class = "fixed top-0 right-0 z-40 h-screen p-4 overflo…" at bounding box center [871, 687] width 1004 height 299
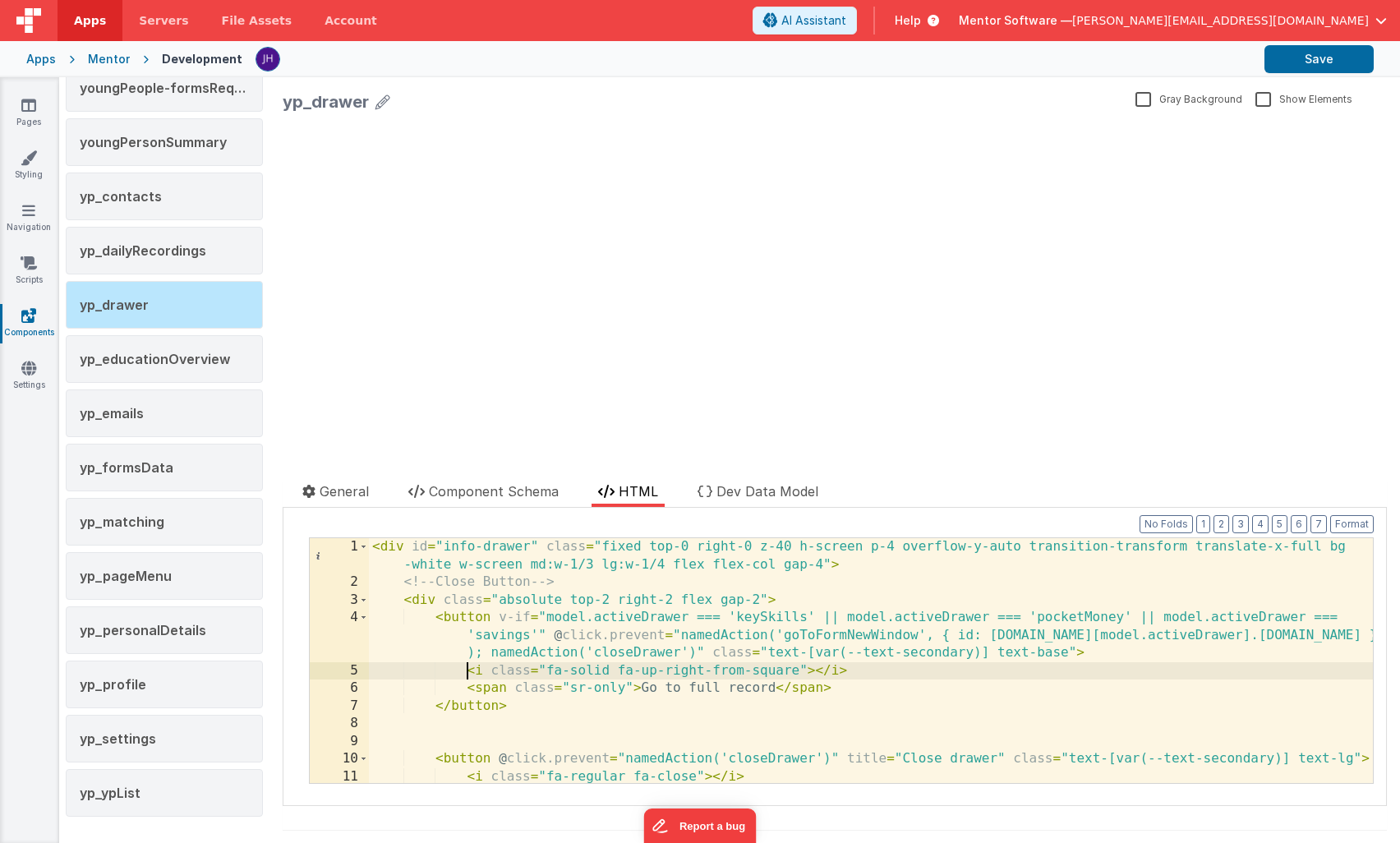
click at [323, 651] on div "4" at bounding box center [339, 635] width 59 height 54
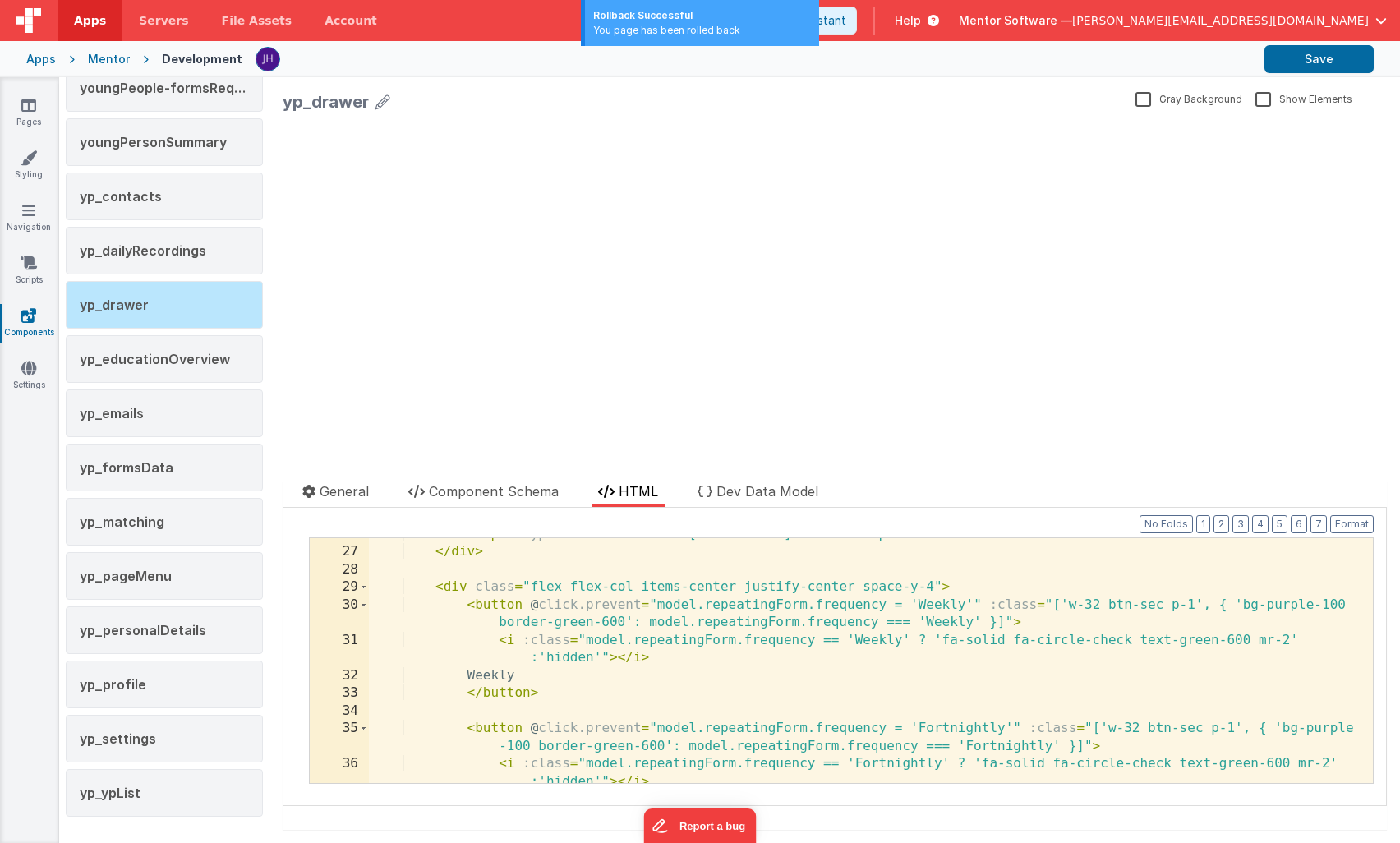
click at [461, 617] on div "< input type = "date" v-model = "[DOMAIN_NAME]" class = "input-fields !w-min" >…" at bounding box center [871, 674] width 1004 height 299
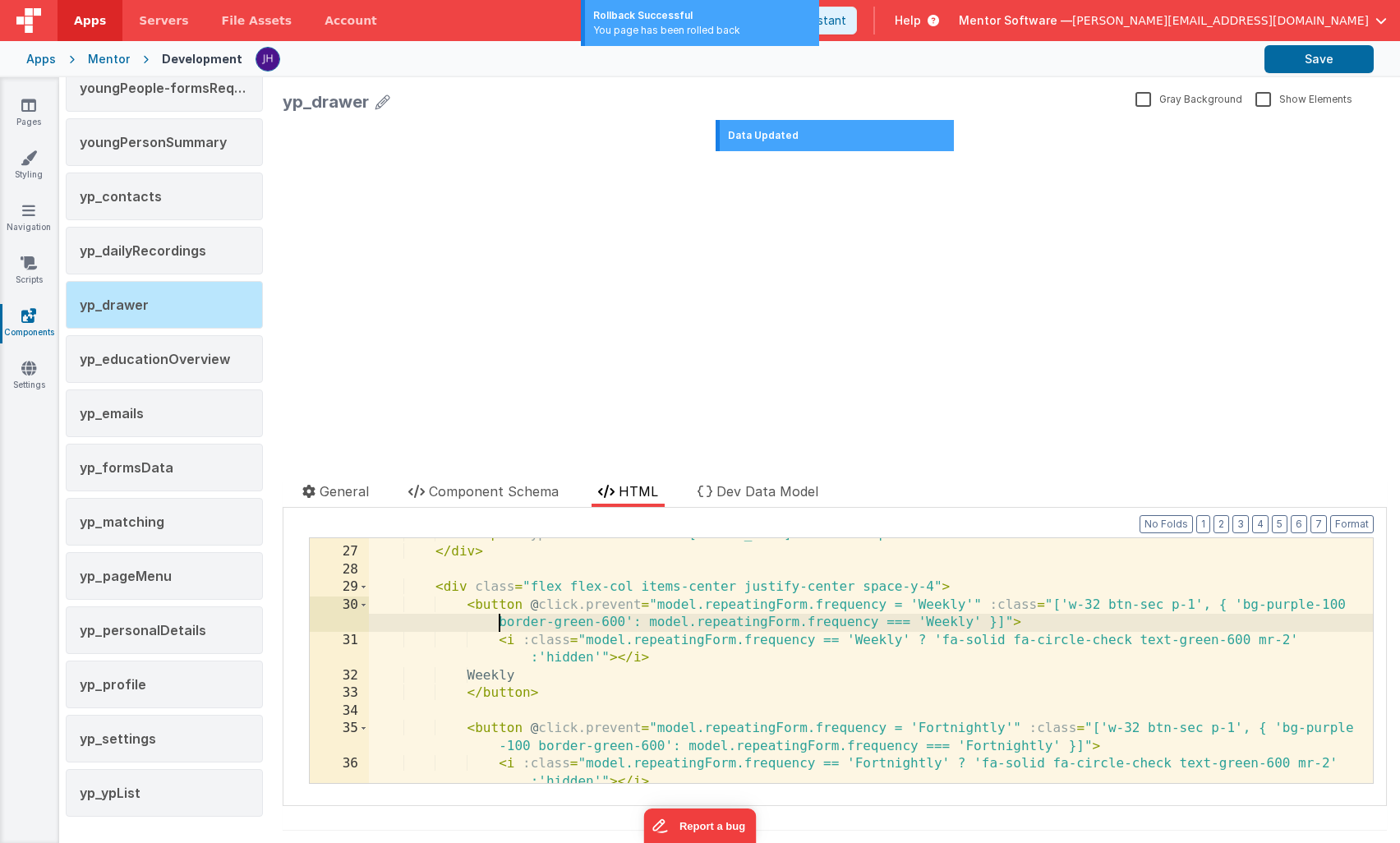
scroll to position [143, 0]
click at [473, 494] on span "Component Schema" at bounding box center [494, 491] width 130 height 16
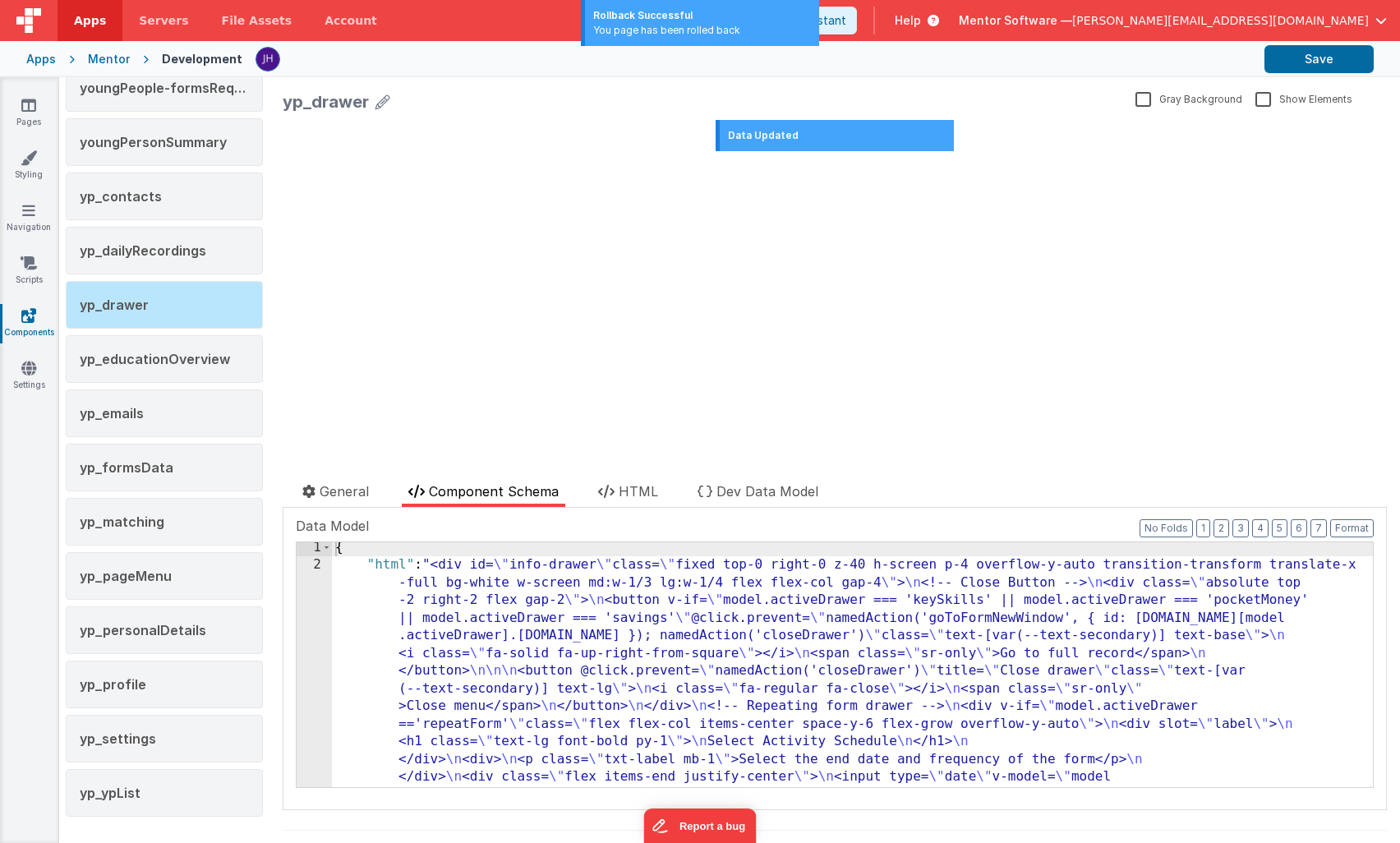
scroll to position [2, 0]
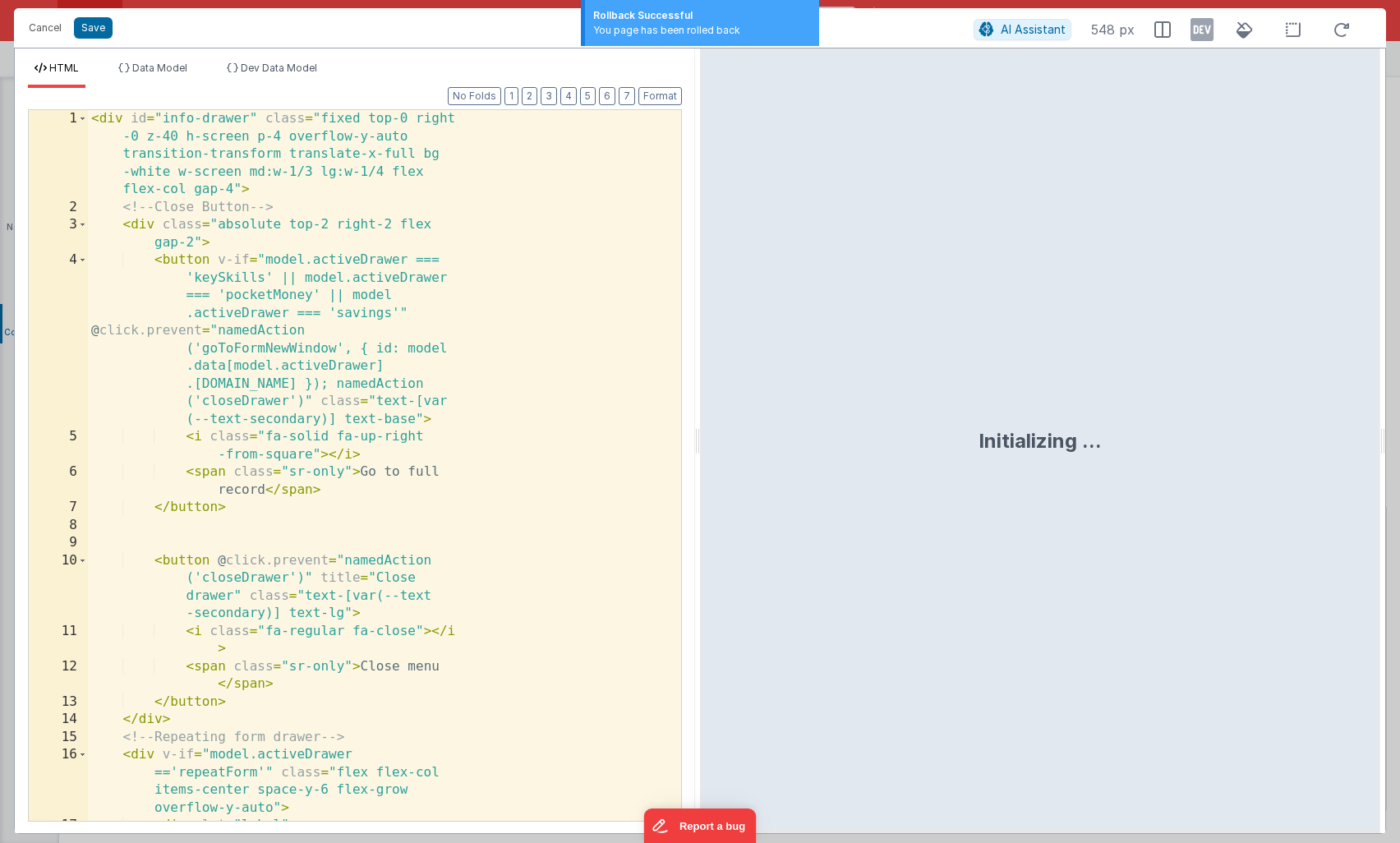
scroll to position [26679, 0]
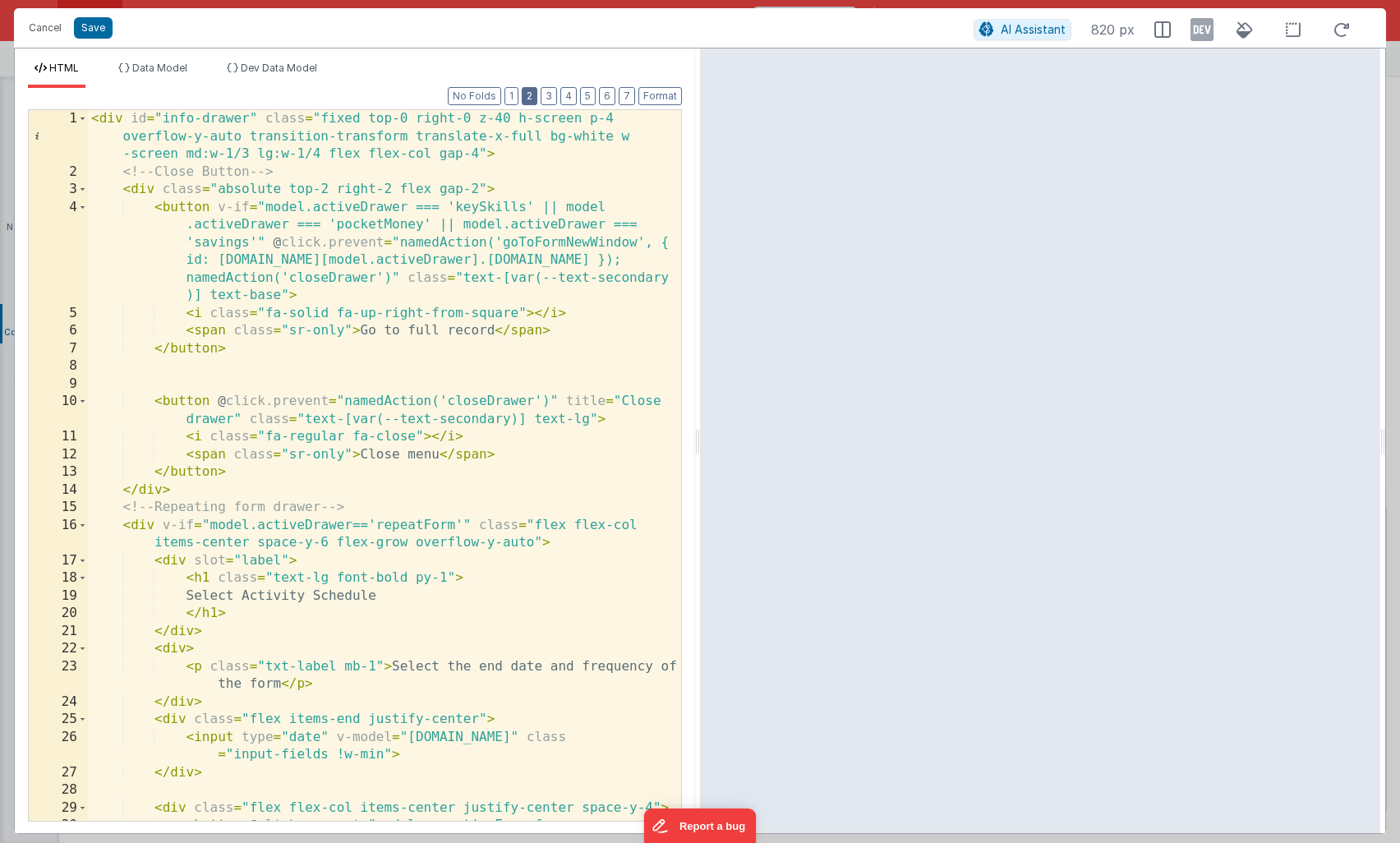
click at [529, 96] on button "2" at bounding box center [529, 95] width 16 height 18
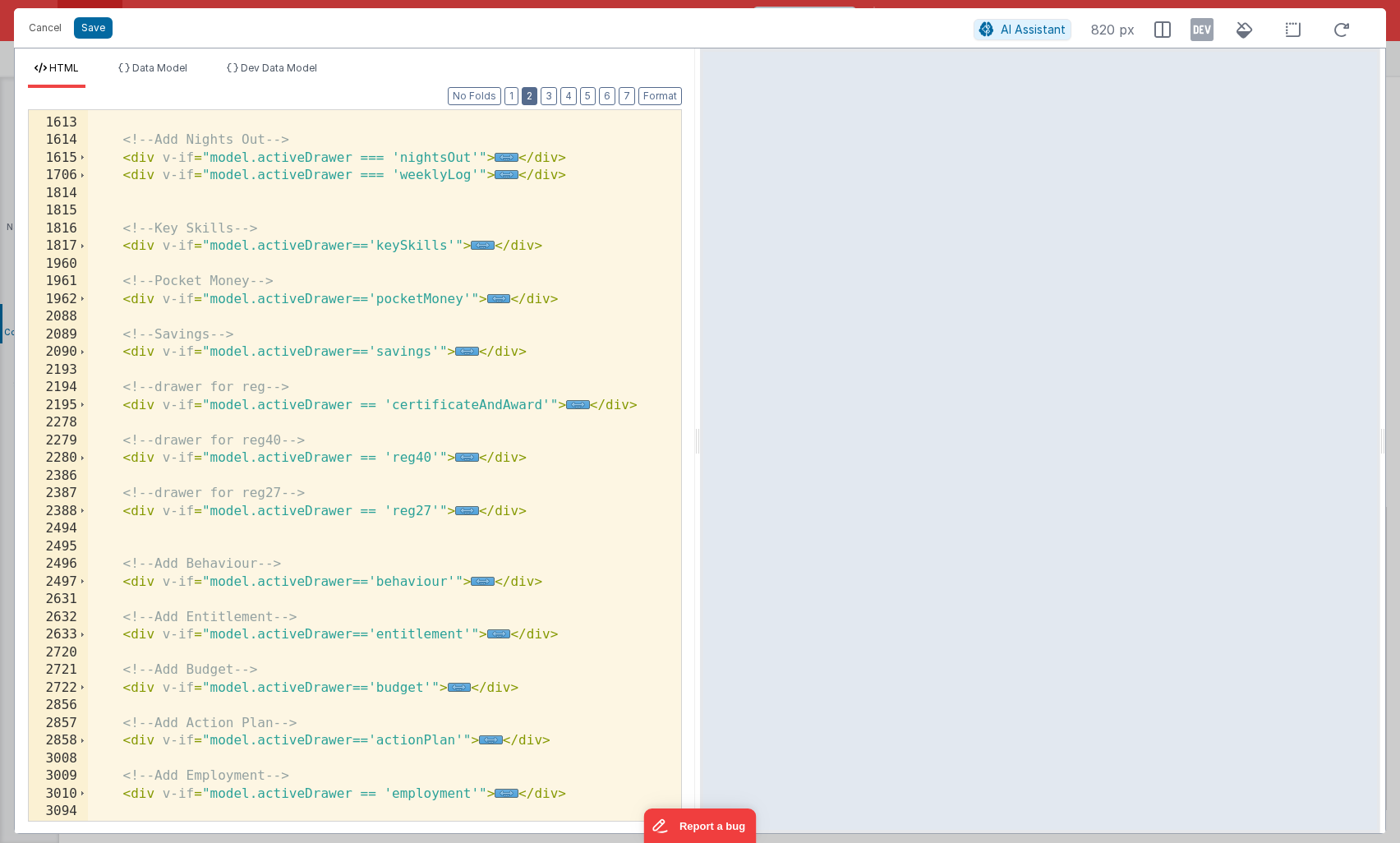
scroll to position [898, 0]
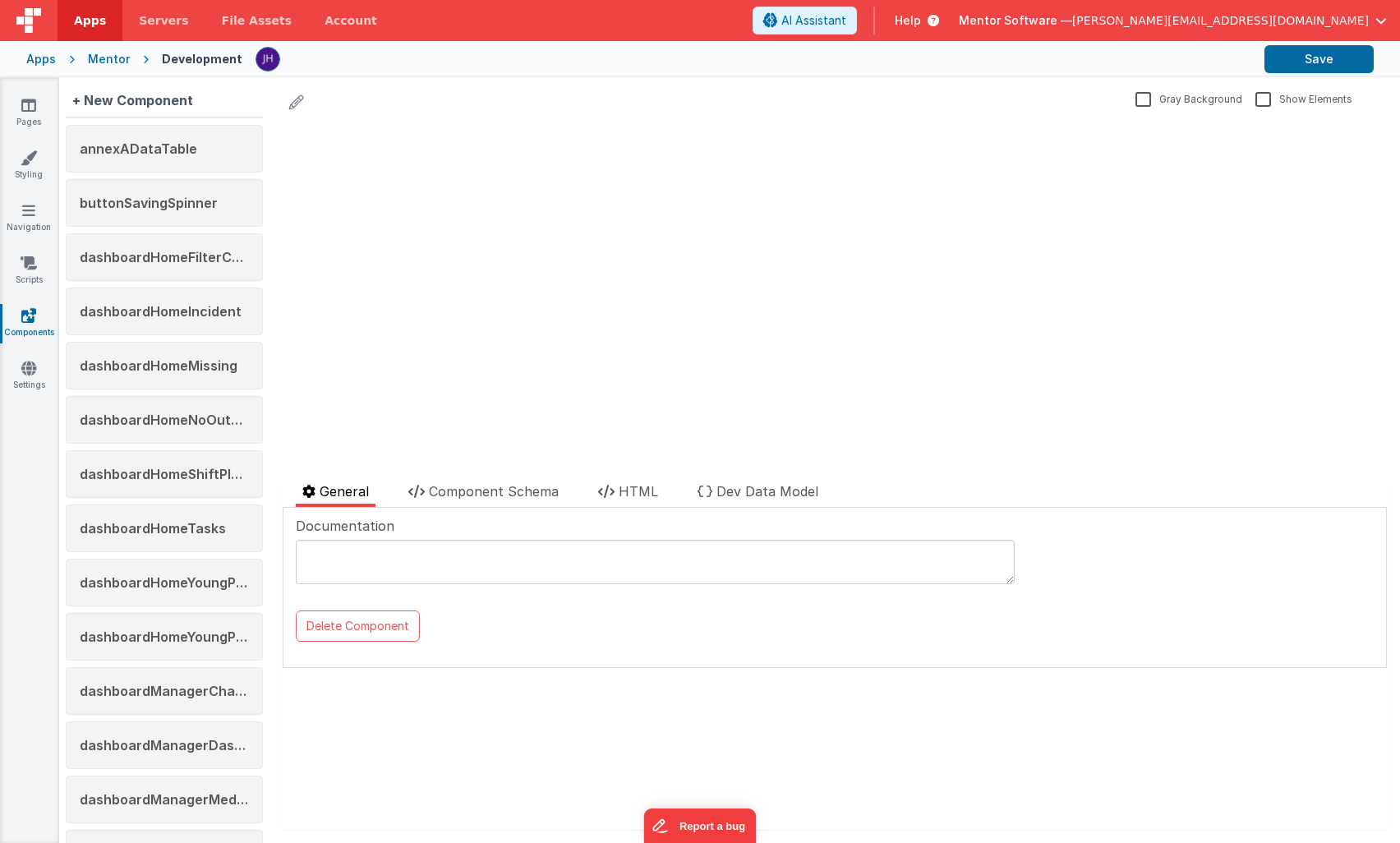
click at [466, 135] on div "update page model (See schema to hide after dev) { "component": { "comp": { "fi…" at bounding box center [835, 294] width 1104 height 349
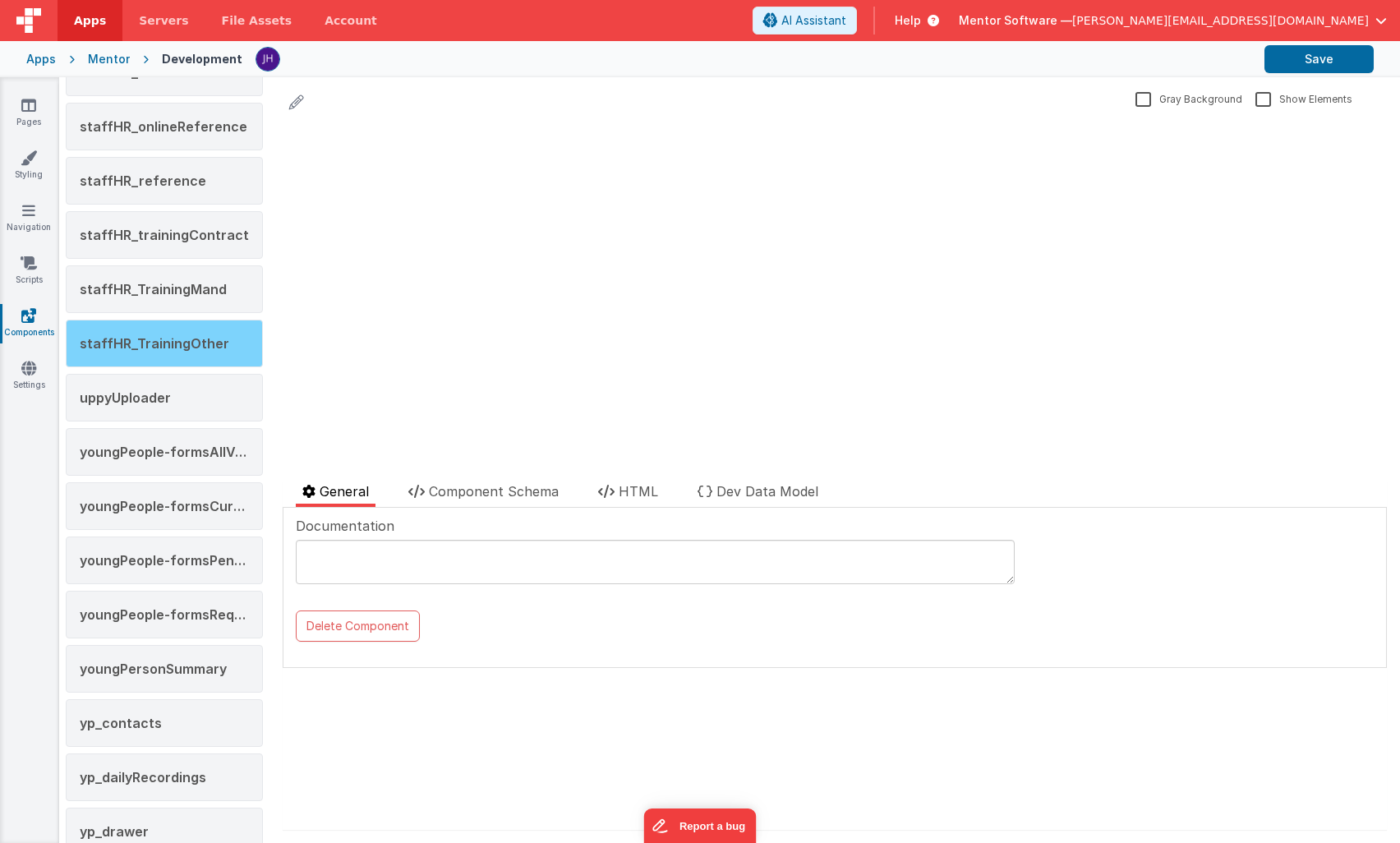
scroll to position [3043, 0]
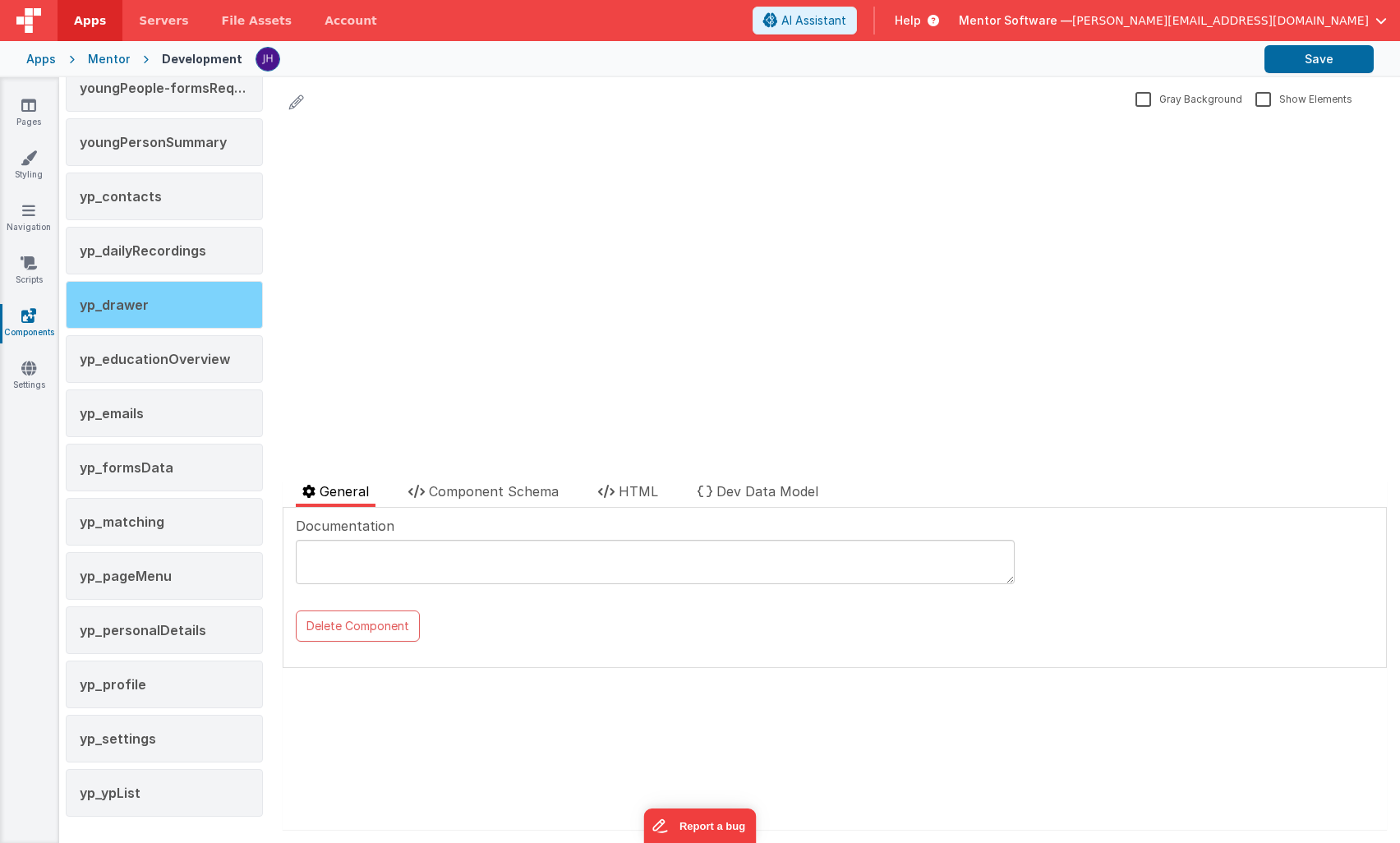
click at [144, 302] on span "yp_drawer" at bounding box center [114, 304] width 69 height 16
click at [513, 493] on span "Component Schema" at bounding box center [494, 491] width 130 height 16
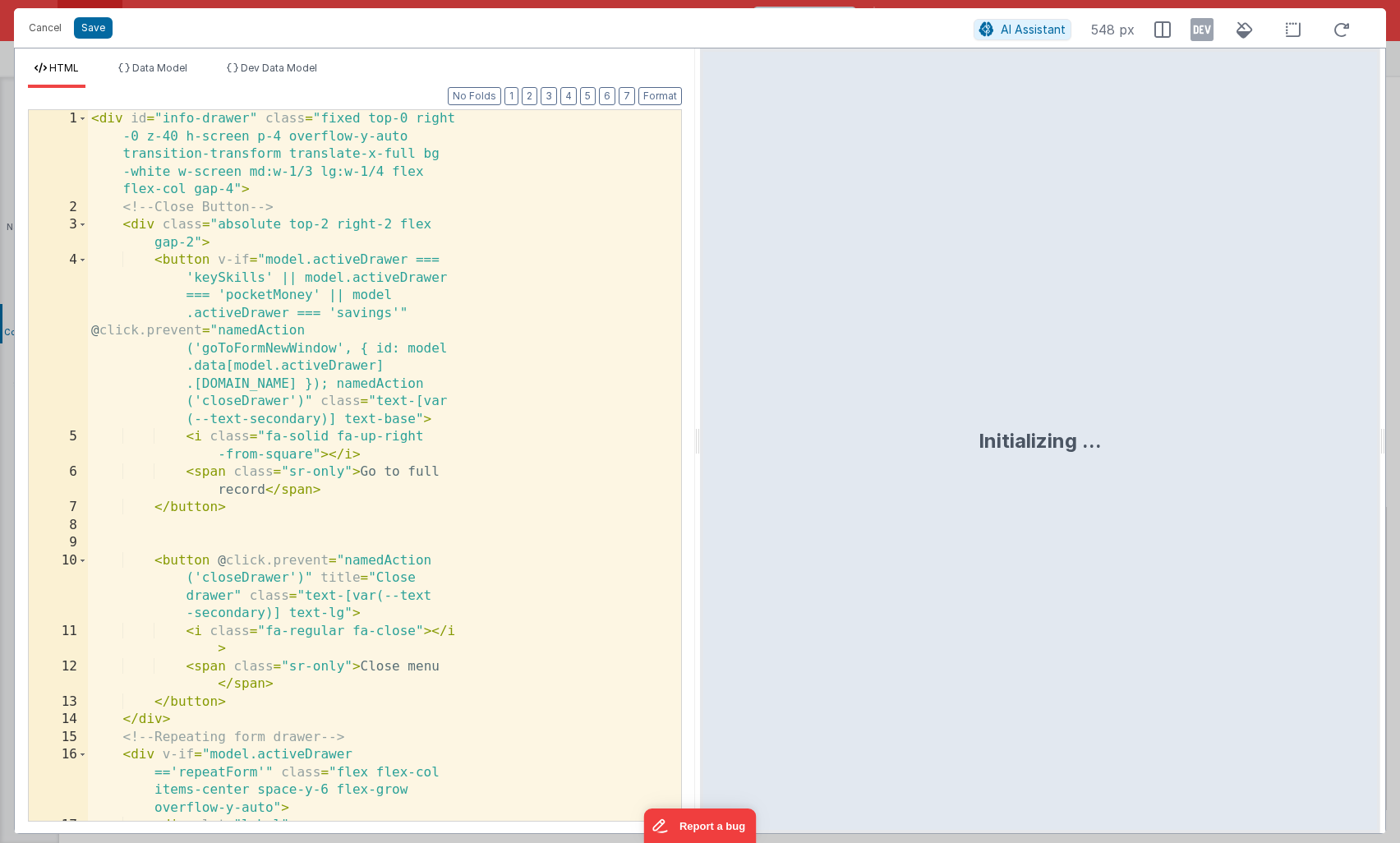
scroll to position [26679, 0]
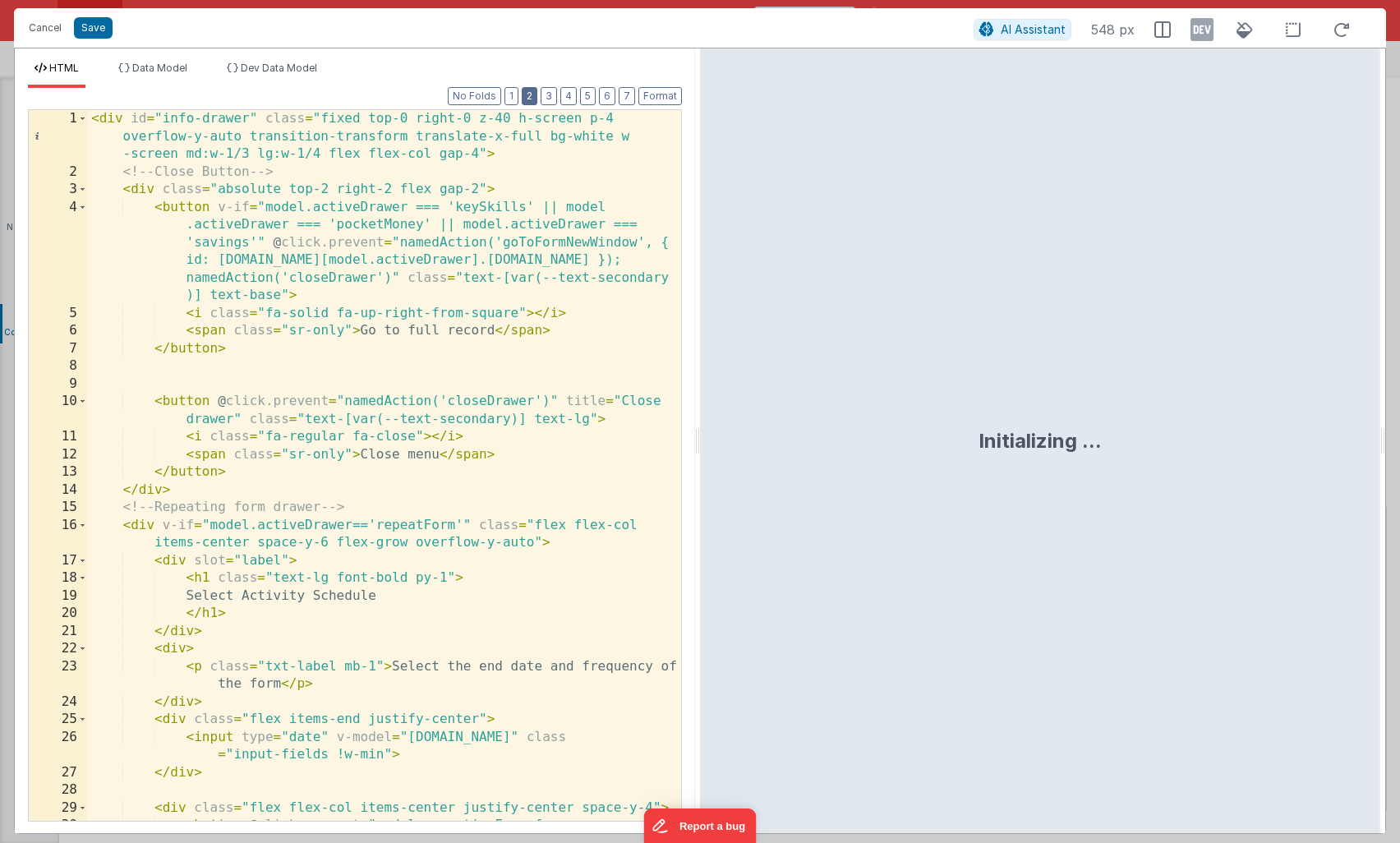
click at [531, 93] on button "2" at bounding box center [529, 95] width 16 height 18
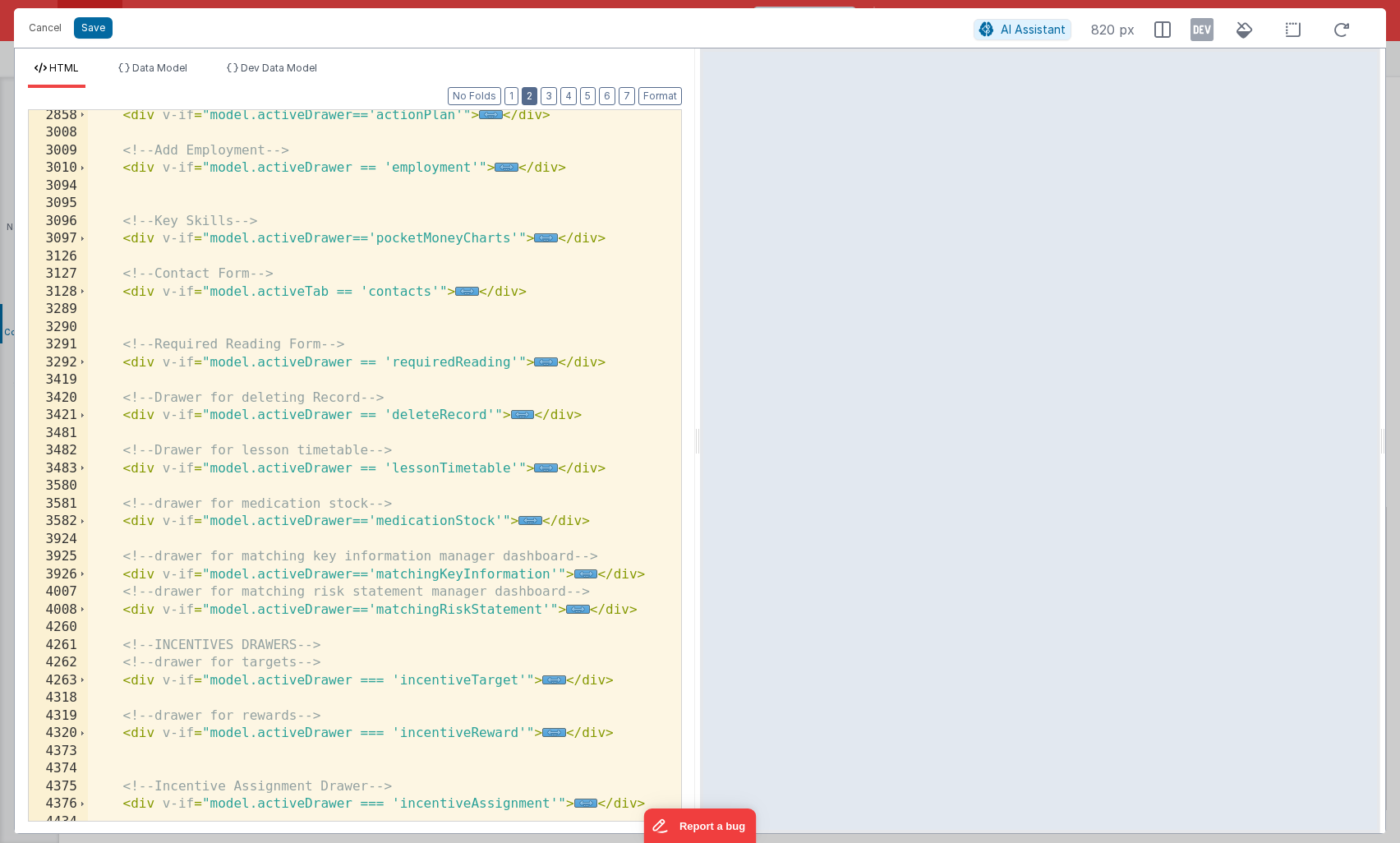
scroll to position [1638, 0]
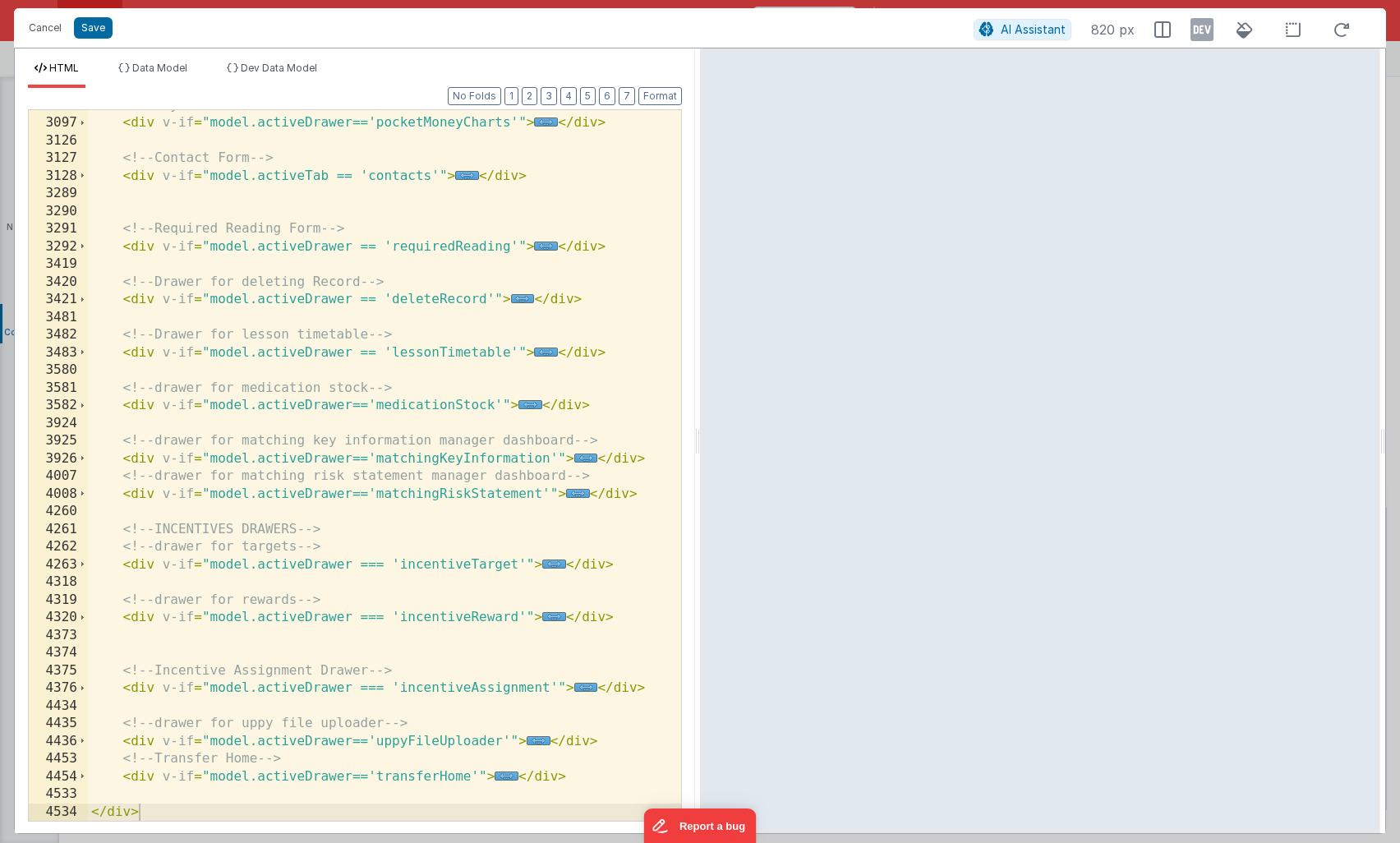
click at [481, 345] on div "<!-- Key Skills --> < div v-if = "model.activeDrawer=='pocketMoneyCharts'" > ..…" at bounding box center [384, 470] width 594 height 746
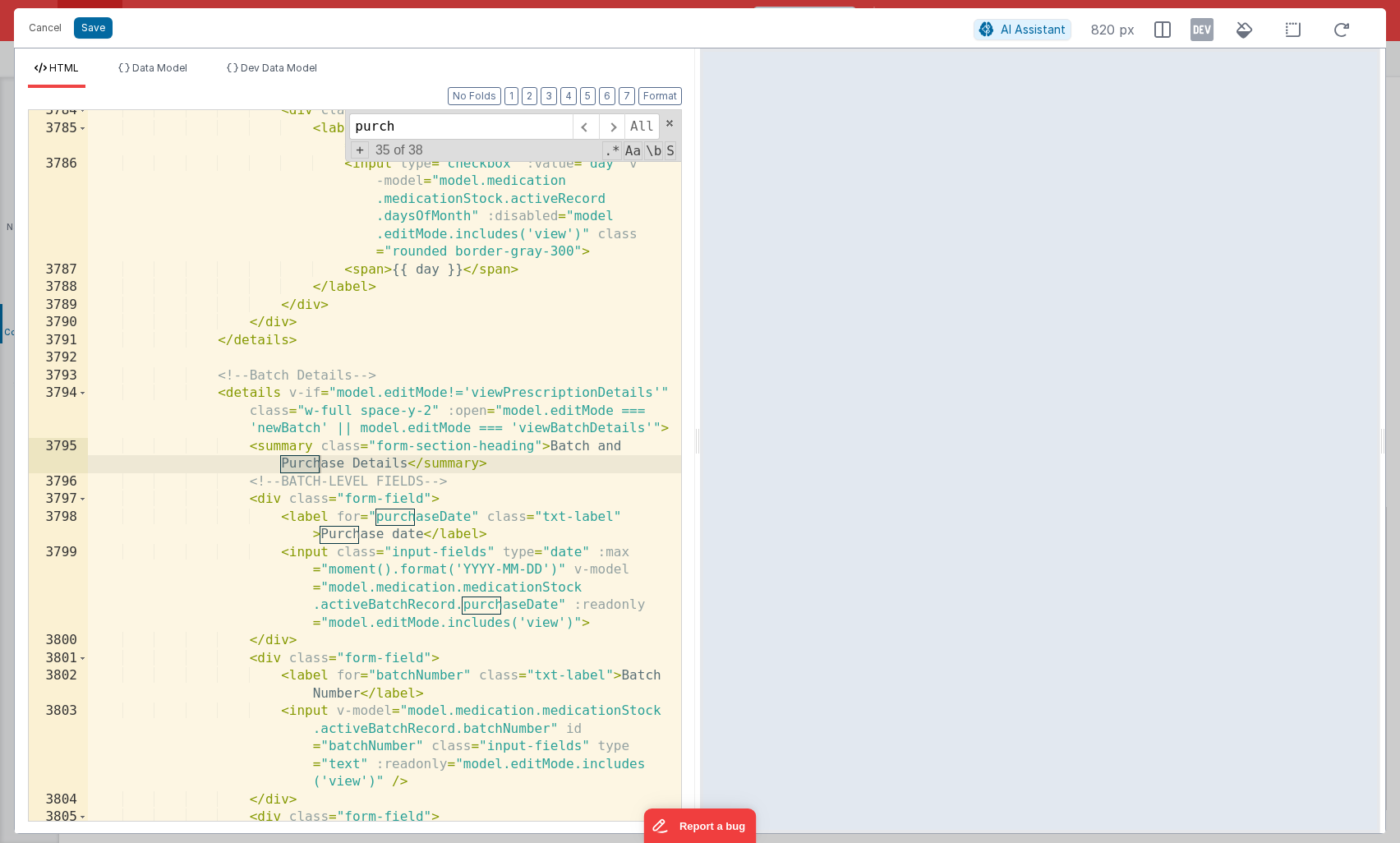
scroll to position [12479, 0]
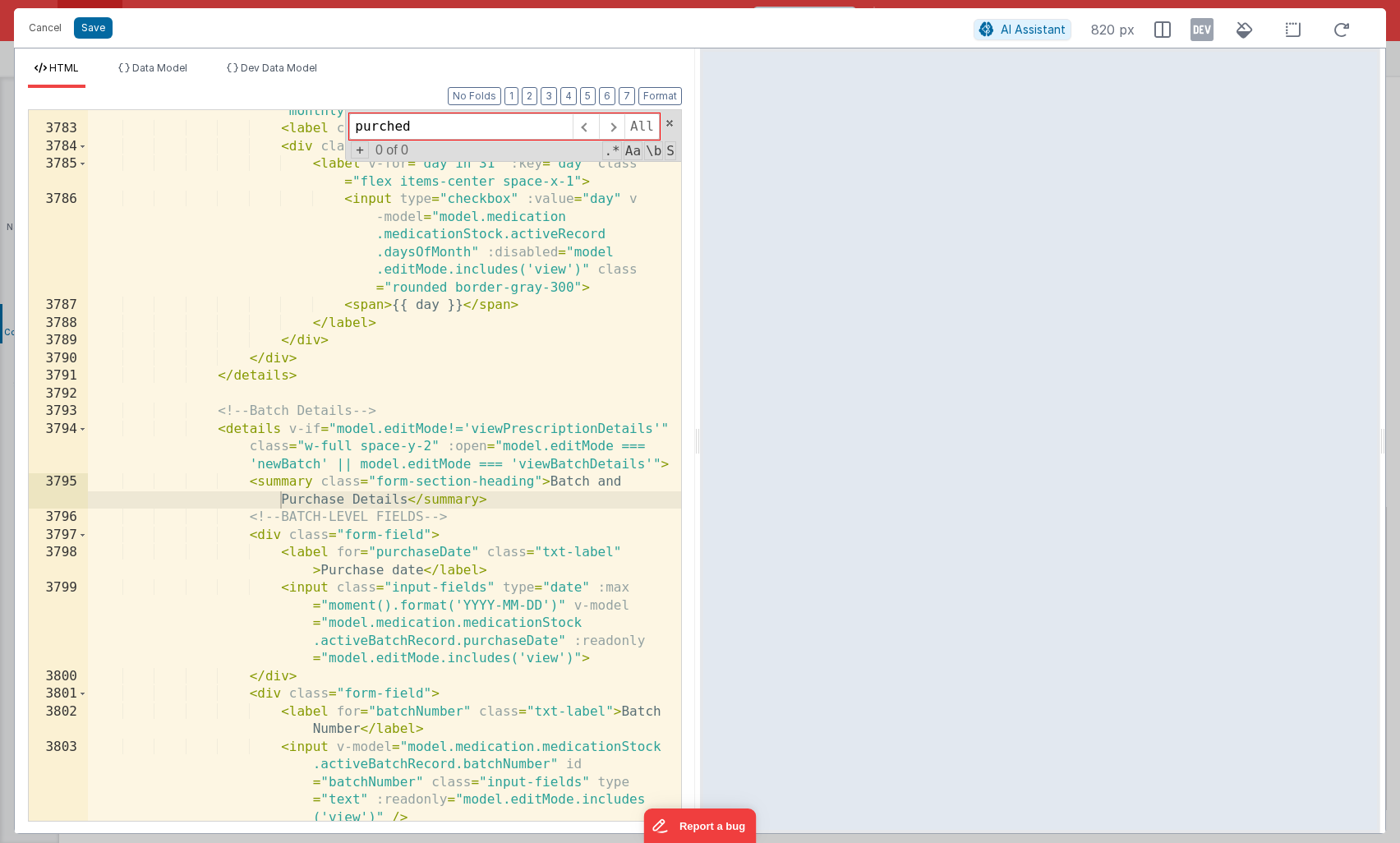
click at [509, 446] on div "< div class = "form-field" v-if = "model.medication .medicationStock.activeReco…" at bounding box center [384, 459] width 594 height 782
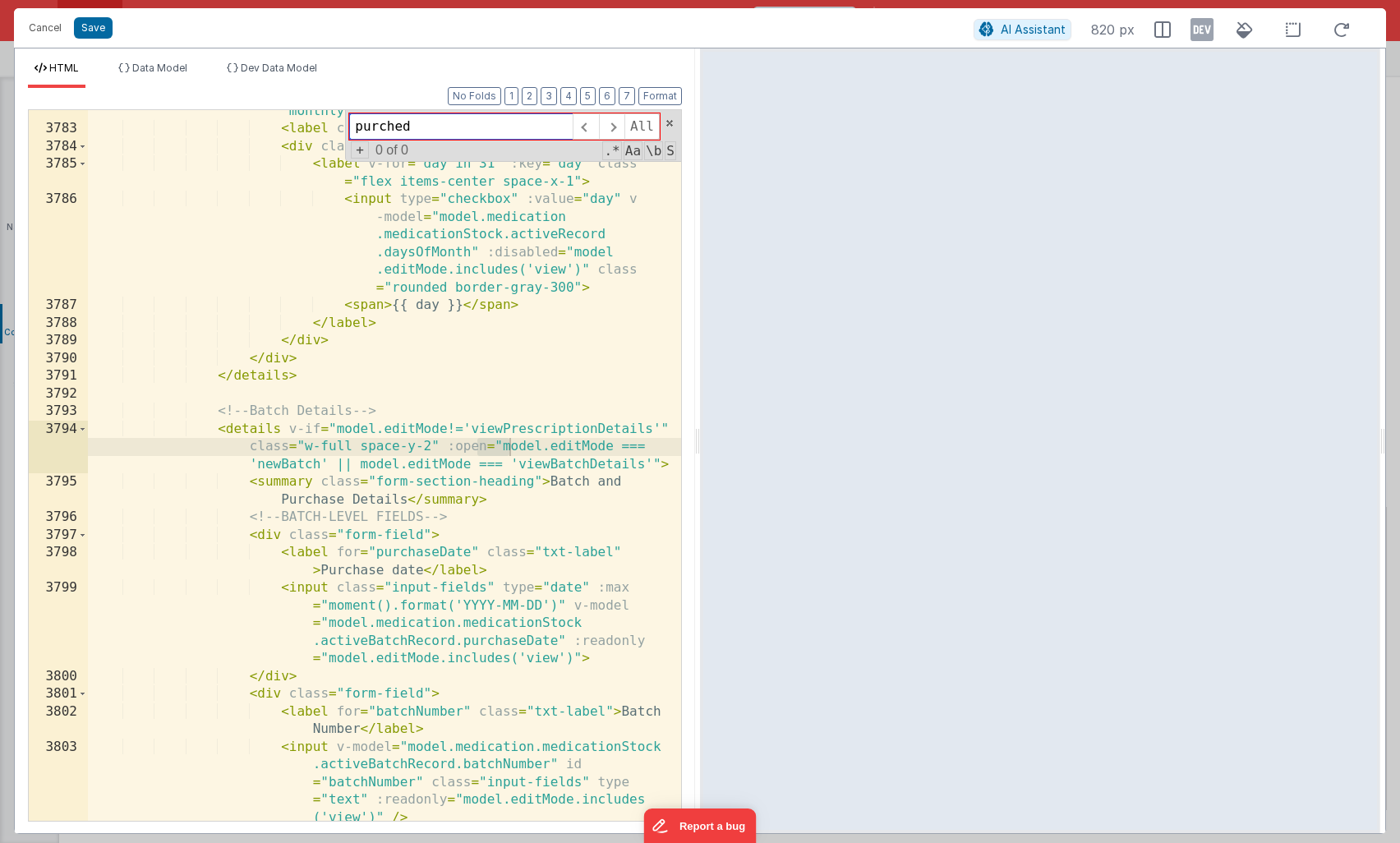
click at [456, 128] on input "purched" at bounding box center [461, 126] width 223 height 26
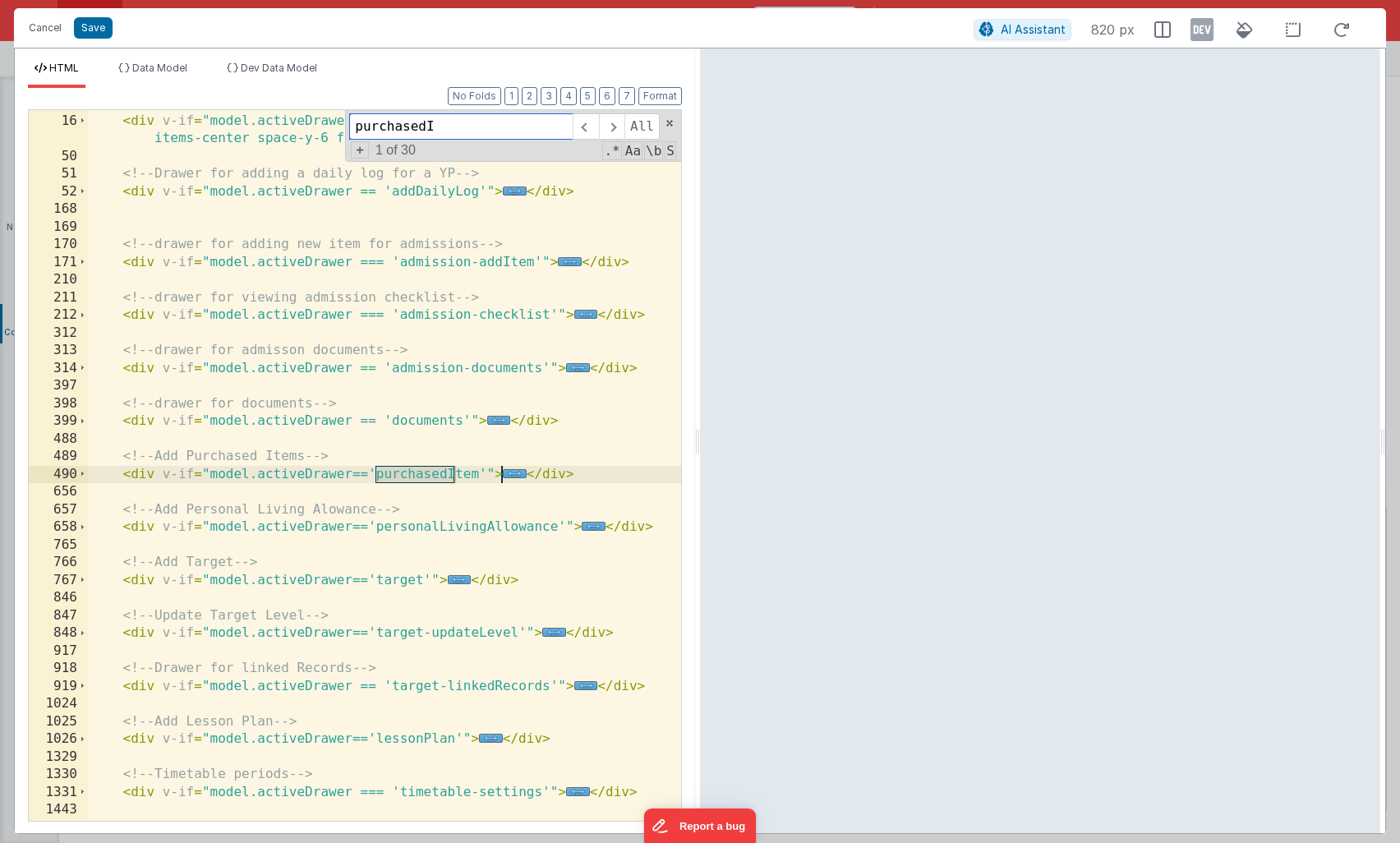
scroll to position [104, 0]
type input "purchasedIt"
click at [515, 474] on span "..." at bounding box center [514, 474] width 24 height 9
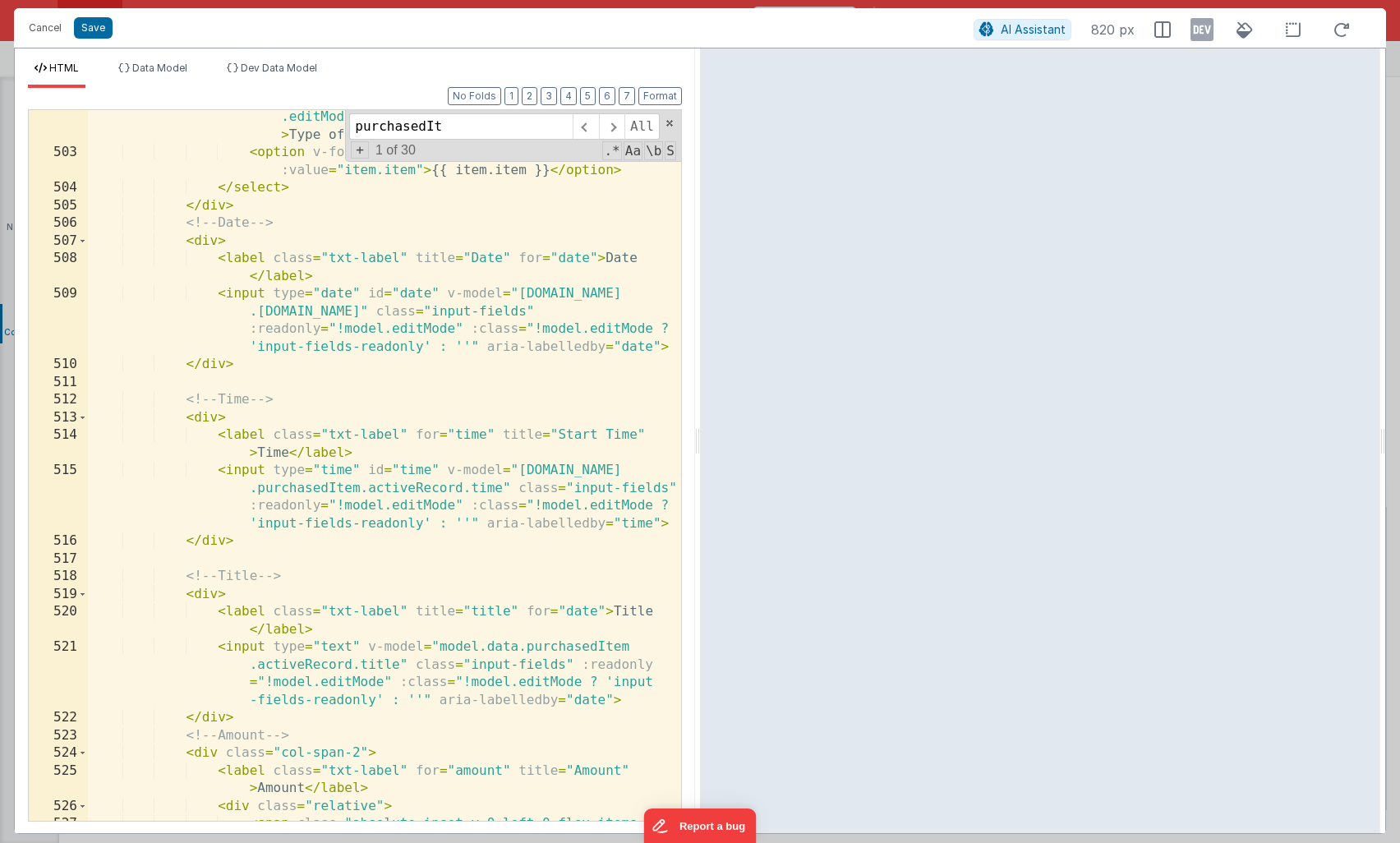
scroll to position [803, 0]
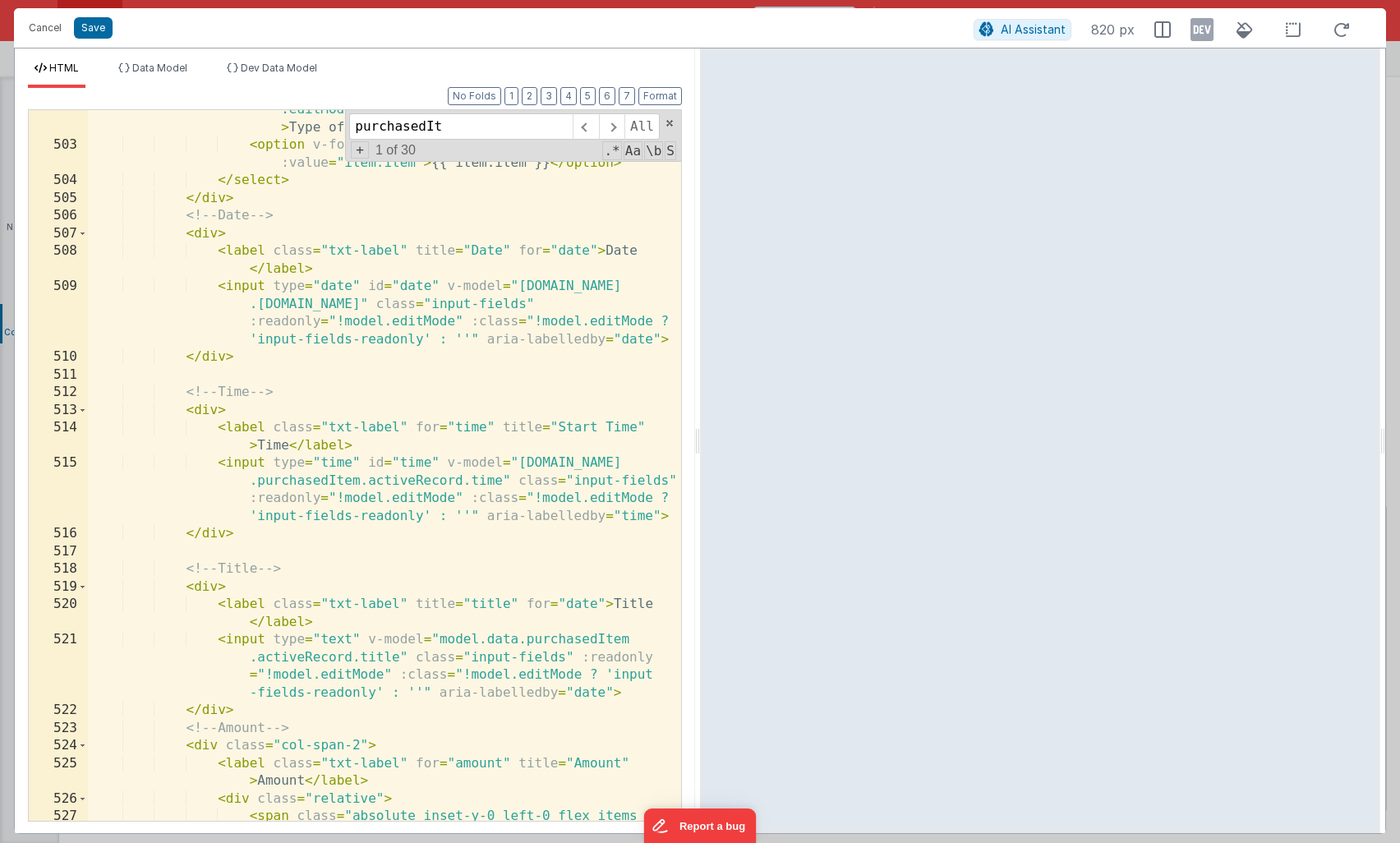
click at [500, 306] on div "< option value = "" disabled selected :placeholder = "model .editMode ? 'Select…" at bounding box center [384, 483] width 594 height 800
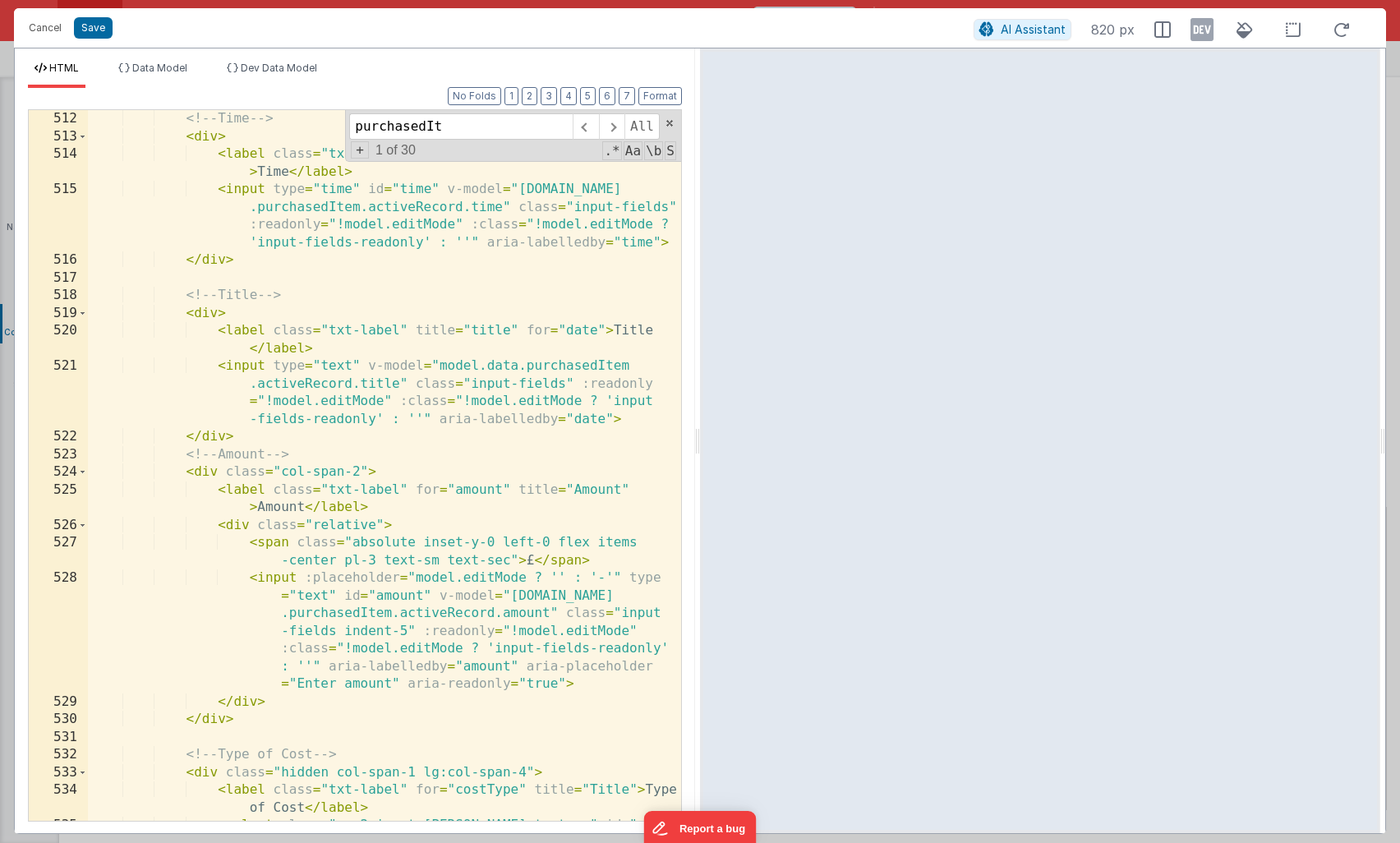
scroll to position [1097, 0]
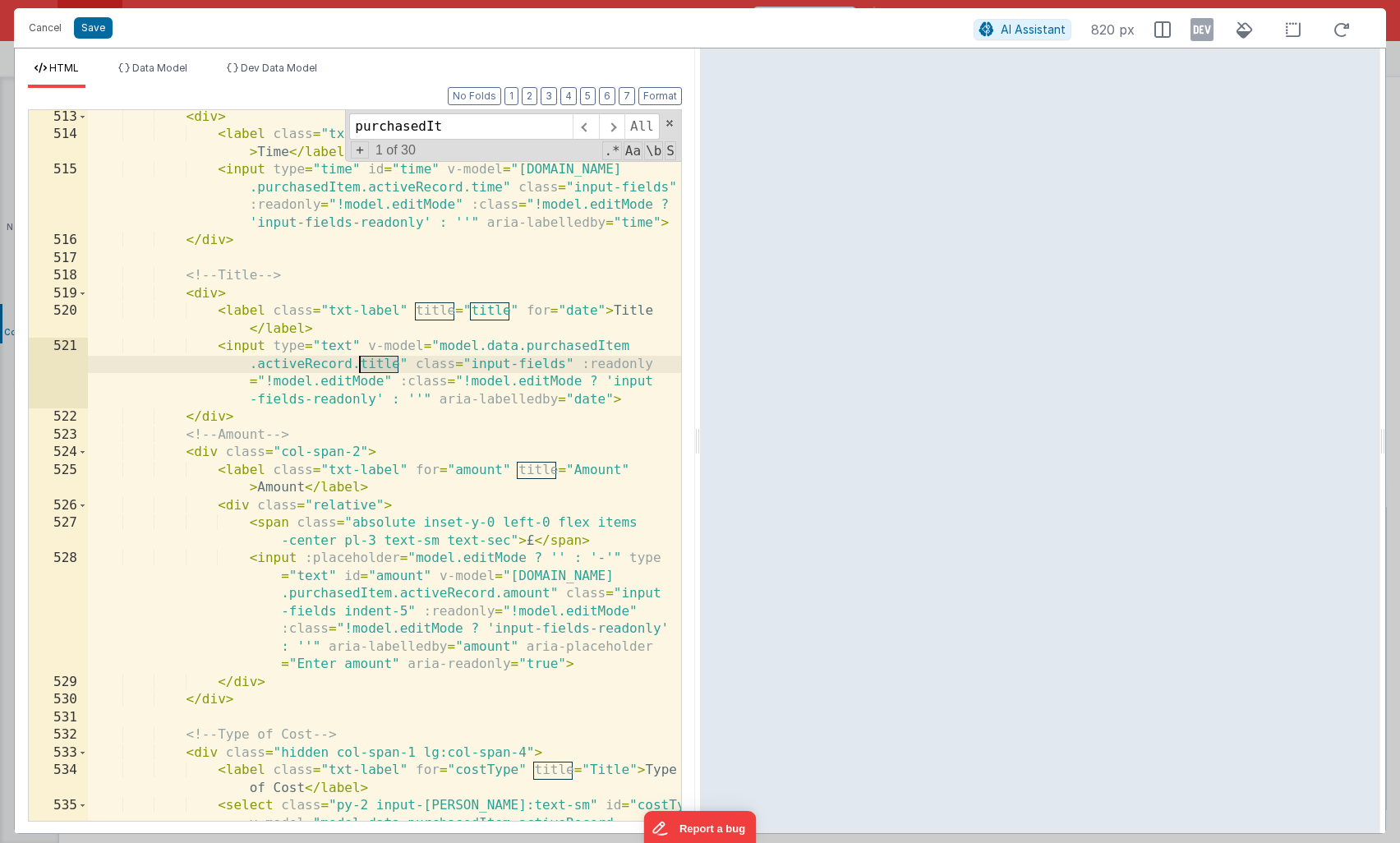
drag, startPoint x: 399, startPoint y: 364, endPoint x: 360, endPoint y: 364, distance: 39.0
click at [360, 364] on div "< div > < label class = "txt-label" for = "time" title = "Start Time" > Time </…" at bounding box center [384, 516] width 594 height 817
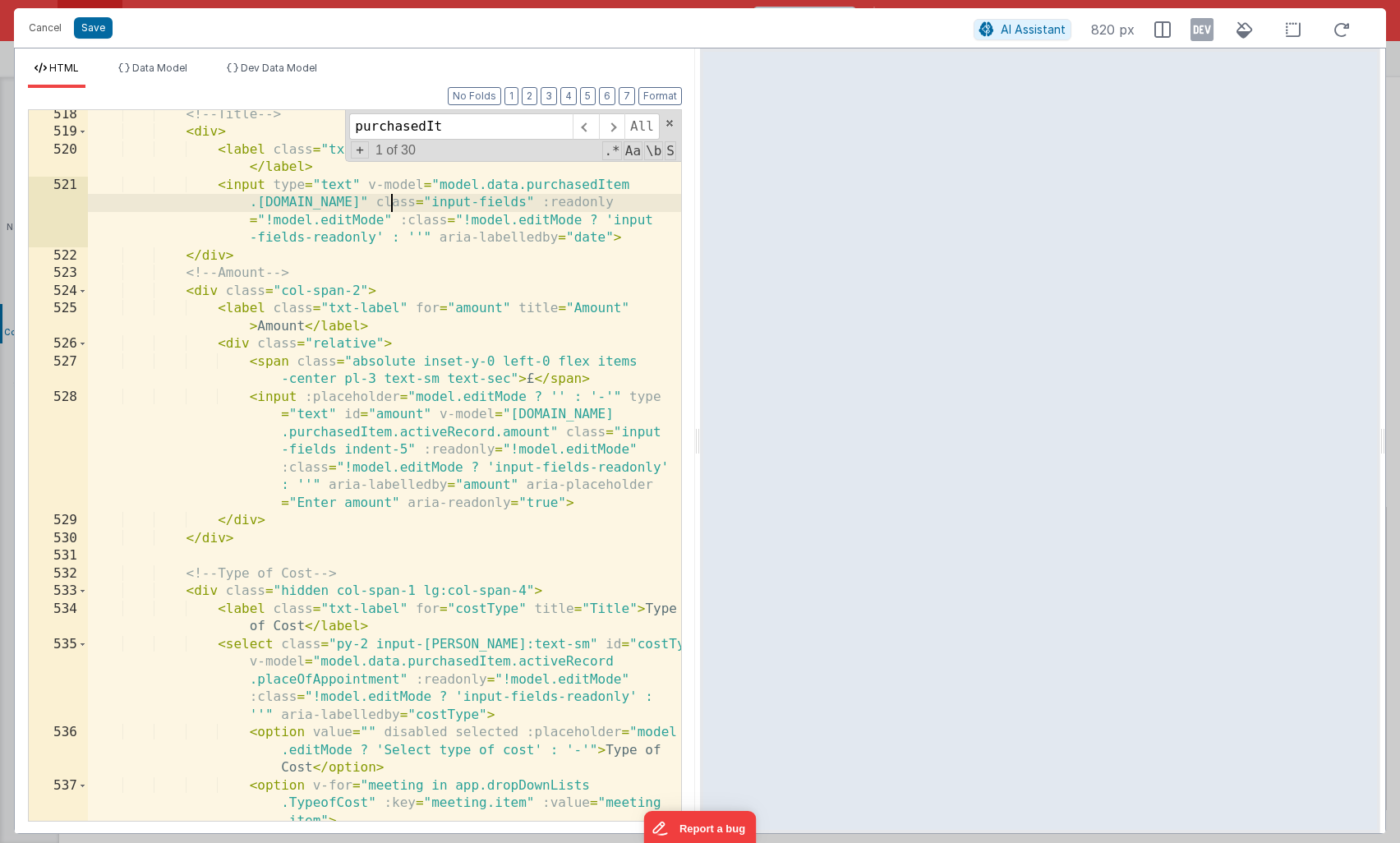
scroll to position [1265, 0]
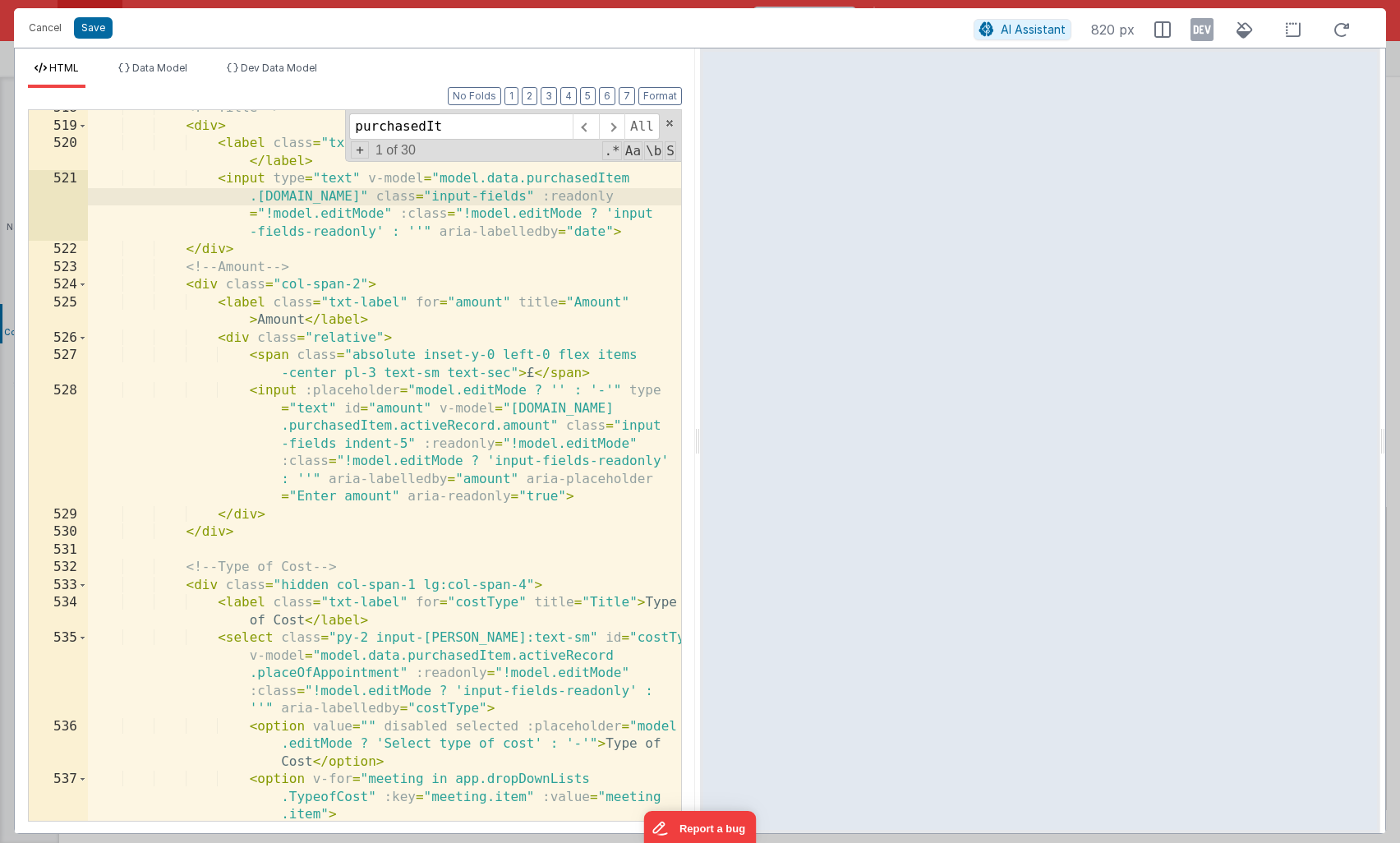
click at [588, 233] on div "<!-- Title --> < div > < label class = "txt-label" title = "title" for = "date"…" at bounding box center [384, 473] width 594 height 746
click at [548, 430] on div "<!-- Title --> < div > < label class = "txt-label" title = "title" for = "date"…" at bounding box center [384, 473] width 594 height 746
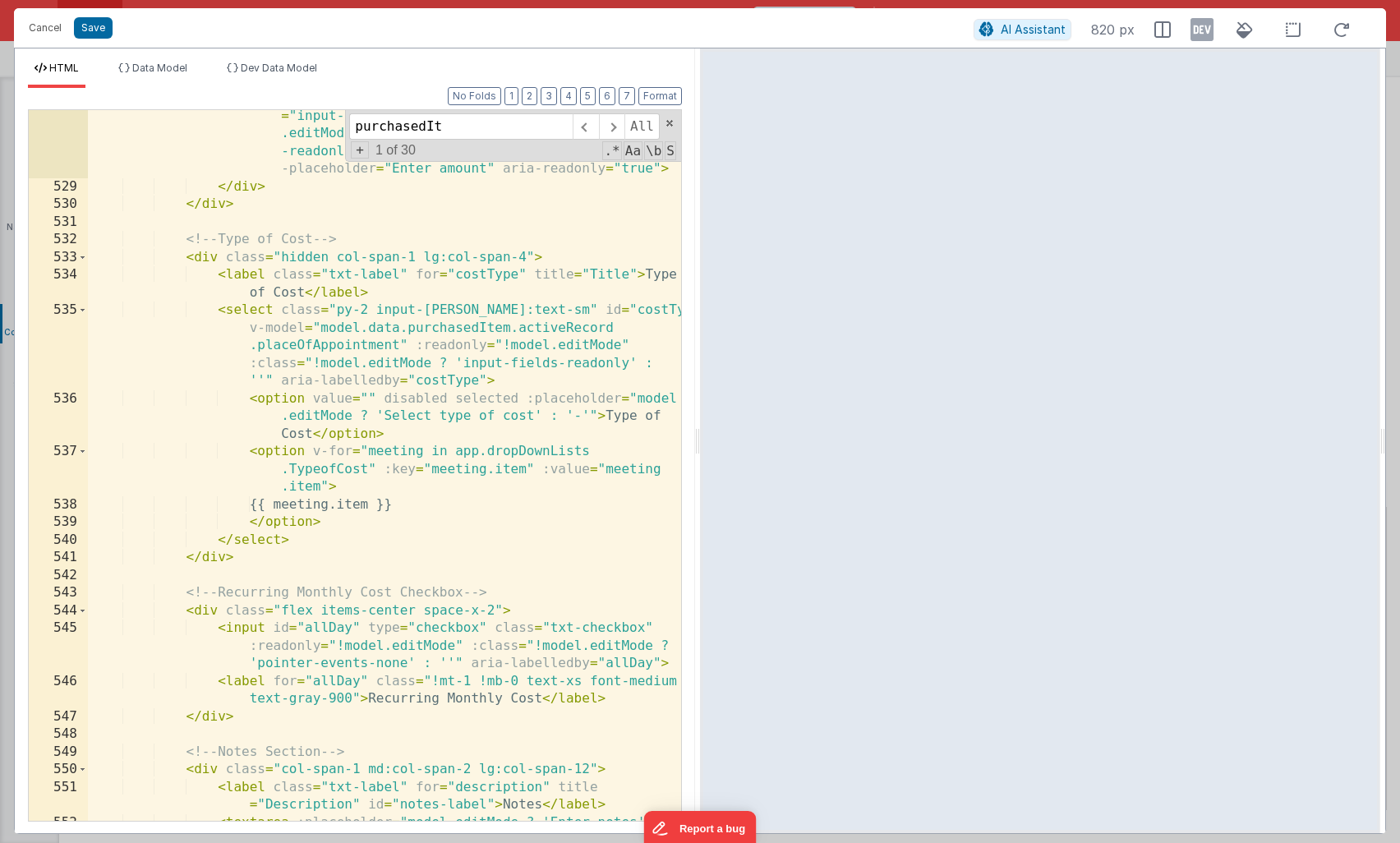
scroll to position [1604, 0]
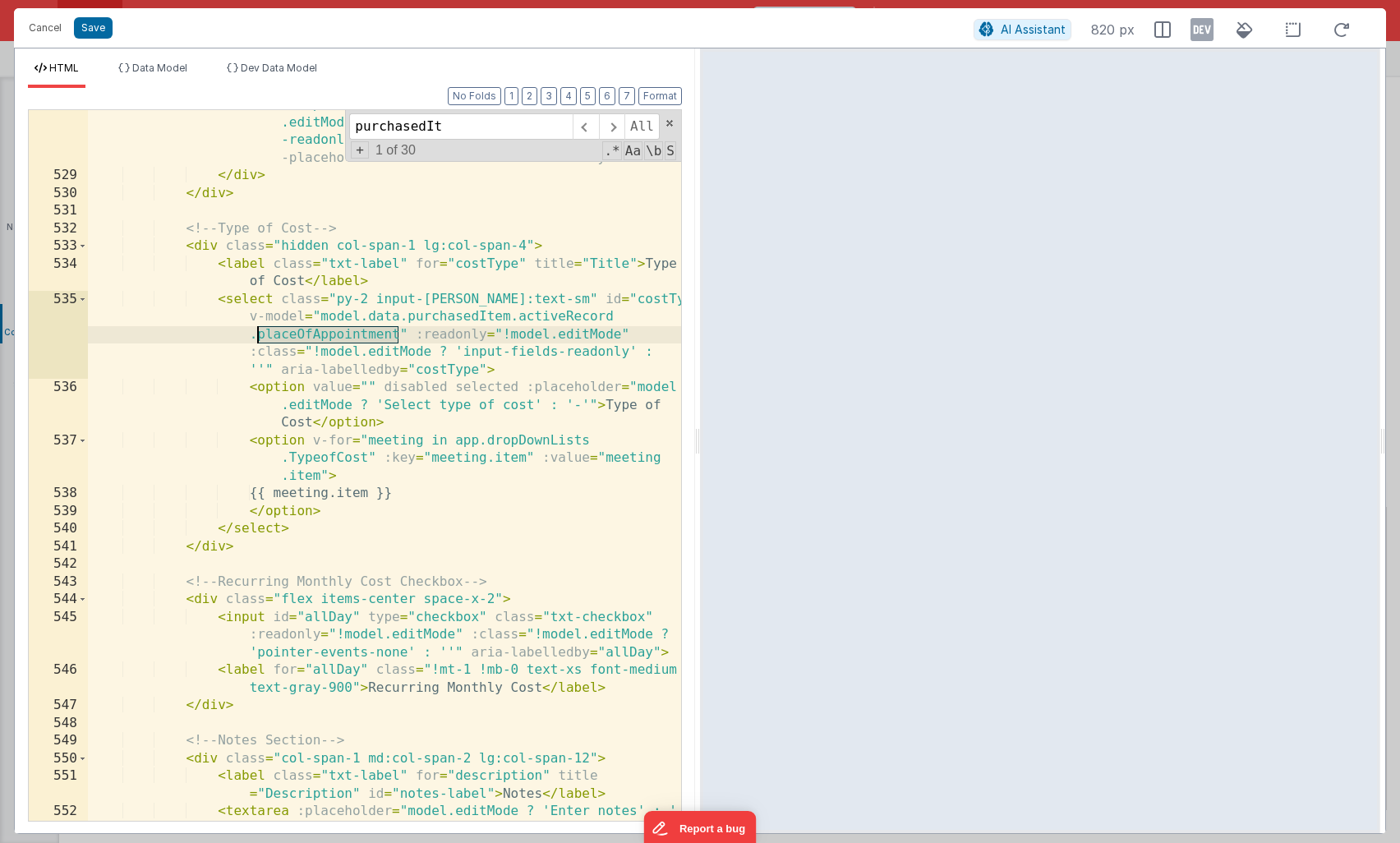
drag, startPoint x: 397, startPoint y: 333, endPoint x: 256, endPoint y: 337, distance: 141.1
click at [256, 337] on div "< input :placeholder = "model.editMode ? '' : '-'" type = "text" id = "amount" …" at bounding box center [384, 522] width 594 height 958
click at [294, 334] on div "< input :placeholder = "model.editMode ? '' : '-'" type = "text" id = "amount" …" at bounding box center [384, 522] width 594 height 958
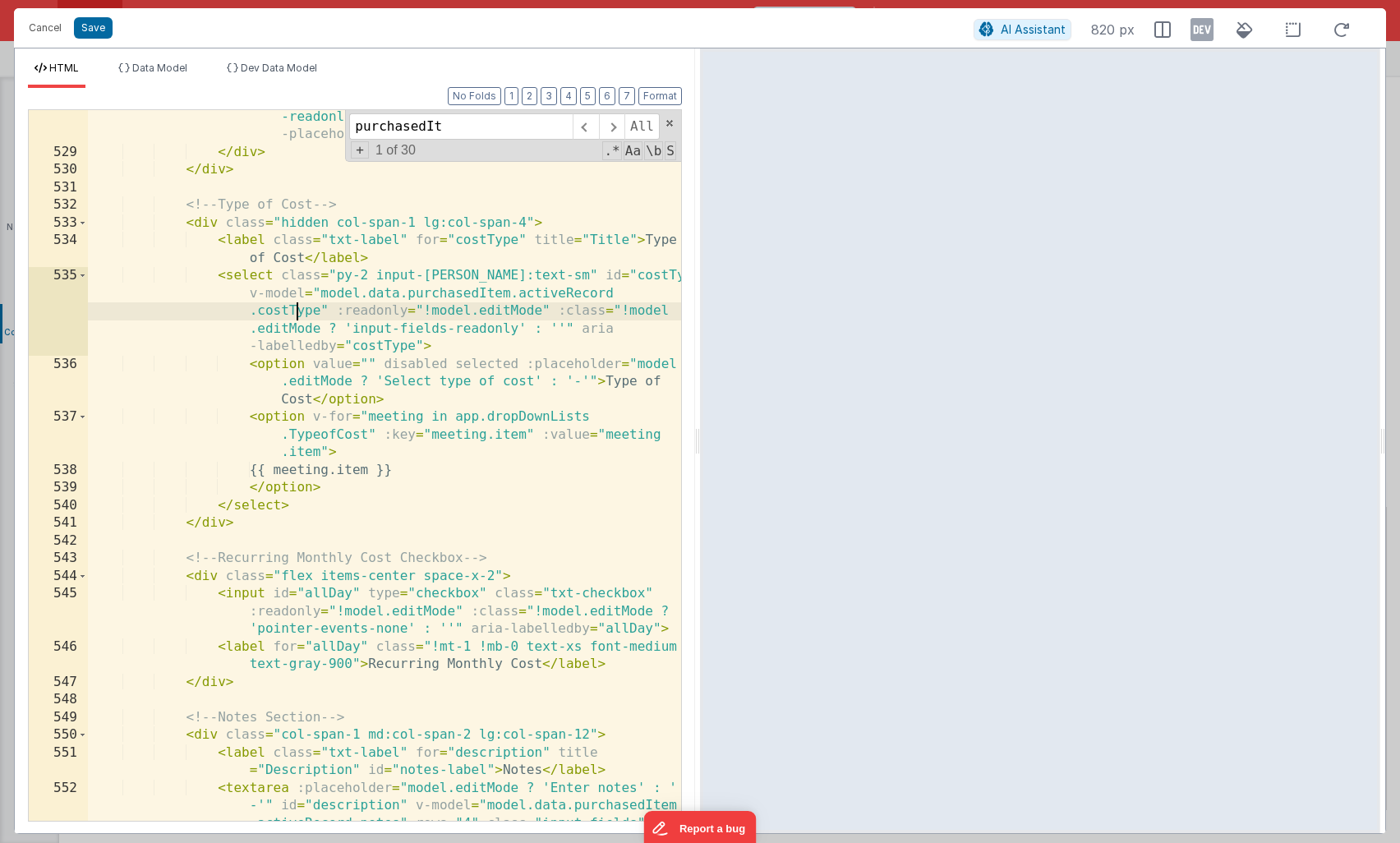
scroll to position [1610, 0]
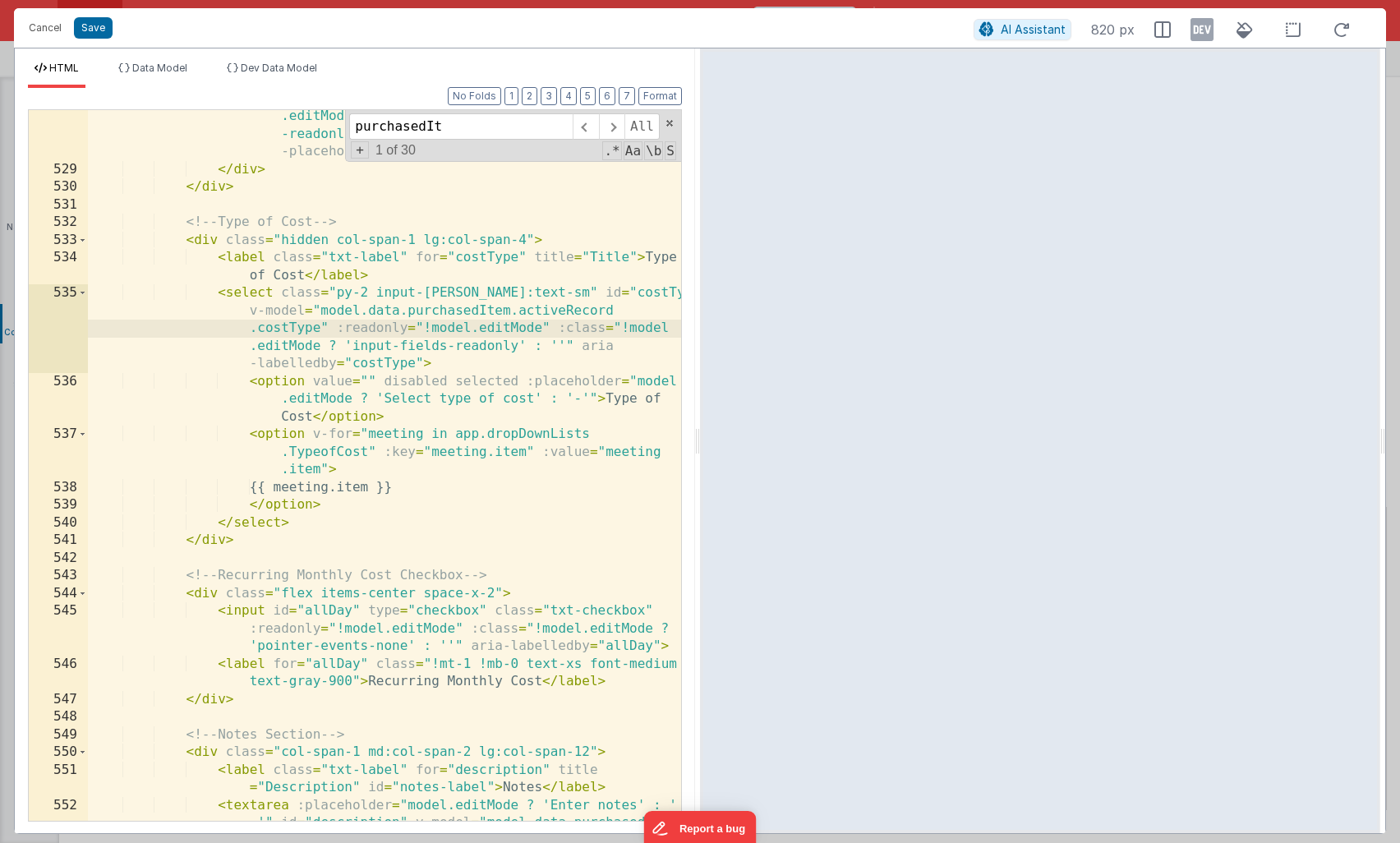
click at [440, 485] on div "< input :placeholder = "model.editMode ? '' : '-'" type = "text" id = "amount" …" at bounding box center [384, 515] width 594 height 958
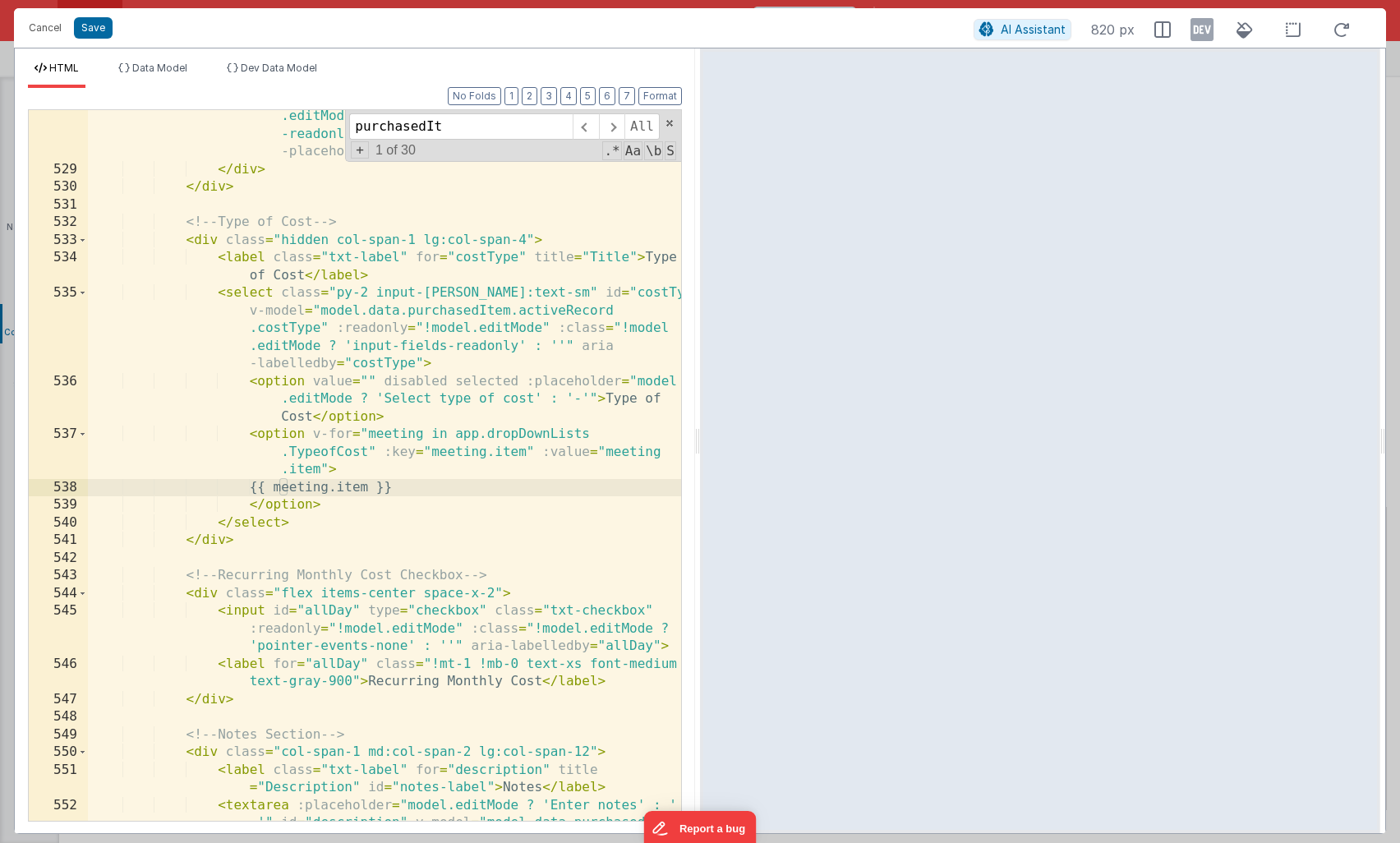
click at [237, 234] on div "< input :placeholder = "model.editMode ? '' : '-'" type = "text" id = "amount" …" at bounding box center [384, 515] width 594 height 958
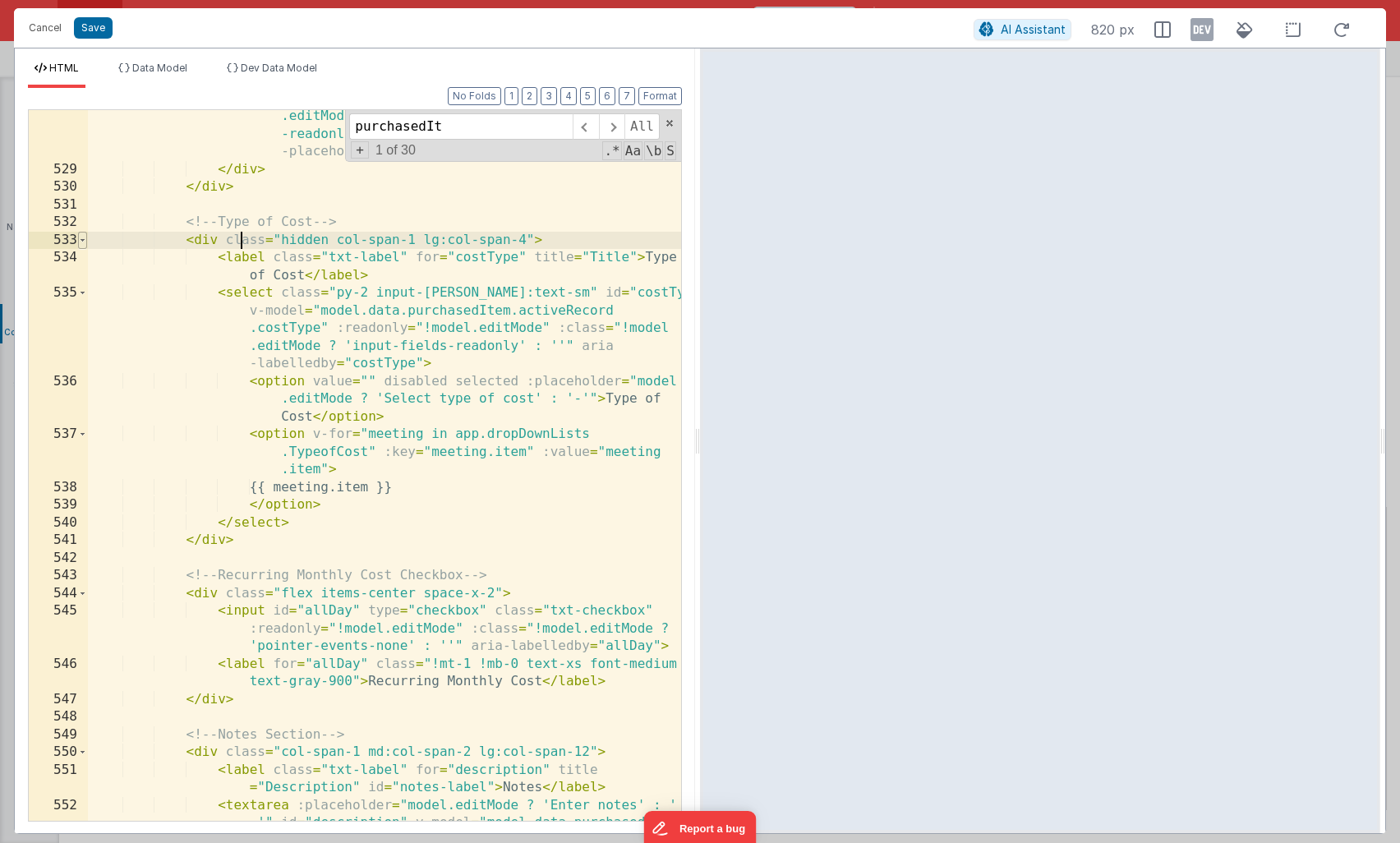
click at [83, 239] on span at bounding box center [83, 240] width 9 height 18
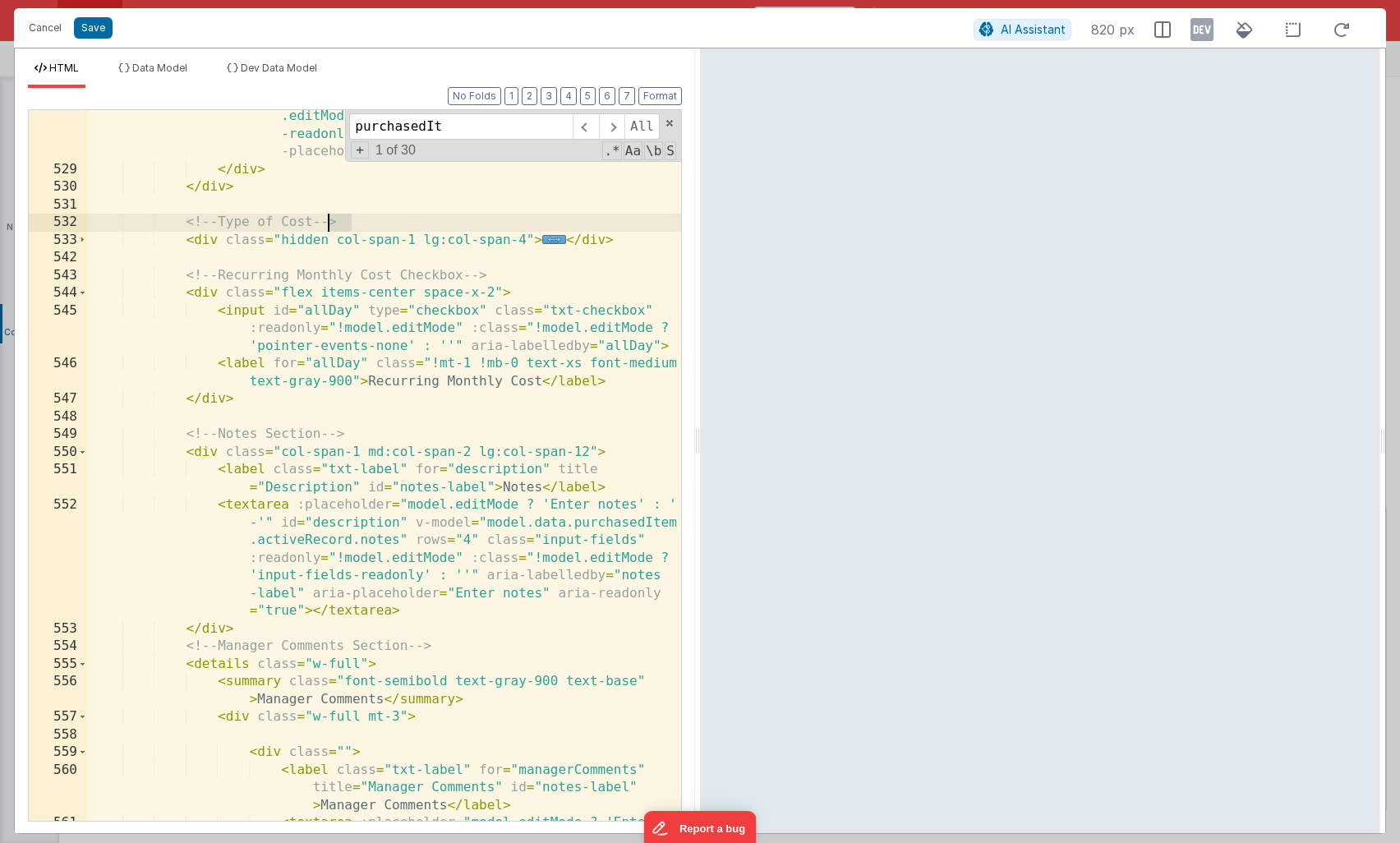
drag, startPoint x: 350, startPoint y: 223, endPoint x: 329, endPoint y: 224, distance: 21.0
click at [329, 224] on div "< input :placeholder = "model.editMode ? '' : '-'" type = "text" id = "amount" …" at bounding box center [384, 533] width 594 height 994
click at [633, 243] on div "< input :placeholder = "model.editMode ? '' : '-'" type = "text" id = "amount" …" at bounding box center [384, 533] width 594 height 994
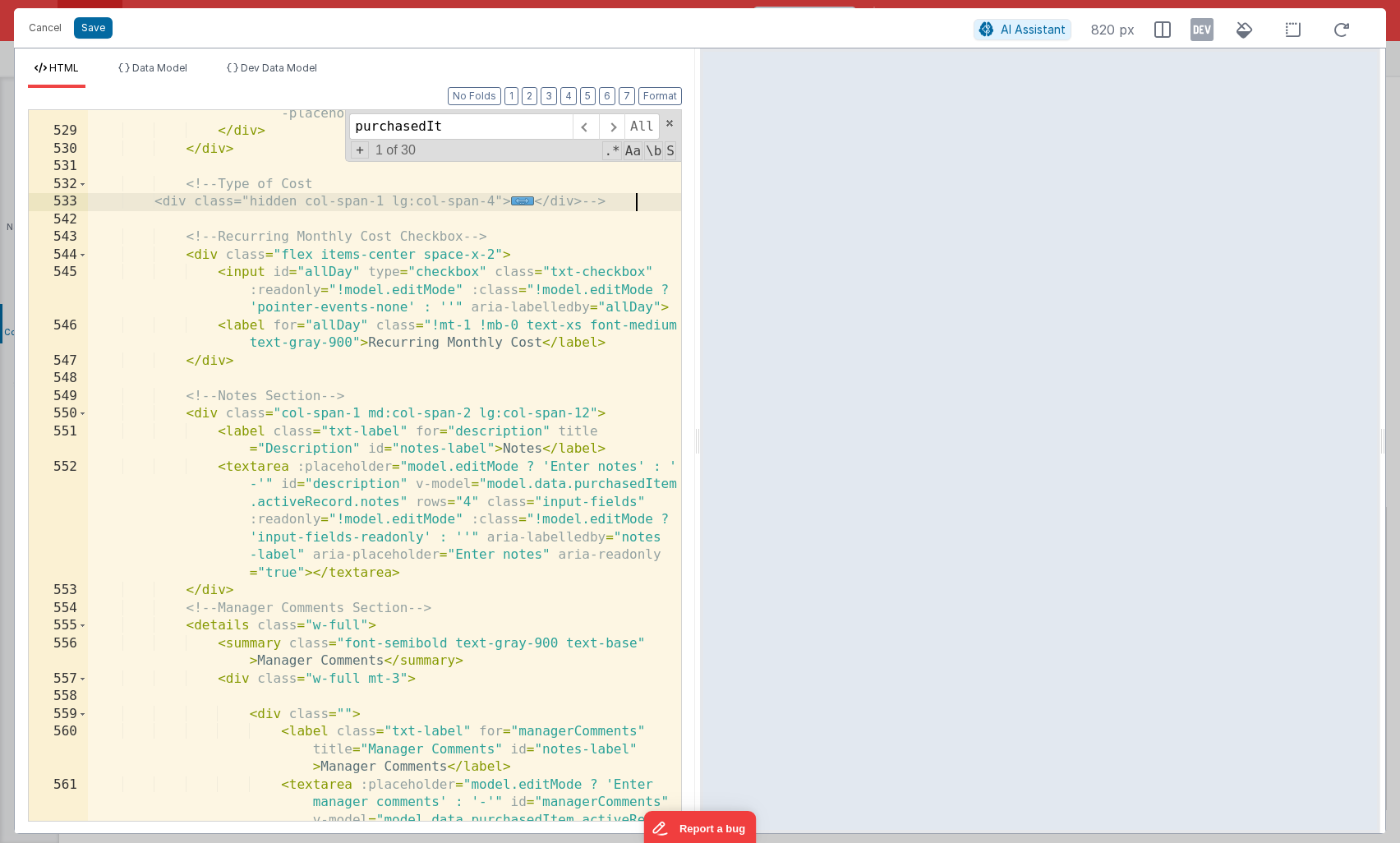
scroll to position [1669, 0]
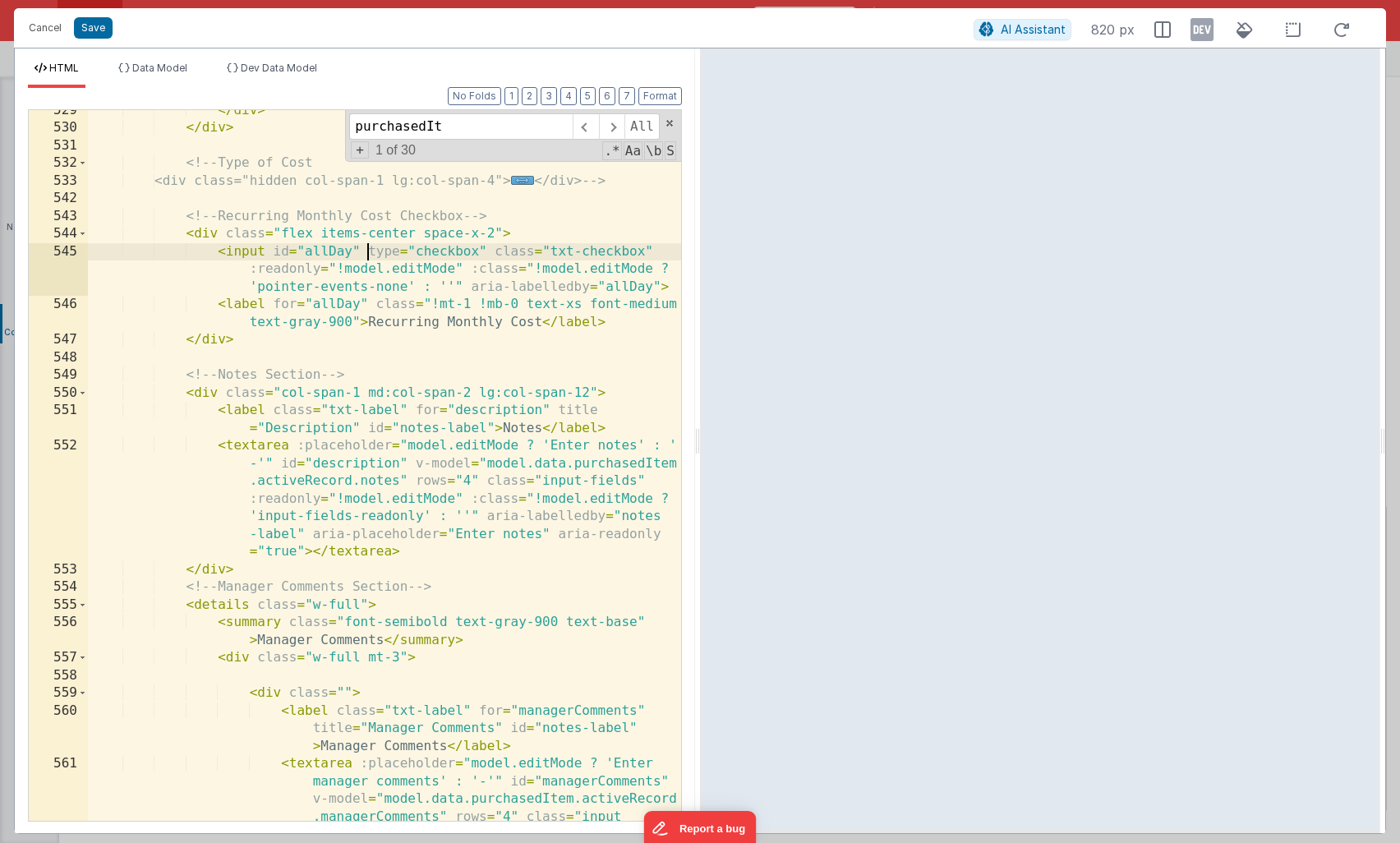
click at [365, 253] on div "</ div > </ div > <!-- Type of Cost <div class="hidden col-span-1 lg:col-span-4…" at bounding box center [384, 545] width 594 height 887
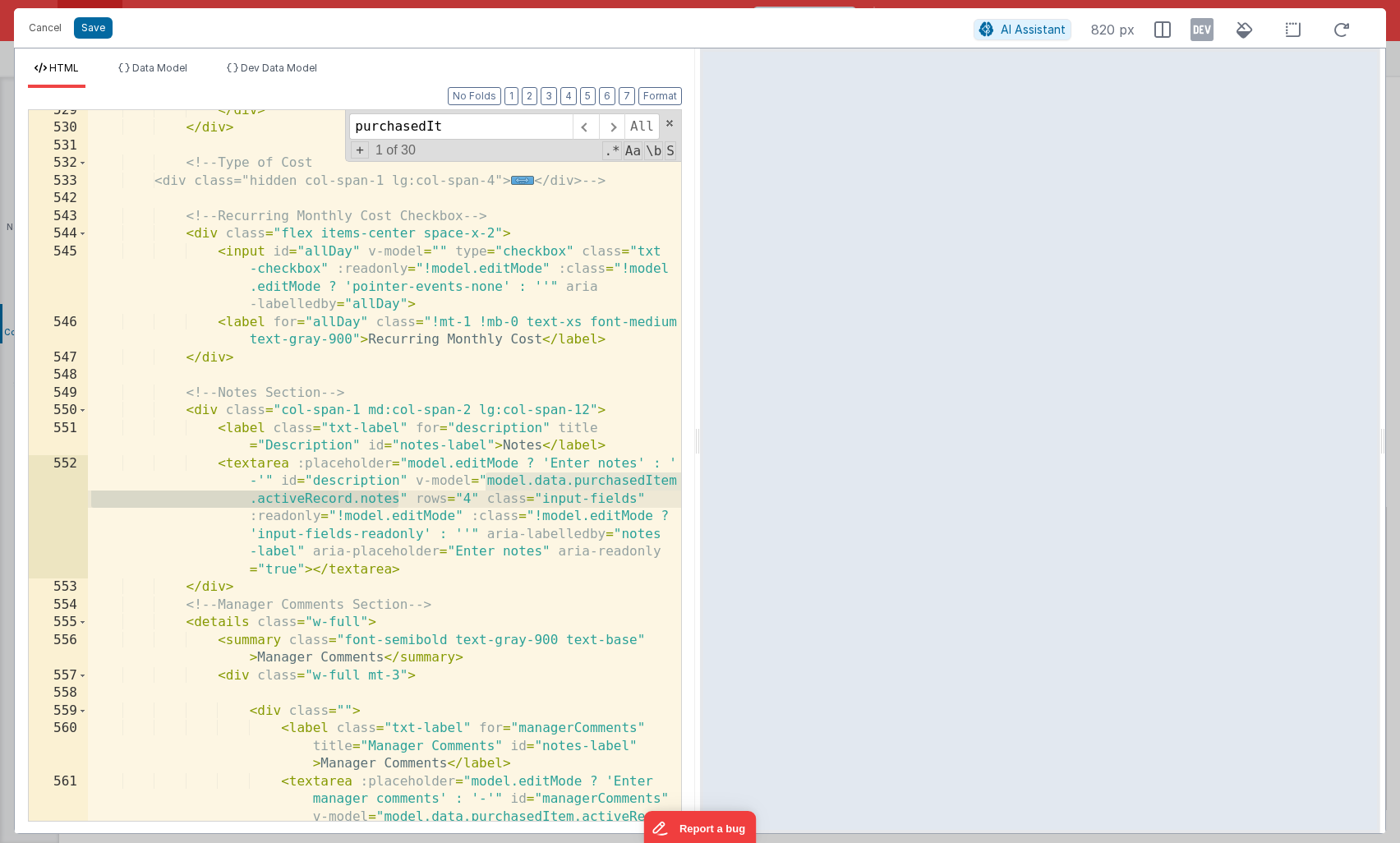
drag, startPoint x: 486, startPoint y: 483, endPoint x: 398, endPoint y: 496, distance: 89.0
click at [398, 496] on div "</ div > </ div > <!-- Type of Cost <div class="hidden col-span-1 lg:col-span-4…" at bounding box center [384, 545] width 594 height 887
click at [439, 247] on div "</ div > </ div > <!-- Type of Cost <div class="hidden col-span-1 lg:col-span-4…" at bounding box center [384, 545] width 594 height 887
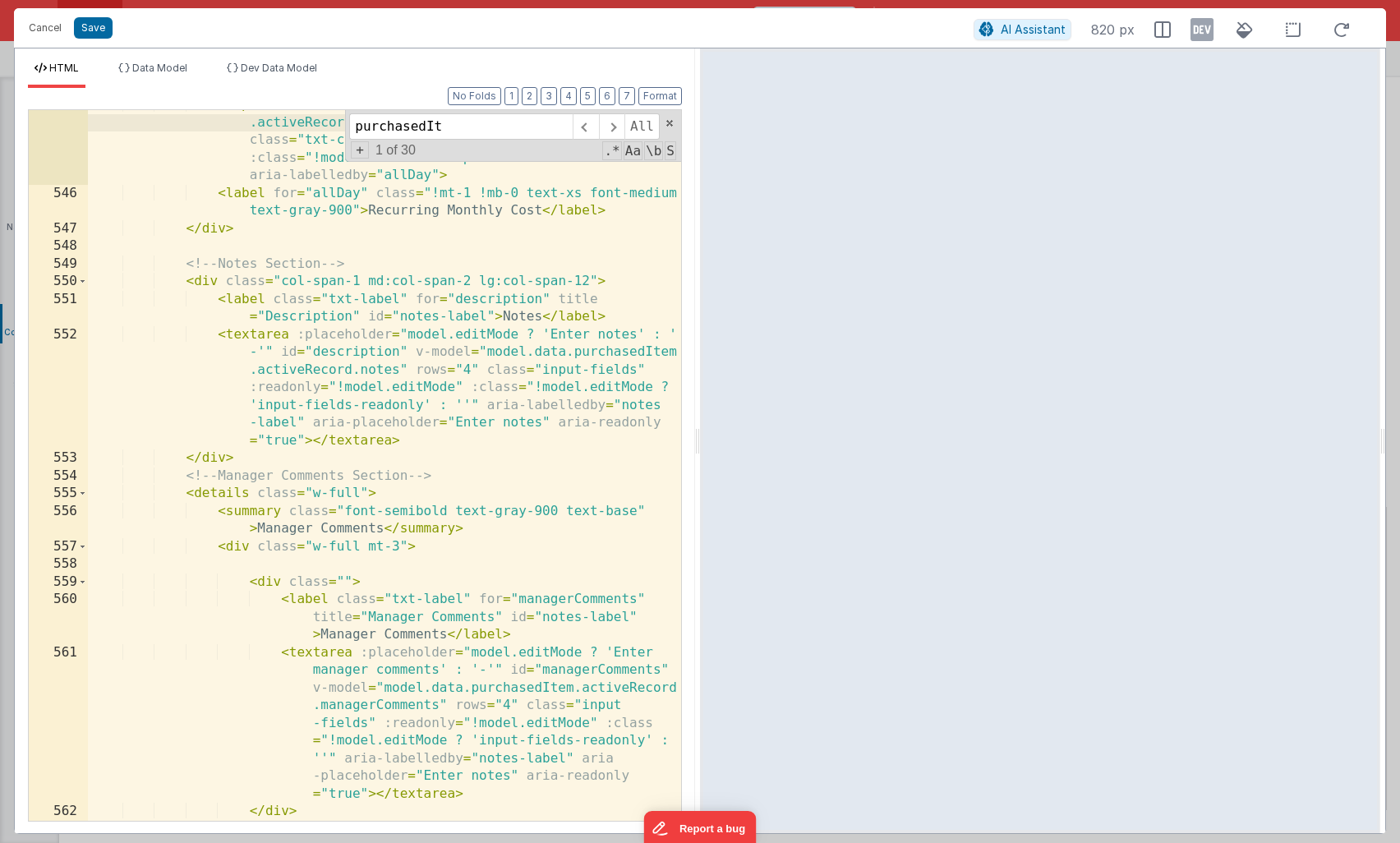
scroll to position [1816, 0]
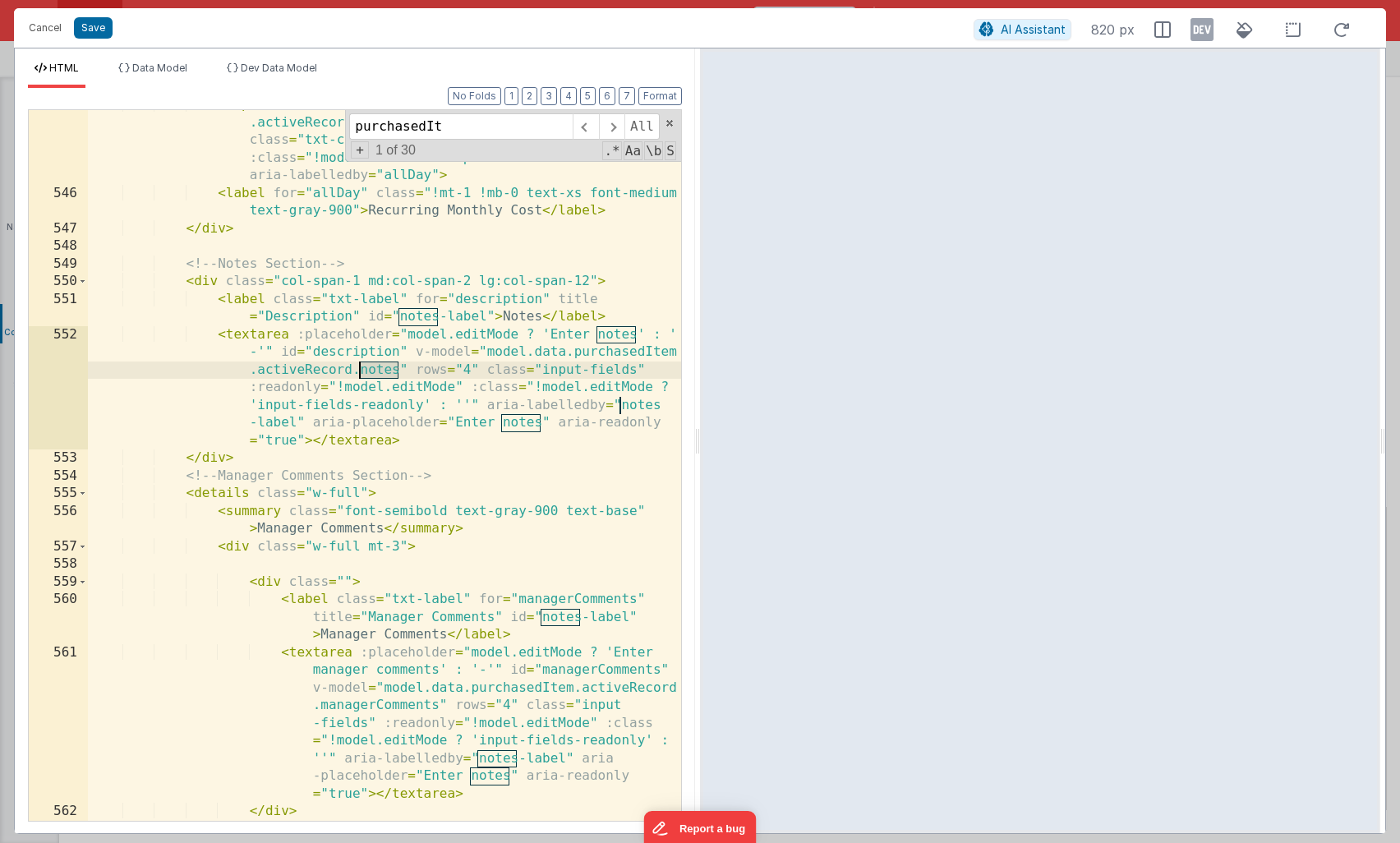
drag, startPoint x: 397, startPoint y: 366, endPoint x: 362, endPoint y: 370, distance: 35.2
click at [362, 370] on div "< input id = "allDay" v-model = "model.data.purchasedItem .activeRecord.isReccu…" at bounding box center [384, 504] width 594 height 817
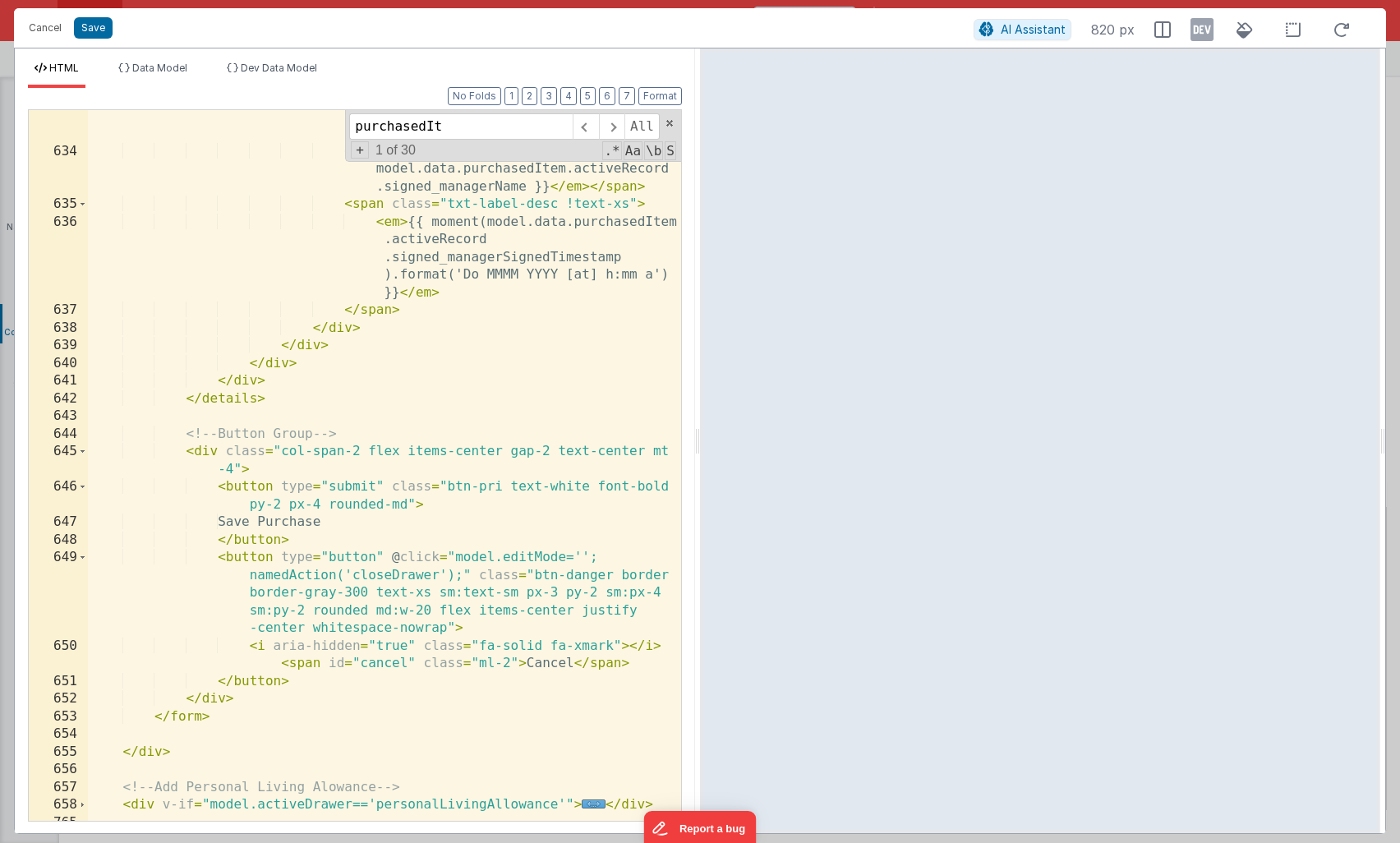
scroll to position [5126, 0]
click at [100, 33] on button "Save" at bounding box center [93, 27] width 39 height 22
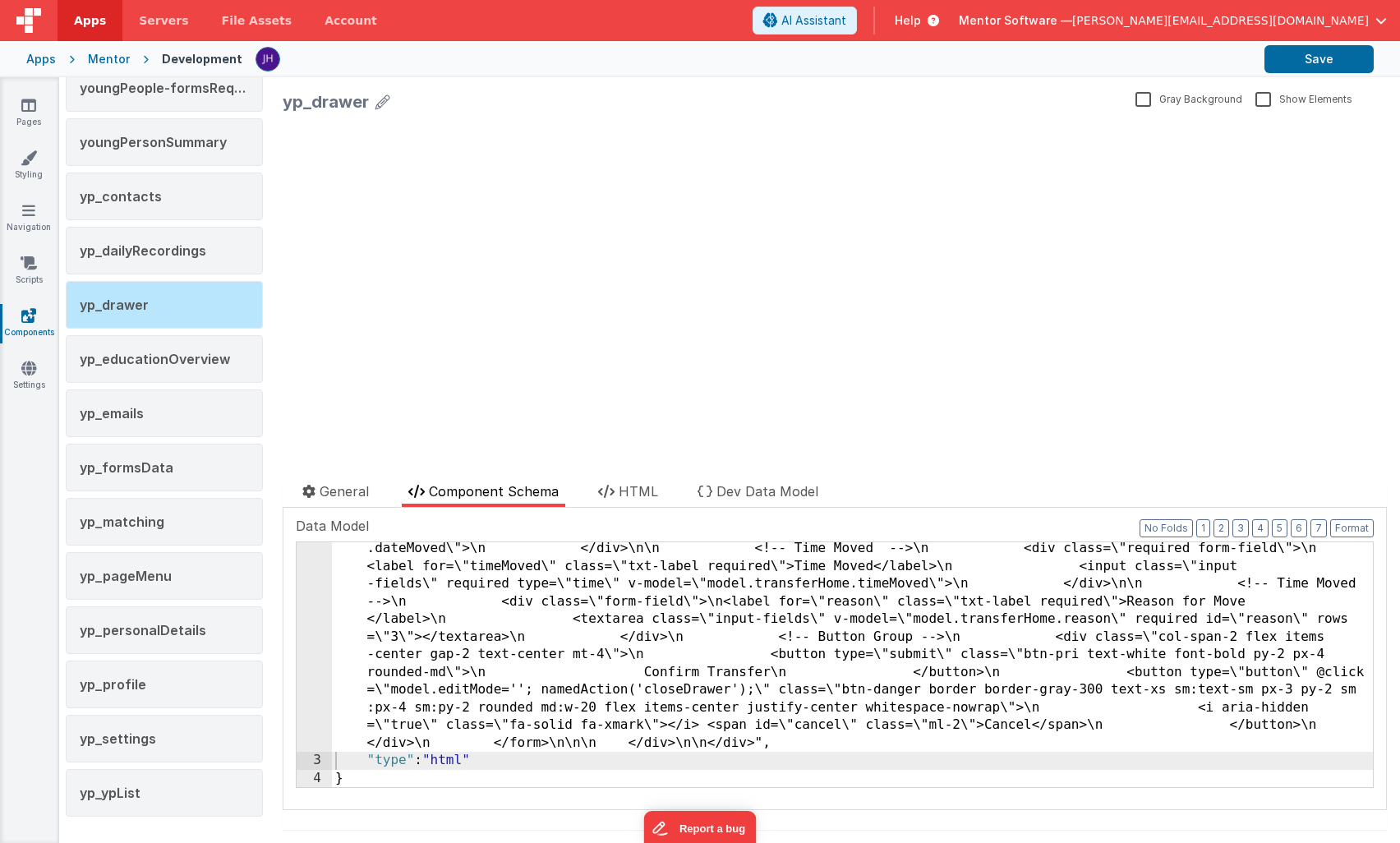
click at [743, 350] on div "update page model (See schema to hide after dev) showElements" at bounding box center [835, 294] width 1104 height 349
click at [1304, 68] on button "Save" at bounding box center [1320, 59] width 109 height 28
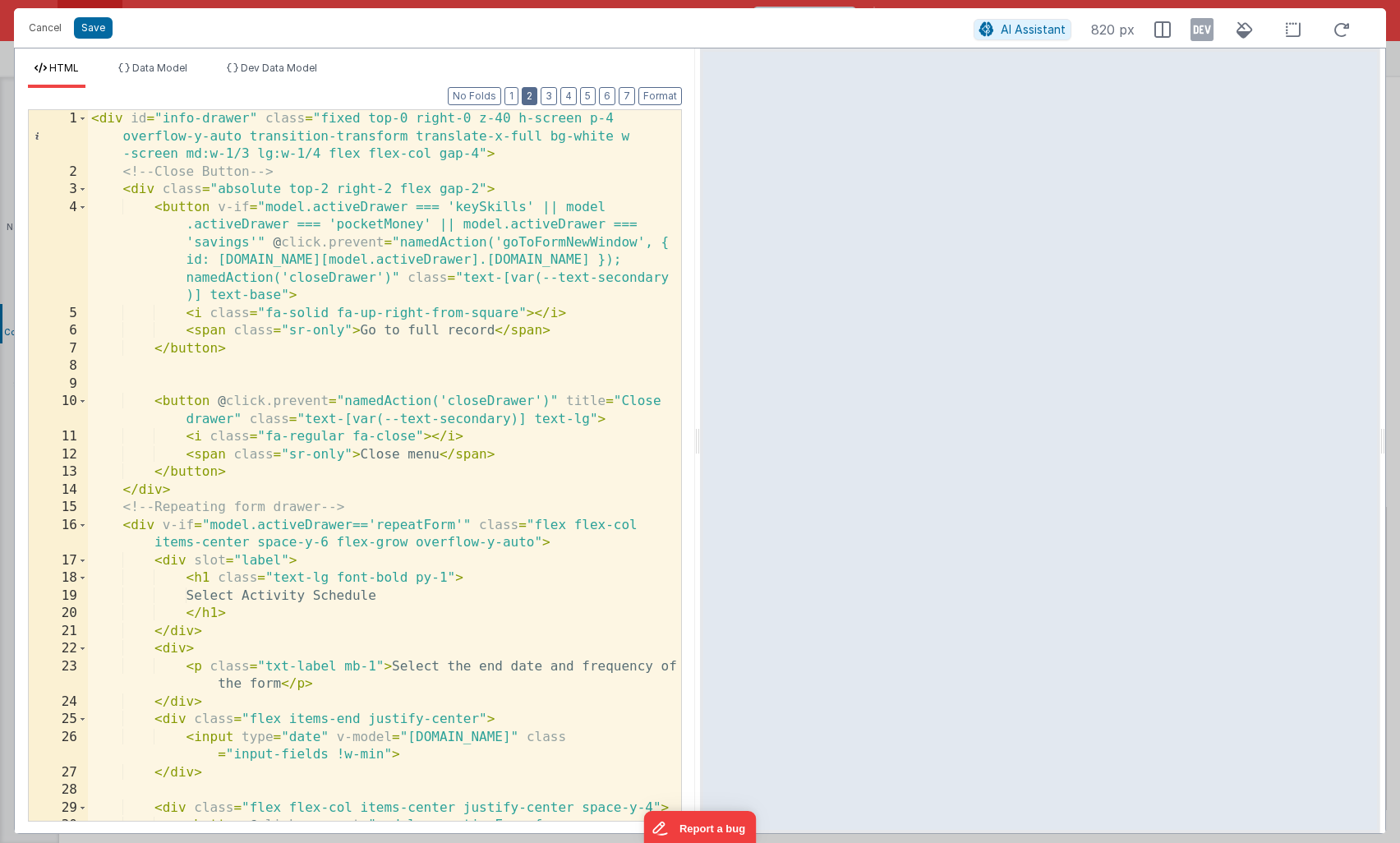
click at [535, 105] on div "Format 7 6 5 4 3 2 1 No Folds 1 2 3 4 5 6 7 8 9 10 11 12 13 14 15 16 17 18 19 2…" at bounding box center [355, 453] width 654 height 732
click at [535, 100] on button "2" at bounding box center [529, 95] width 16 height 18
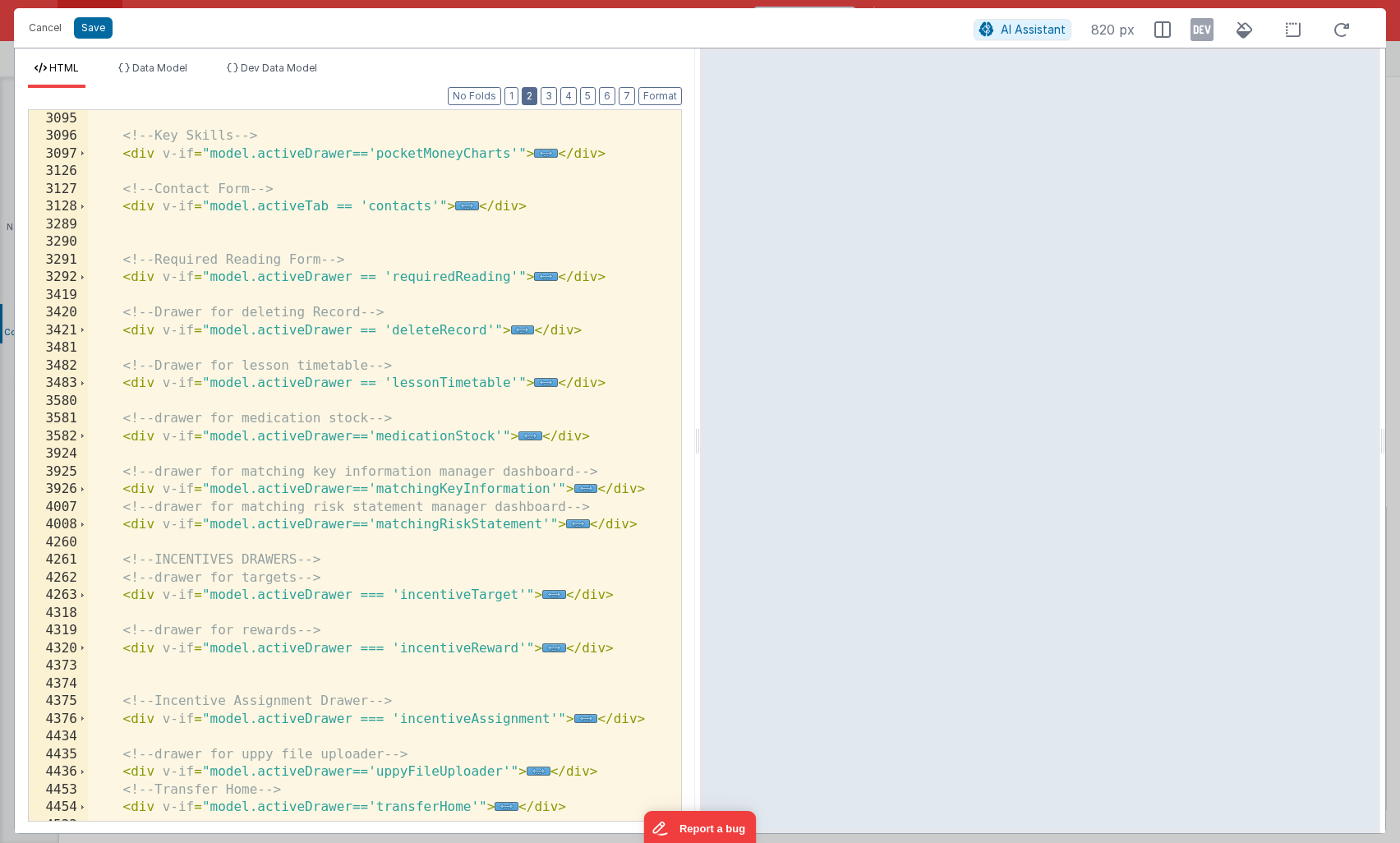
scroll to position [1608, 0]
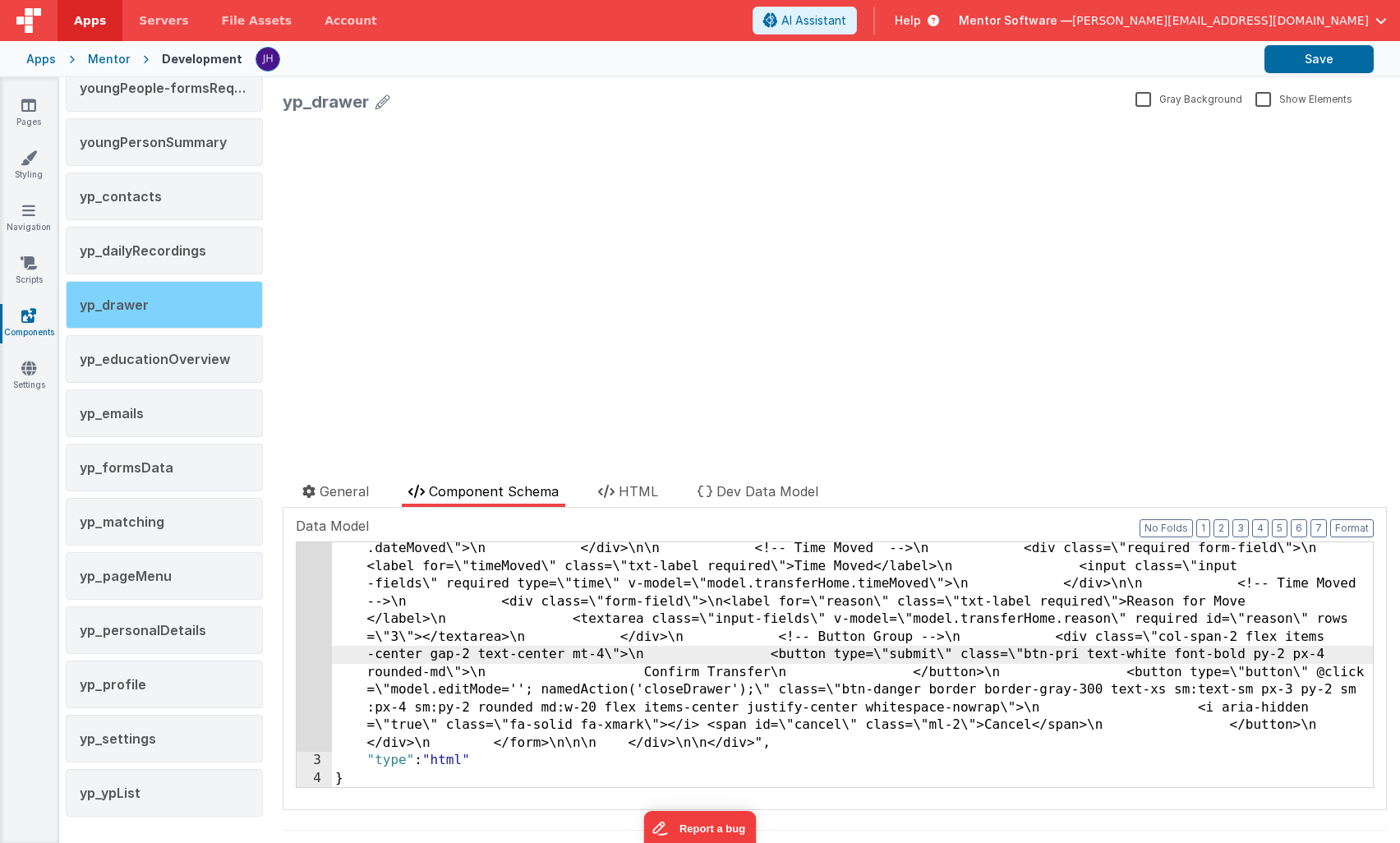
click at [145, 304] on span "yp_drawer" at bounding box center [114, 304] width 69 height 16
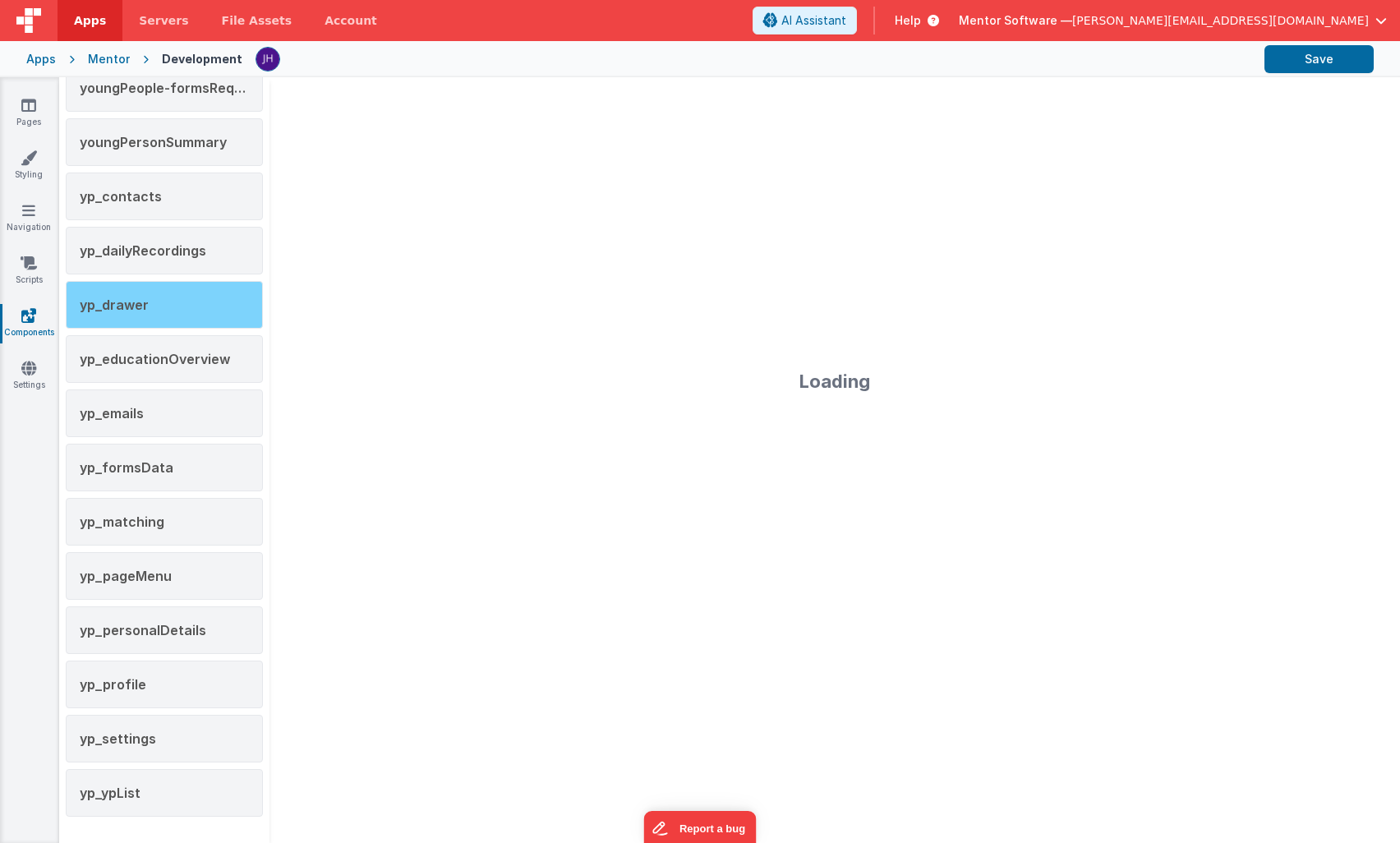
click at [187, 307] on div "yp_drawer" at bounding box center [164, 304] width 197 height 48
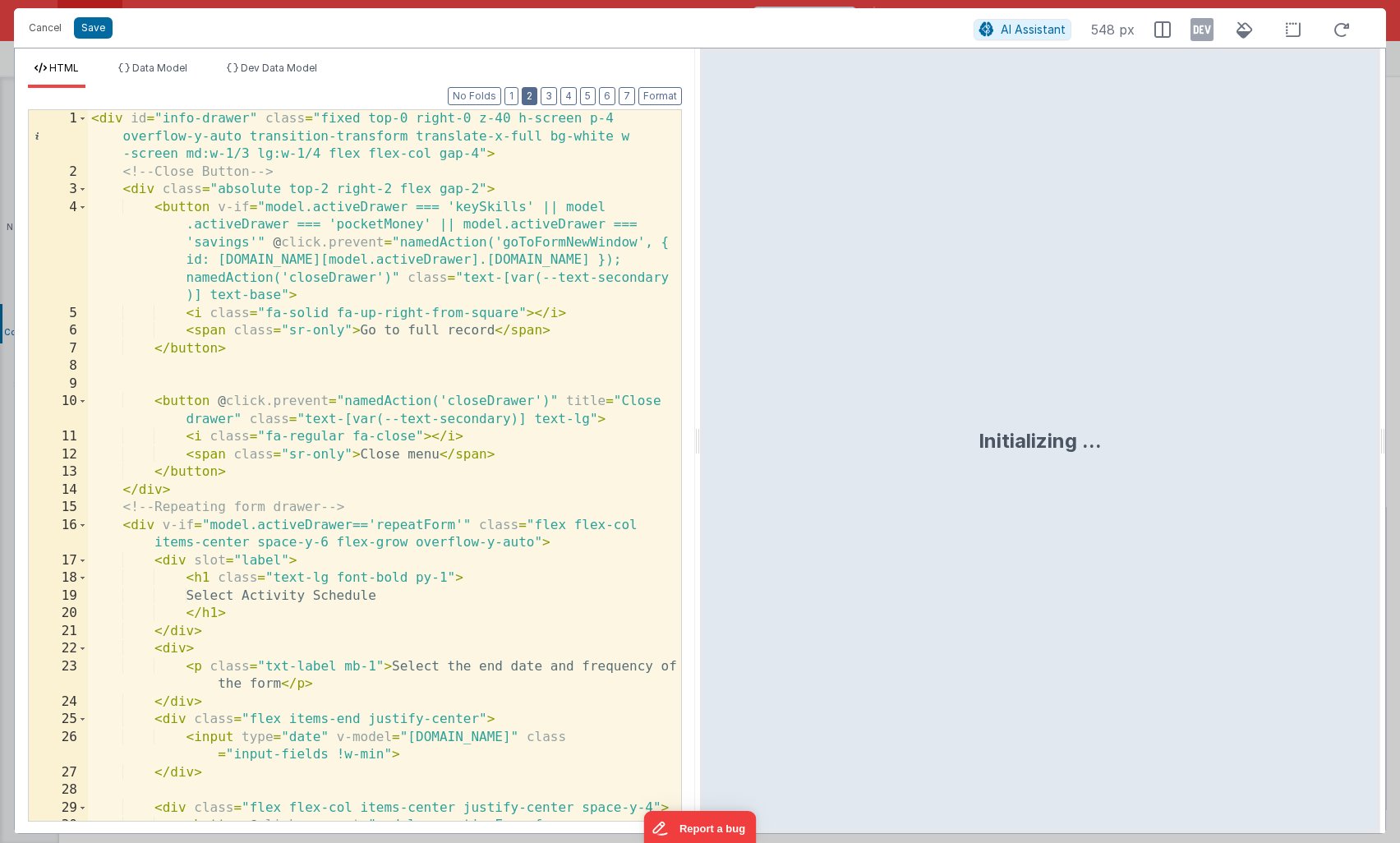
click at [531, 100] on button "2" at bounding box center [529, 95] width 16 height 18
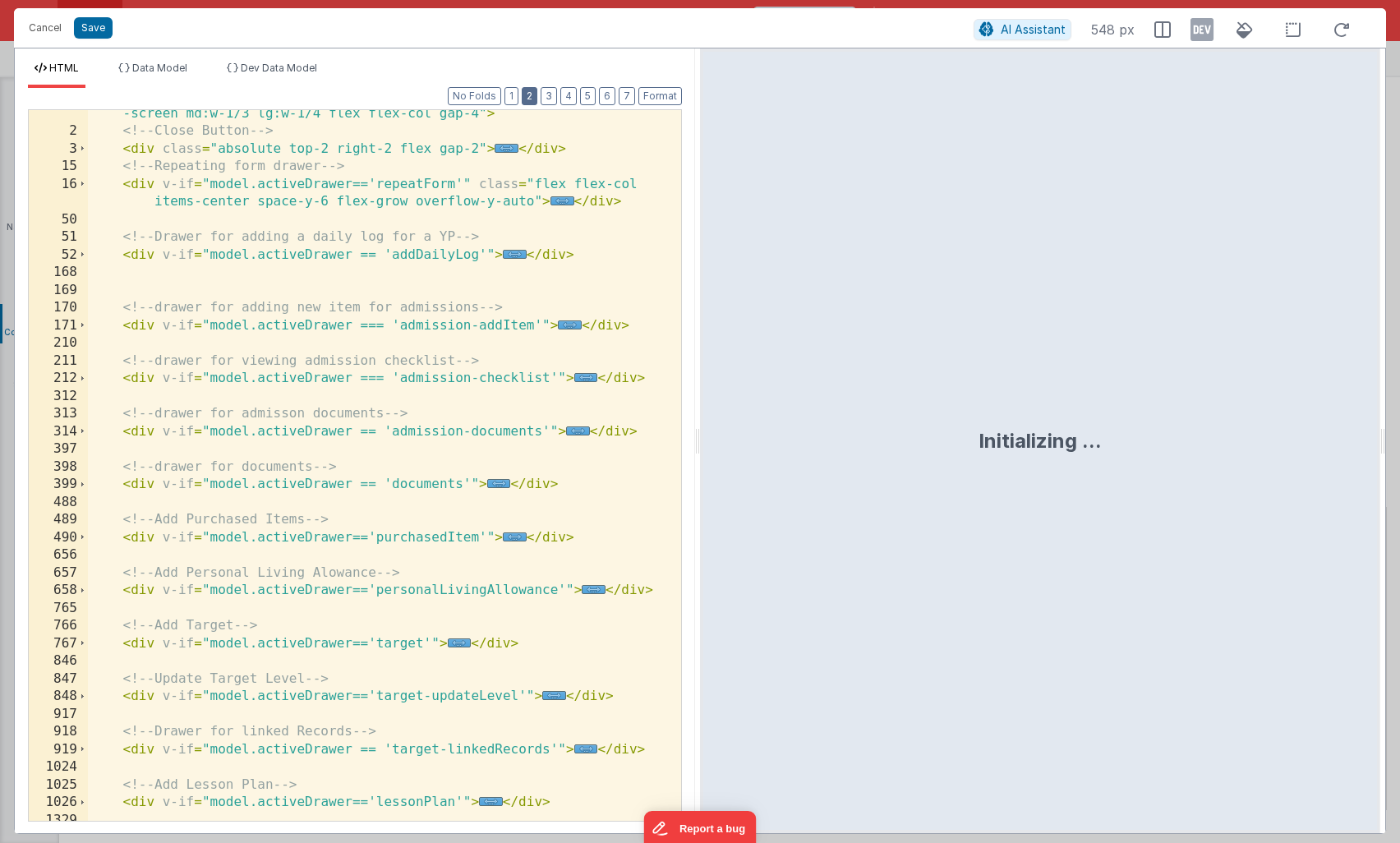
scroll to position [41, 0]
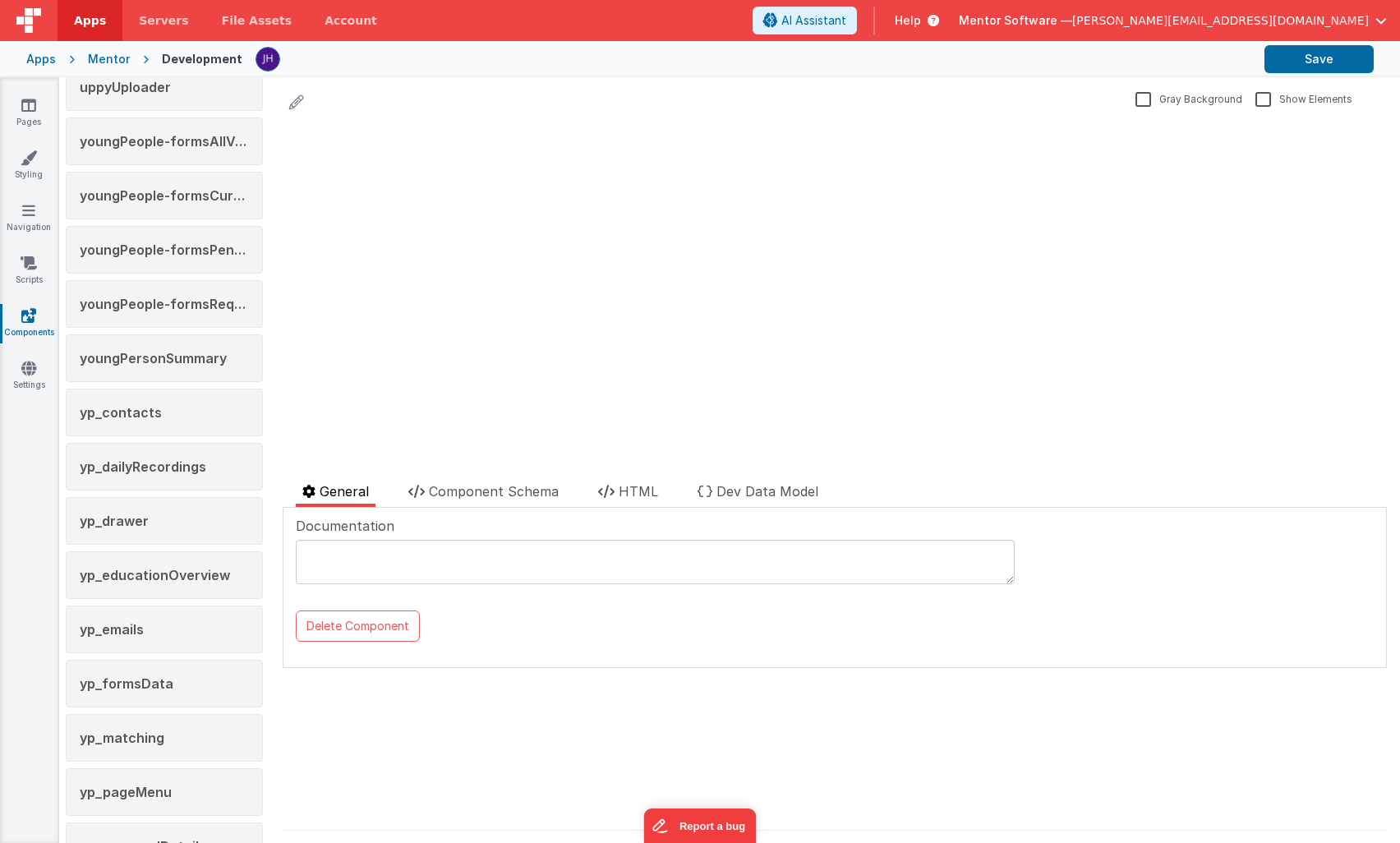
scroll to position [3043, 0]
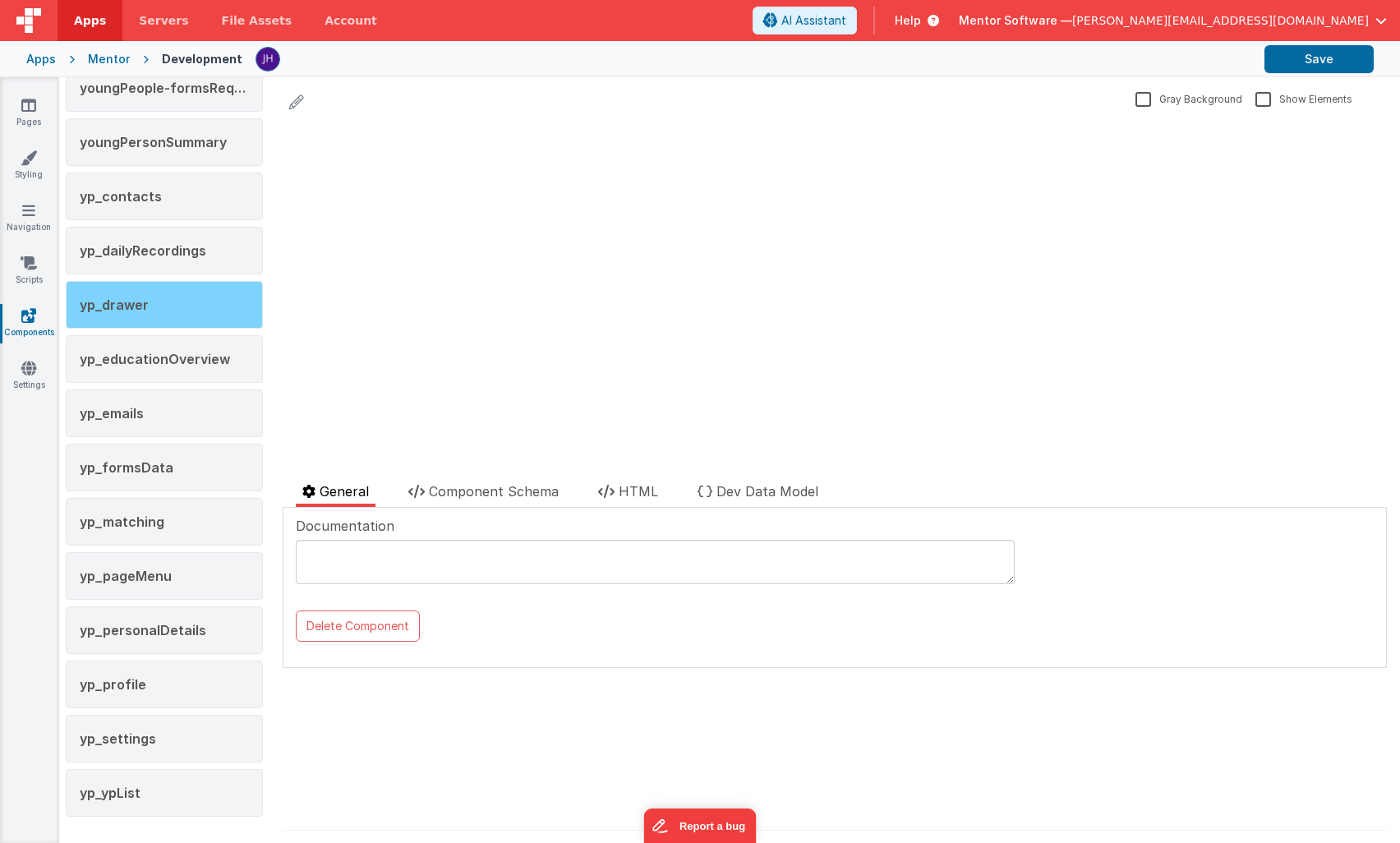
click at [145, 300] on span "yp_drawer" at bounding box center [114, 304] width 69 height 16
click at [520, 483] on span "Component Schema" at bounding box center [494, 491] width 130 height 16
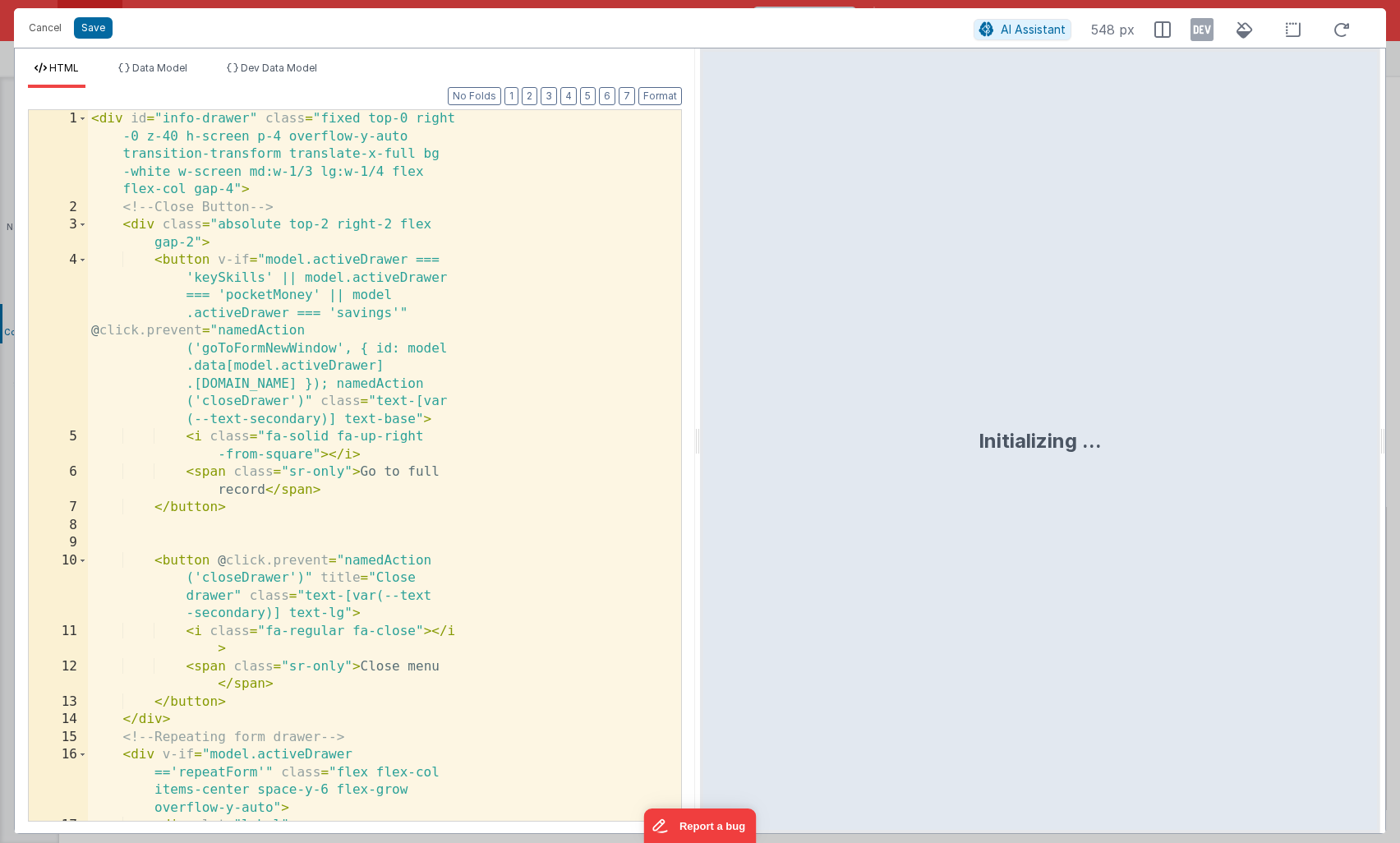
scroll to position [26679, 0]
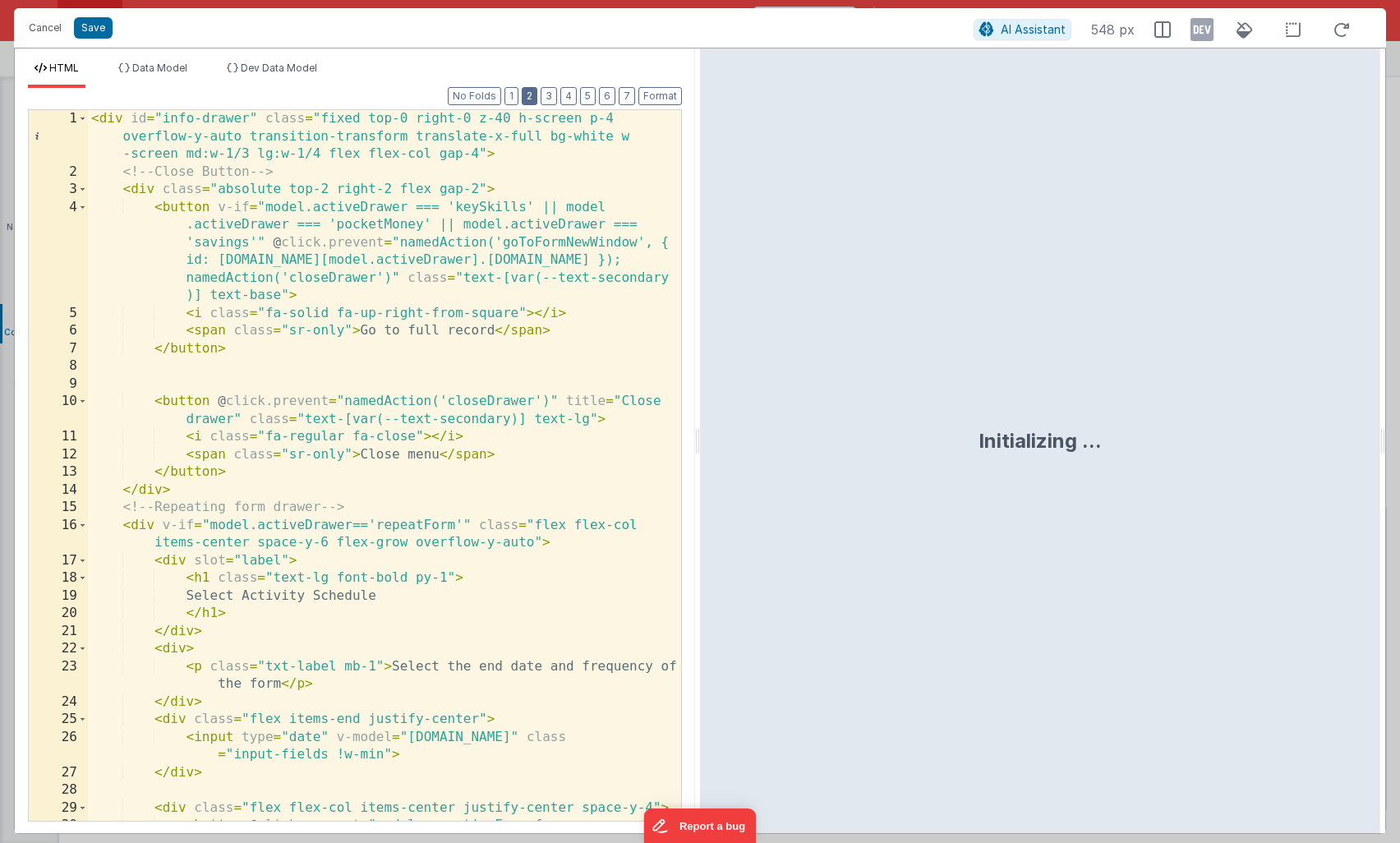
click at [533, 99] on button "2" at bounding box center [529, 95] width 16 height 18
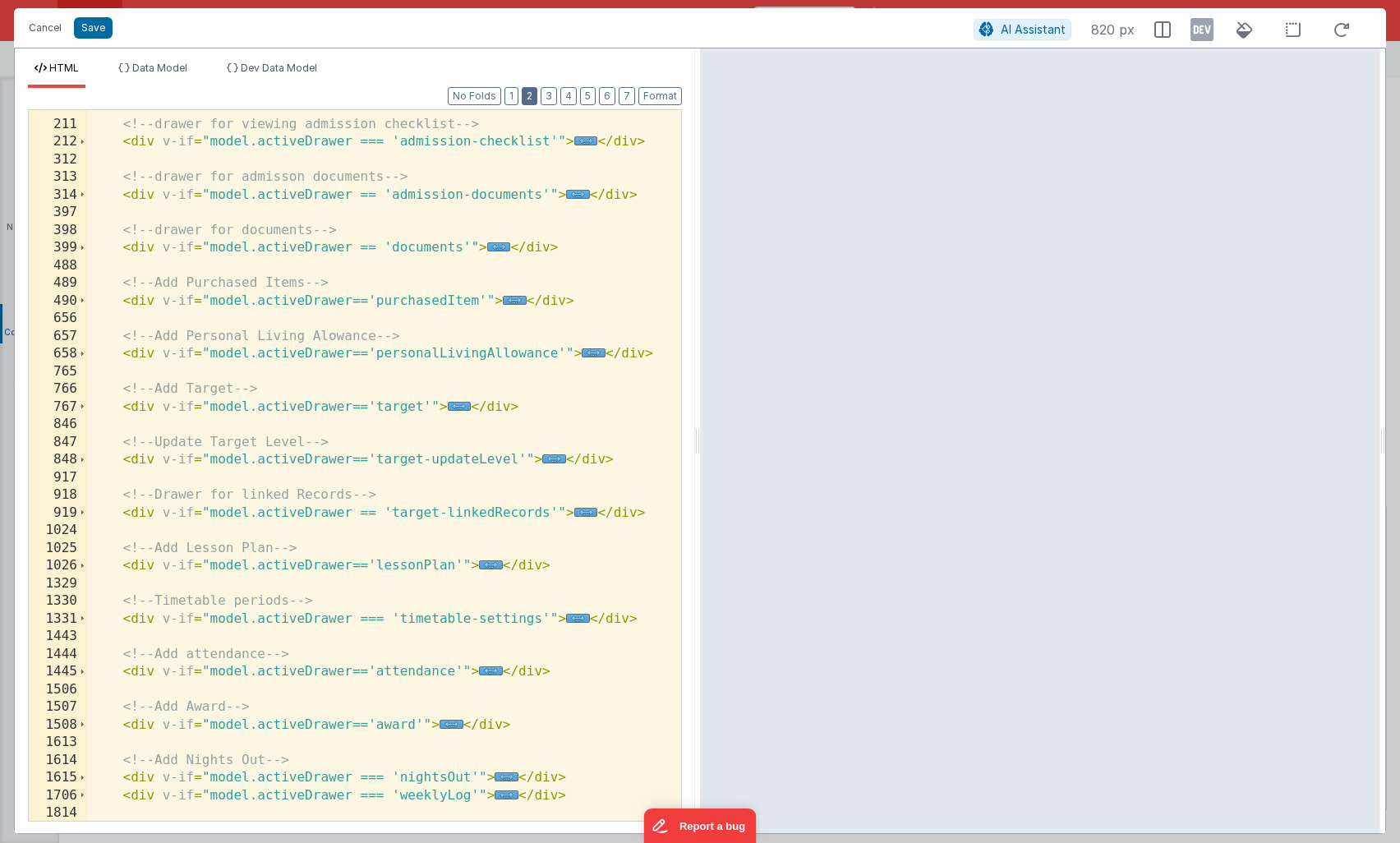
scroll to position [289, 0]
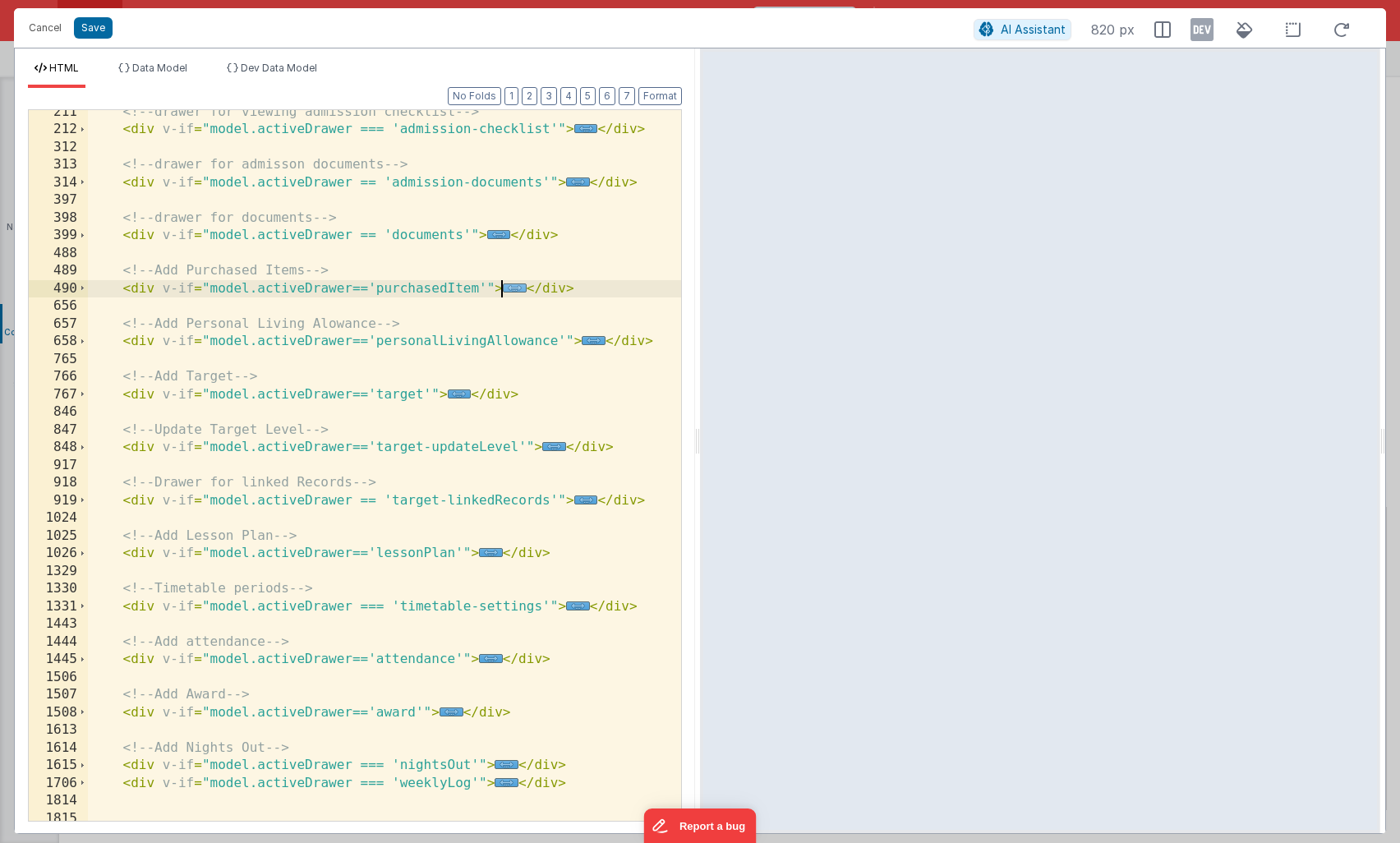
click at [513, 288] on span "..." at bounding box center [514, 288] width 24 height 9
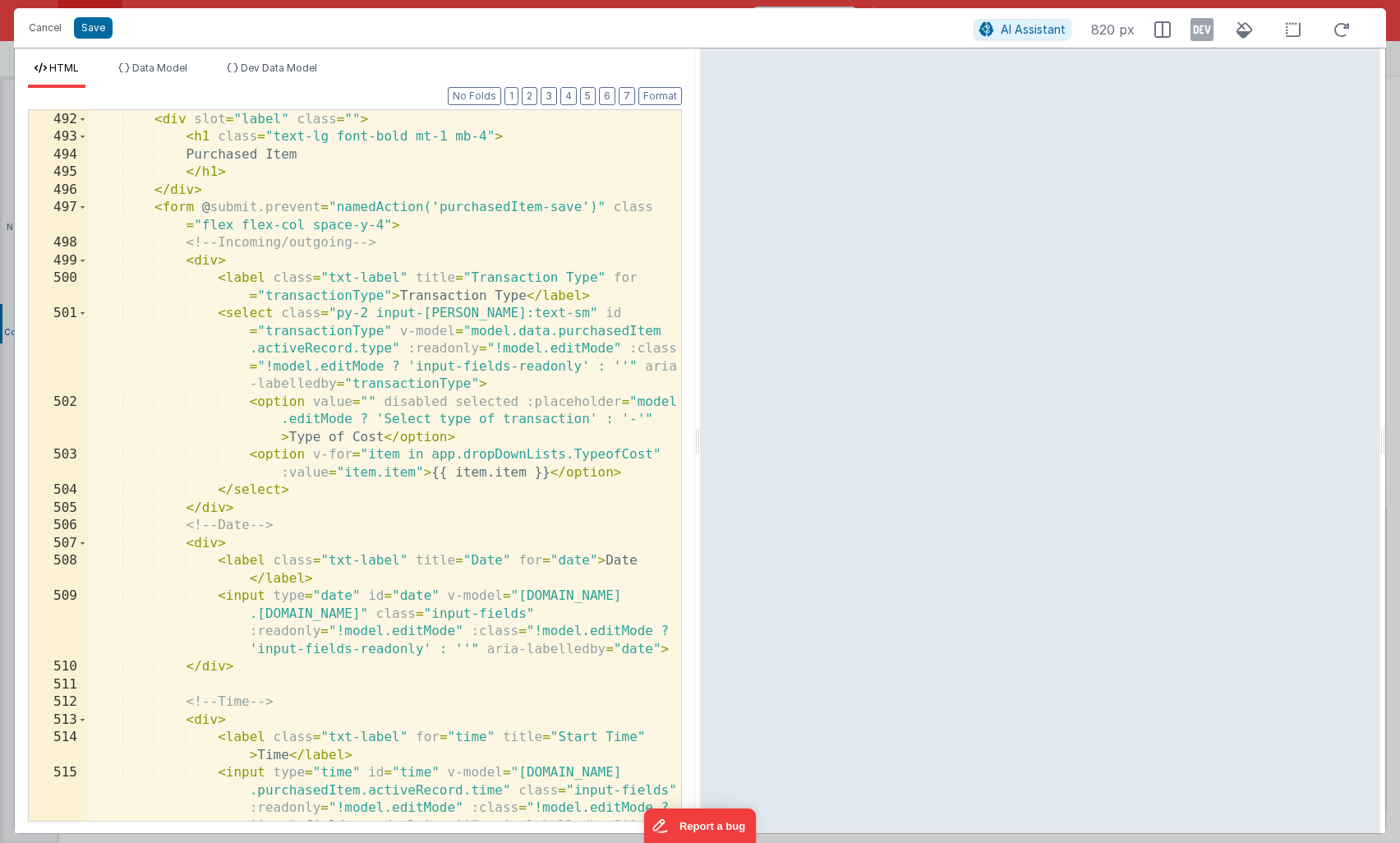
scroll to position [505, 0]
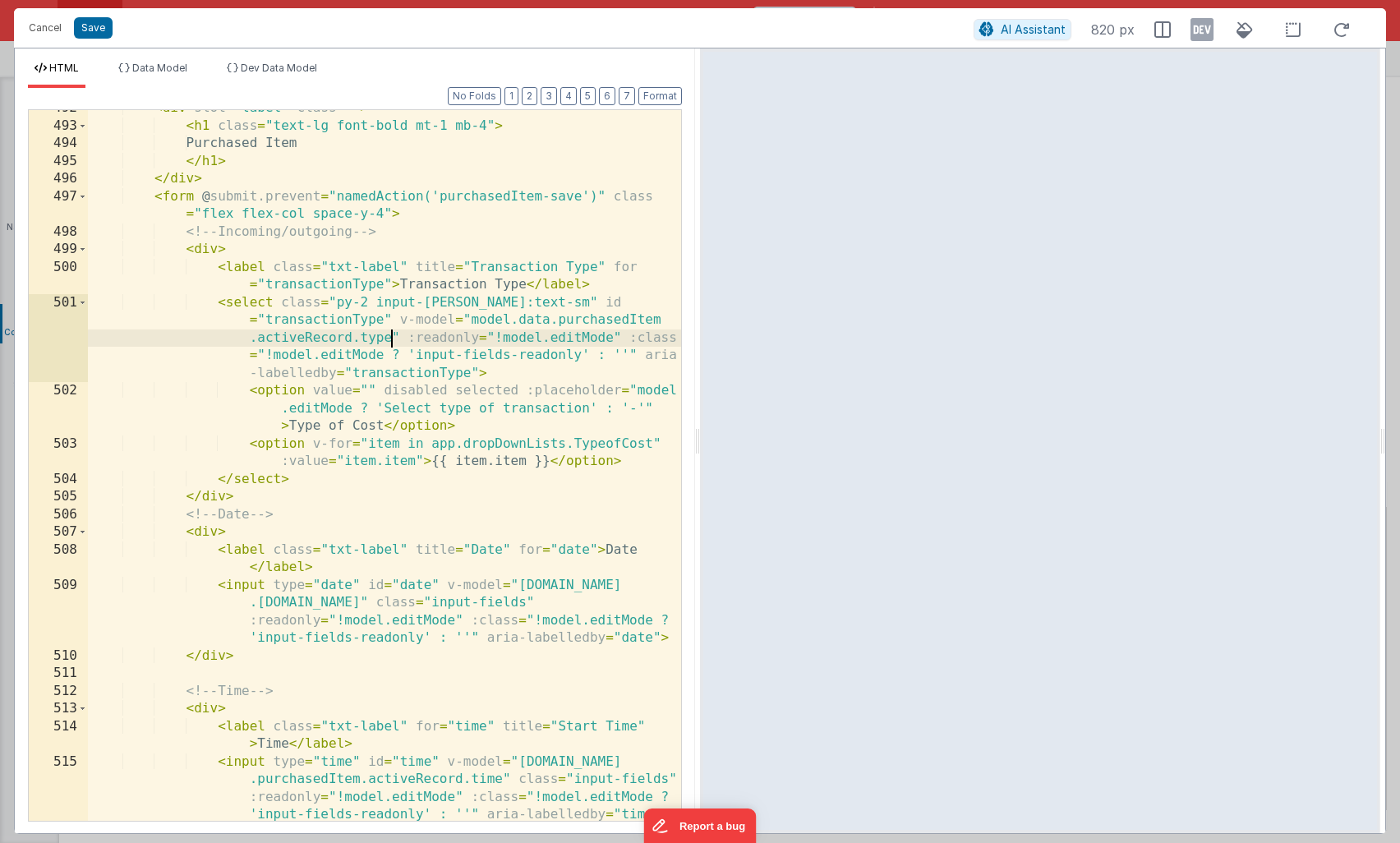
click at [391, 338] on div "< div slot = "label" class = "" > < h1 class = "text-lg font-bold mt-1 mb-4" > …" at bounding box center [384, 473] width 594 height 746
drag, startPoint x: 391, startPoint y: 338, endPoint x: 358, endPoint y: 337, distance: 33.0
click at [358, 337] on div "< div slot = "label" class = "" > < h1 class = "text-lg font-bold mt-1 mb-4" > …" at bounding box center [384, 473] width 594 height 746
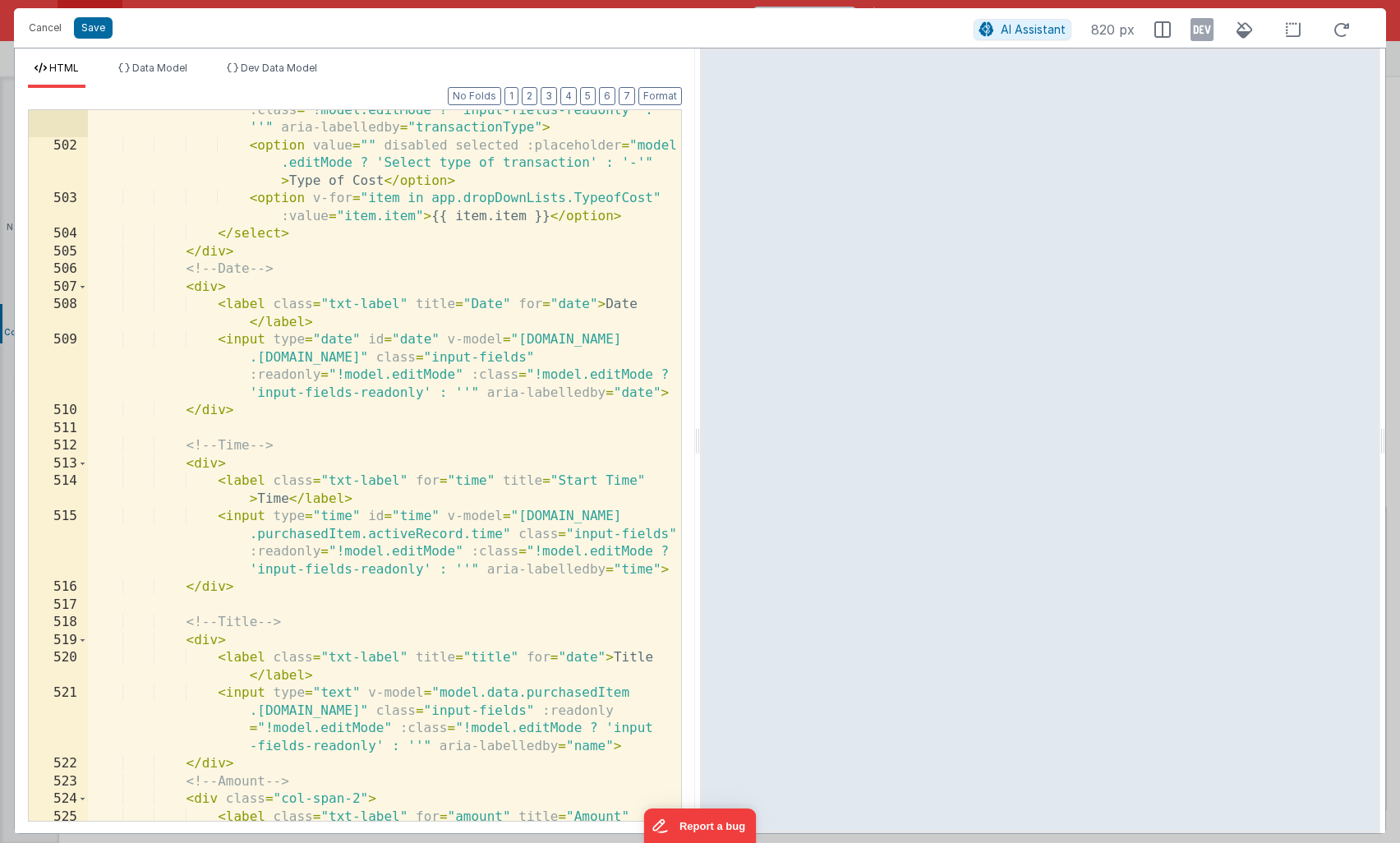
scroll to position [750, 0]
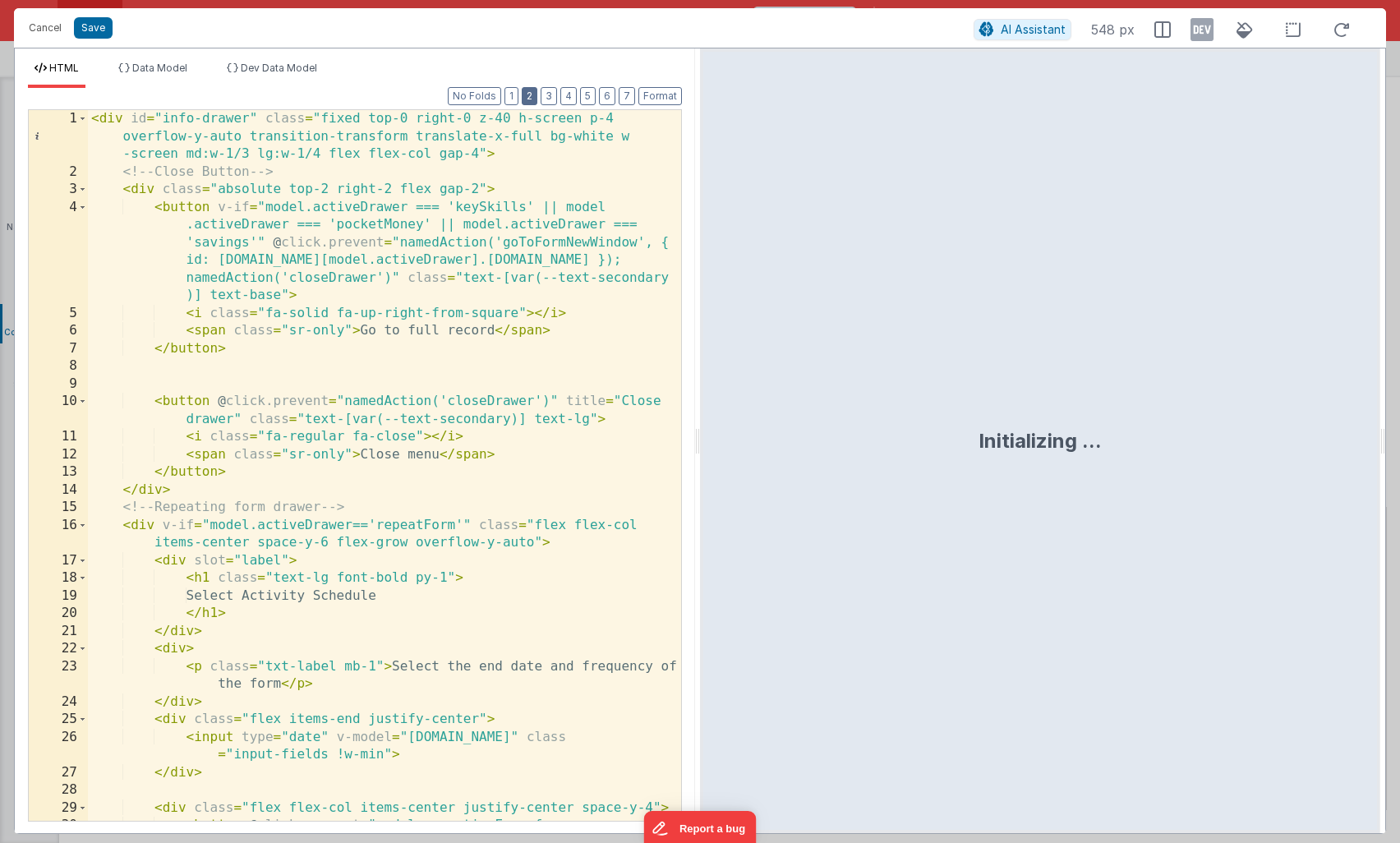
click at [536, 91] on button "2" at bounding box center [529, 95] width 16 height 18
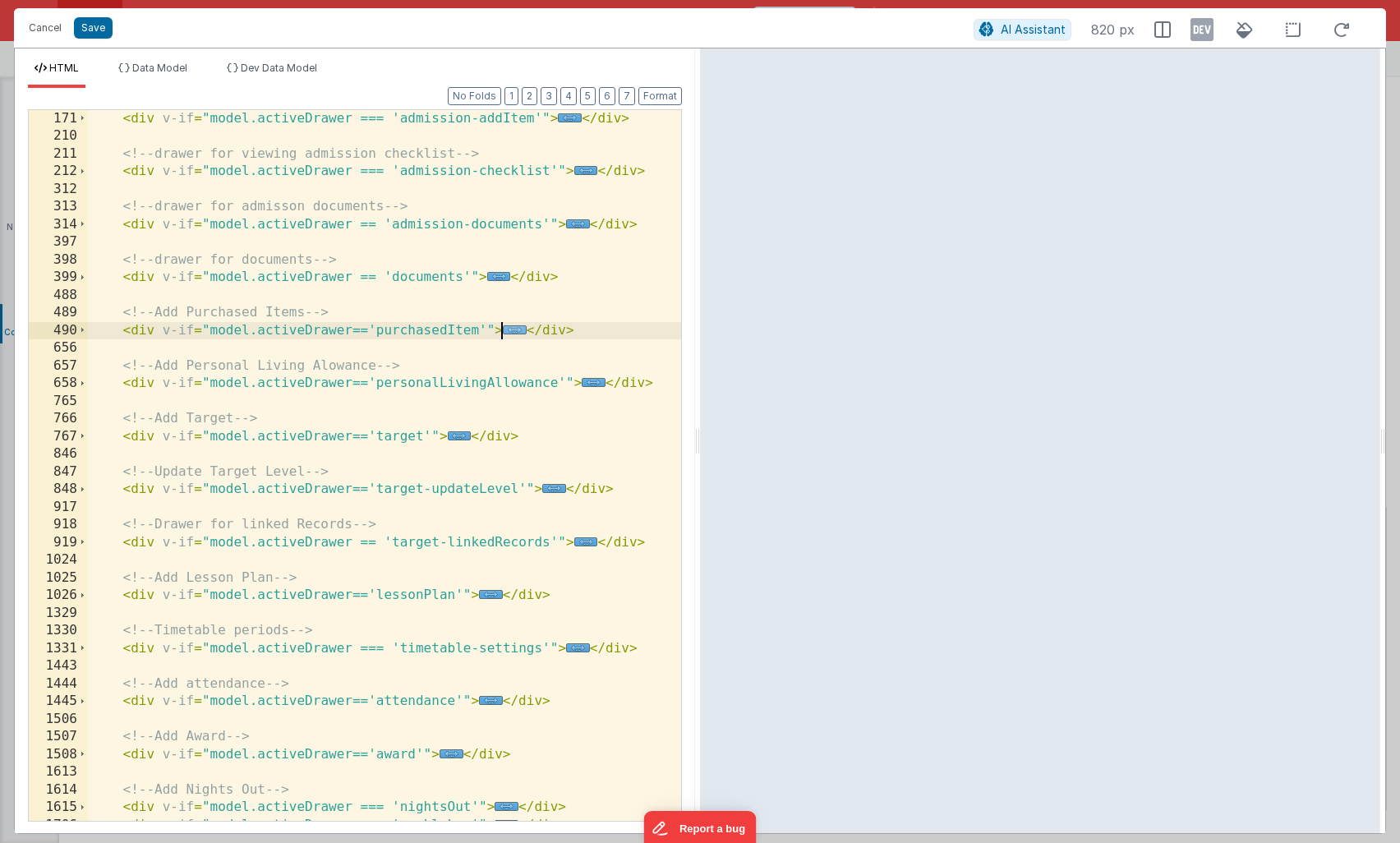
scroll to position [0, 0]
click at [511, 330] on span "..." at bounding box center [514, 330] width 24 height 9
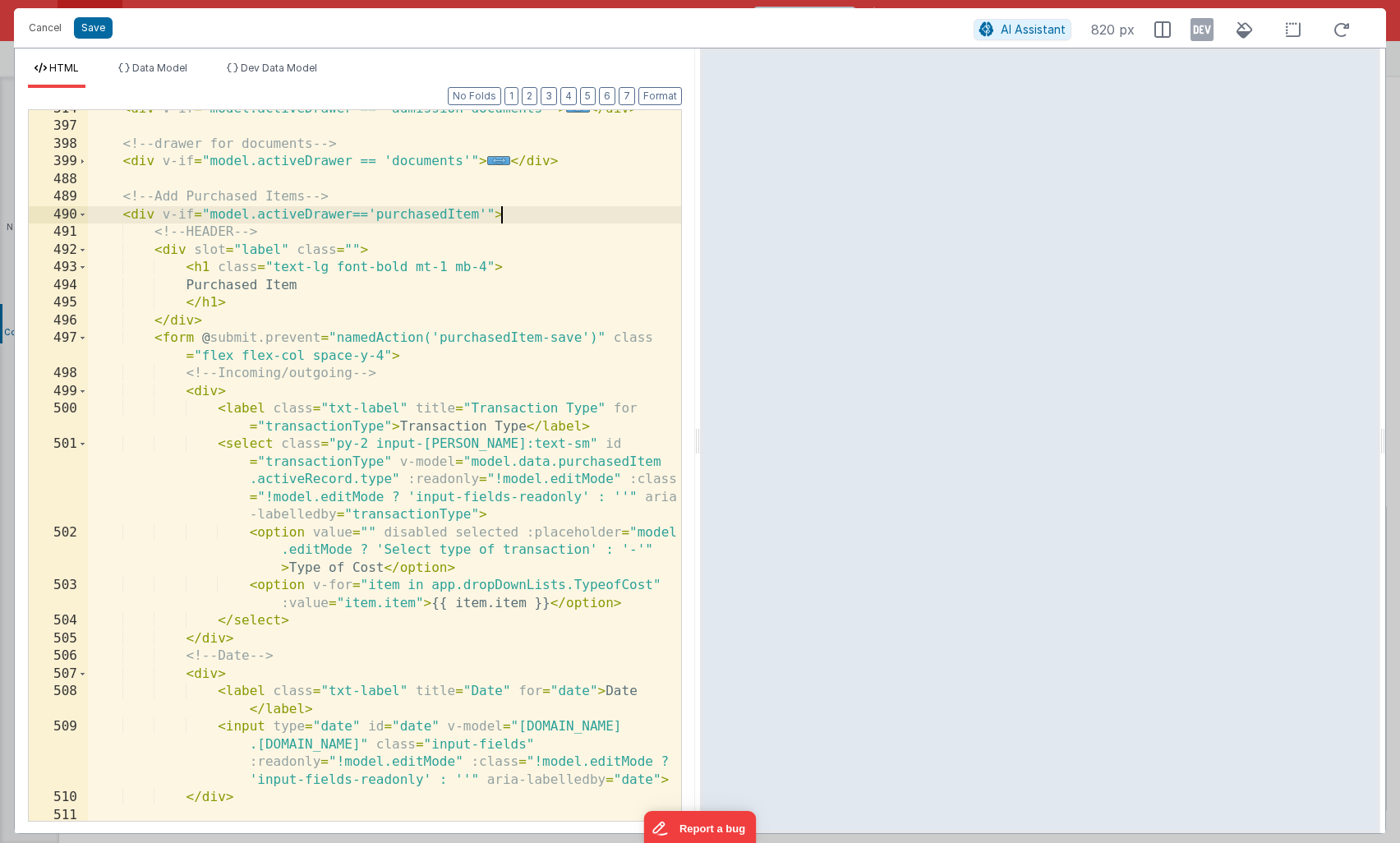
scroll to position [370, 0]
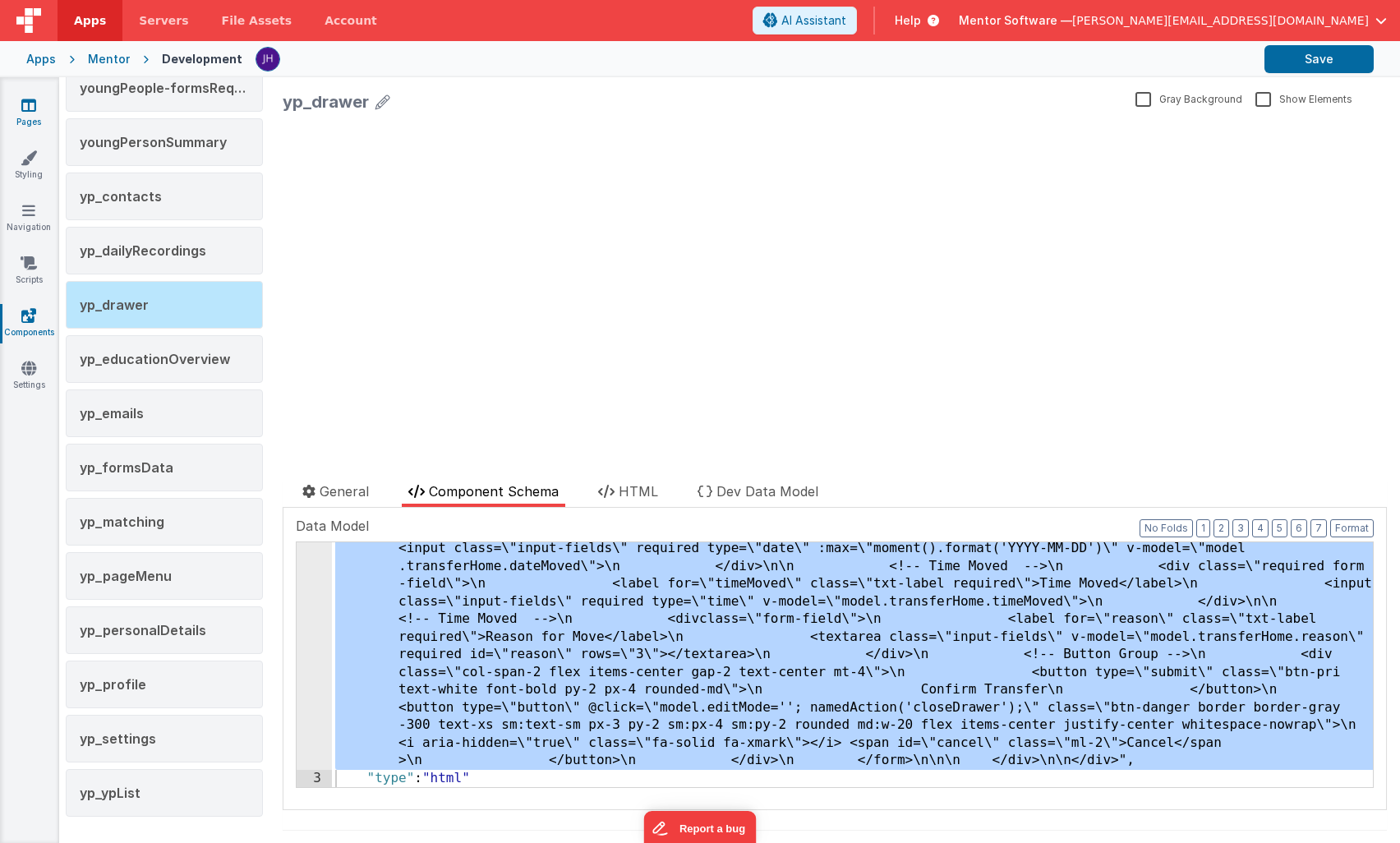
click at [35, 103] on icon at bounding box center [29, 105] width 15 height 16
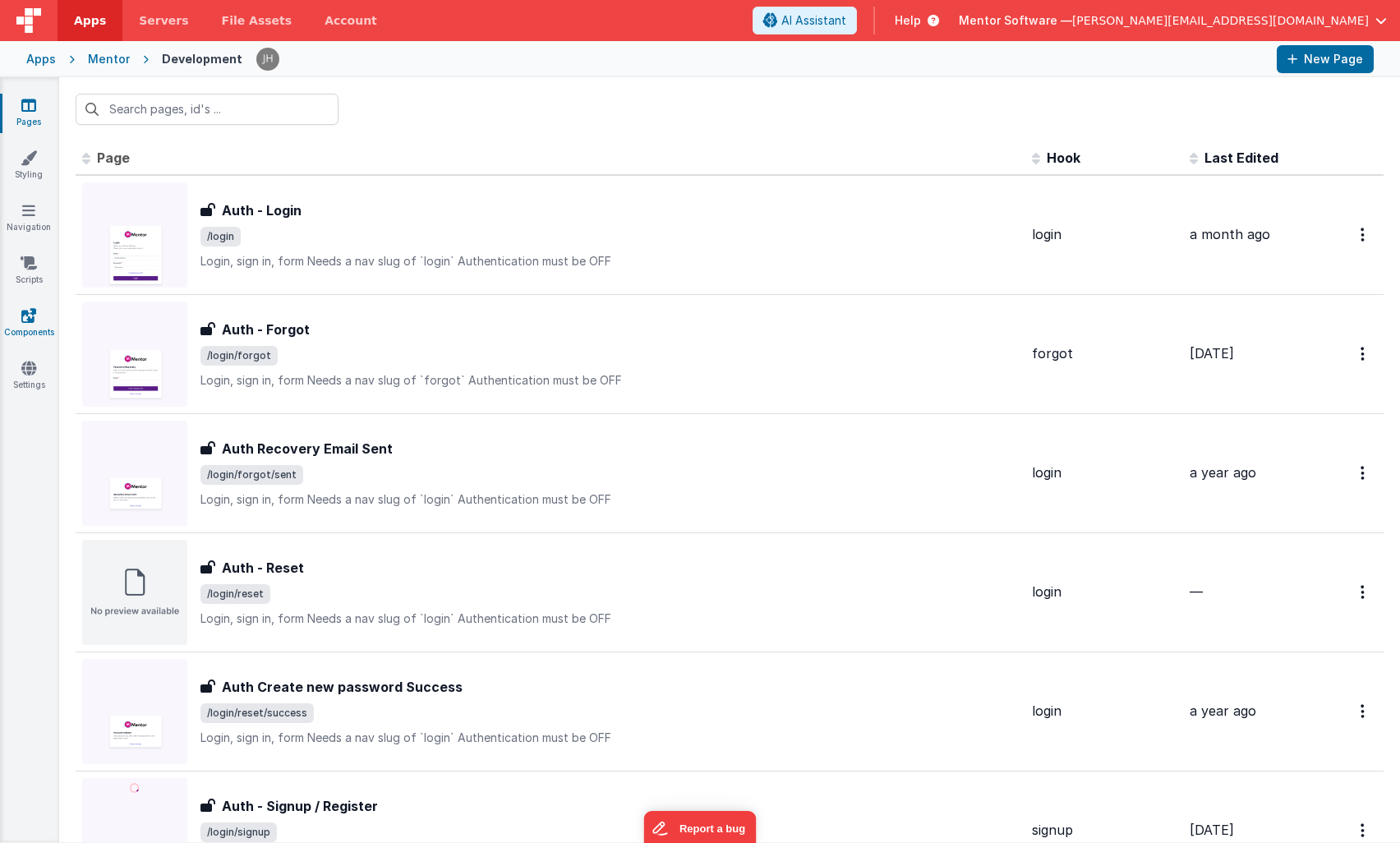
click at [23, 315] on icon at bounding box center [29, 315] width 15 height 16
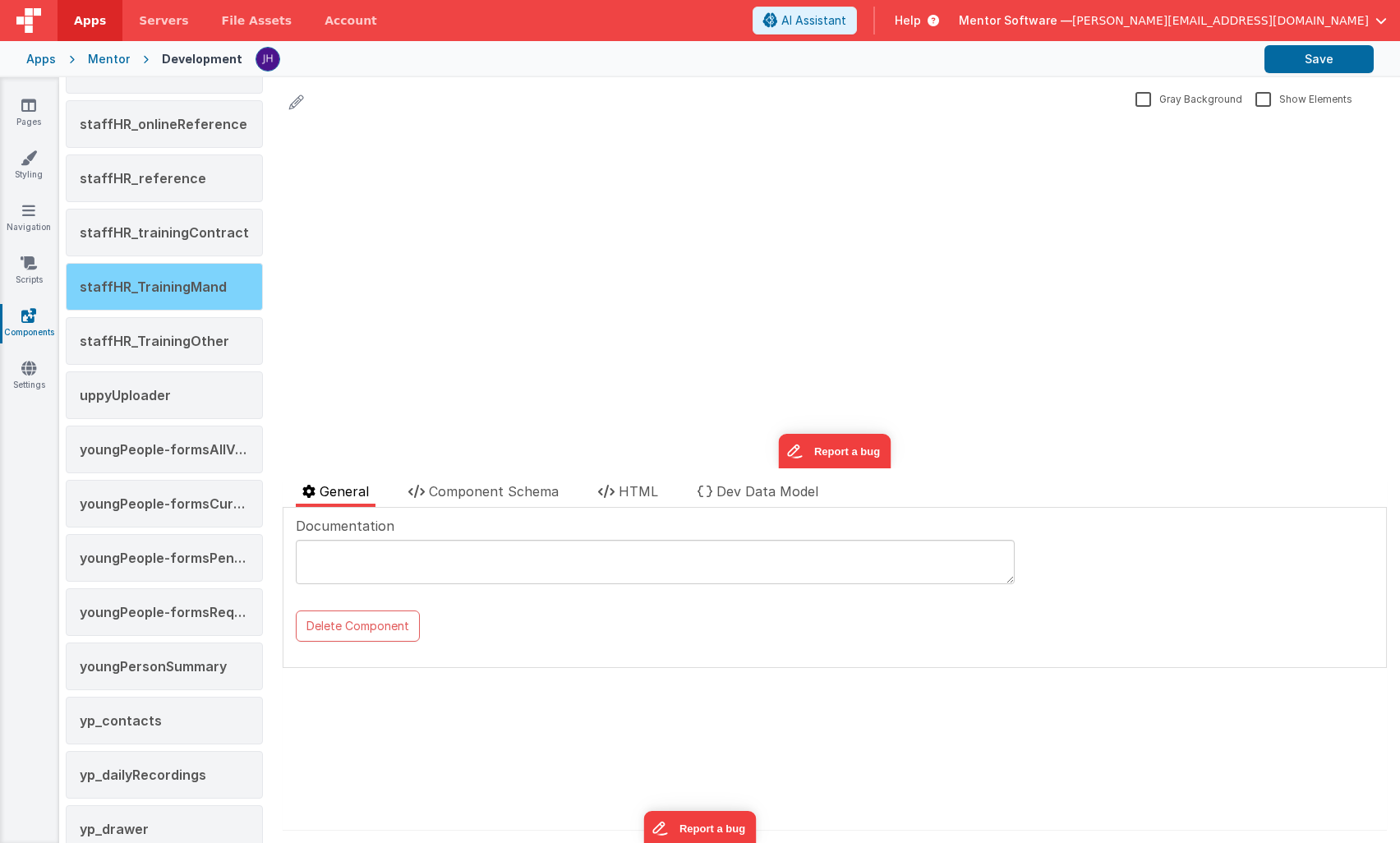
scroll to position [3043, 0]
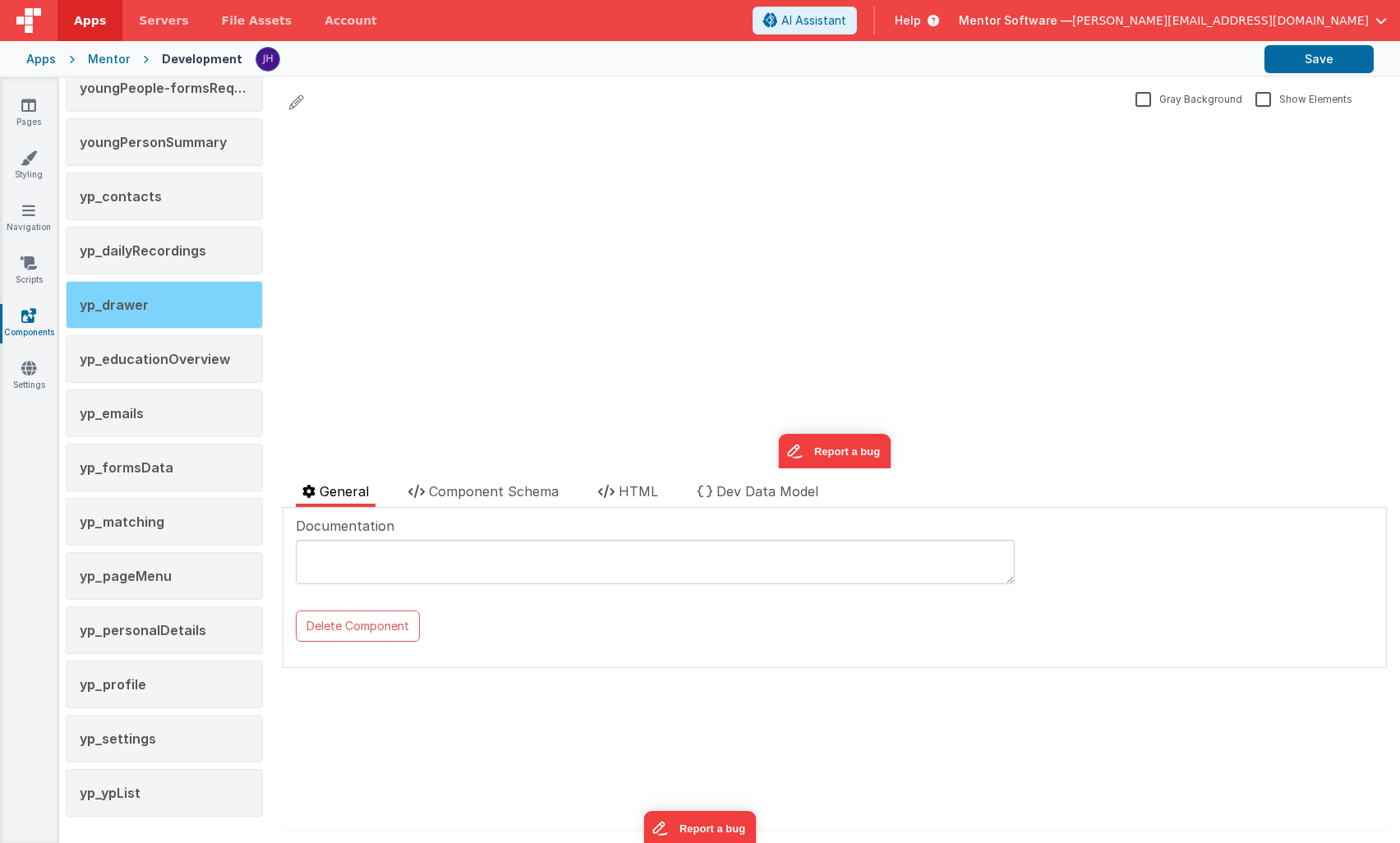
click at [140, 311] on span "yp_drawer" at bounding box center [114, 304] width 69 height 16
click at [510, 499] on li "Component Schema" at bounding box center [484, 494] width 164 height 25
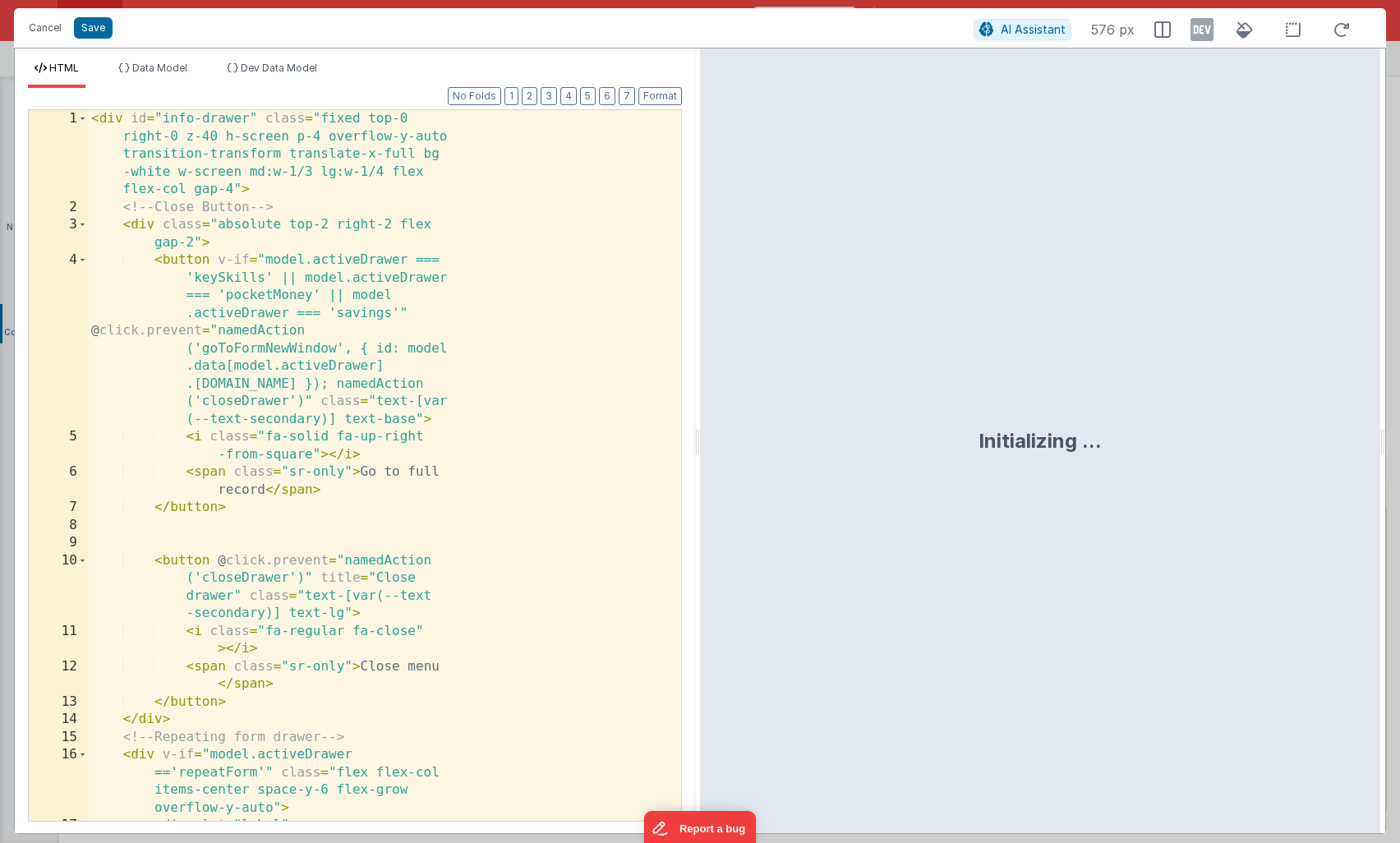
scroll to position [26679, 0]
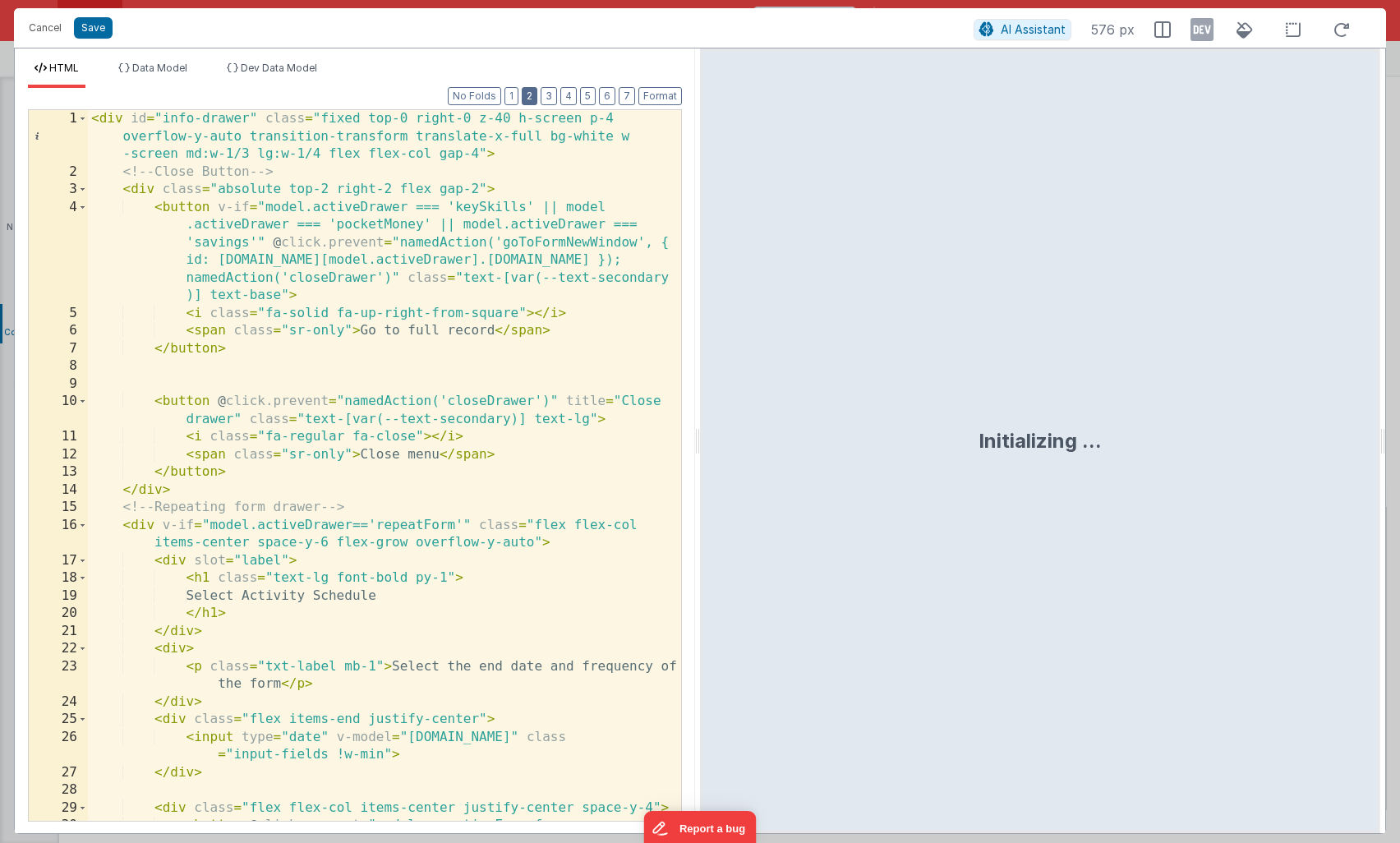
click at [529, 97] on button "2" at bounding box center [529, 95] width 16 height 18
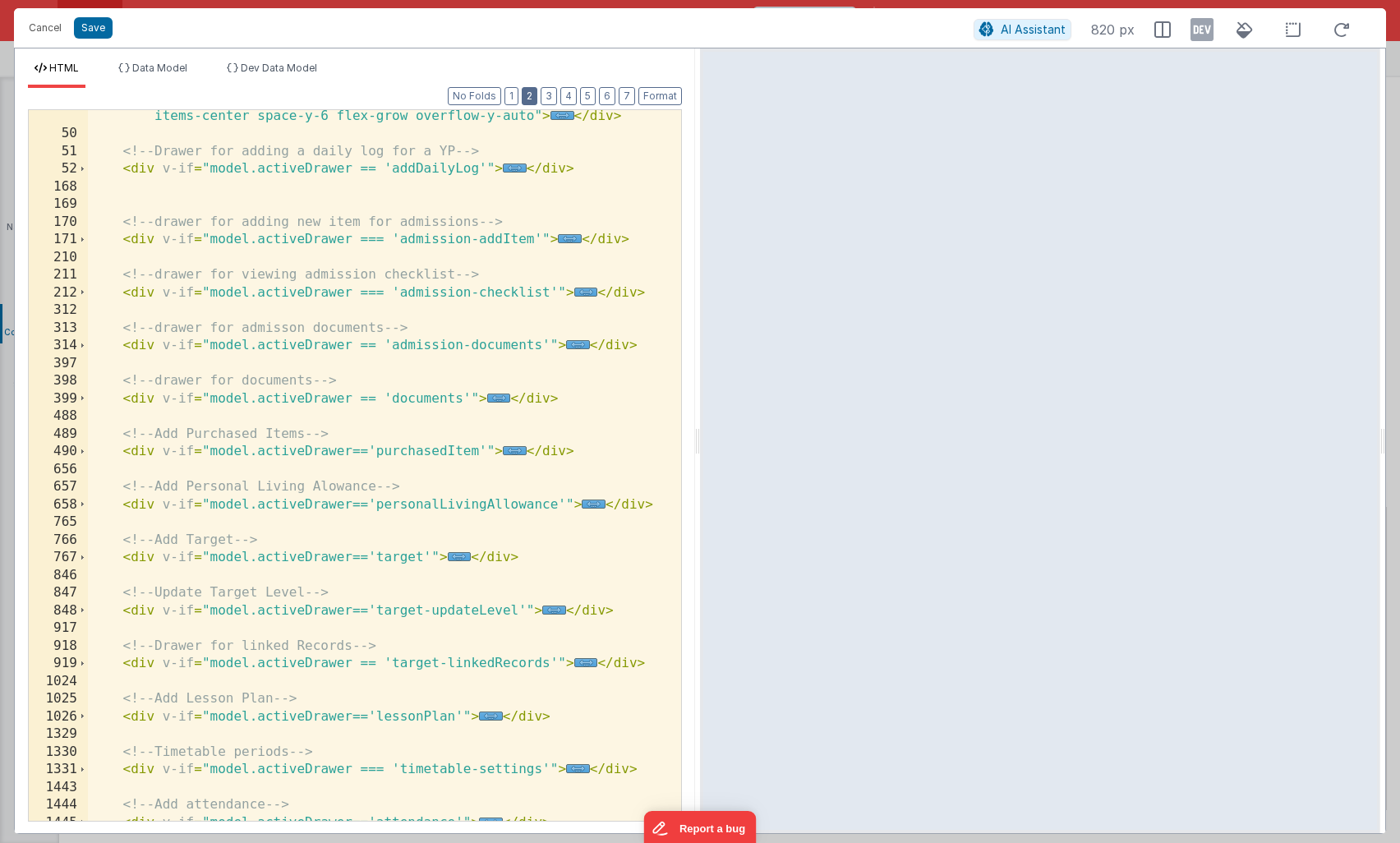
scroll to position [137, 0]
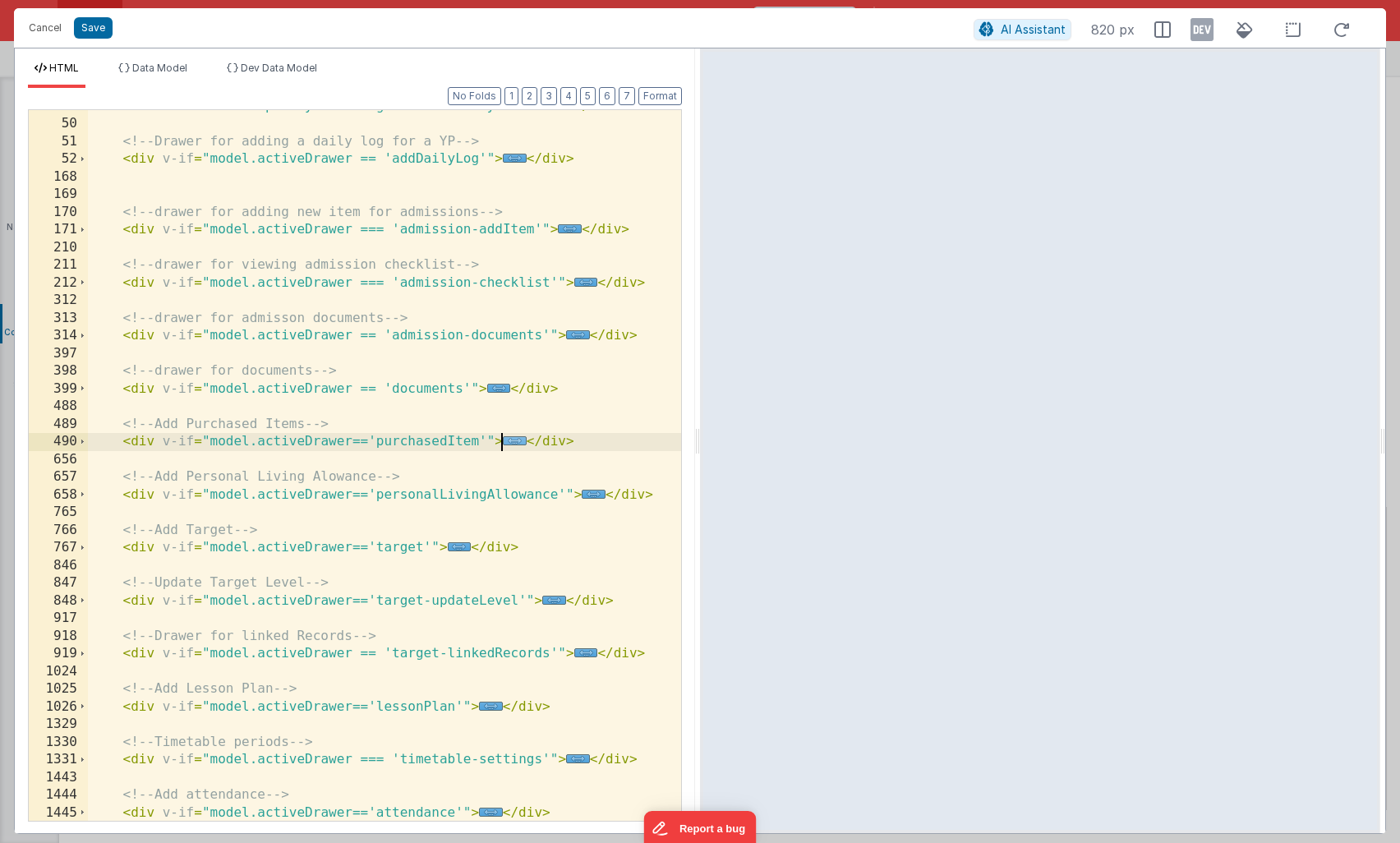
click at [513, 441] on span "..." at bounding box center [514, 441] width 24 height 9
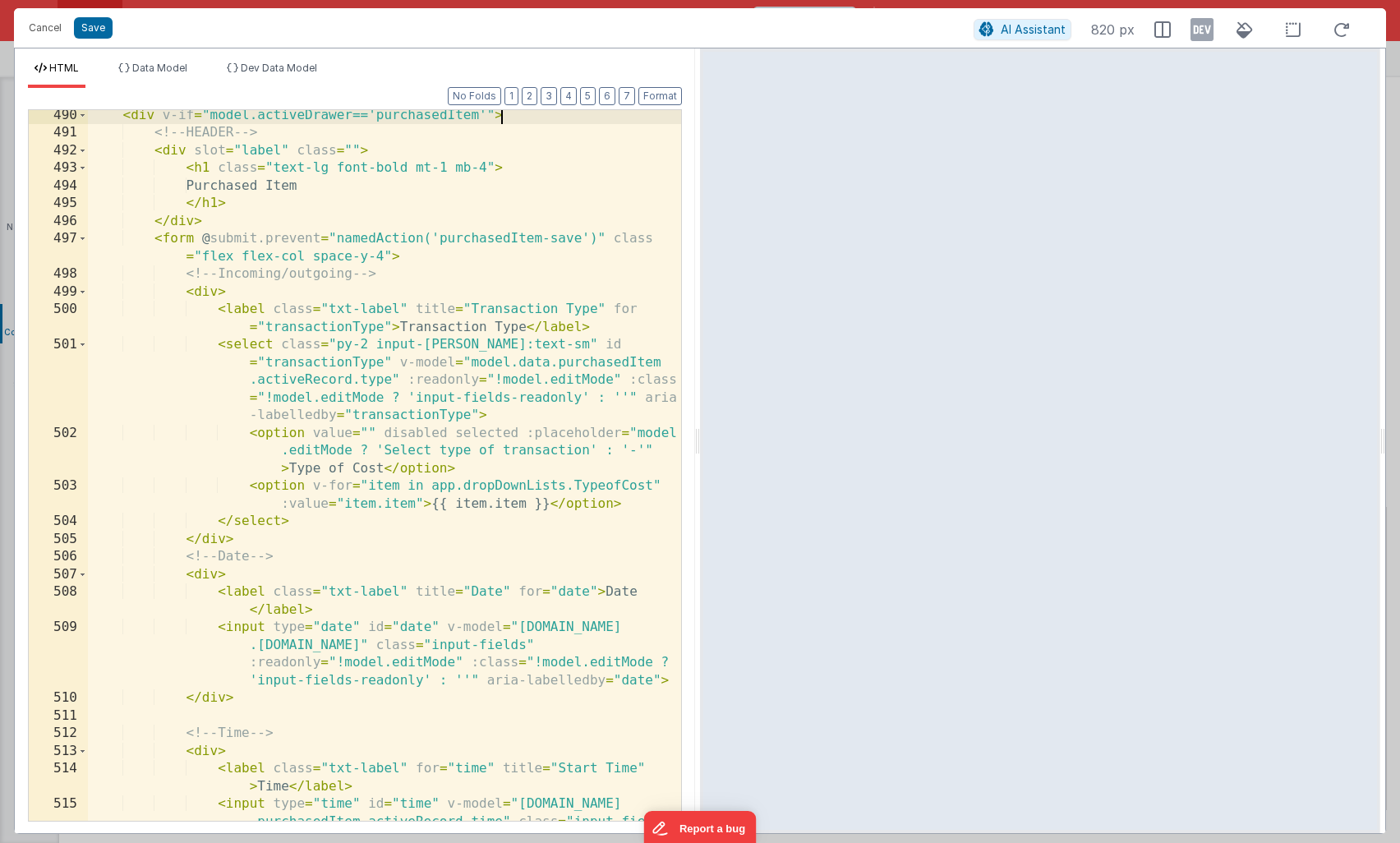
scroll to position [474, 0]
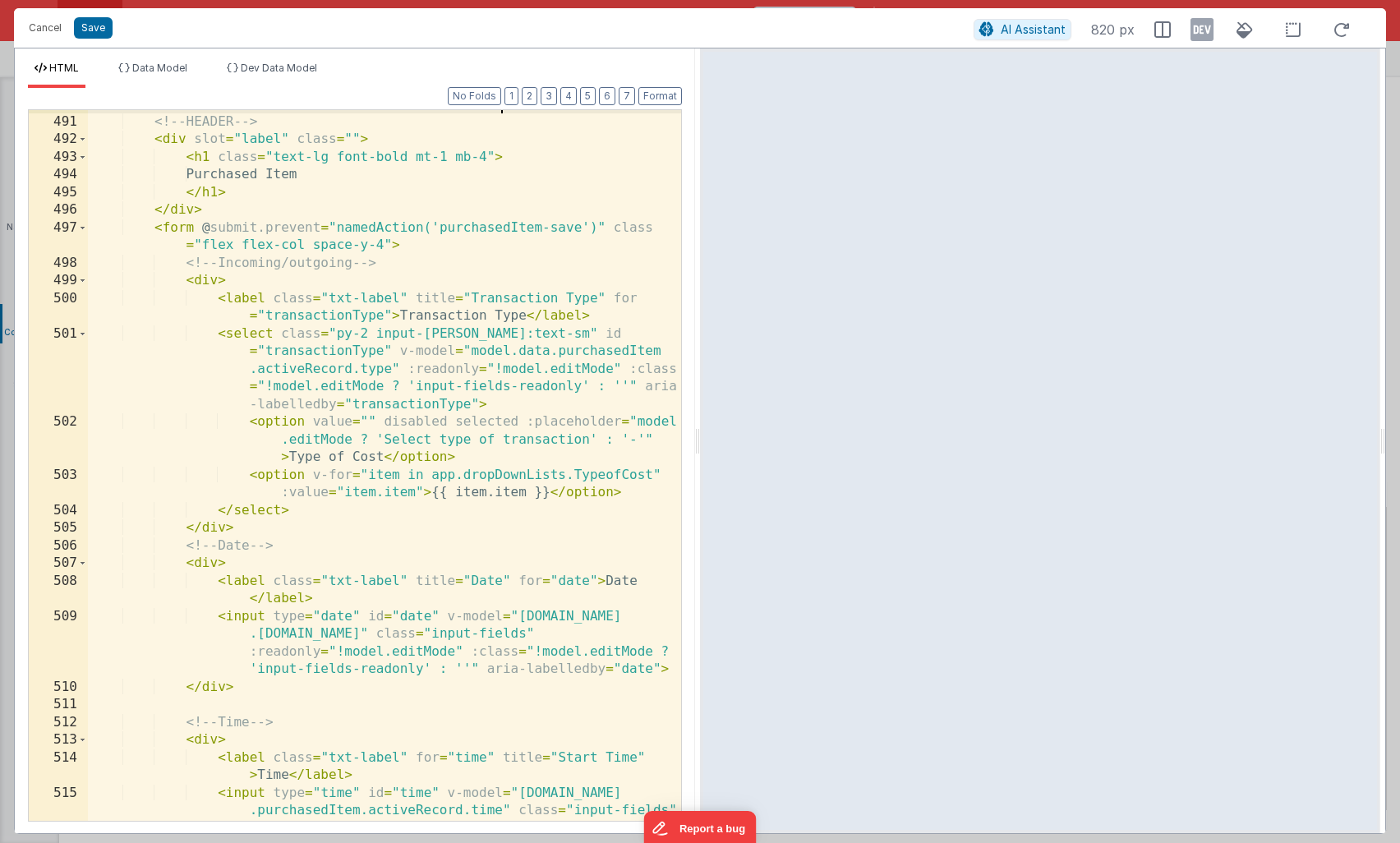
click at [362, 370] on div "< div v-if = "model.activeDrawer=='purchasedItem'" > <!-- HEADER --> < div slot…" at bounding box center [384, 494] width 594 height 800
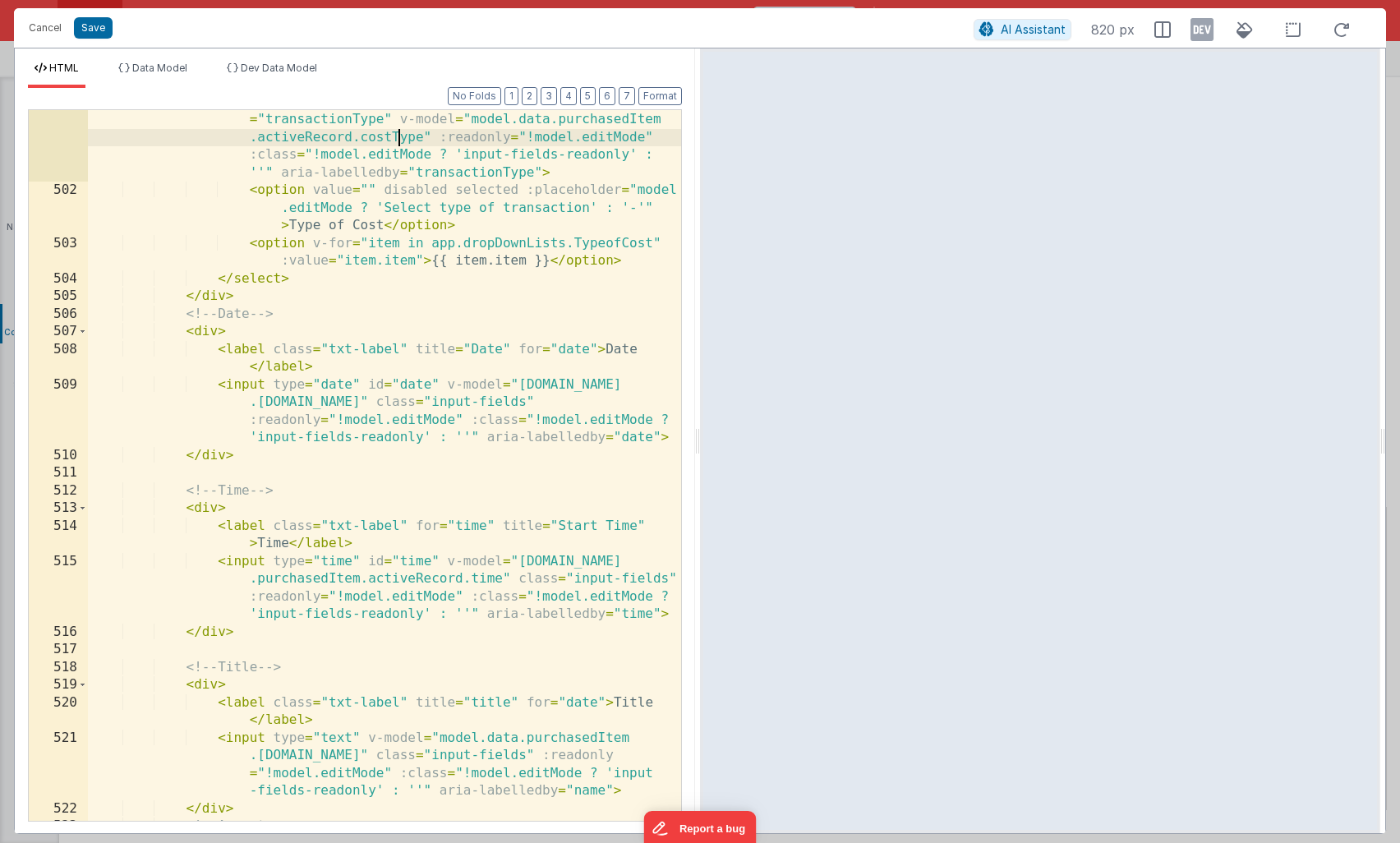
scroll to position [711, 0]
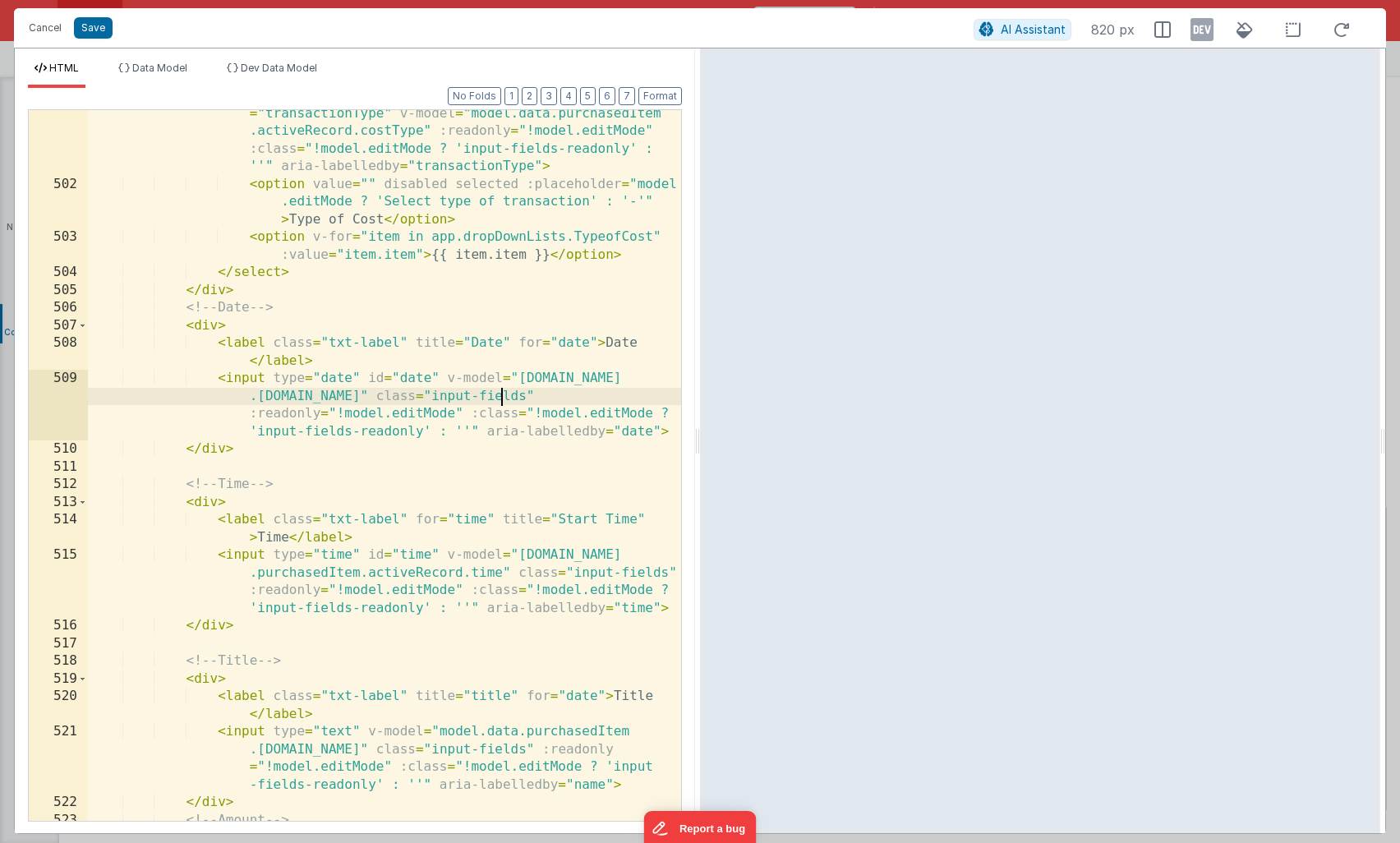
click at [499, 397] on div "< select class = "py-2 input-fields sm:text-sm" id = "transactionType" v-model …" at bounding box center [384, 494] width 594 height 817
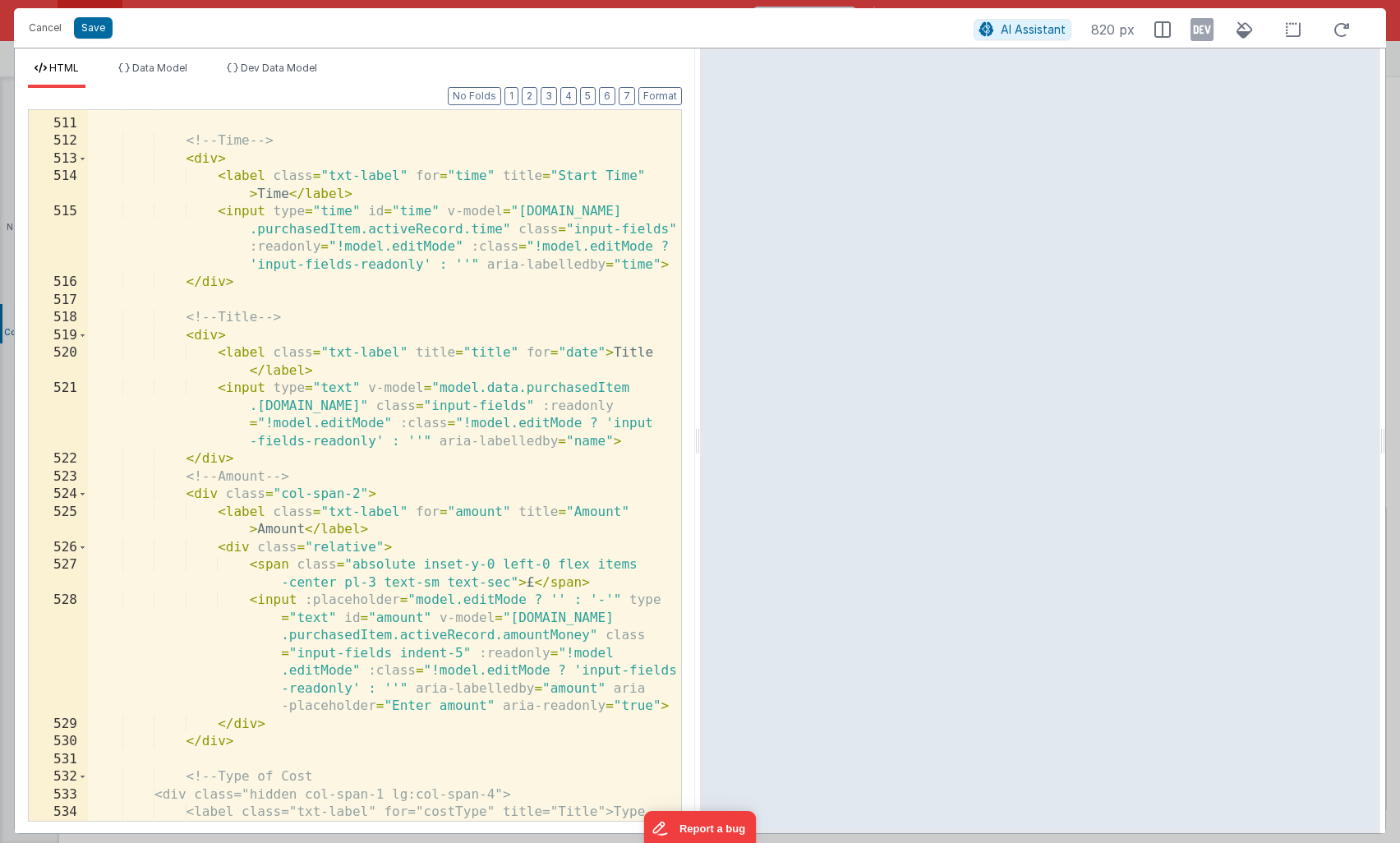
scroll to position [1073, 0]
click at [370, 407] on div "</ div > <!-- Time --> < div > < label class = "txt-label" for = "time" title =…" at bounding box center [384, 478] width 594 height 764
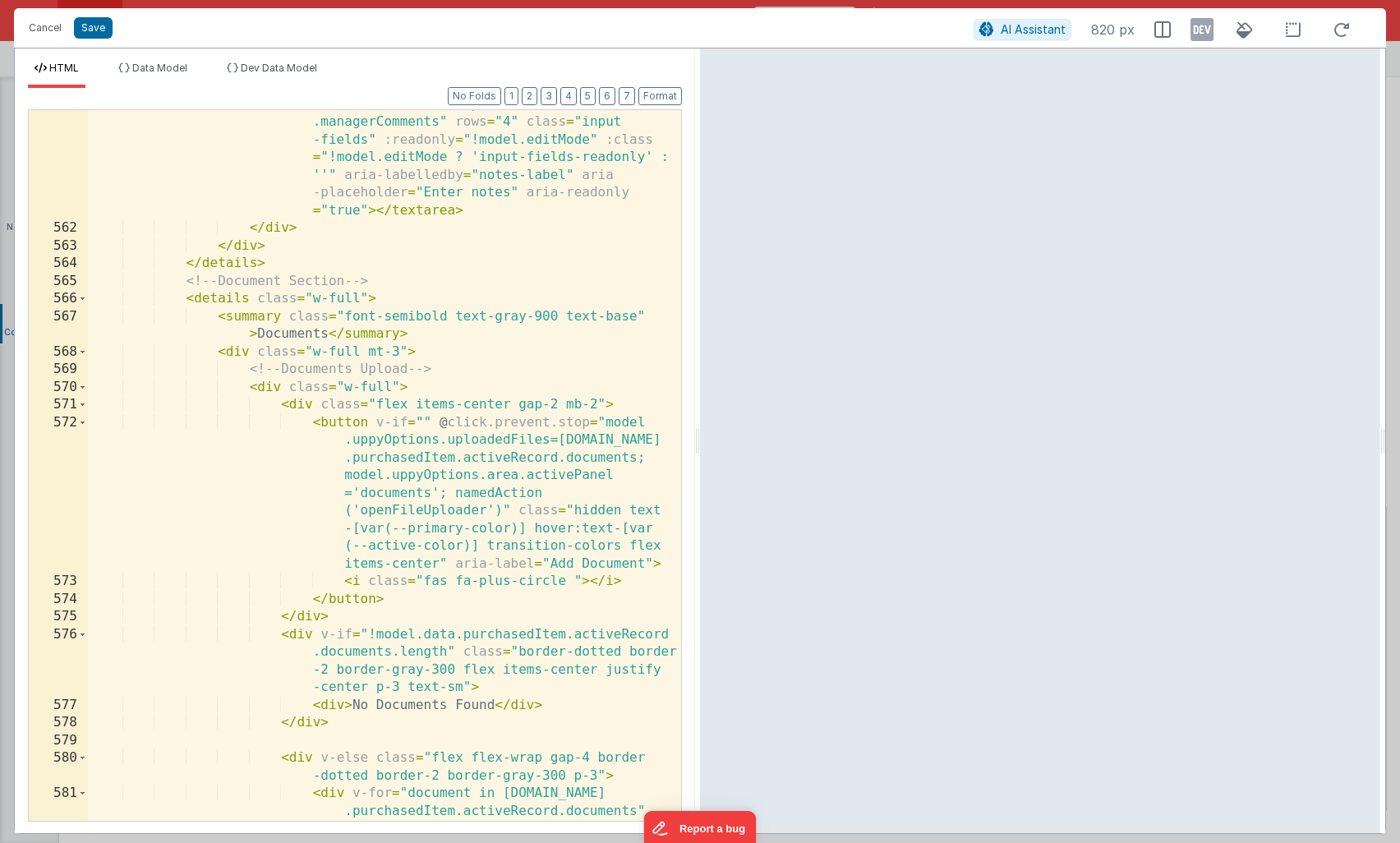
scroll to position [2717, 0]
click at [94, 31] on button "Save" at bounding box center [93, 27] width 39 height 22
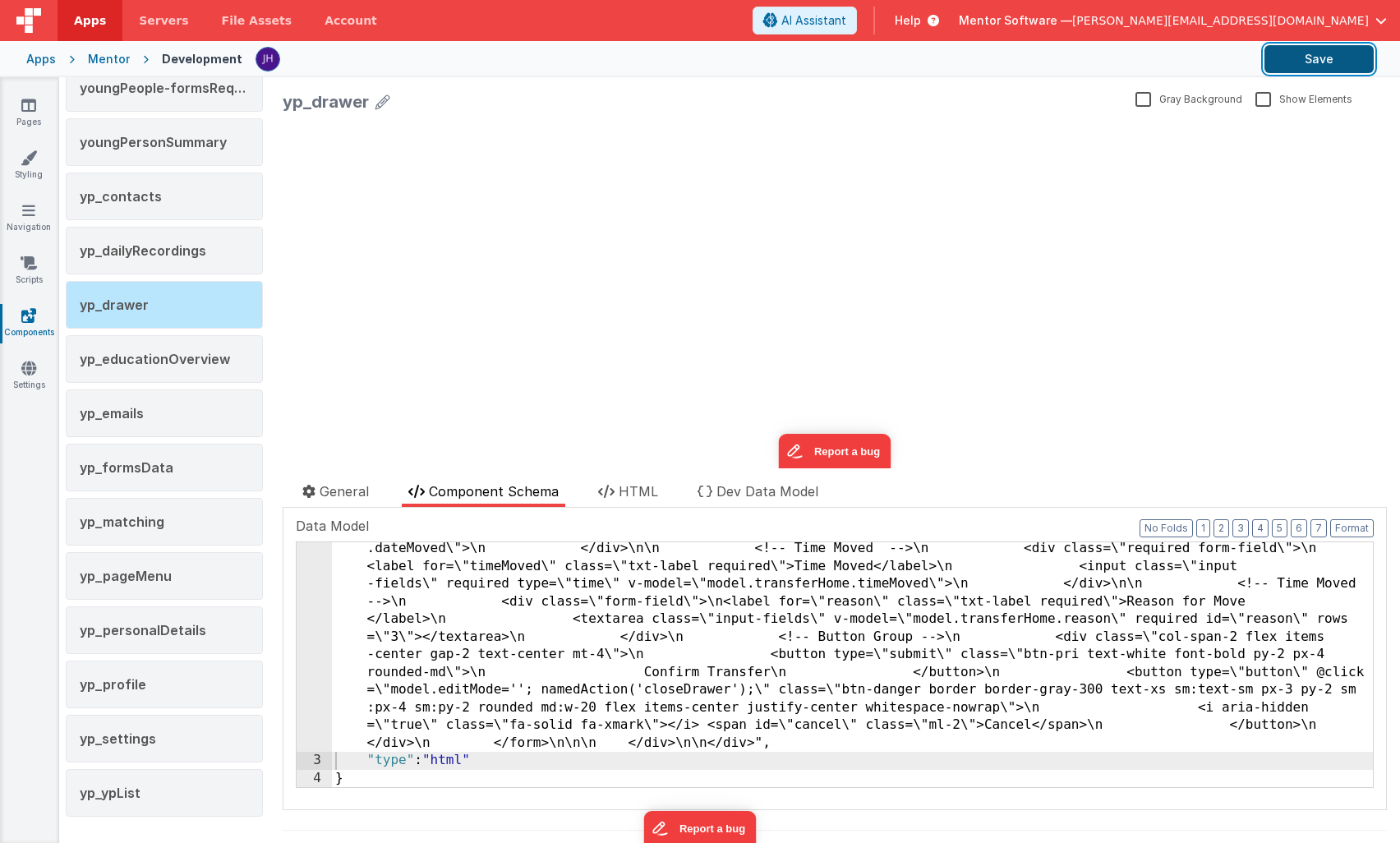
click at [1316, 57] on button "Save" at bounding box center [1320, 59] width 109 height 28
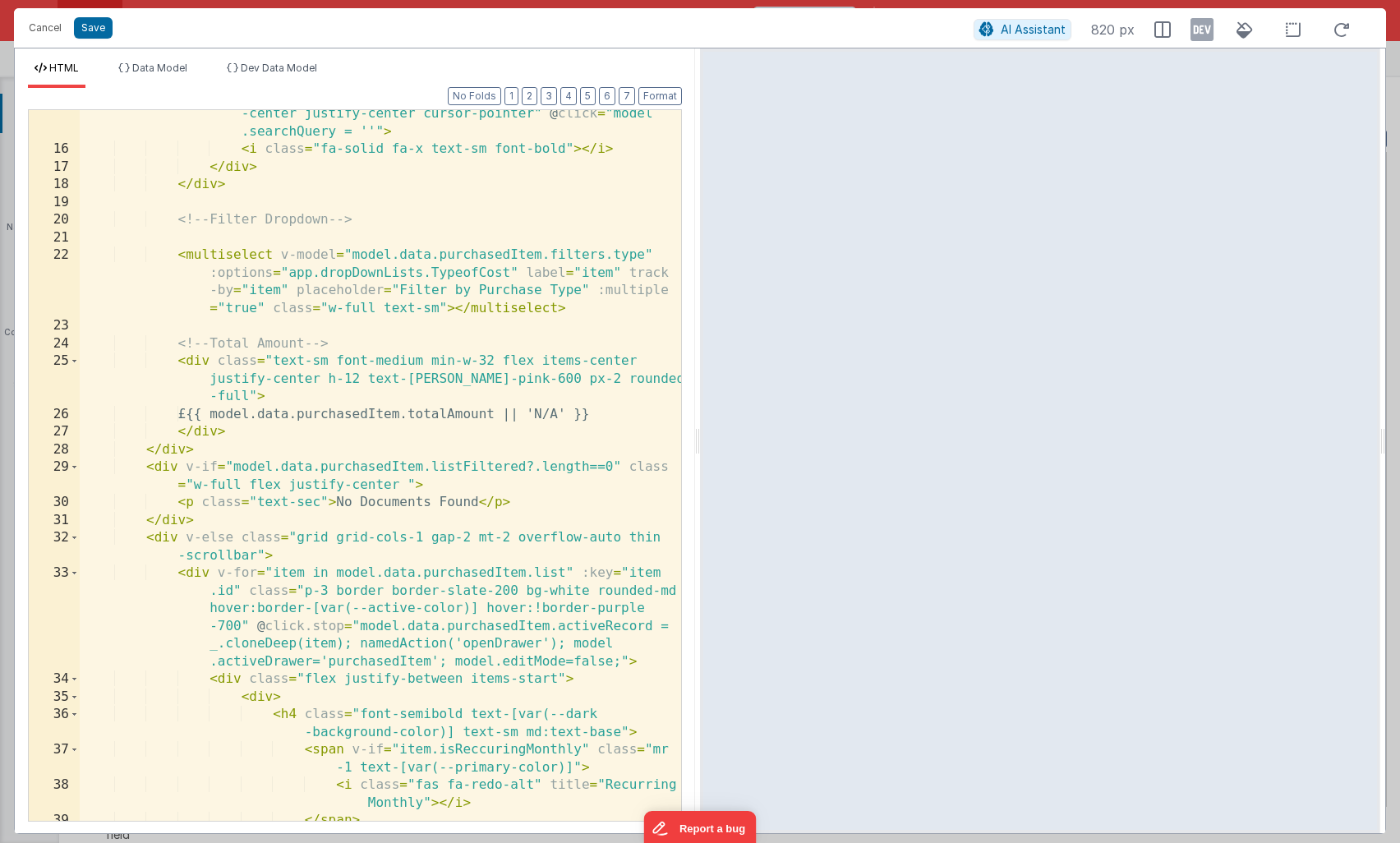
scroll to position [417, 0]
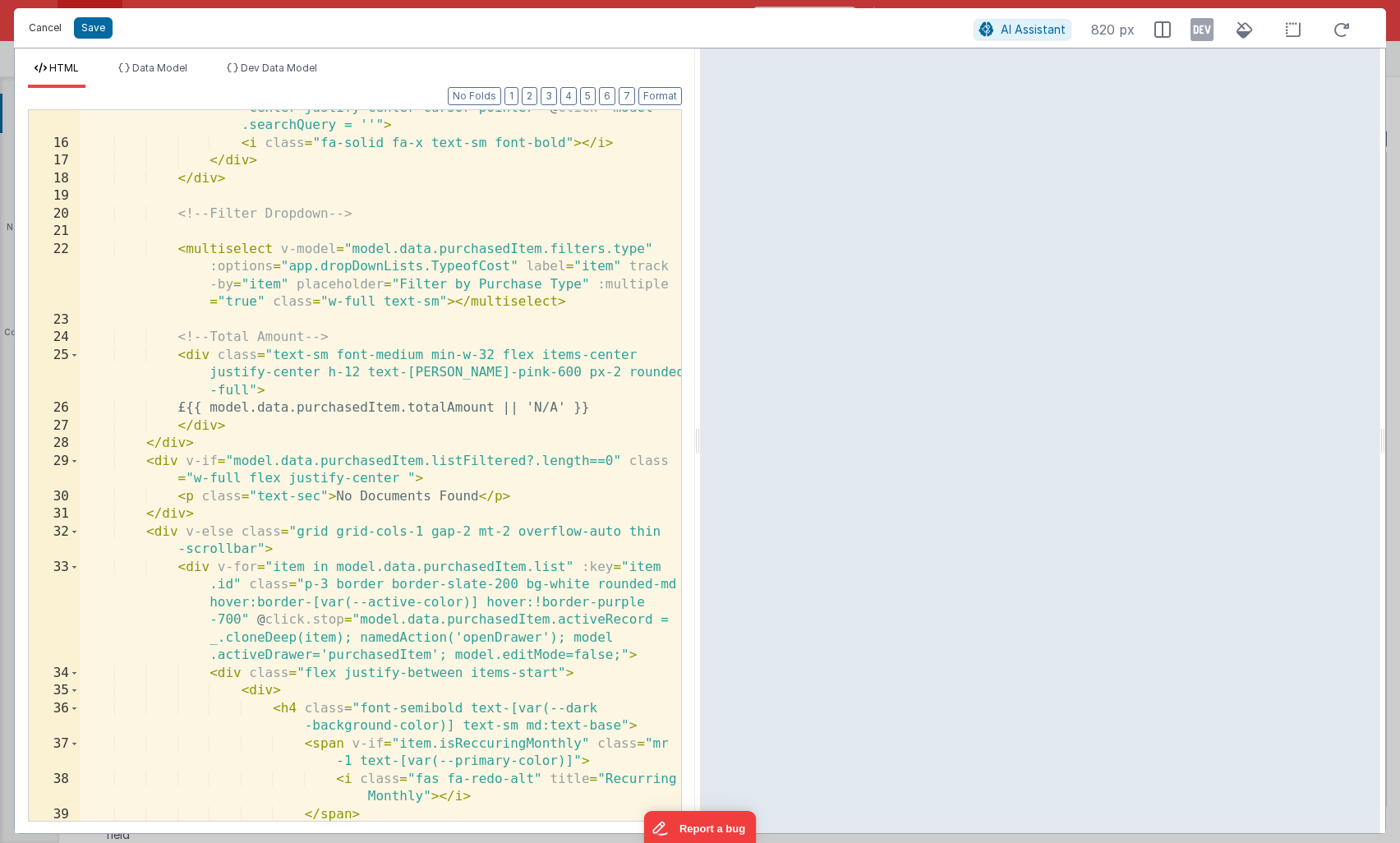
click at [41, 30] on button "Cancel" at bounding box center [45, 27] width 49 height 23
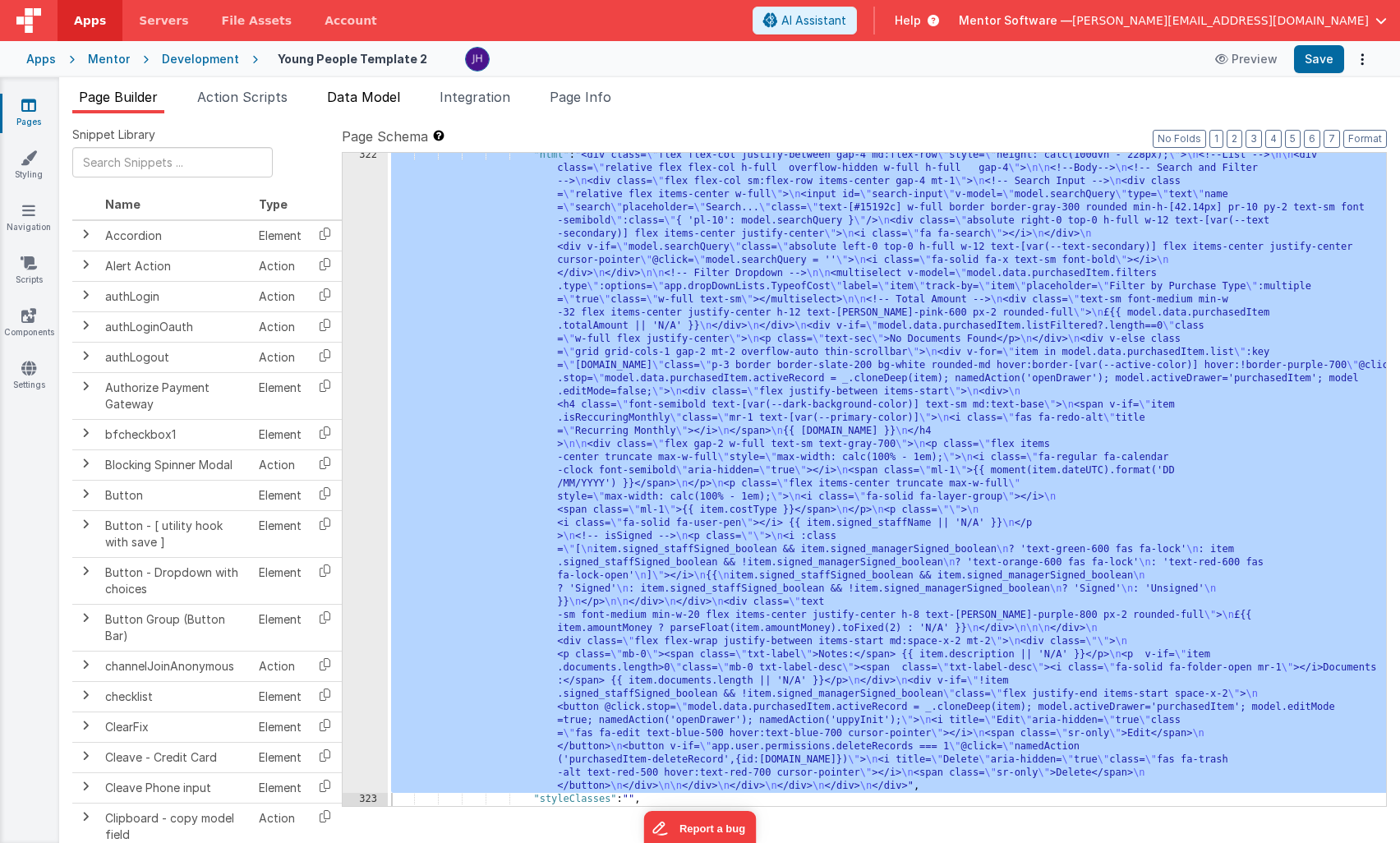
click at [359, 87] on li "Data Model" at bounding box center [364, 100] width 87 height 26
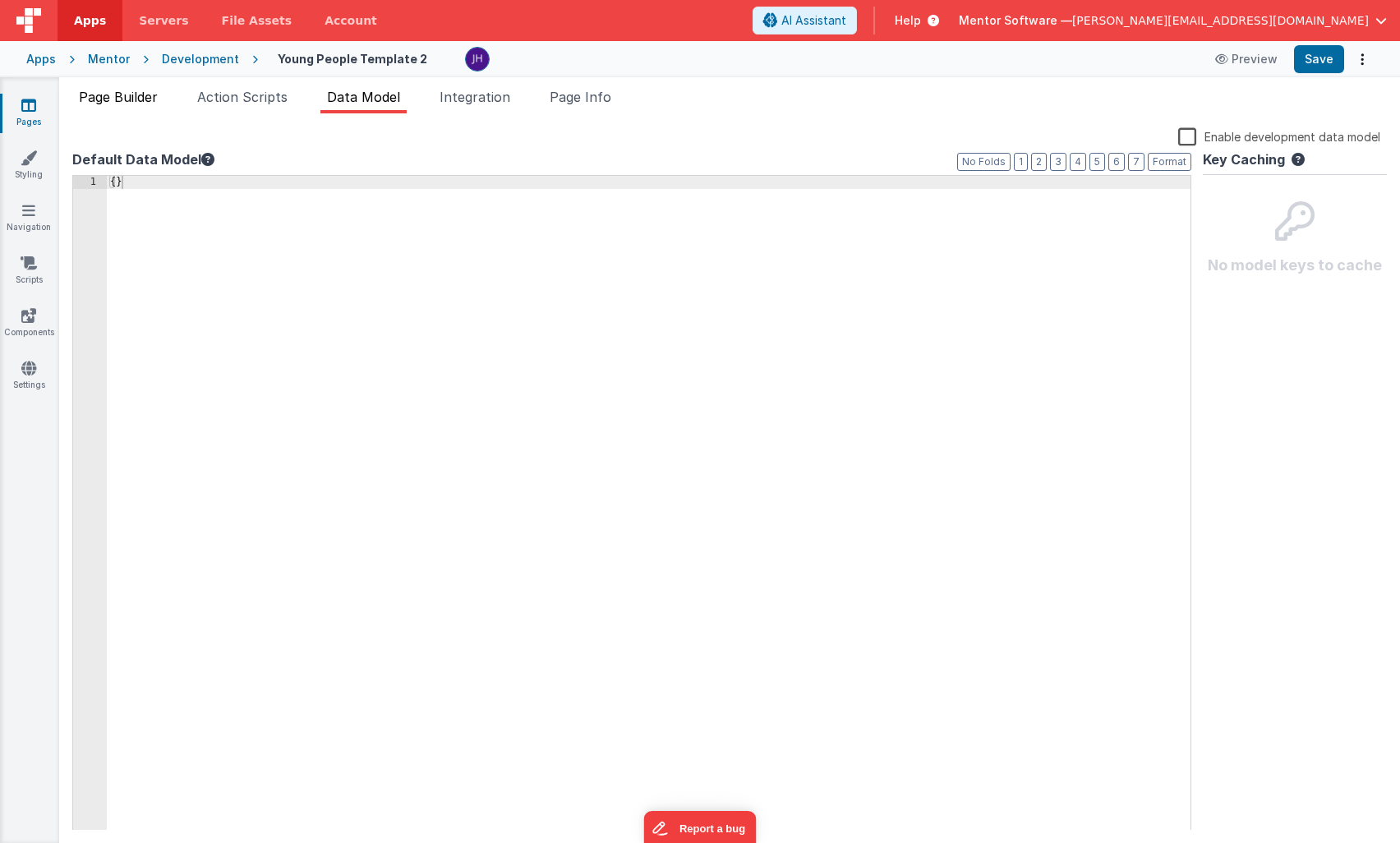
click at [138, 100] on span "Page Builder" at bounding box center [119, 96] width 79 height 16
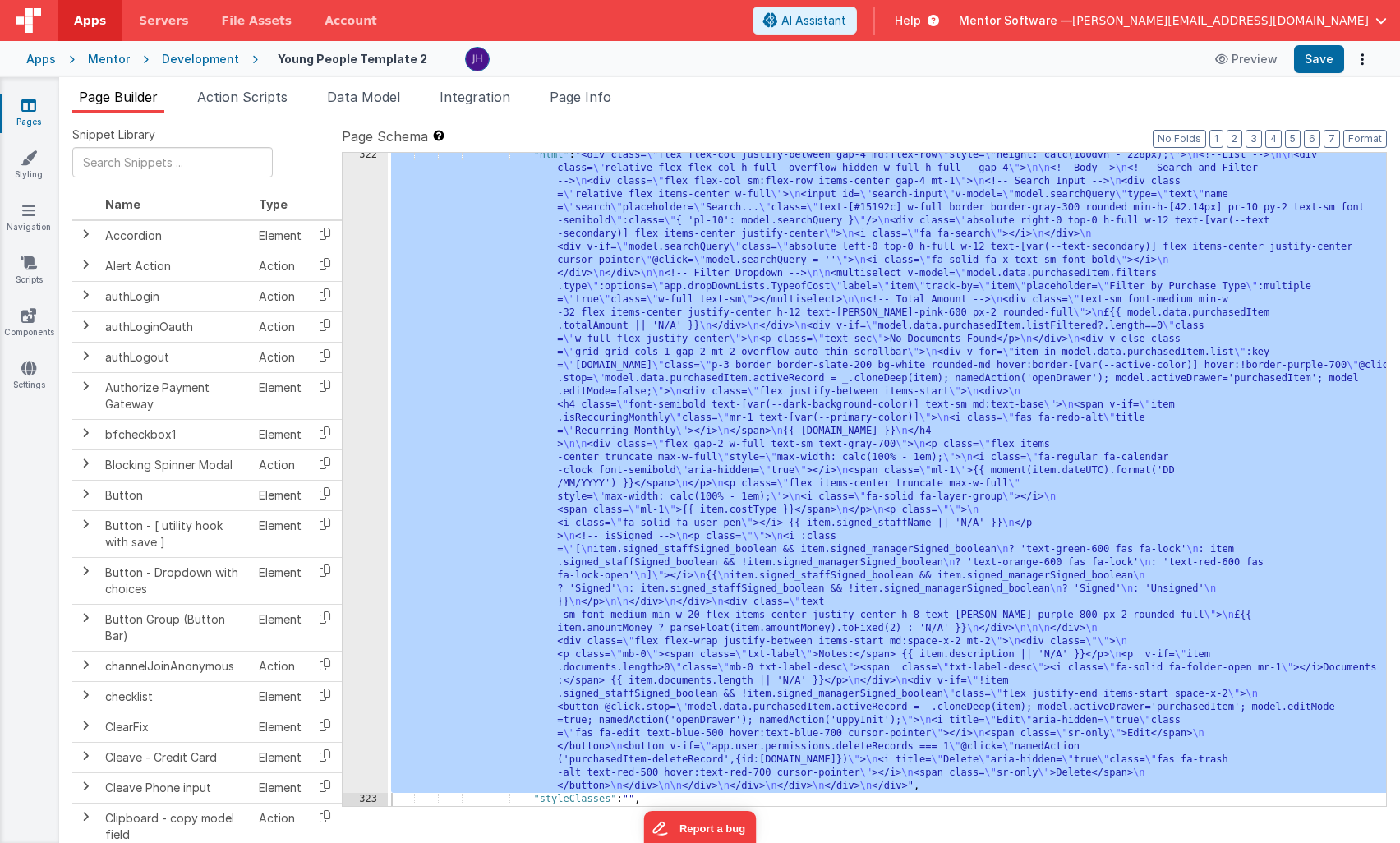
click at [370, 103] on span "Data Model" at bounding box center [364, 96] width 73 height 16
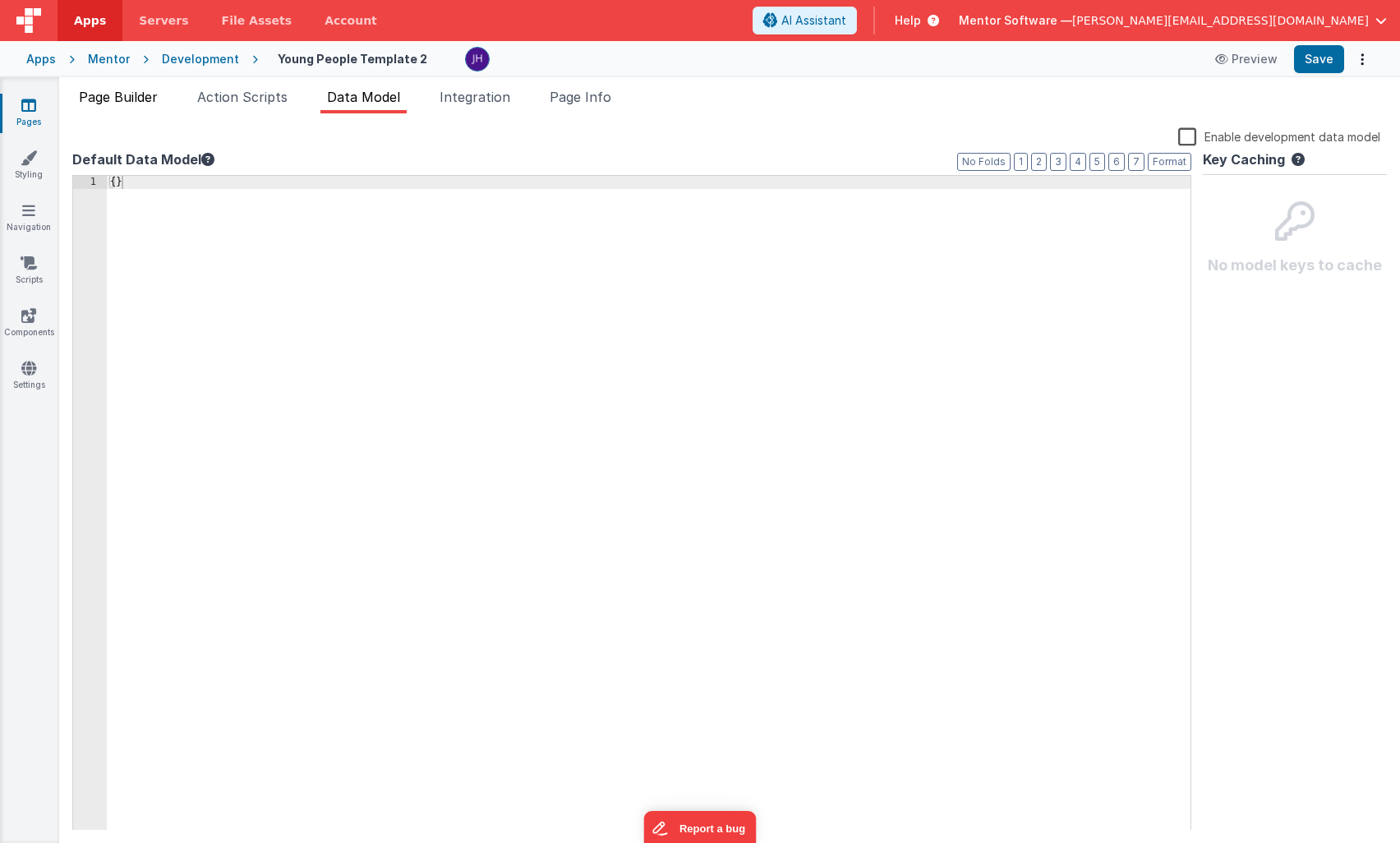
click at [119, 100] on span "Page Builder" at bounding box center [119, 96] width 79 height 16
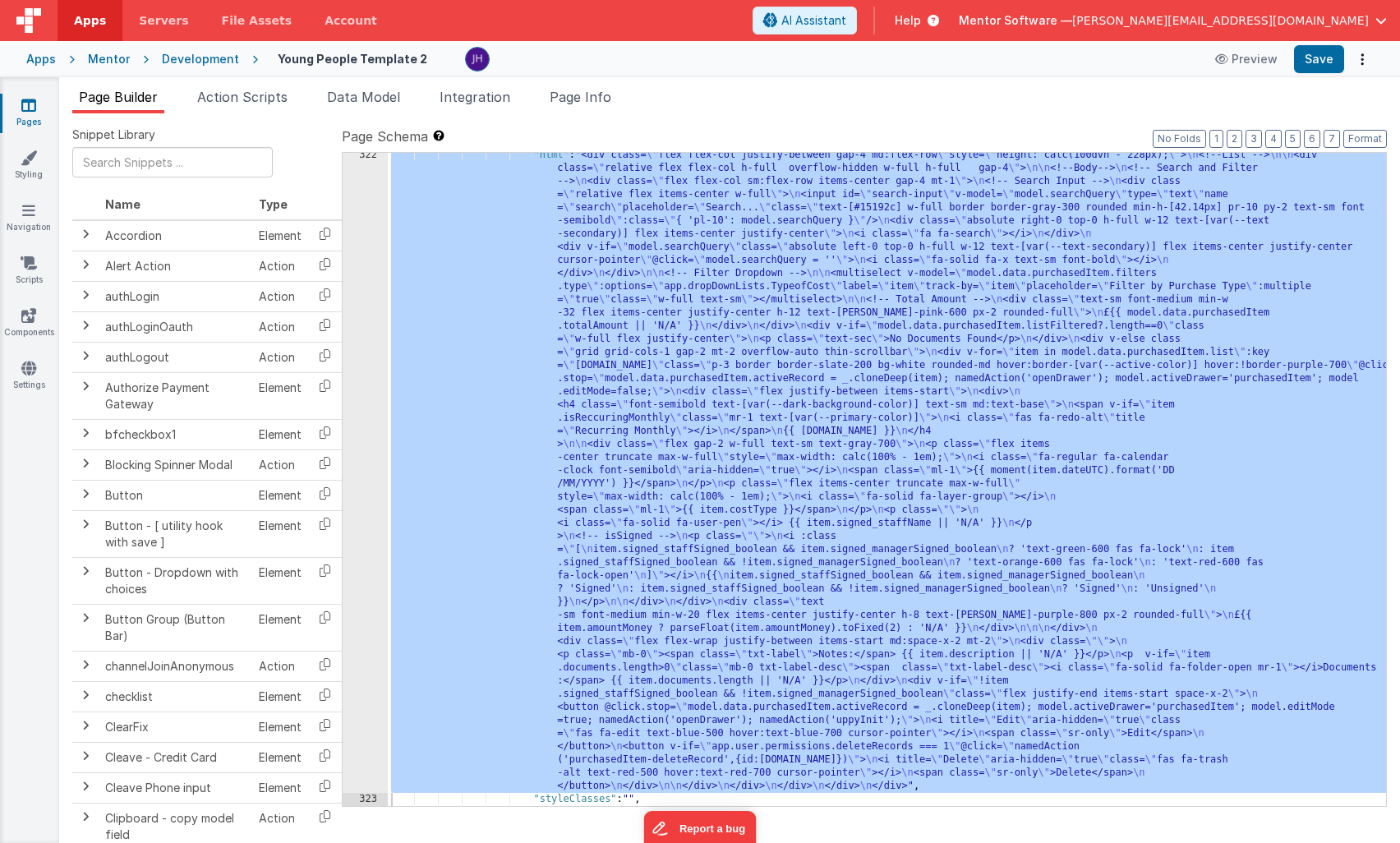
click at [713, 112] on ul "Page Builder Action Scripts Data Model Integration Page Info" at bounding box center [730, 100] width 1342 height 26
click at [690, 100] on ul "Page Builder Action Scripts Data Model Integration Page Info" at bounding box center [730, 100] width 1342 height 26
click at [586, 94] on span "Page Info" at bounding box center [580, 96] width 61 height 16
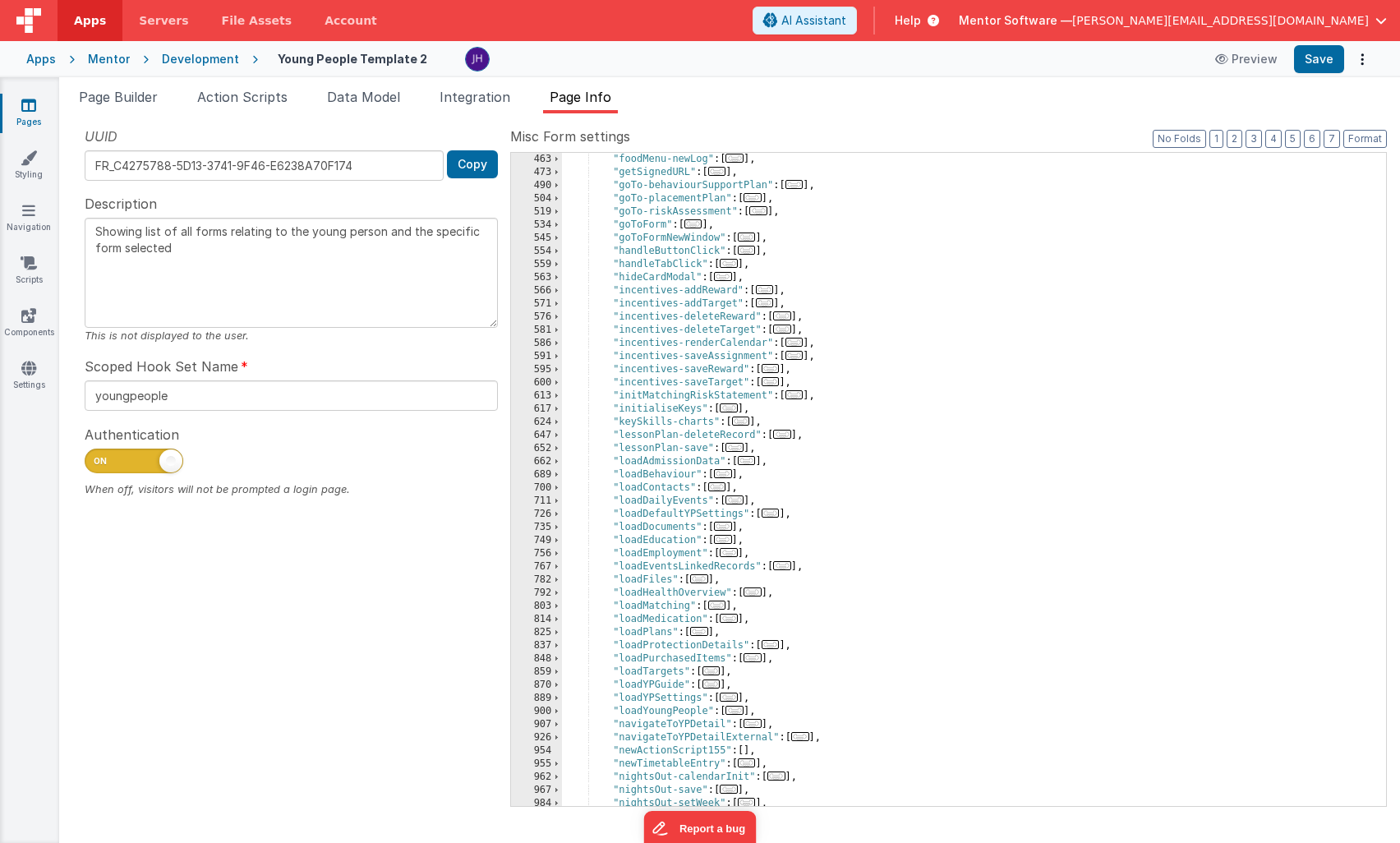
scroll to position [788, 0]
click at [659, 659] on div ""foodMenu-newLog" : [ ... ] , "getSignedURL" : [ ... ] , "goTo-behaviourSupport…" at bounding box center [974, 492] width 824 height 679
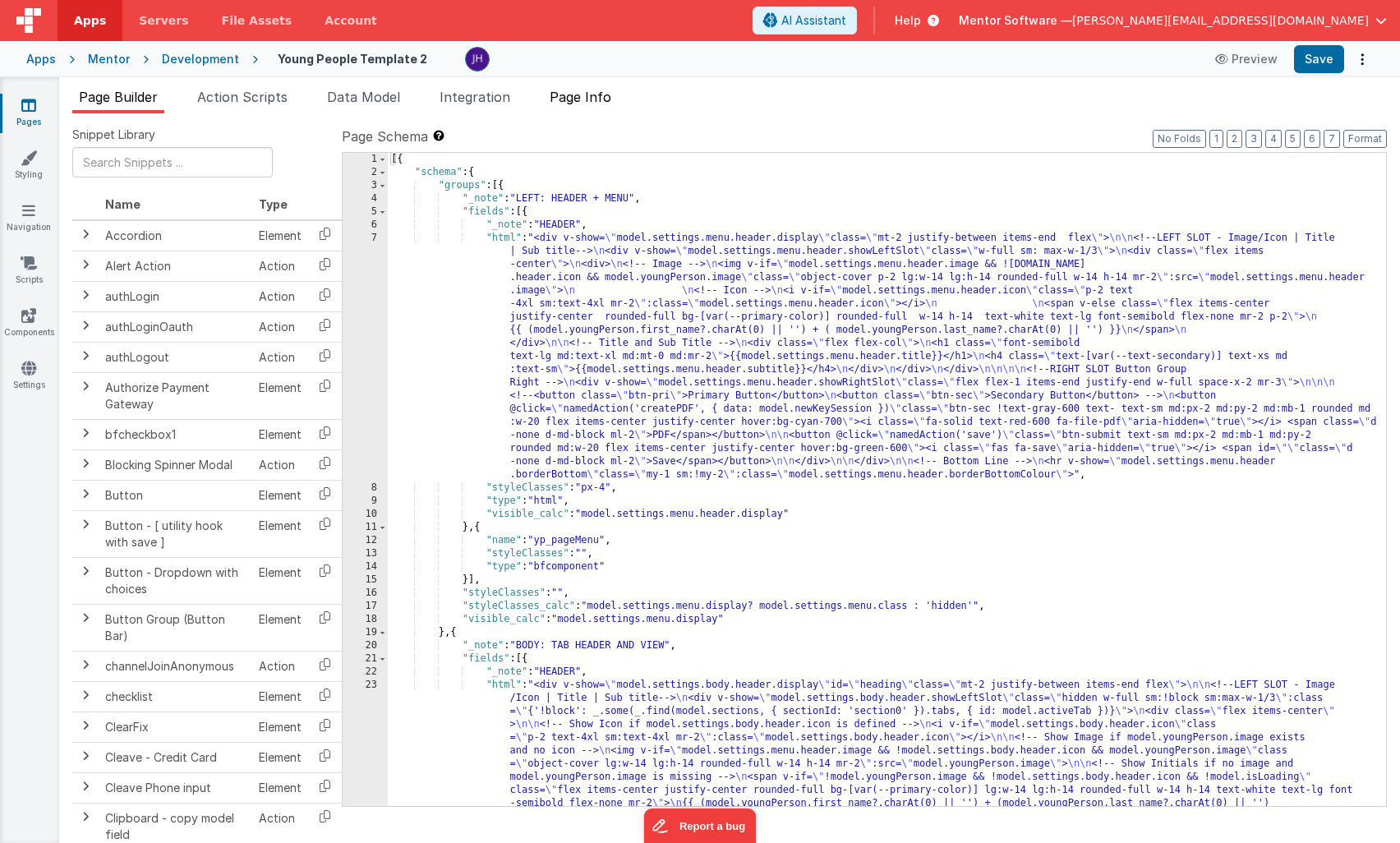
click at [597, 99] on span "Page Info" at bounding box center [580, 96] width 61 height 16
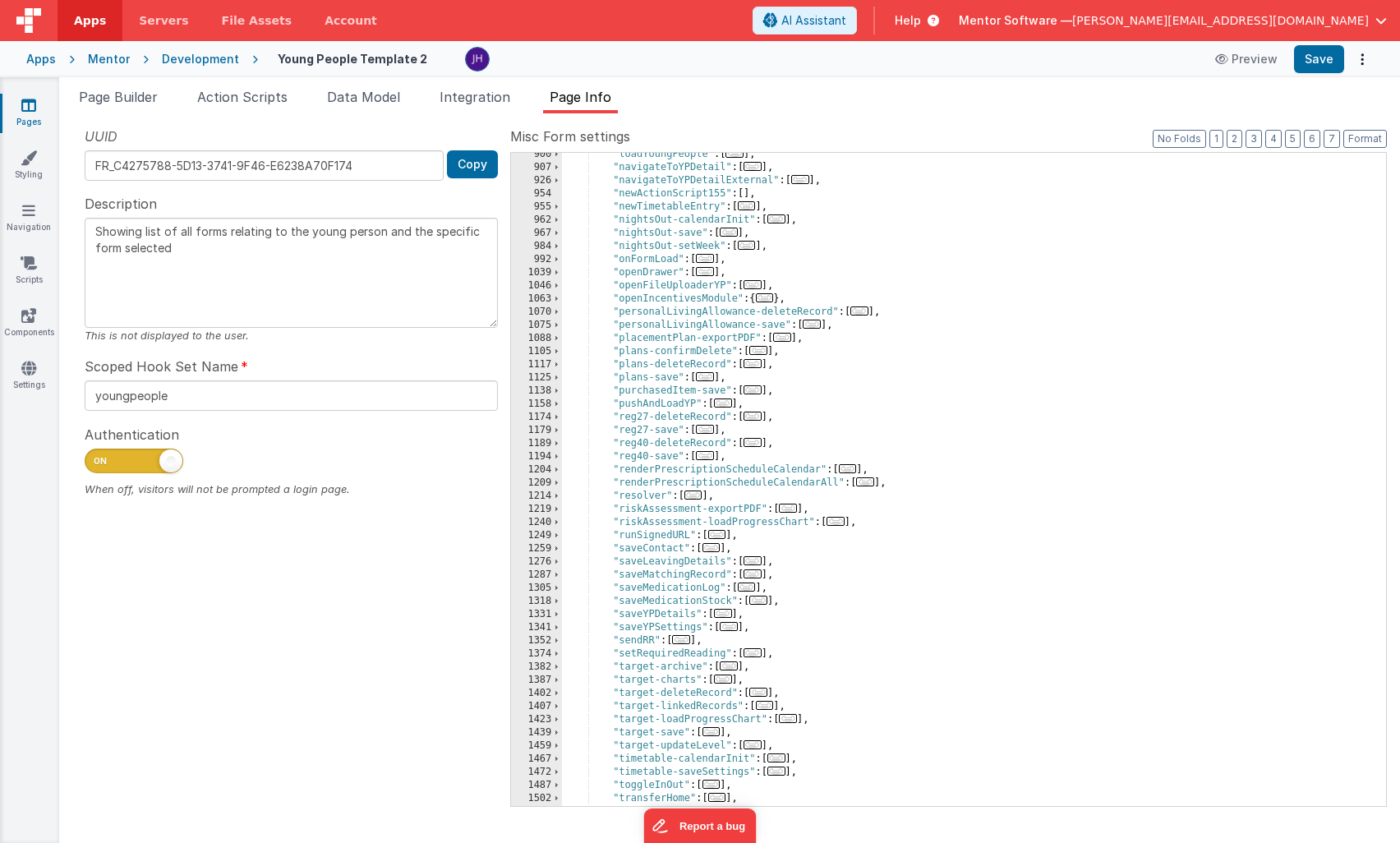
scroll to position [1346, 0]
click at [758, 390] on span "..." at bounding box center [752, 390] width 18 height 9
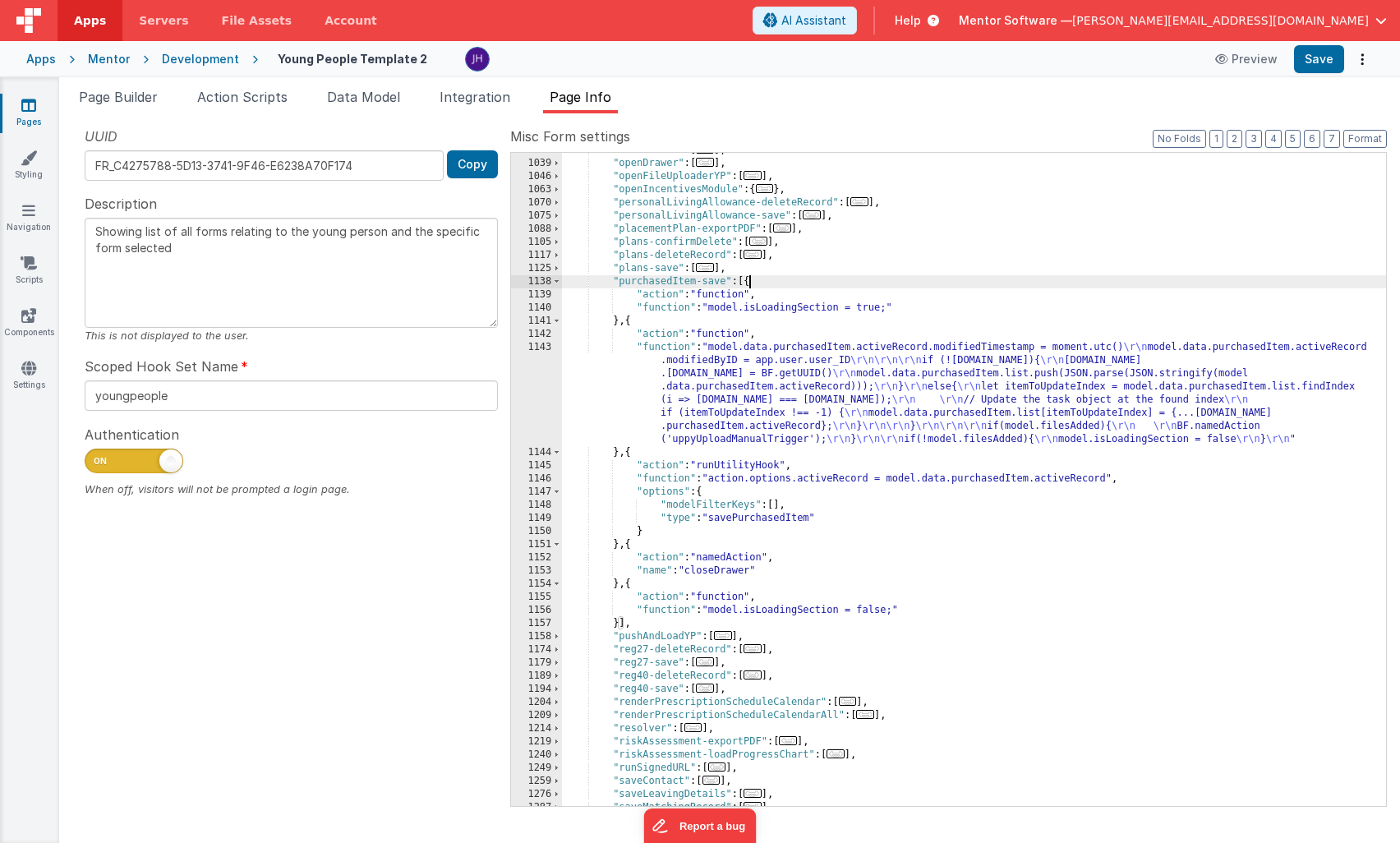
scroll to position [1455, 0]
click at [836, 515] on div ""onFormLoad" : [ ... ] , "openDrawer" : [ ... ] , "openFileUploaderYP" : [ ... …" at bounding box center [974, 483] width 824 height 679
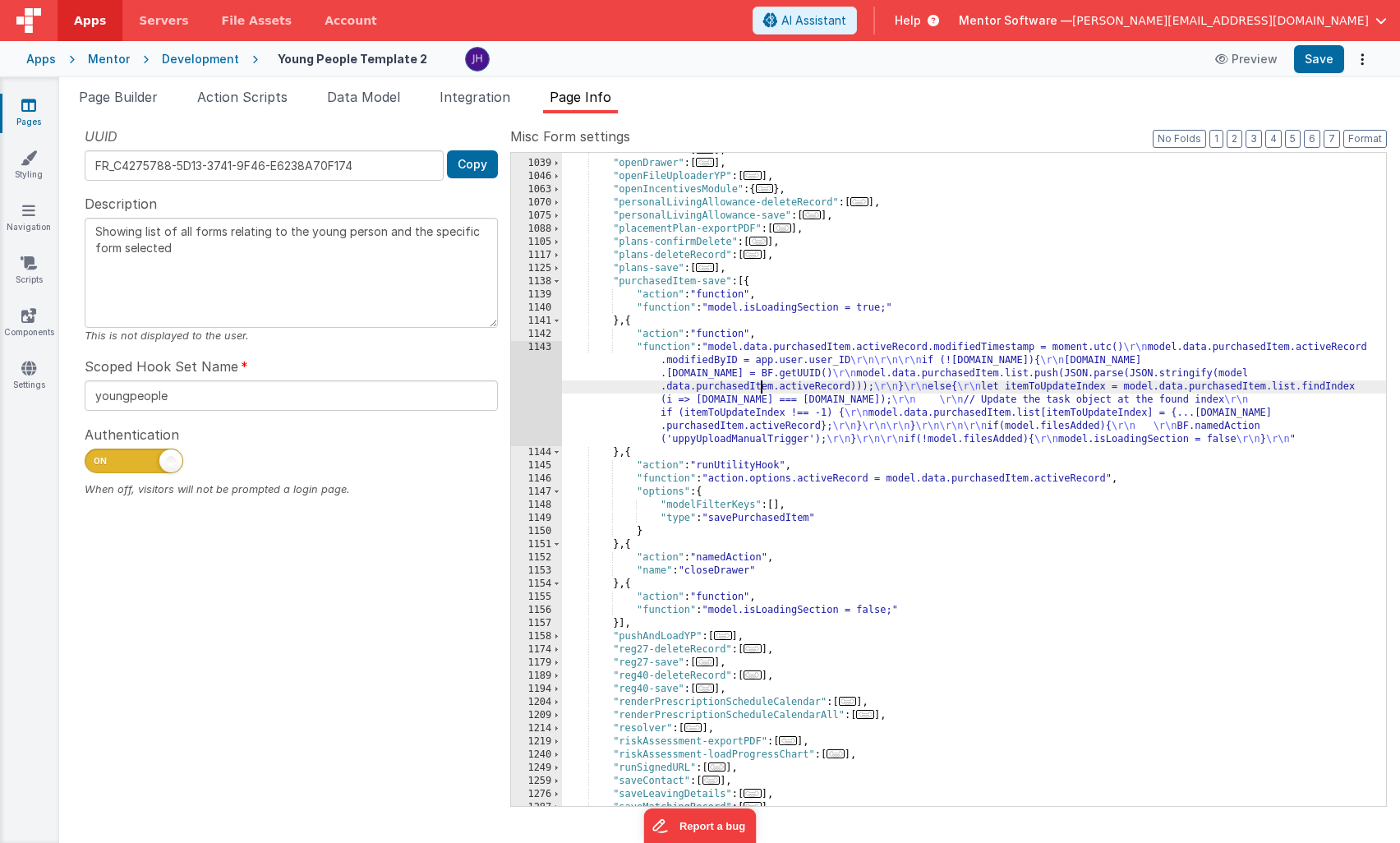
click at [759, 386] on div ""onFormLoad" : [ ... ] , "openDrawer" : [ ... ] , "openFileUploaderYP" : [ ... …" at bounding box center [974, 483] width 824 height 679
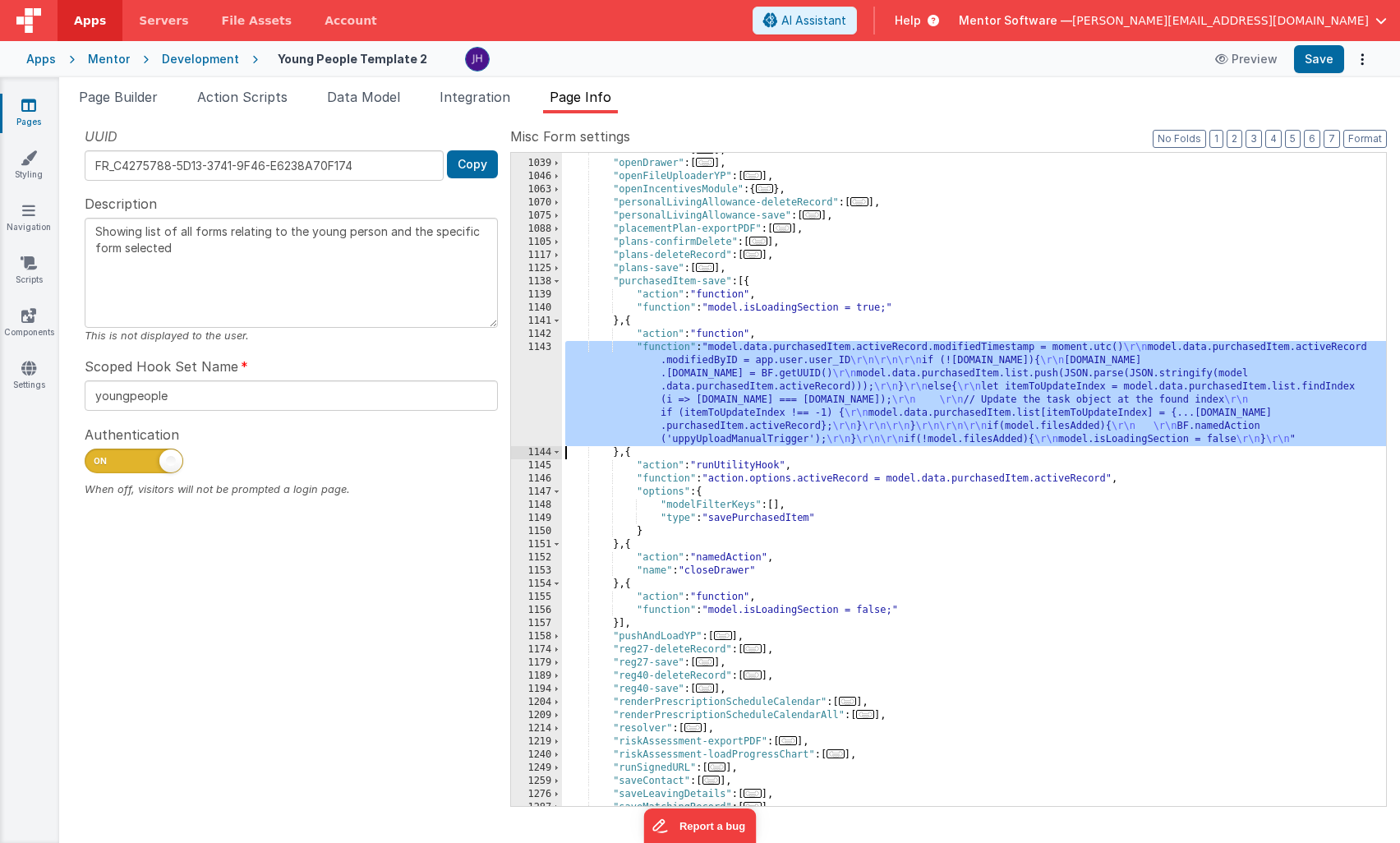
click at [528, 379] on div "1143" at bounding box center [537, 394] width 51 height 105
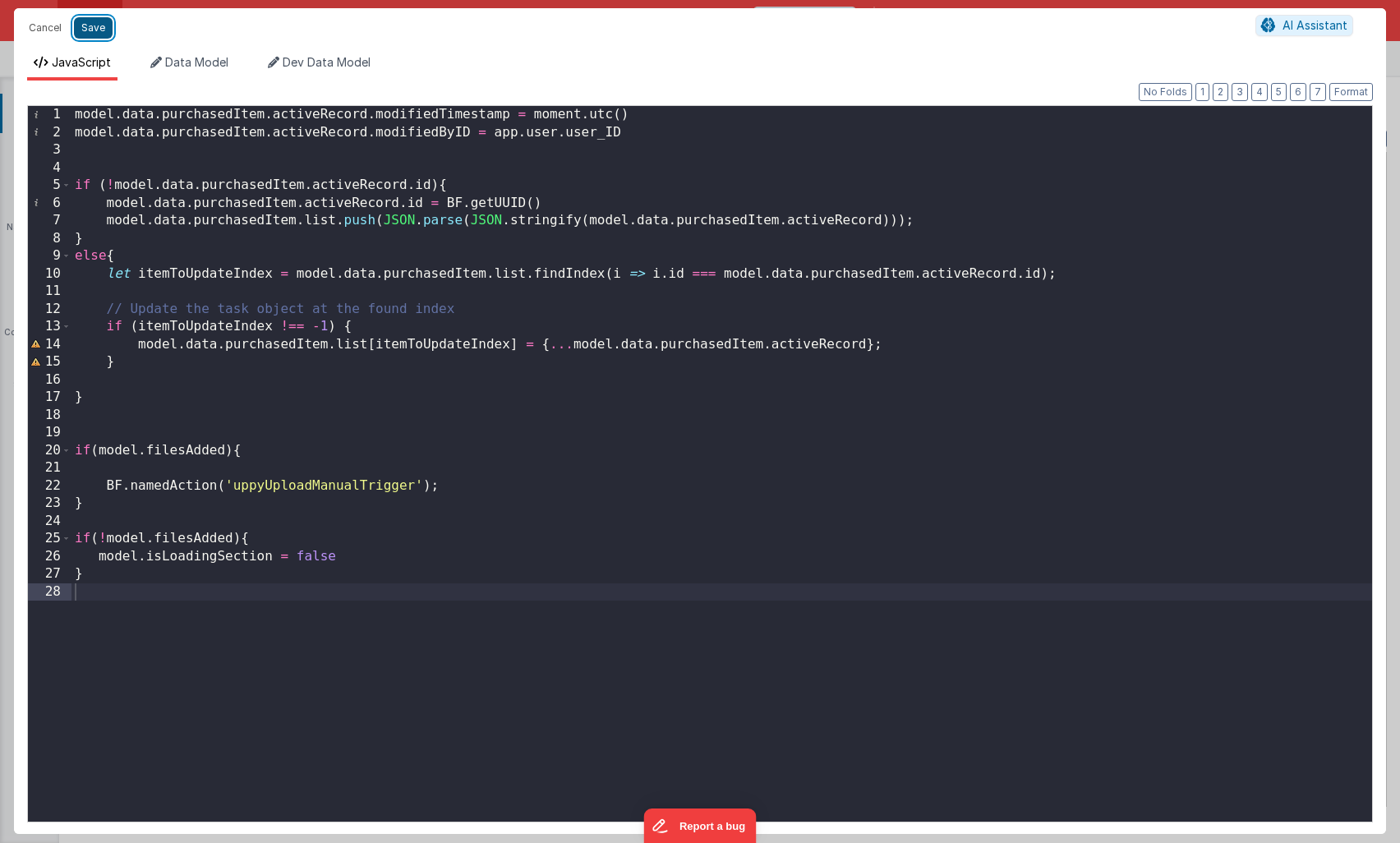
click at [94, 31] on button "Save" at bounding box center [93, 27] width 39 height 22
